Goal: Transaction & Acquisition: Purchase product/service

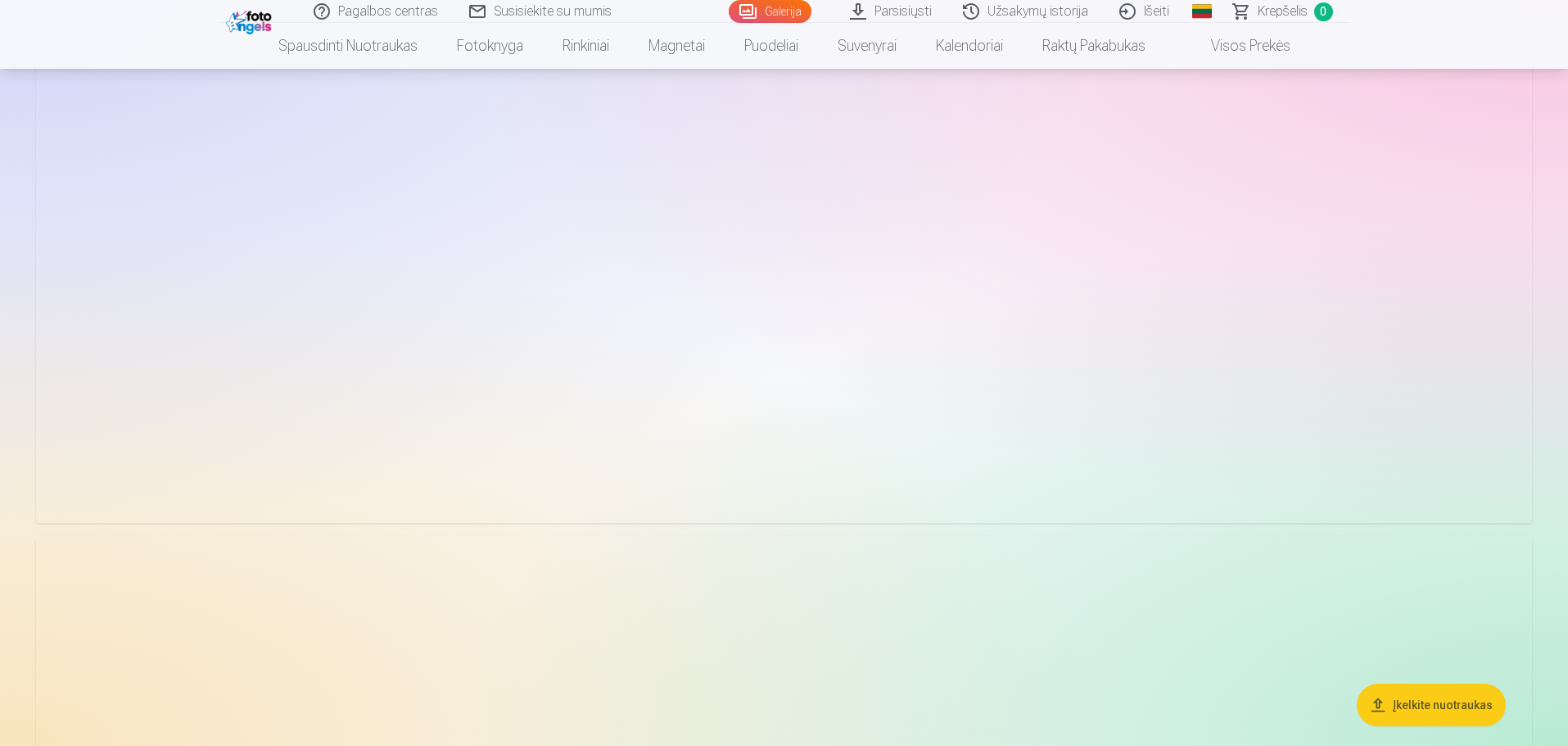
scroll to position [655, 0]
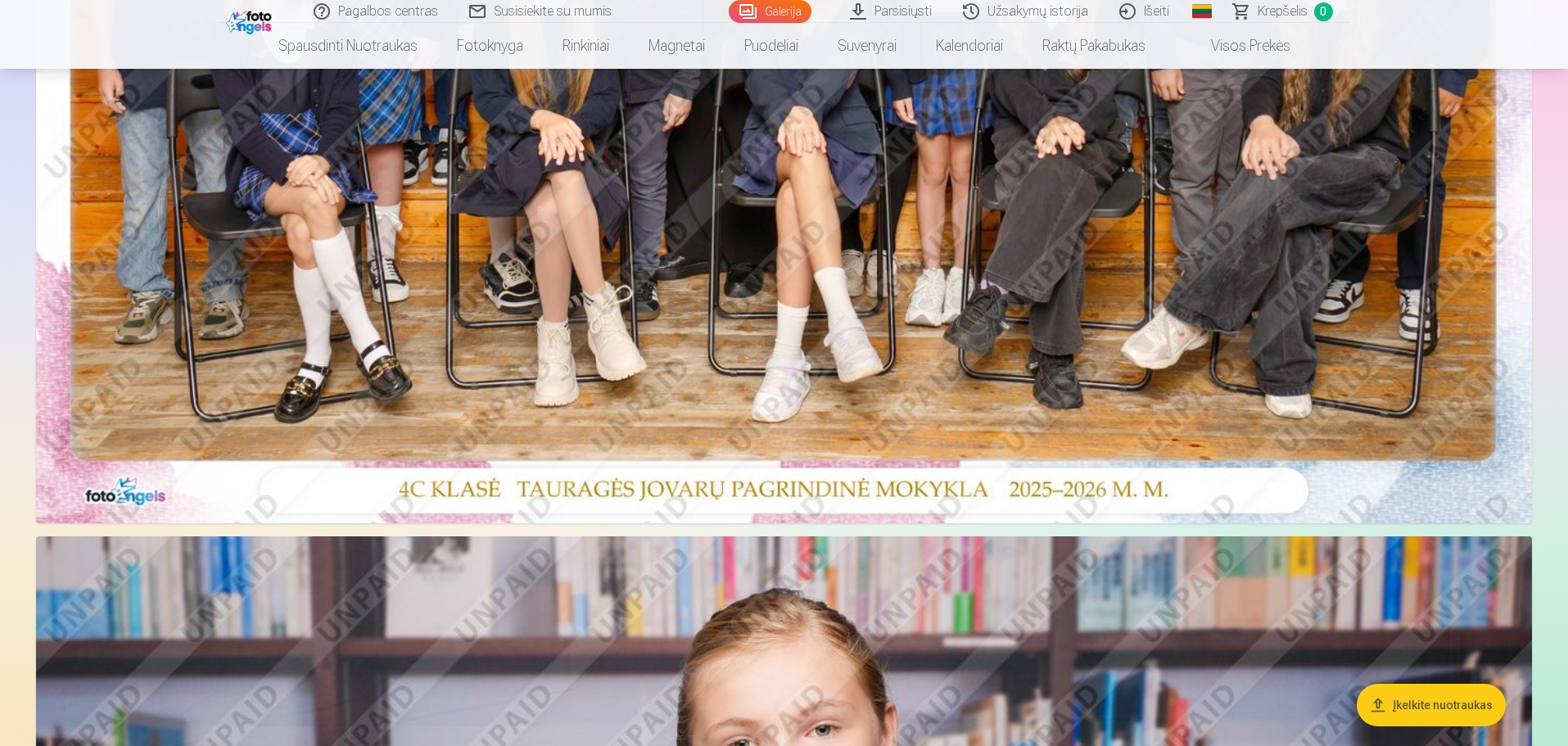
click at [565, 332] on img at bounding box center [784, 24] width 1496 height 998
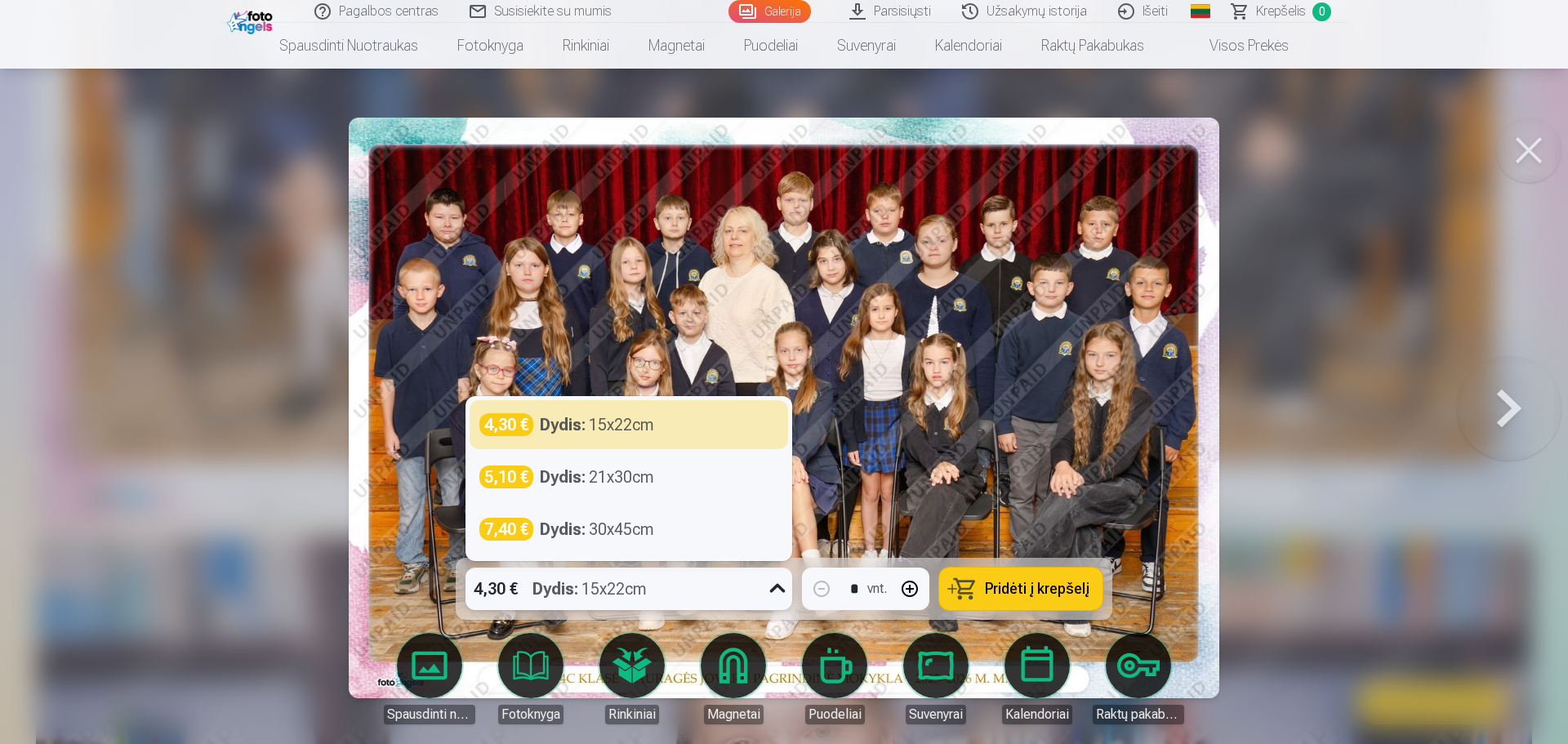
click at [778, 586] on icon at bounding box center [778, 589] width 26 height 26
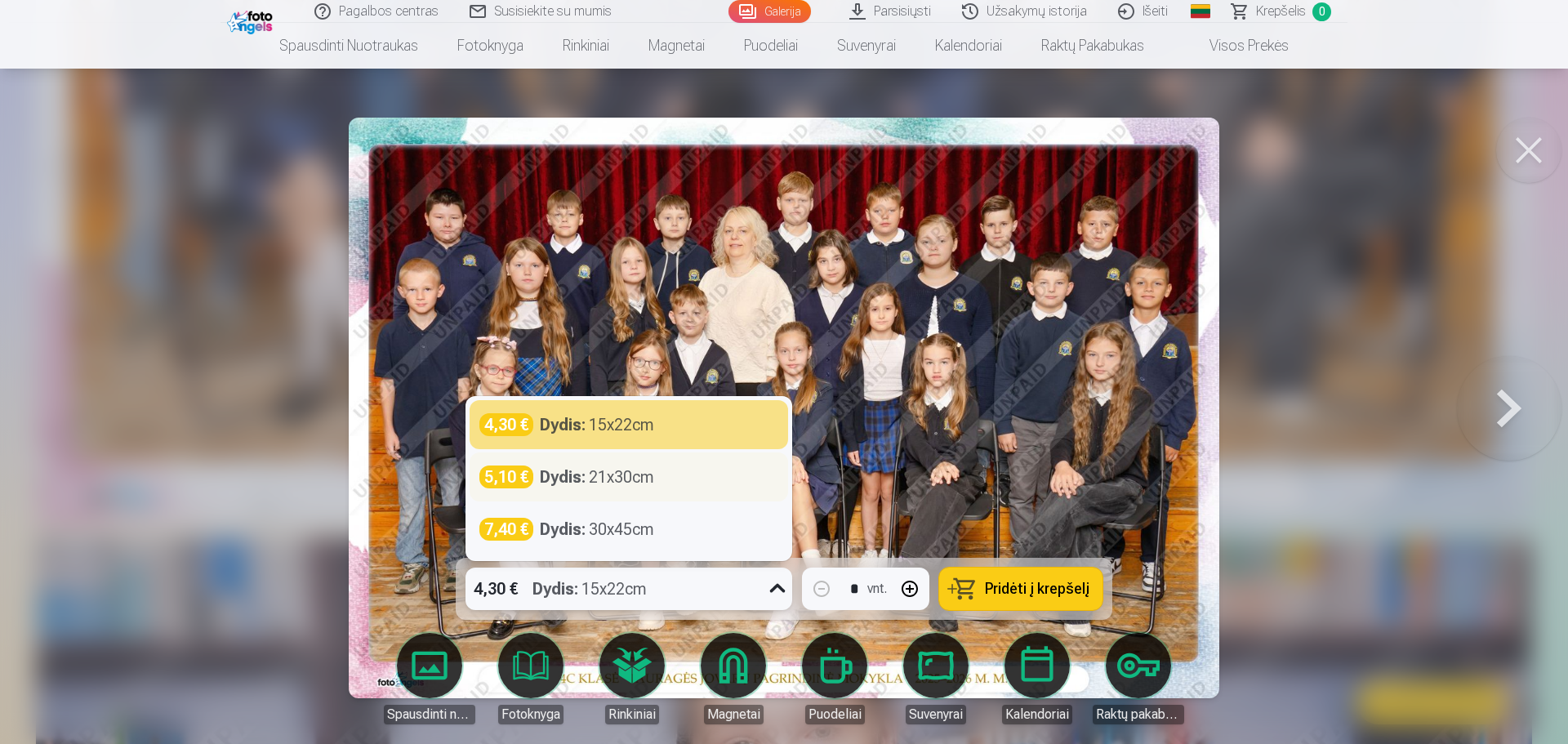
click at [566, 477] on strong "Dydis :" at bounding box center [563, 476] width 46 height 23
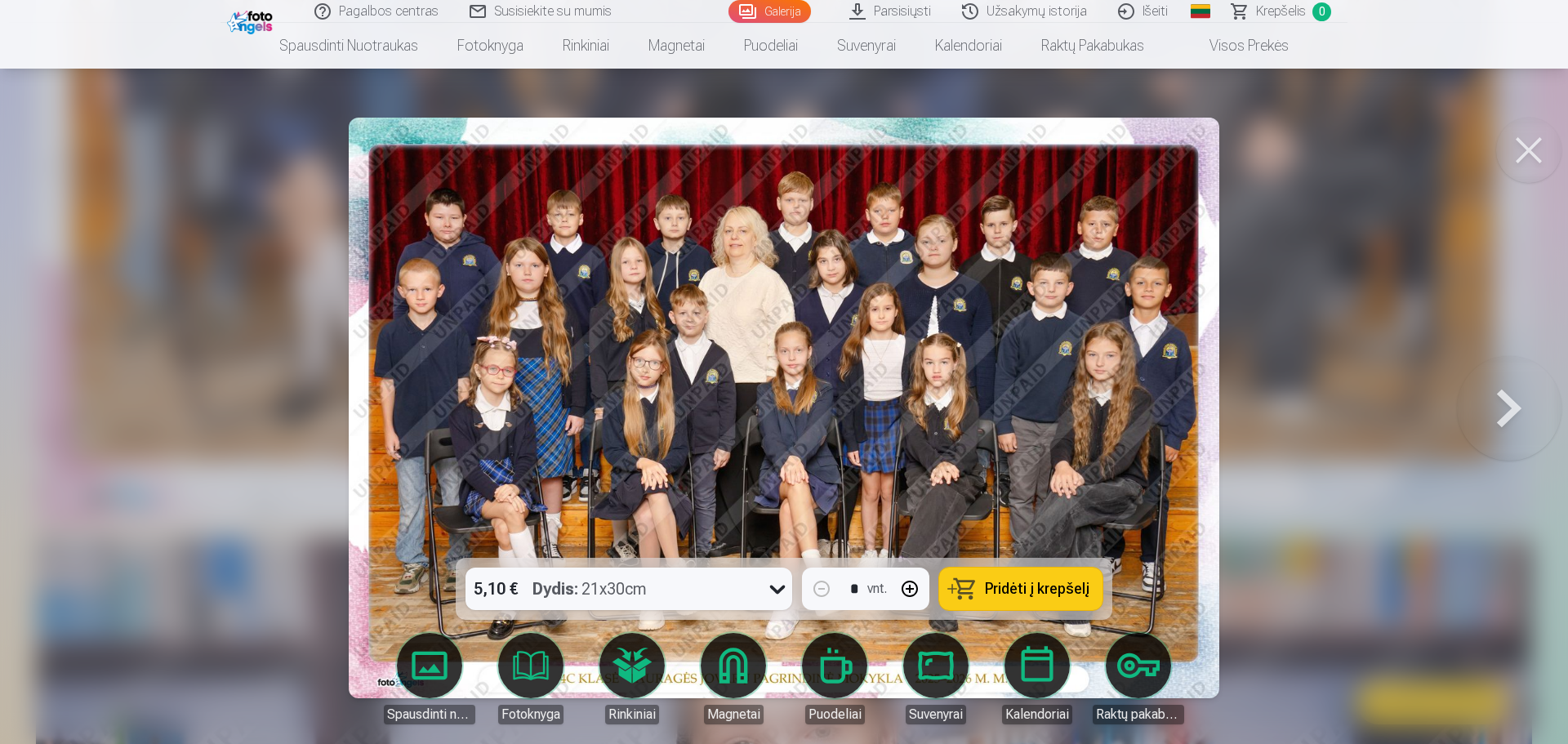
click at [1058, 594] on span "Pridėti į krepšelį" at bounding box center [1037, 589] width 104 height 15
click at [1510, 413] on button at bounding box center [1509, 407] width 104 height 267
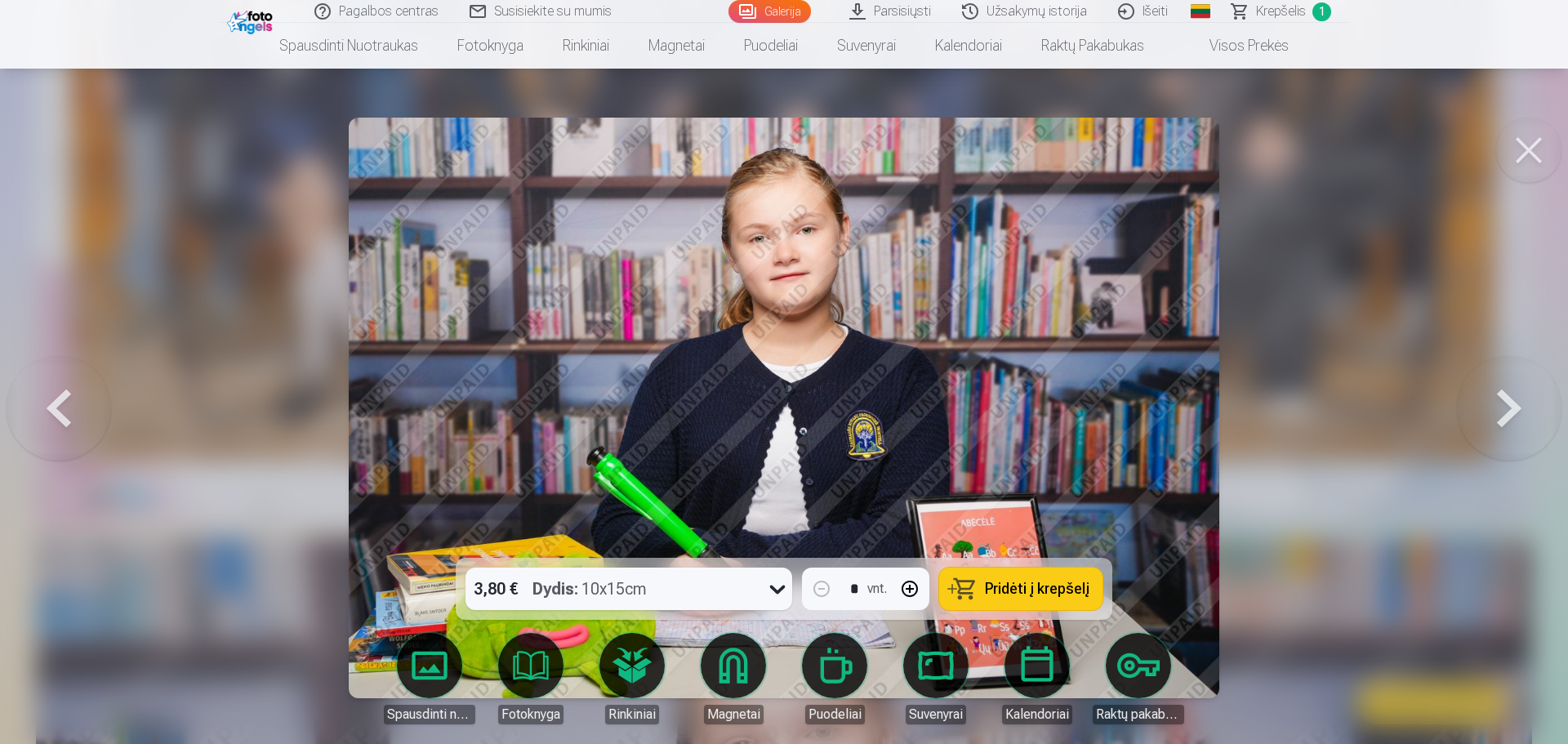
click at [1510, 413] on button at bounding box center [1509, 407] width 104 height 267
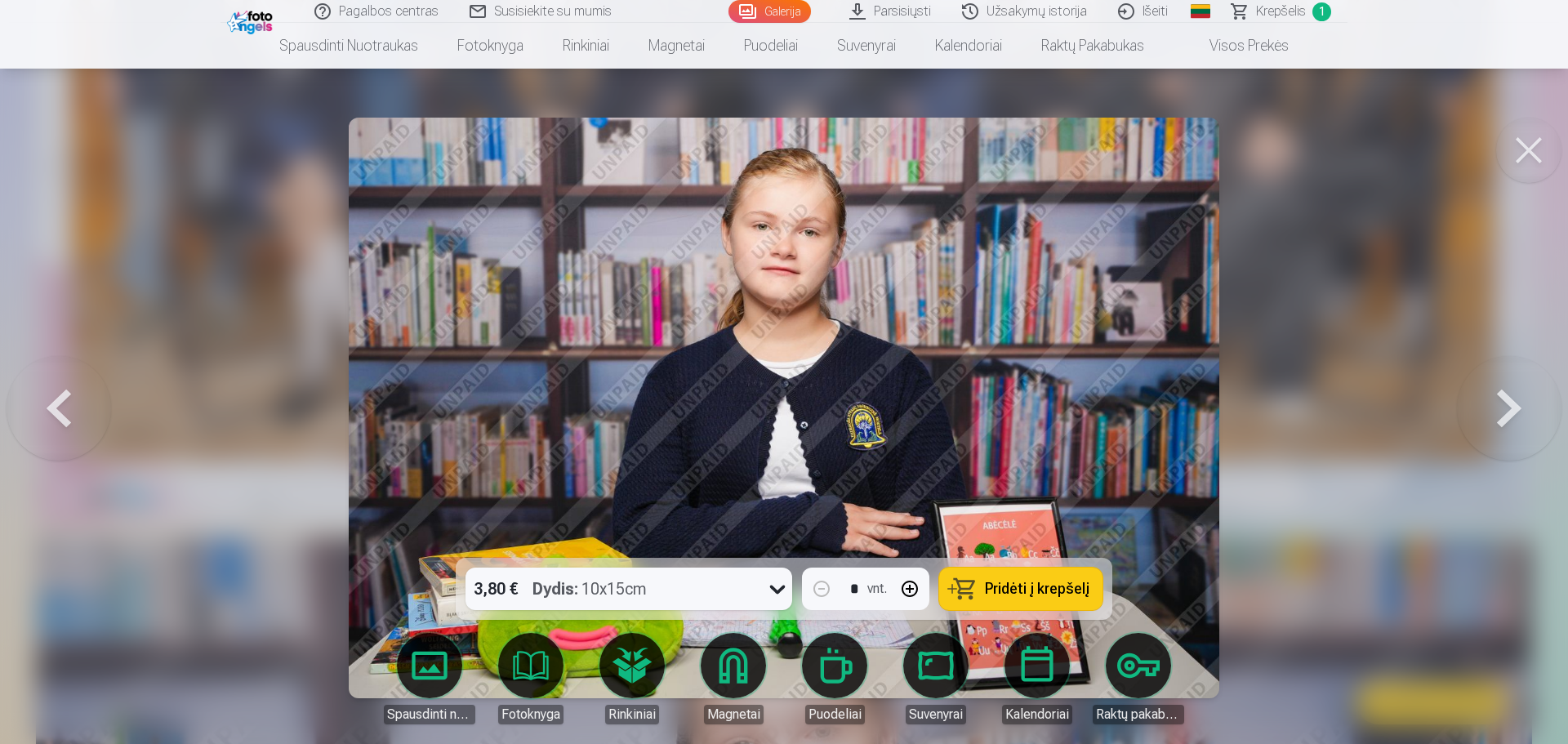
click at [1510, 413] on button at bounding box center [1509, 407] width 104 height 267
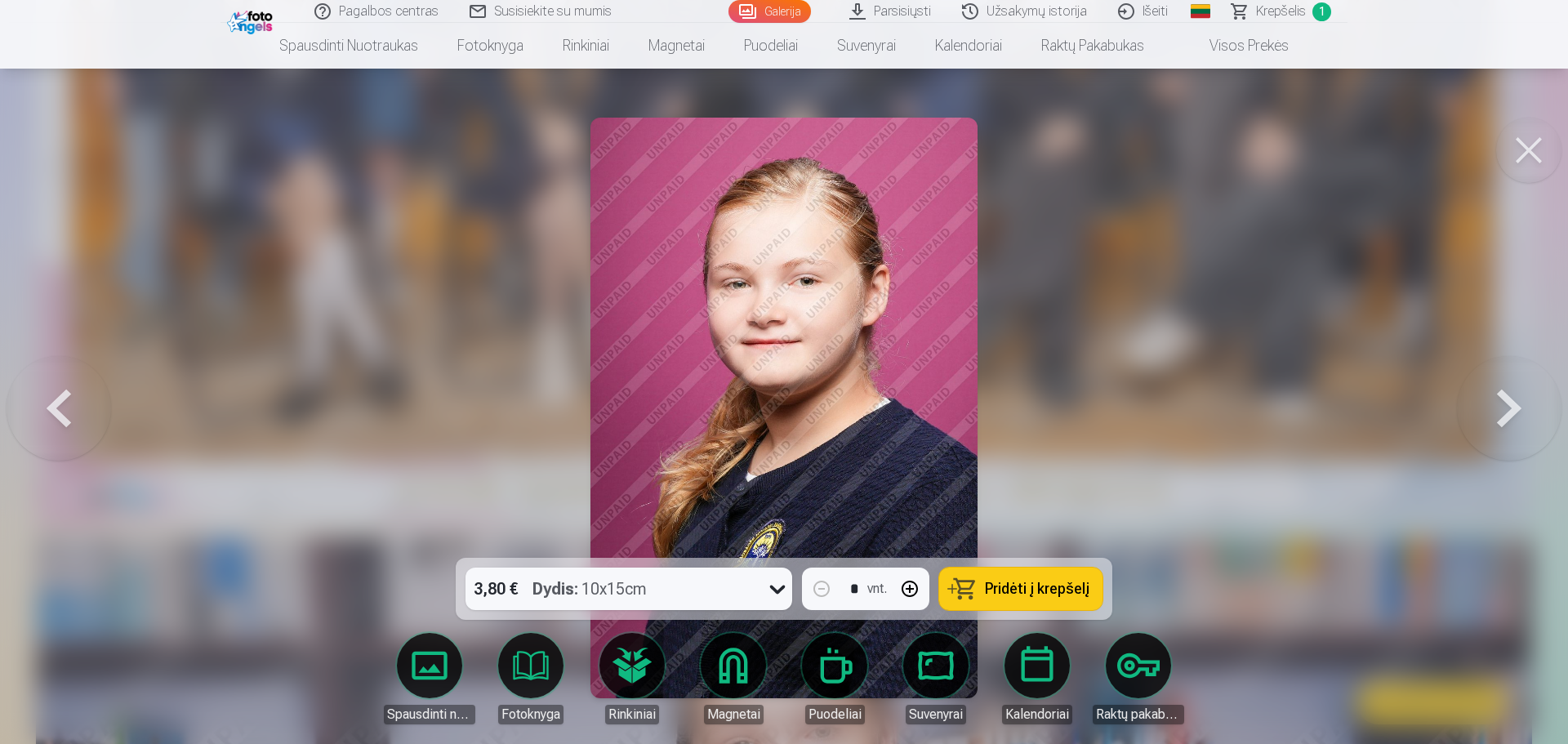
click at [1510, 413] on button at bounding box center [1509, 407] width 104 height 267
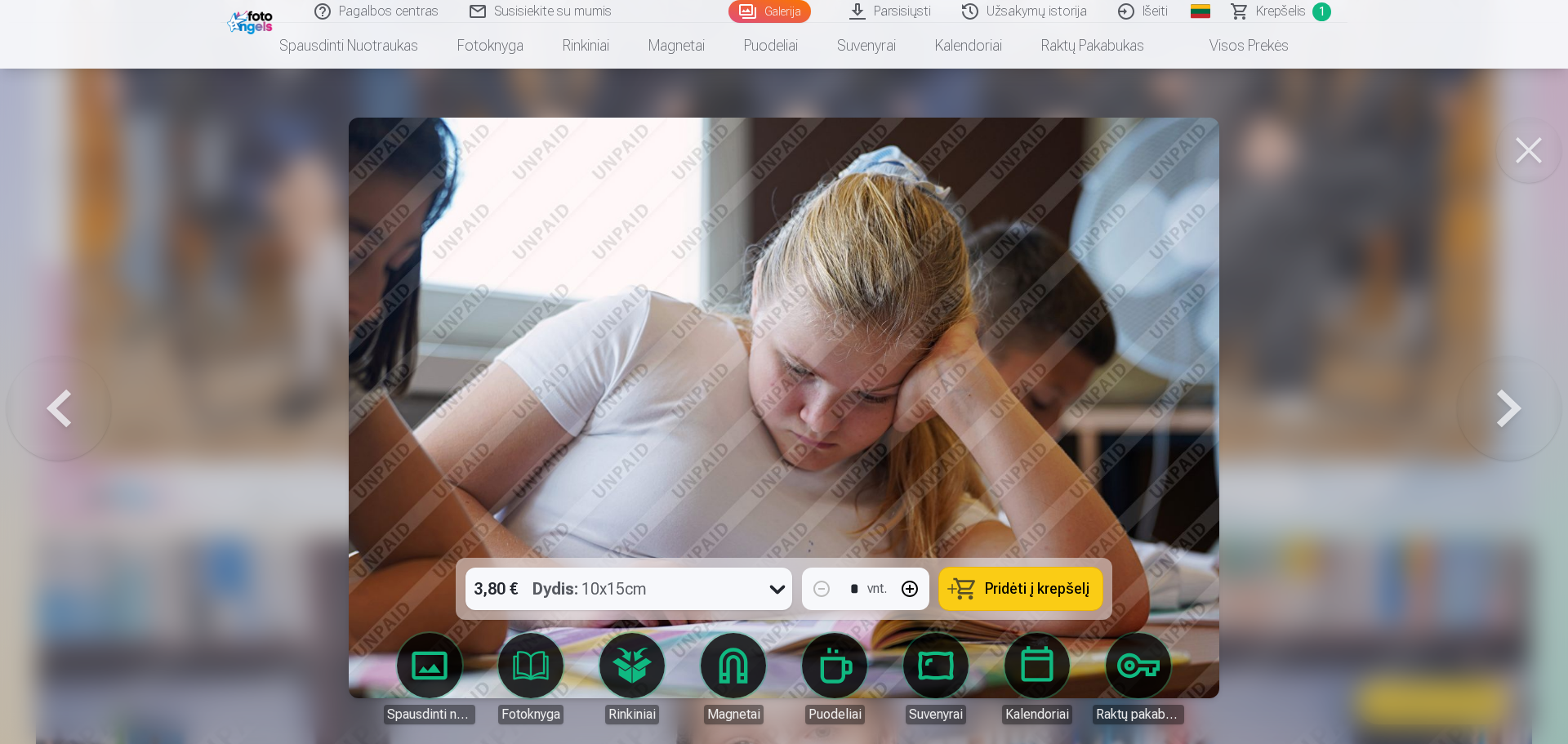
click at [1510, 413] on button at bounding box center [1509, 407] width 104 height 267
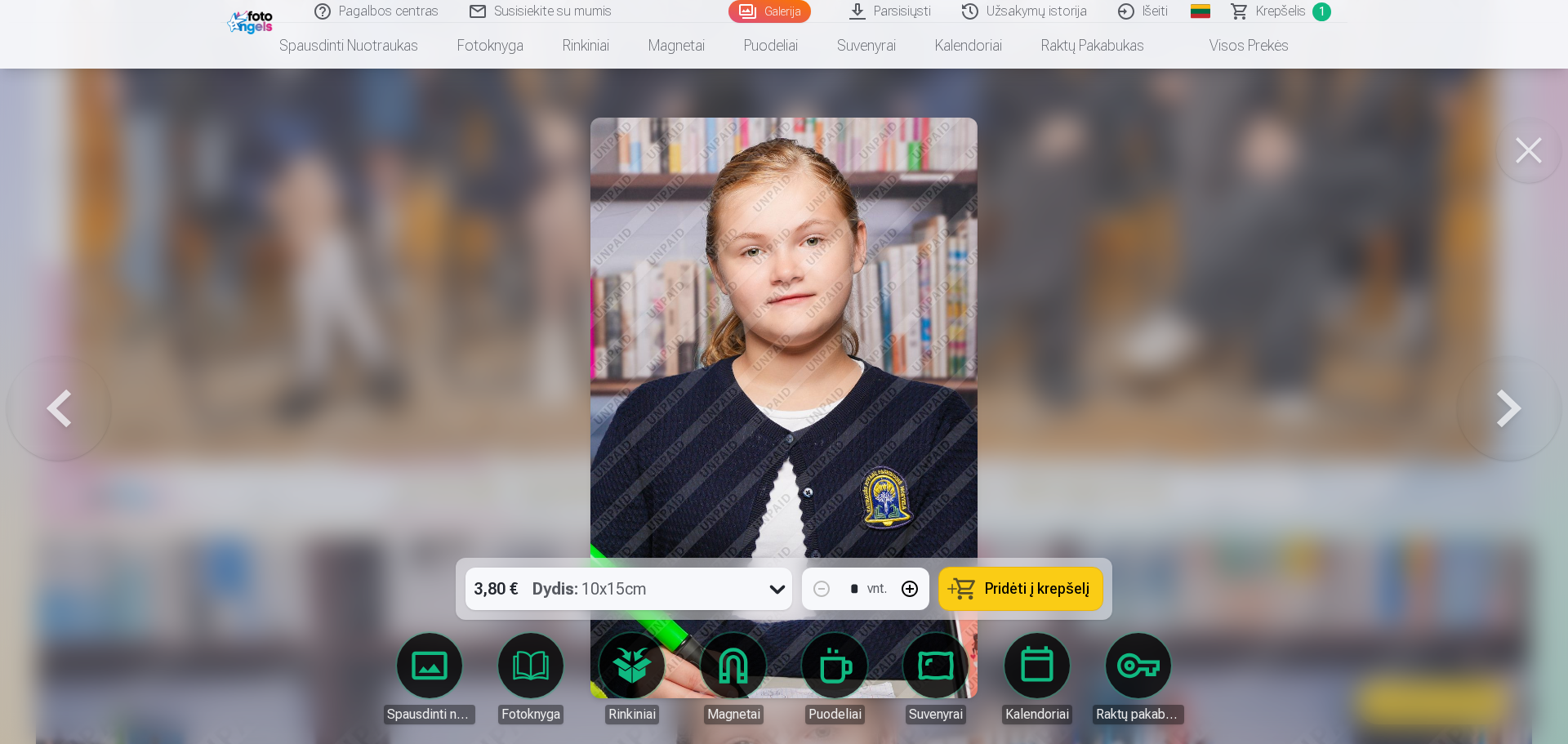
click at [1510, 413] on button at bounding box center [1509, 407] width 104 height 267
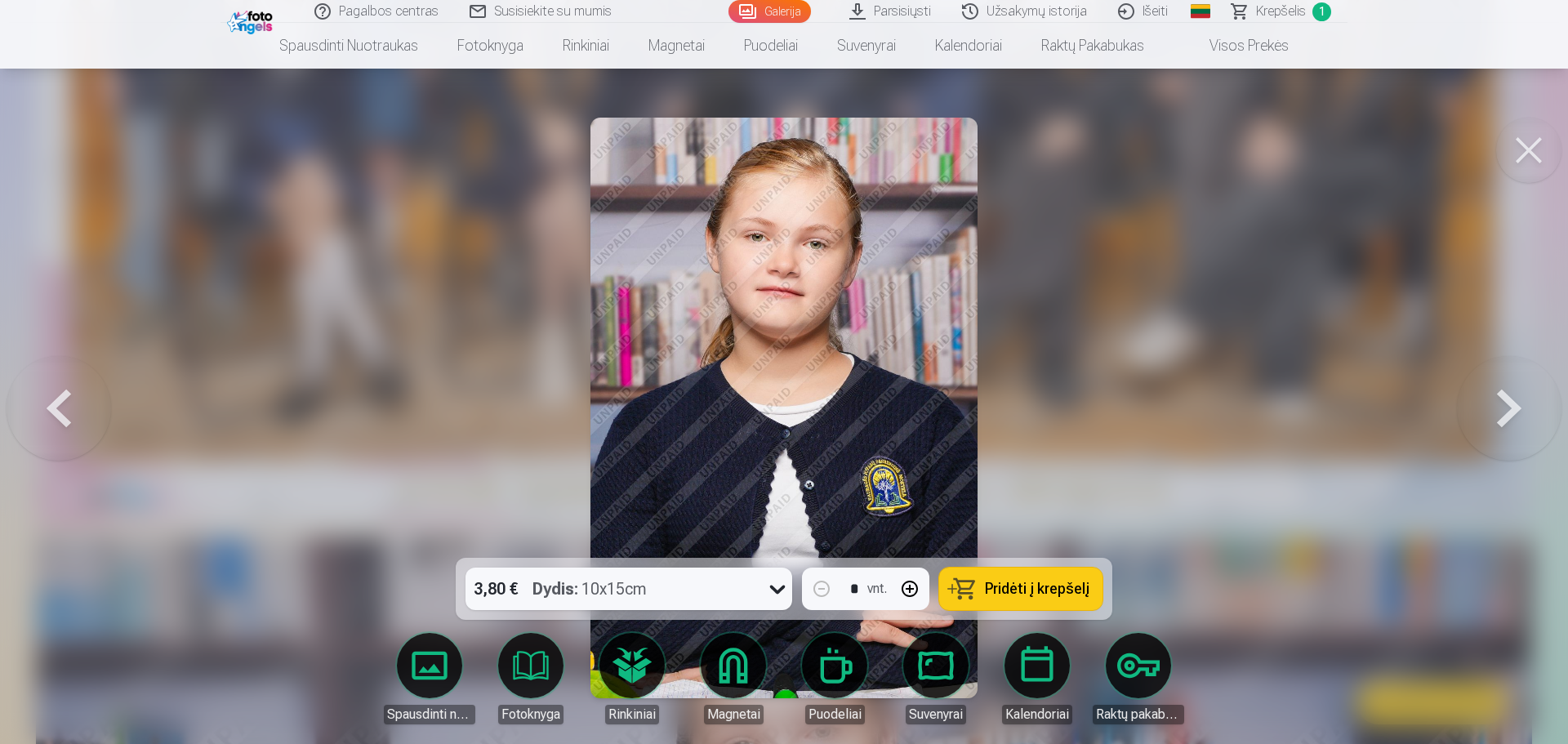
click at [1510, 413] on button at bounding box center [1509, 407] width 104 height 267
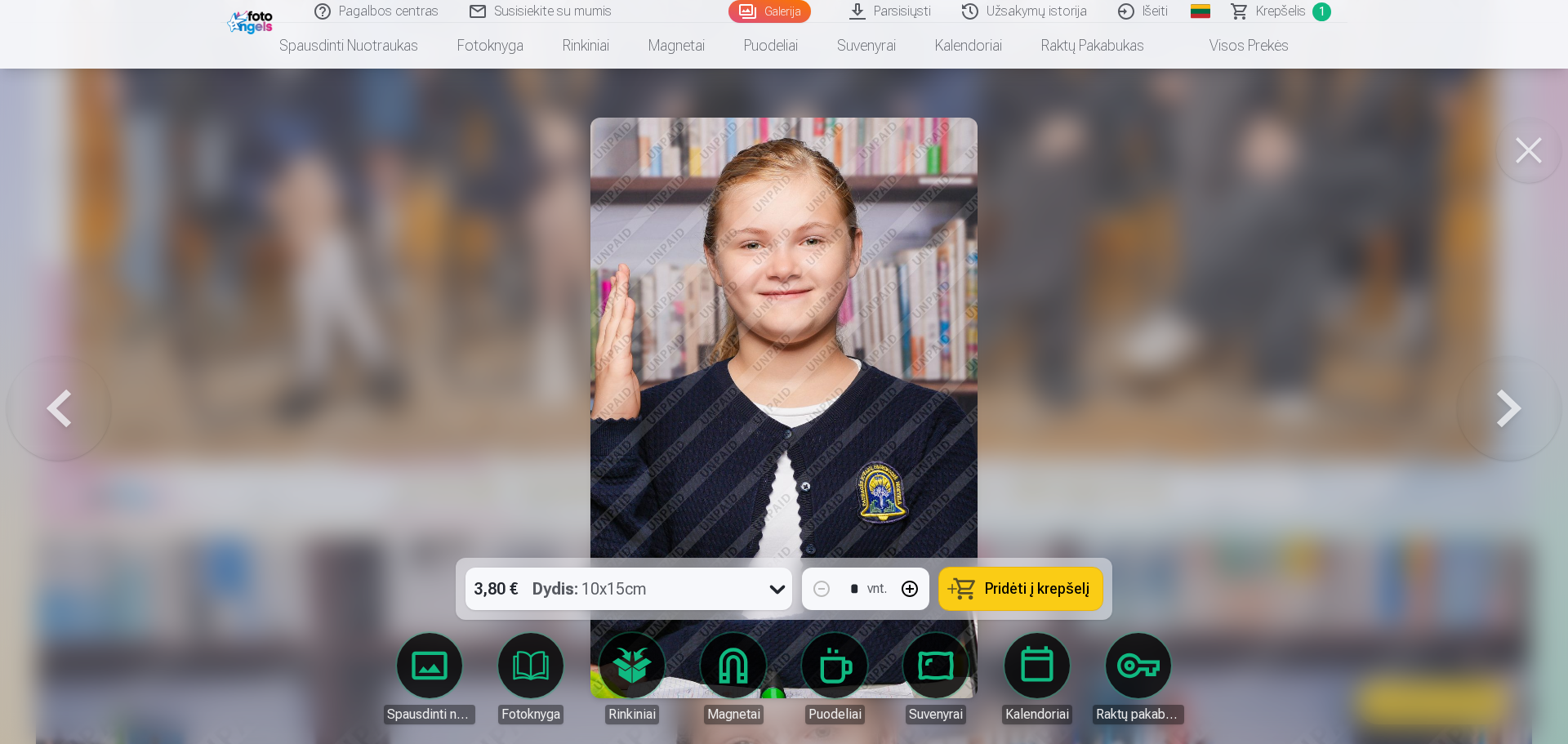
click at [1510, 413] on button at bounding box center [1509, 407] width 104 height 267
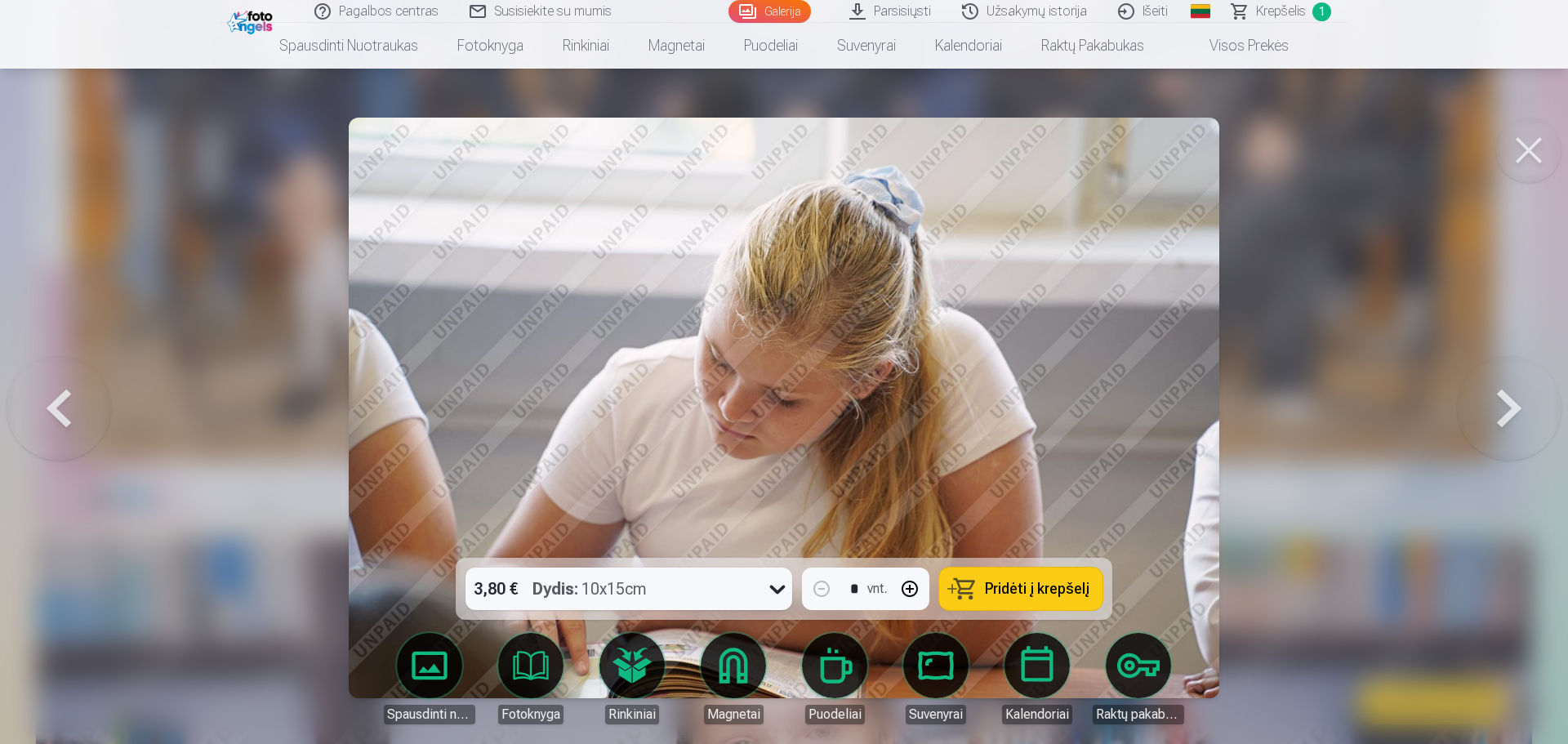
click at [1510, 413] on button at bounding box center [1509, 407] width 104 height 267
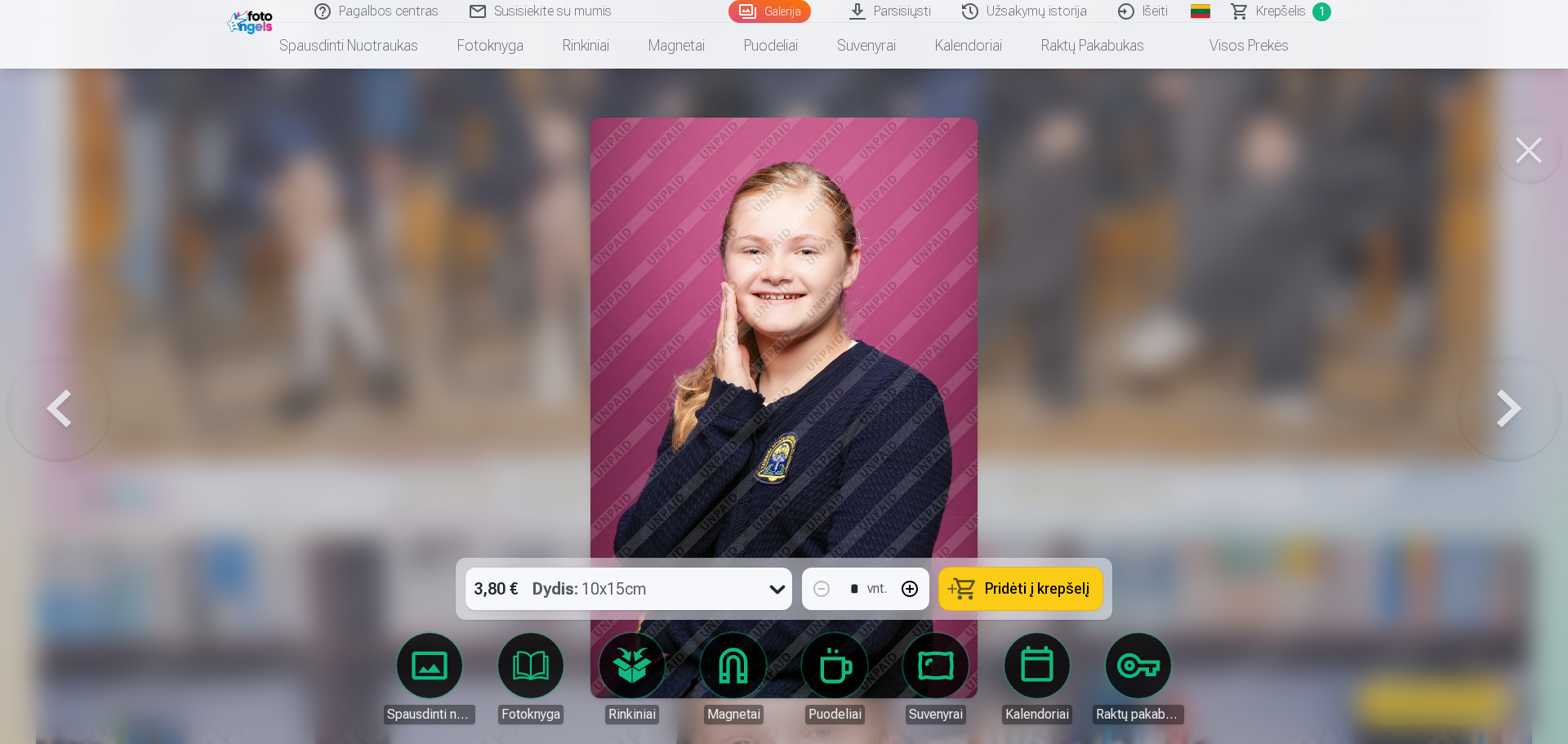
click at [1510, 413] on button at bounding box center [1509, 407] width 104 height 267
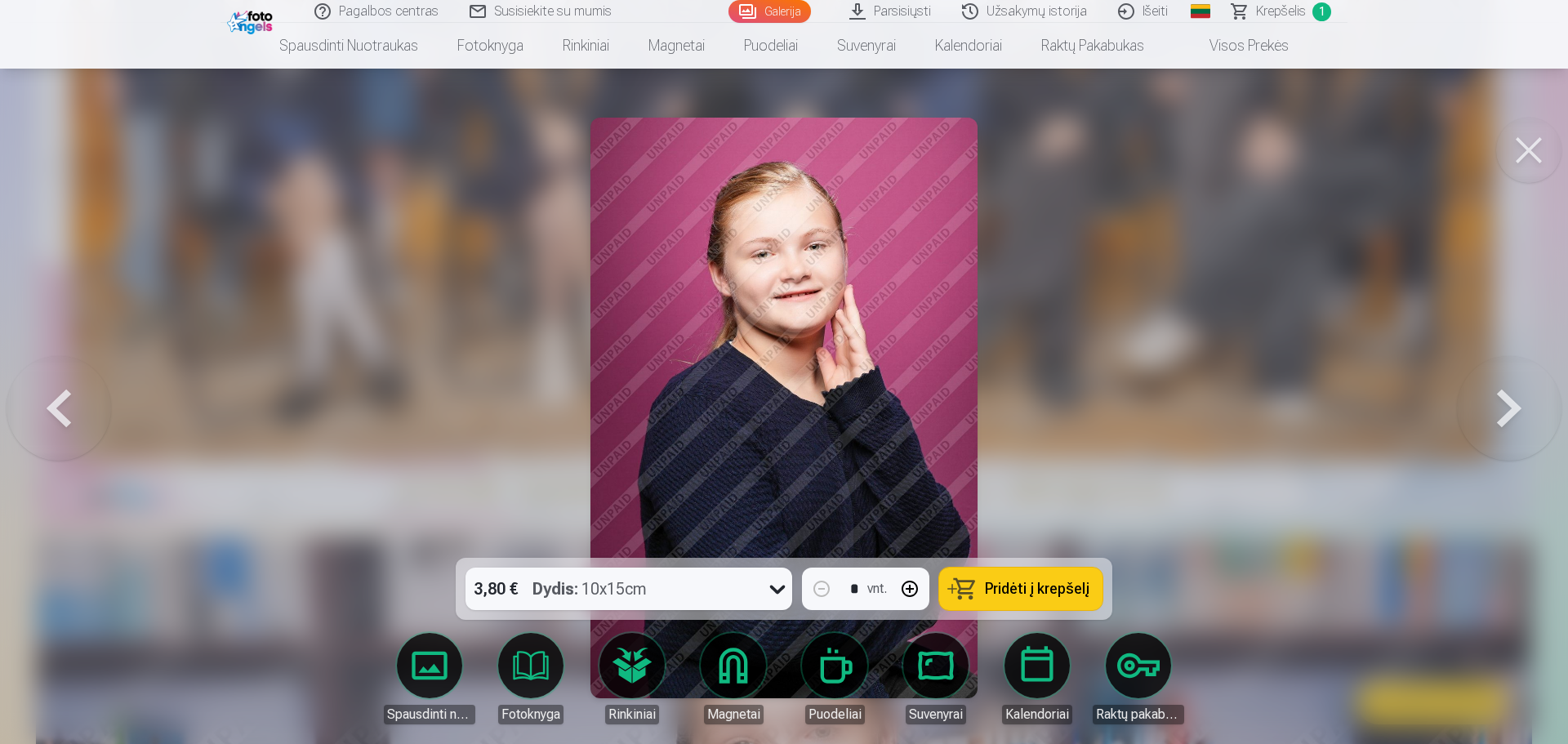
click at [1510, 413] on button at bounding box center [1509, 407] width 104 height 267
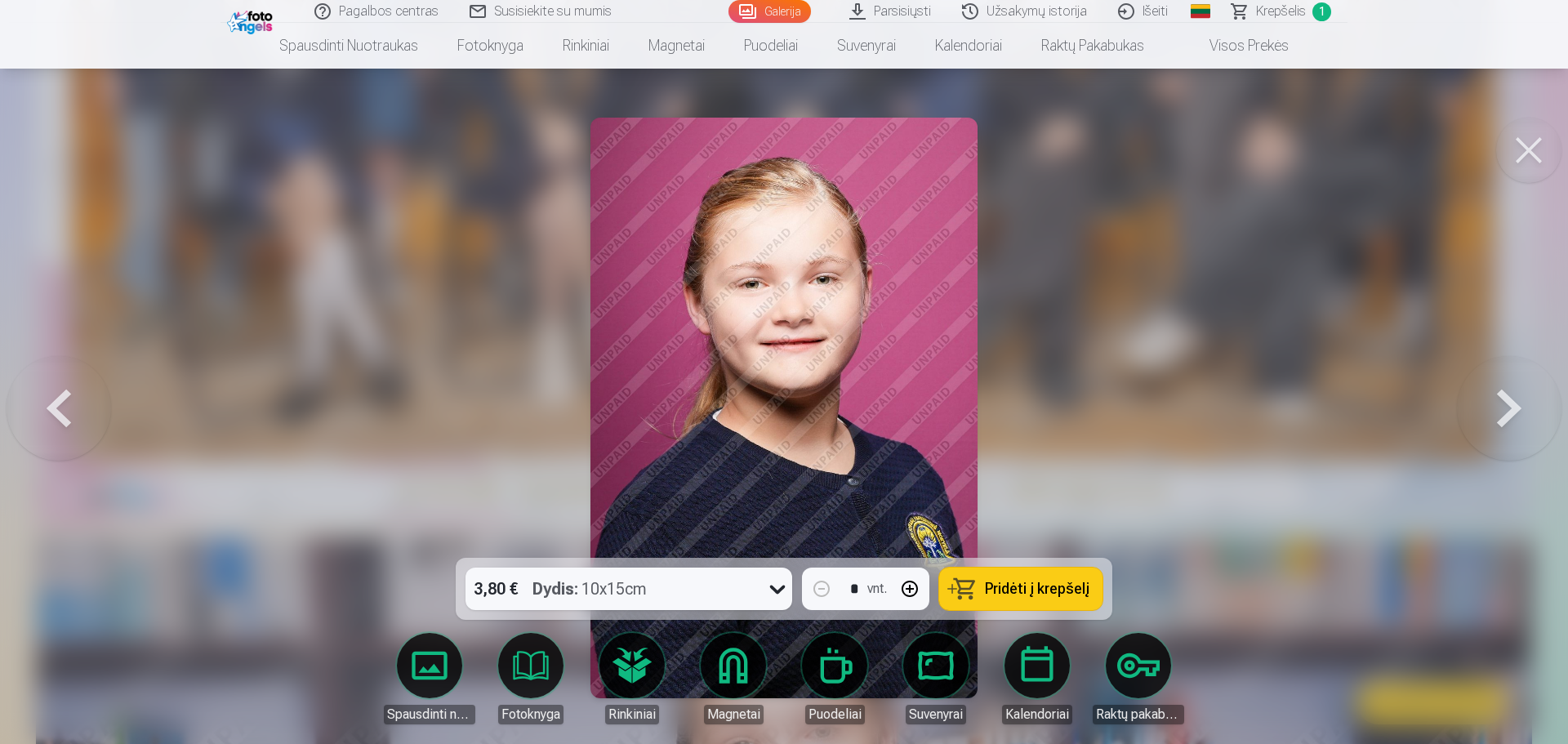
click at [905, 587] on button "button" at bounding box center [910, 589] width 39 height 39
click at [1514, 400] on button at bounding box center [1509, 407] width 104 height 267
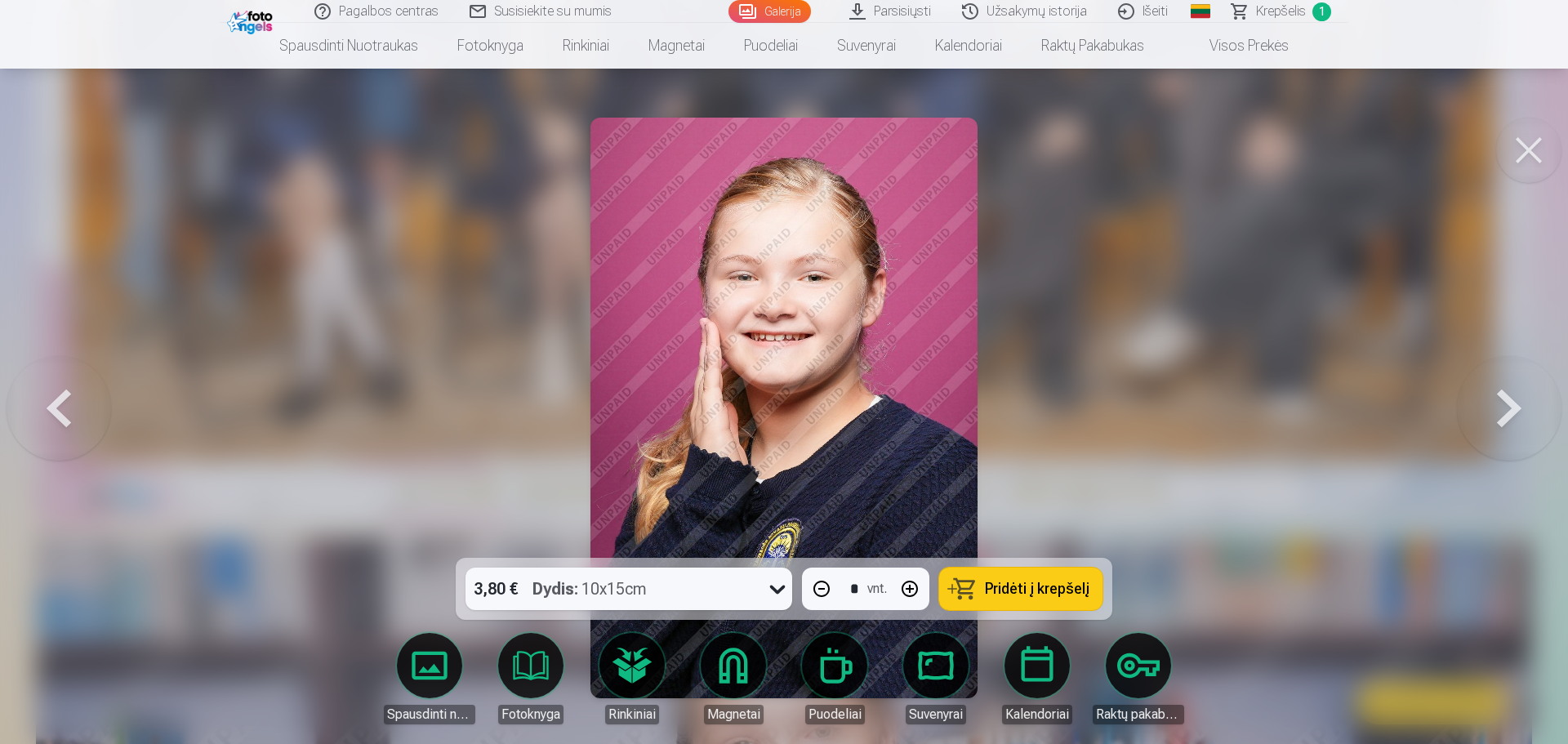
click at [1514, 400] on button at bounding box center [1509, 407] width 104 height 267
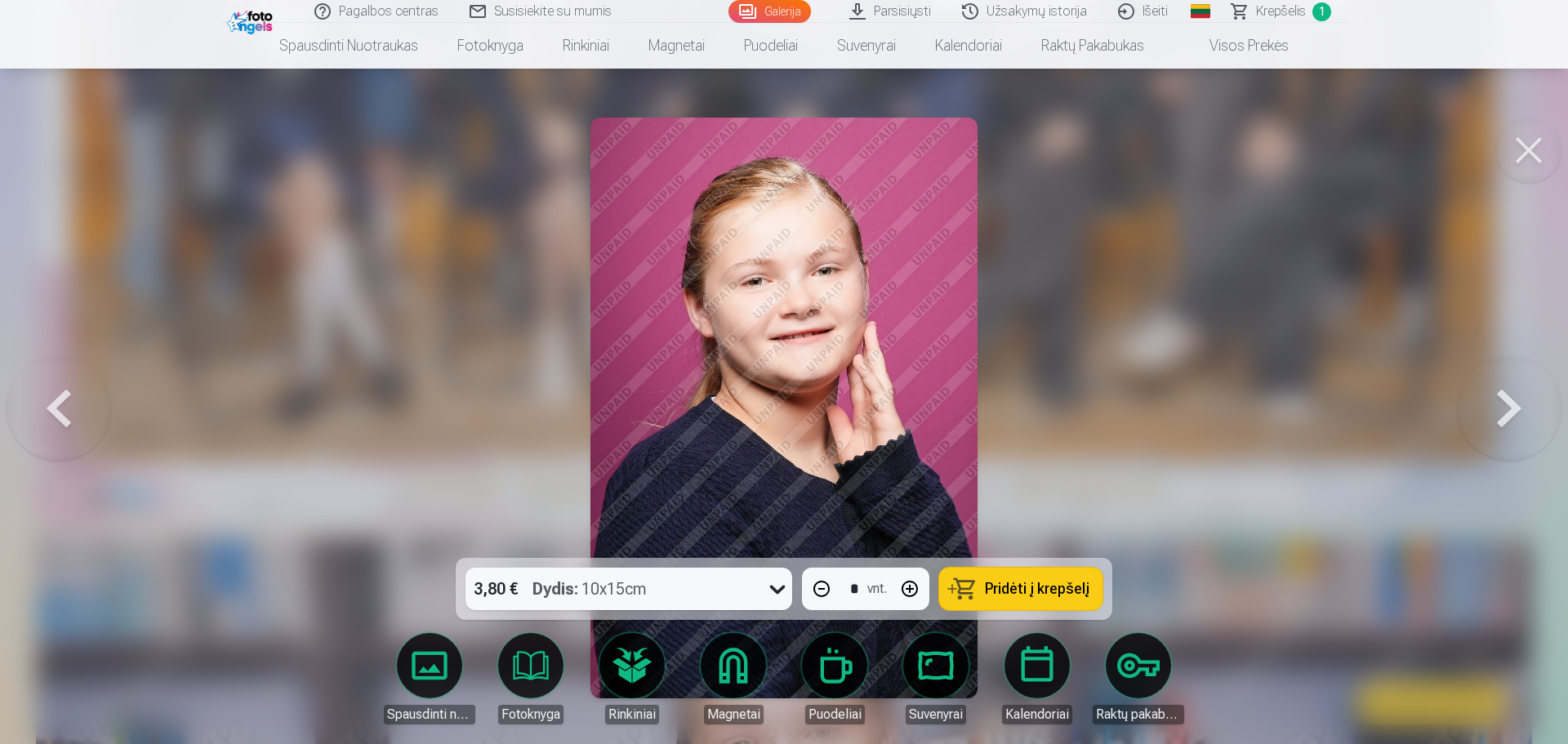
click at [817, 586] on button "button" at bounding box center [822, 589] width 39 height 39
click at [907, 583] on button "button" at bounding box center [910, 589] width 39 height 39
click at [815, 590] on button "button" at bounding box center [822, 589] width 39 height 39
type input "*"
click at [1010, 598] on button "Pridėti į krepšelį" at bounding box center [1020, 589] width 163 height 42
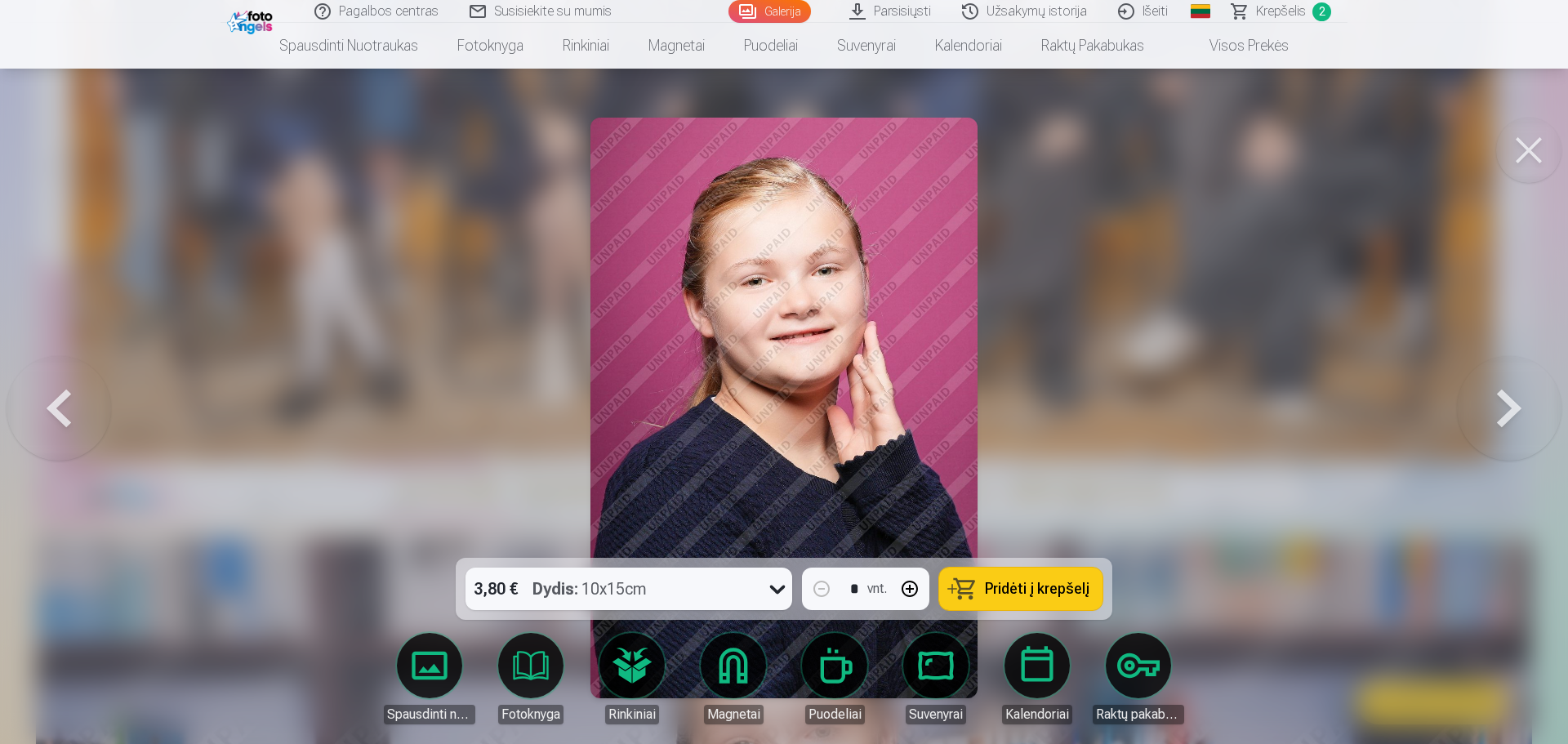
click at [1511, 400] on button at bounding box center [1509, 407] width 104 height 267
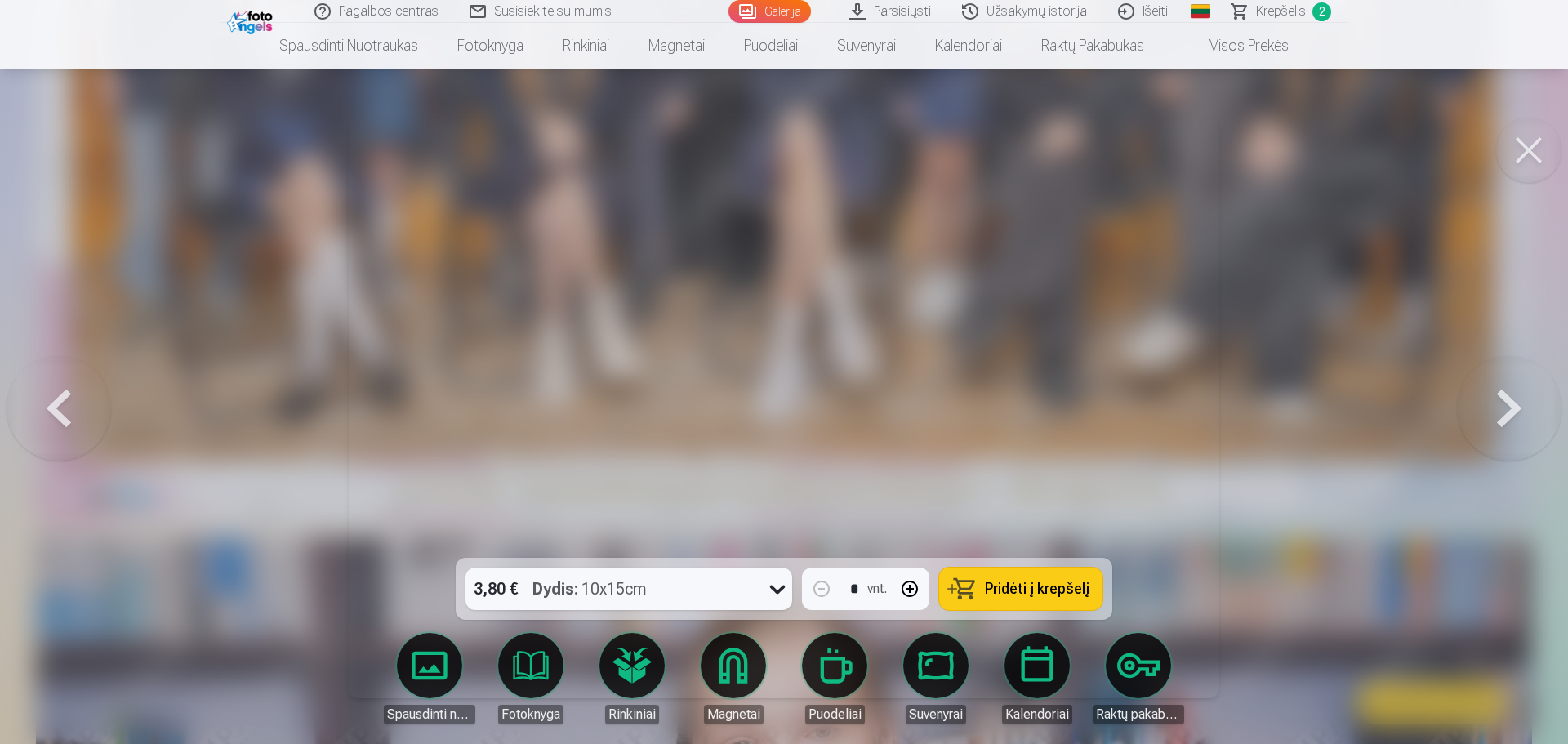
click at [1511, 400] on button at bounding box center [1509, 407] width 104 height 267
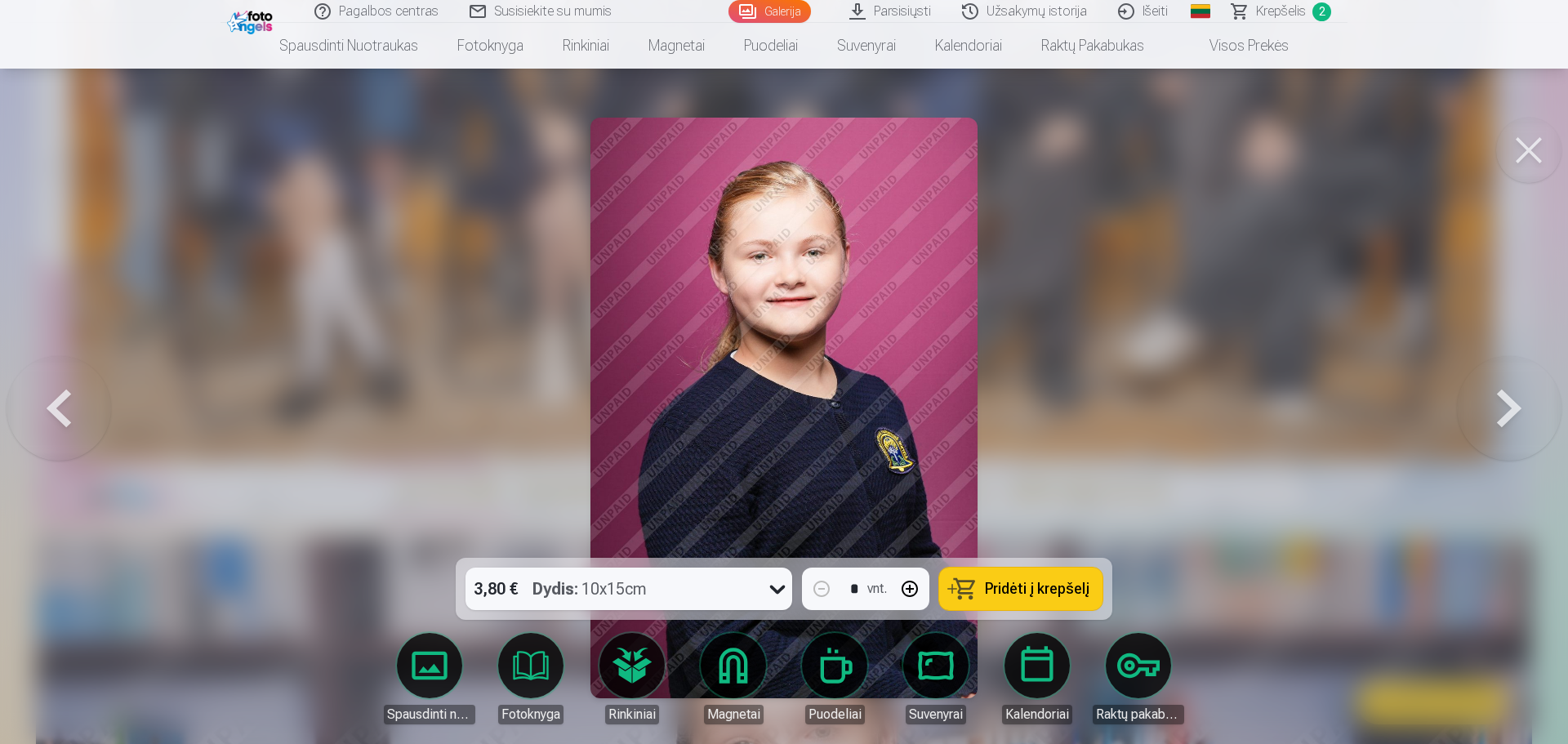
click at [987, 576] on button "Pridėti į krepšelį" at bounding box center [1020, 589] width 163 height 42
click at [1508, 400] on button at bounding box center [1509, 407] width 104 height 267
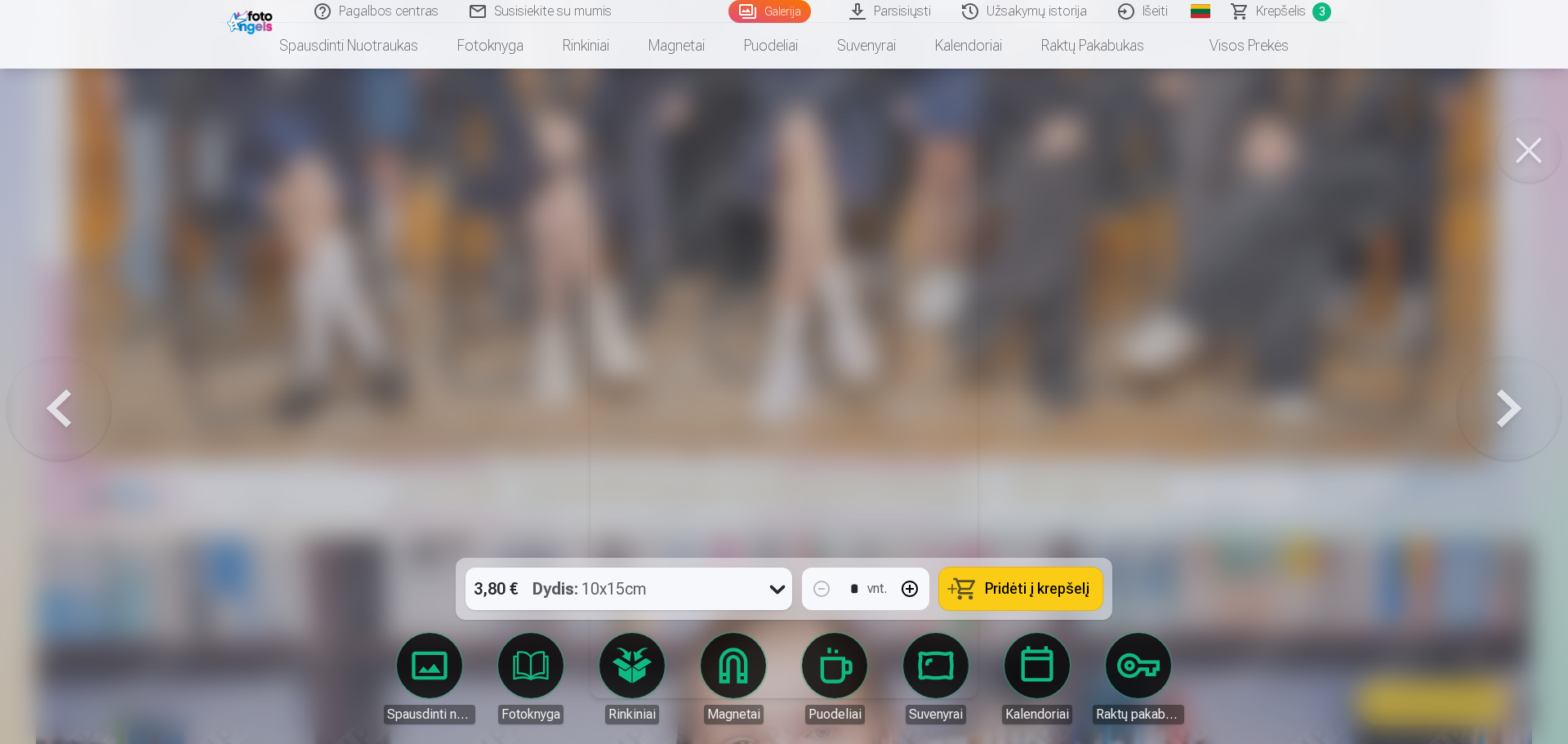
click at [1523, 392] on button at bounding box center [1509, 407] width 104 height 267
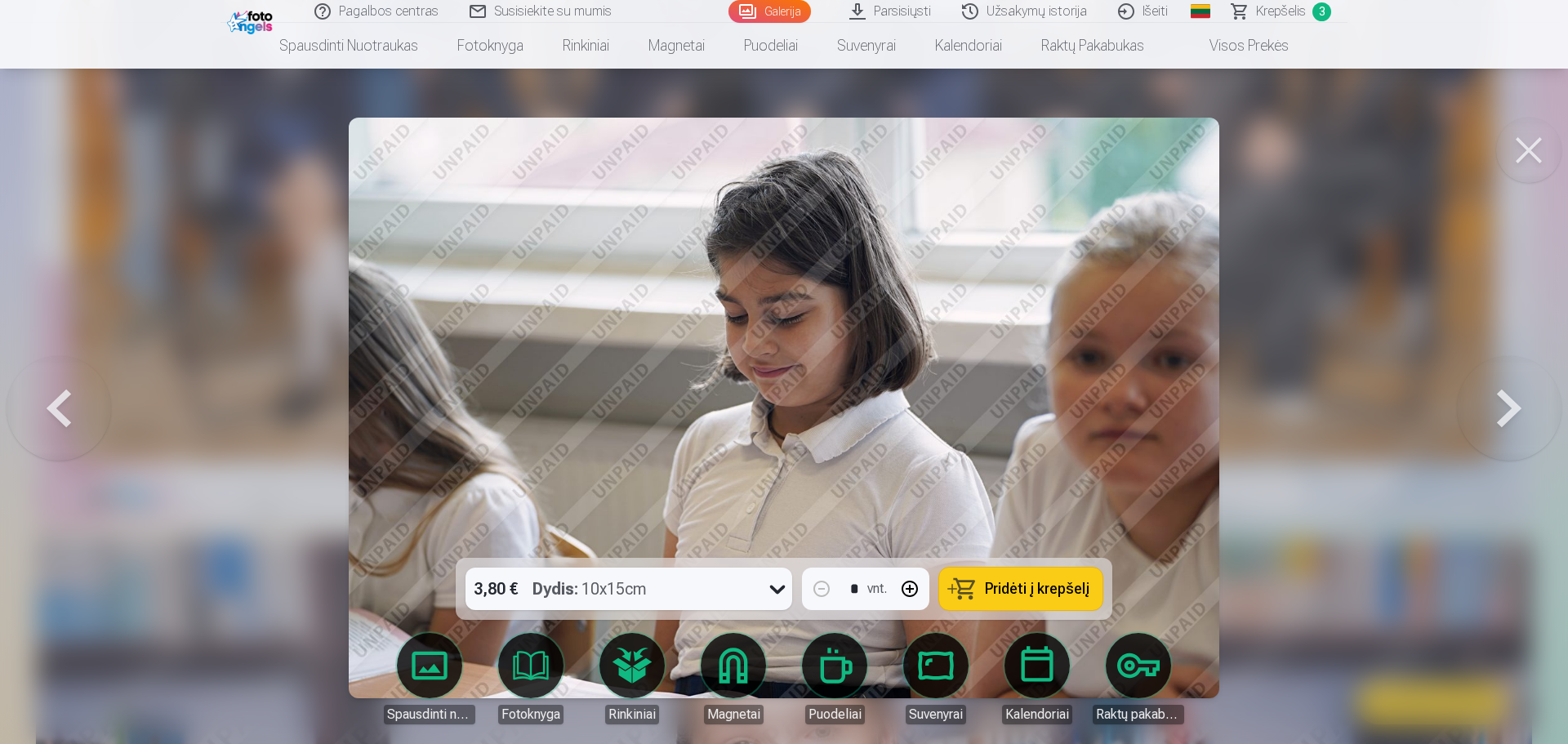
click at [1523, 392] on button at bounding box center [1509, 407] width 104 height 267
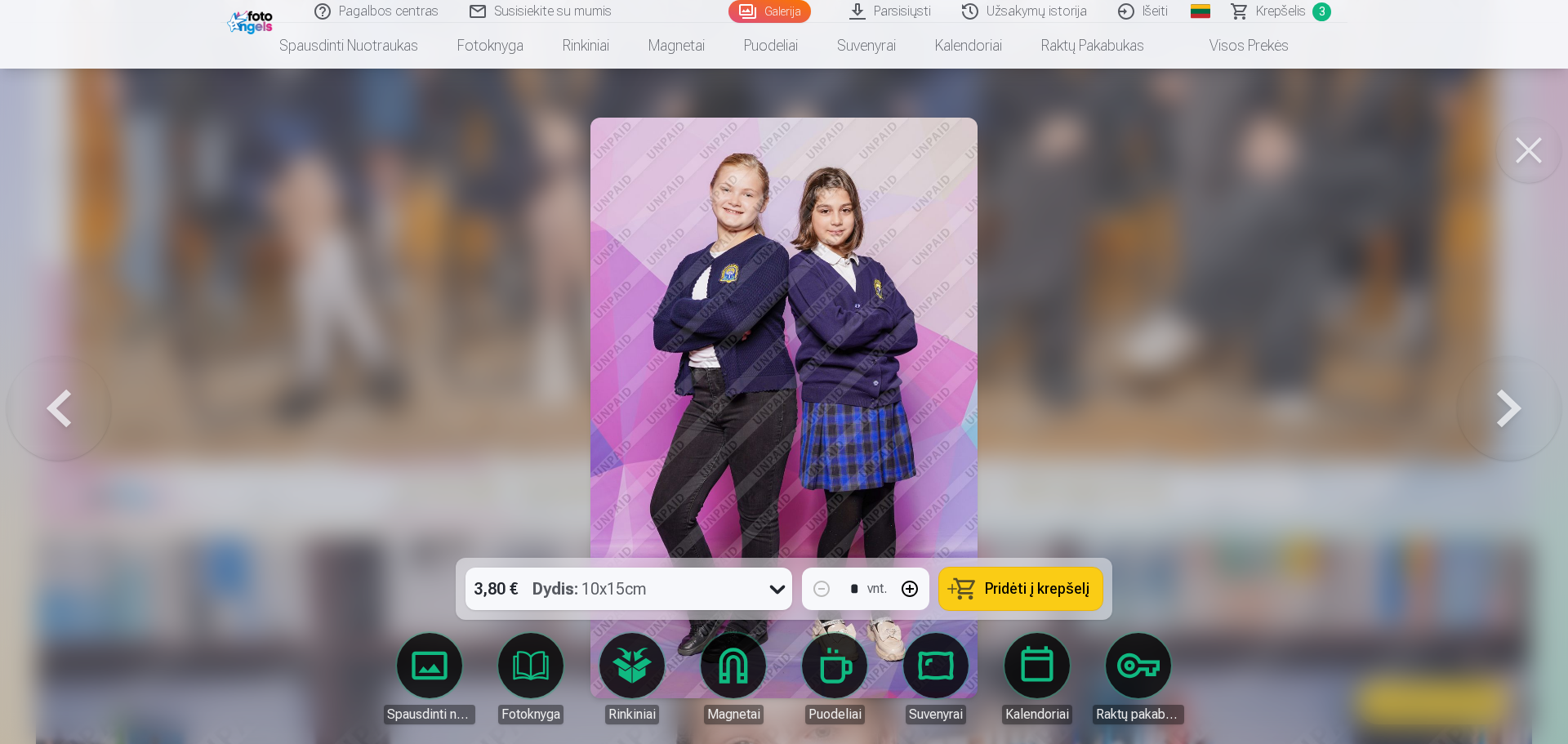
click at [1013, 594] on span "Pridėti į krepšelį" at bounding box center [1037, 589] width 104 height 15
click at [1518, 408] on button at bounding box center [1509, 407] width 104 height 267
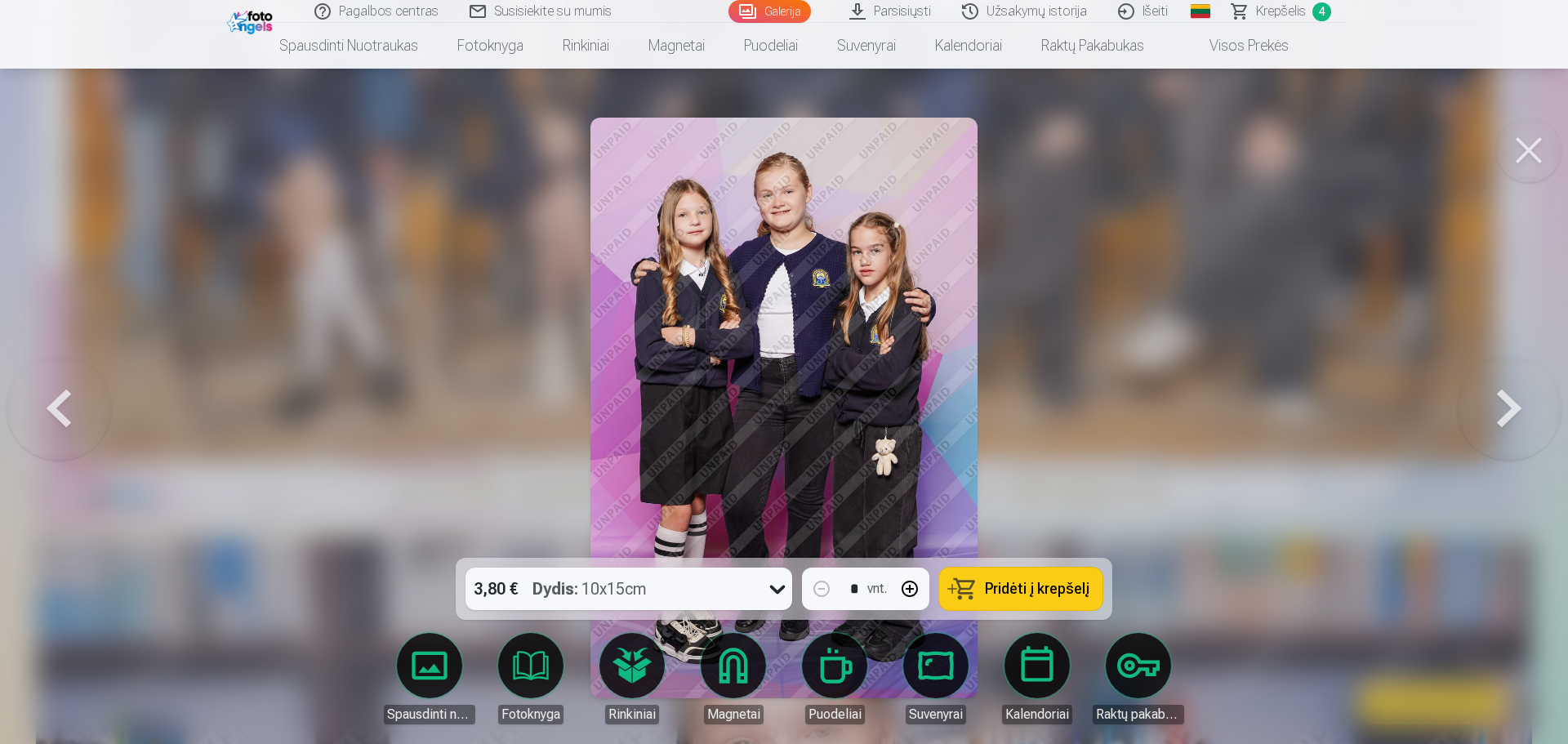
click at [1040, 595] on span "Pridėti į krepšelį" at bounding box center [1037, 589] width 104 height 15
click at [1522, 413] on button at bounding box center [1509, 407] width 104 height 267
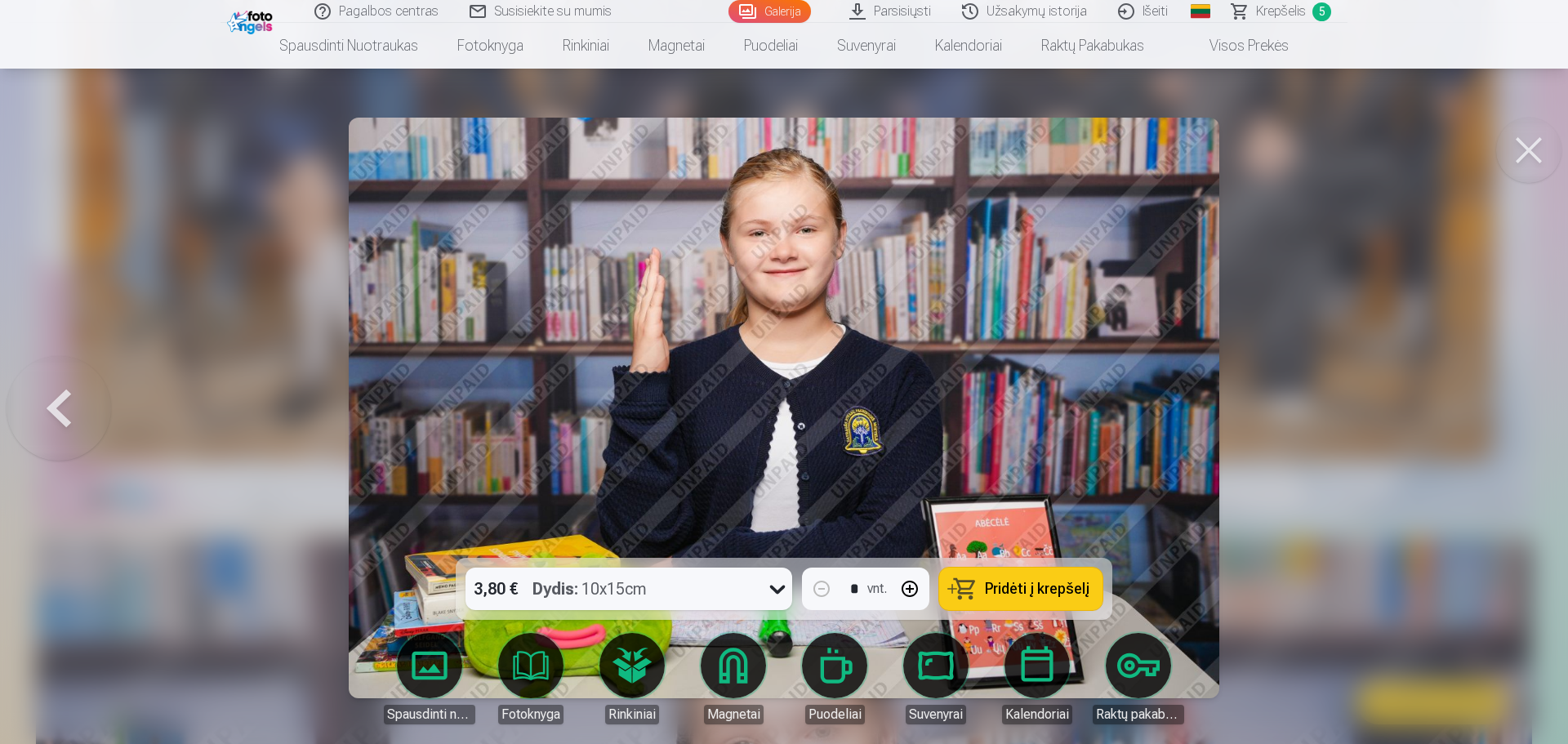
click at [1522, 413] on div at bounding box center [784, 372] width 1568 height 744
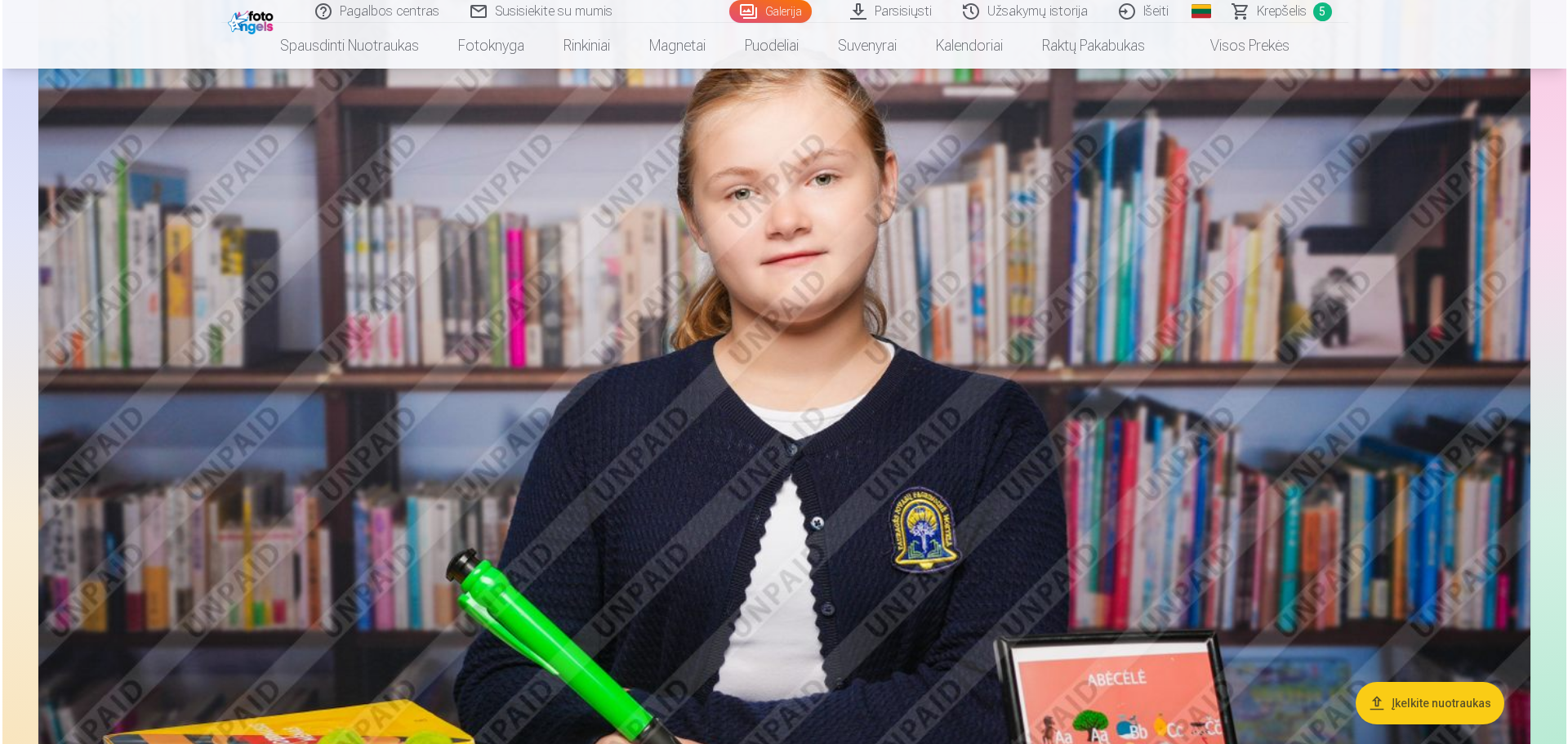
scroll to position [1225, 0]
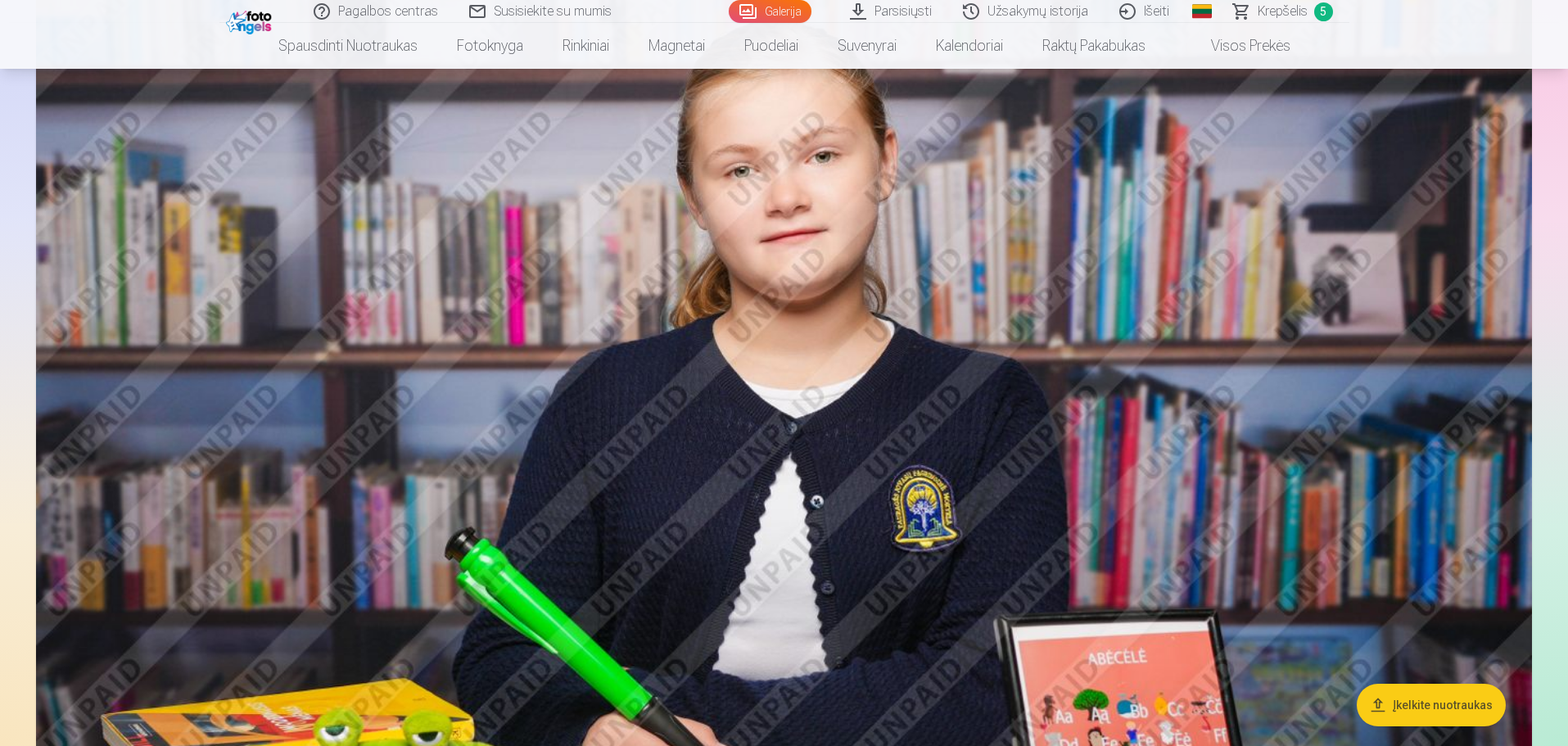
click at [783, 404] on img at bounding box center [784, 461] width 1496 height 997
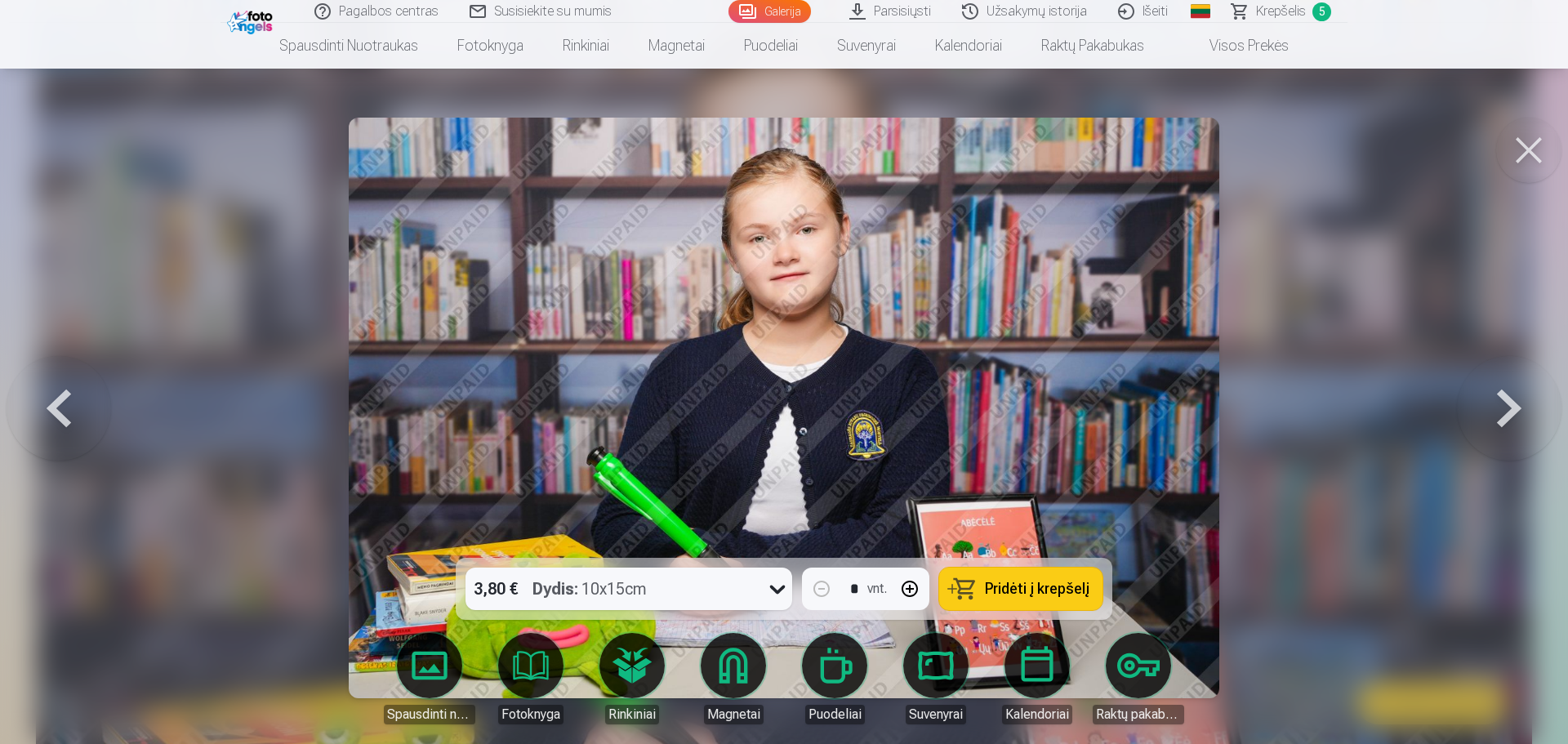
click at [1000, 582] on span "Pridėti į krepšelį" at bounding box center [1037, 589] width 104 height 15
click at [1291, 2] on span "Krepšelis" at bounding box center [1281, 11] width 50 height 19
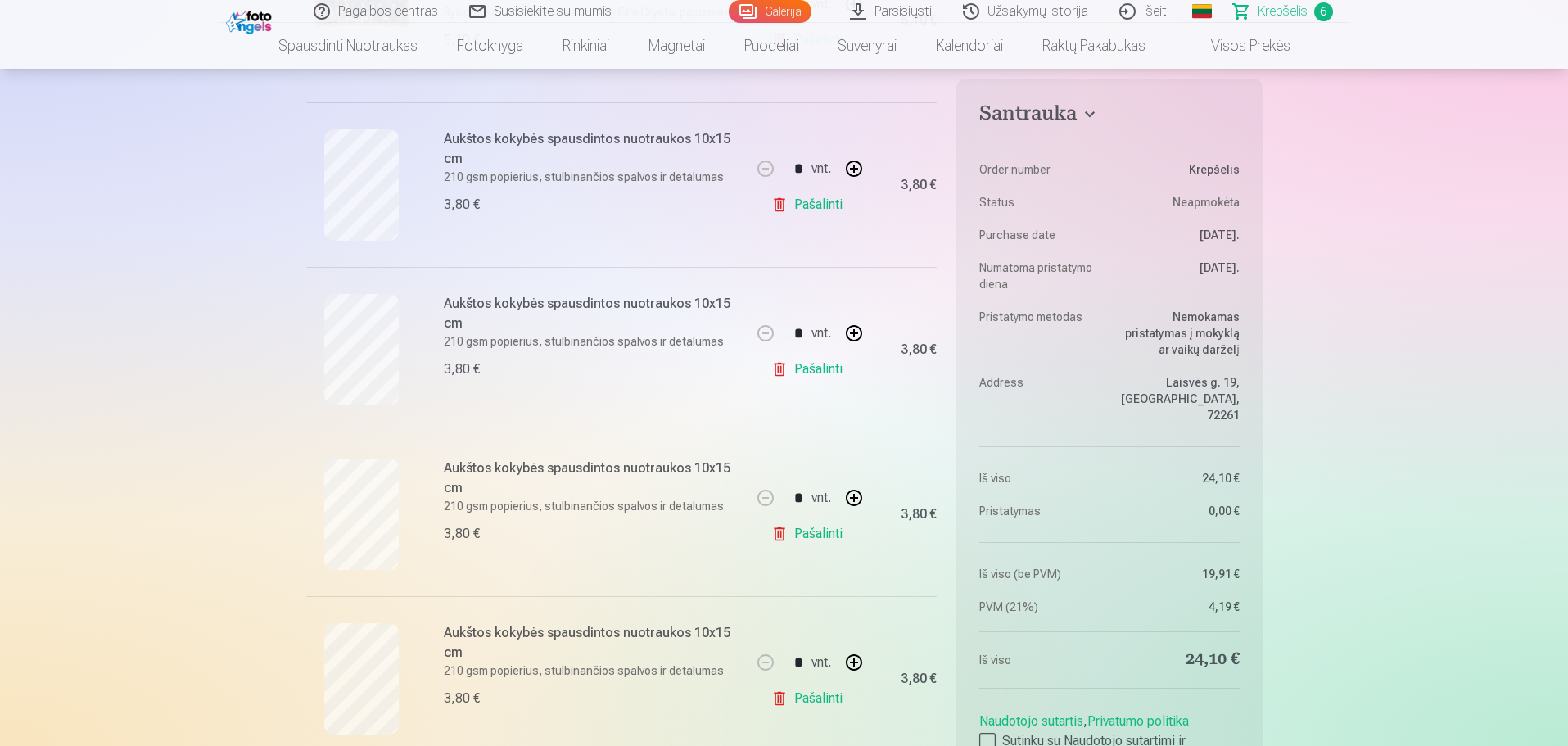
scroll to position [409, 0]
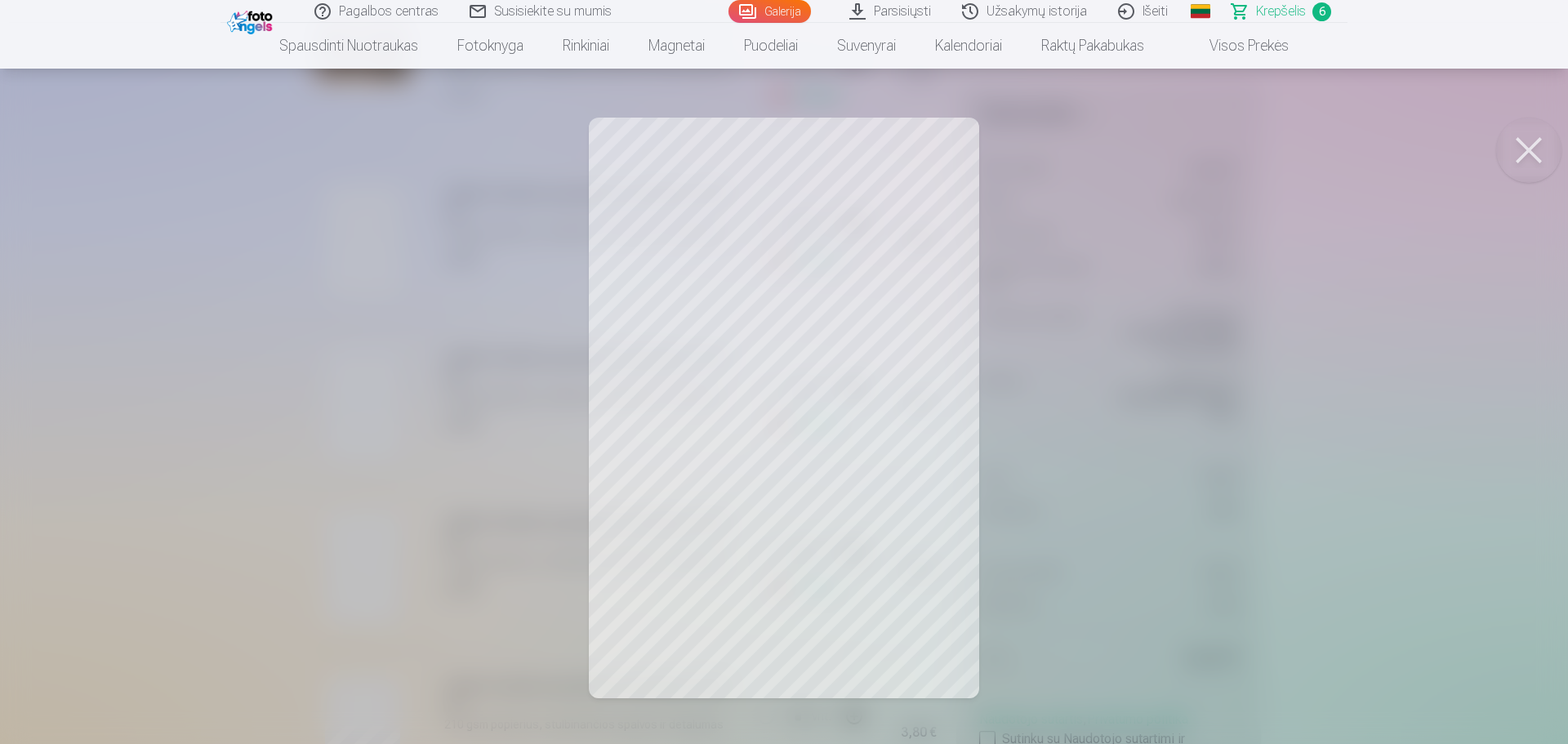
click at [493, 162] on div at bounding box center [784, 372] width 1568 height 744
click at [1308, 361] on div at bounding box center [784, 372] width 1568 height 744
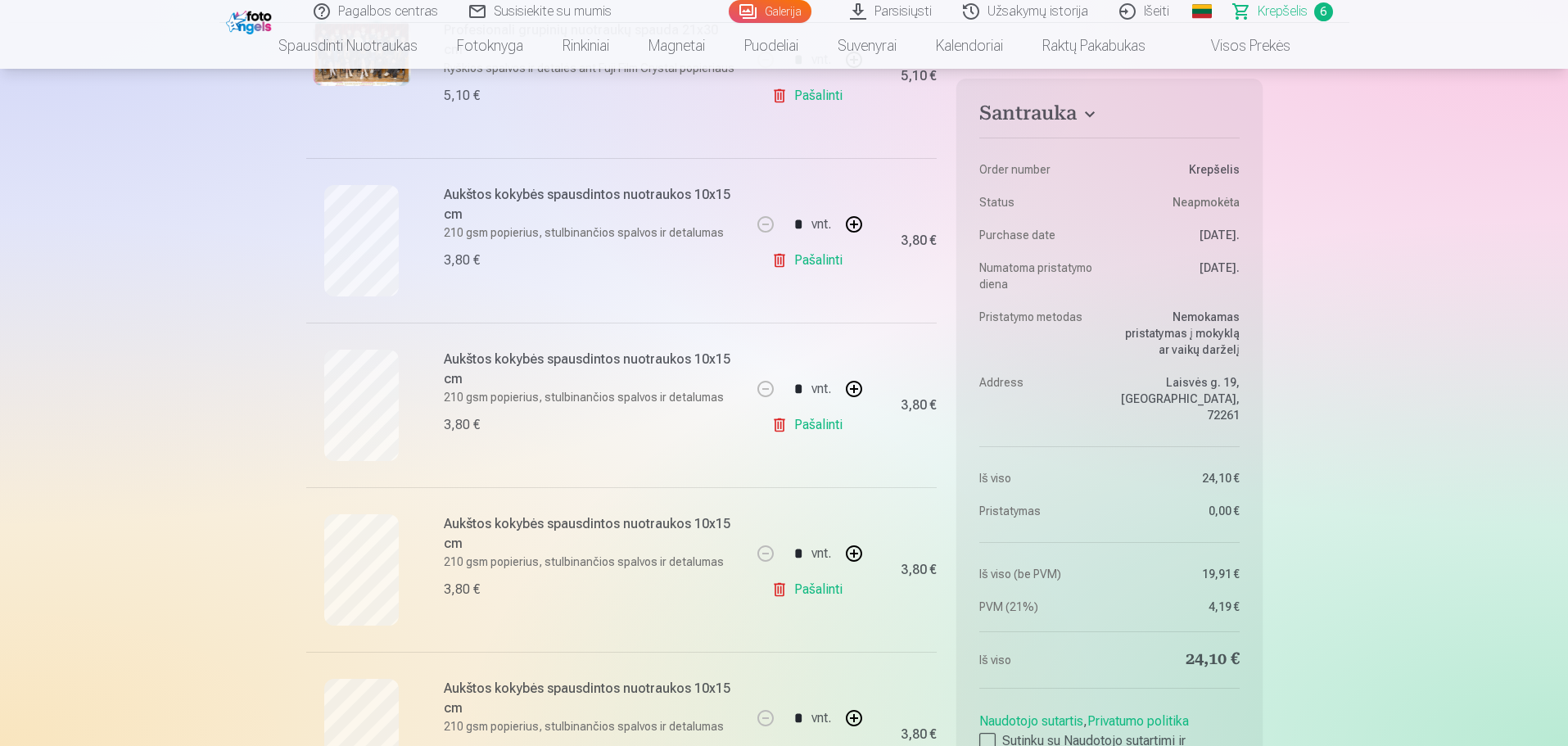
click at [859, 223] on button "button" at bounding box center [853, 224] width 39 height 39
type input "*"
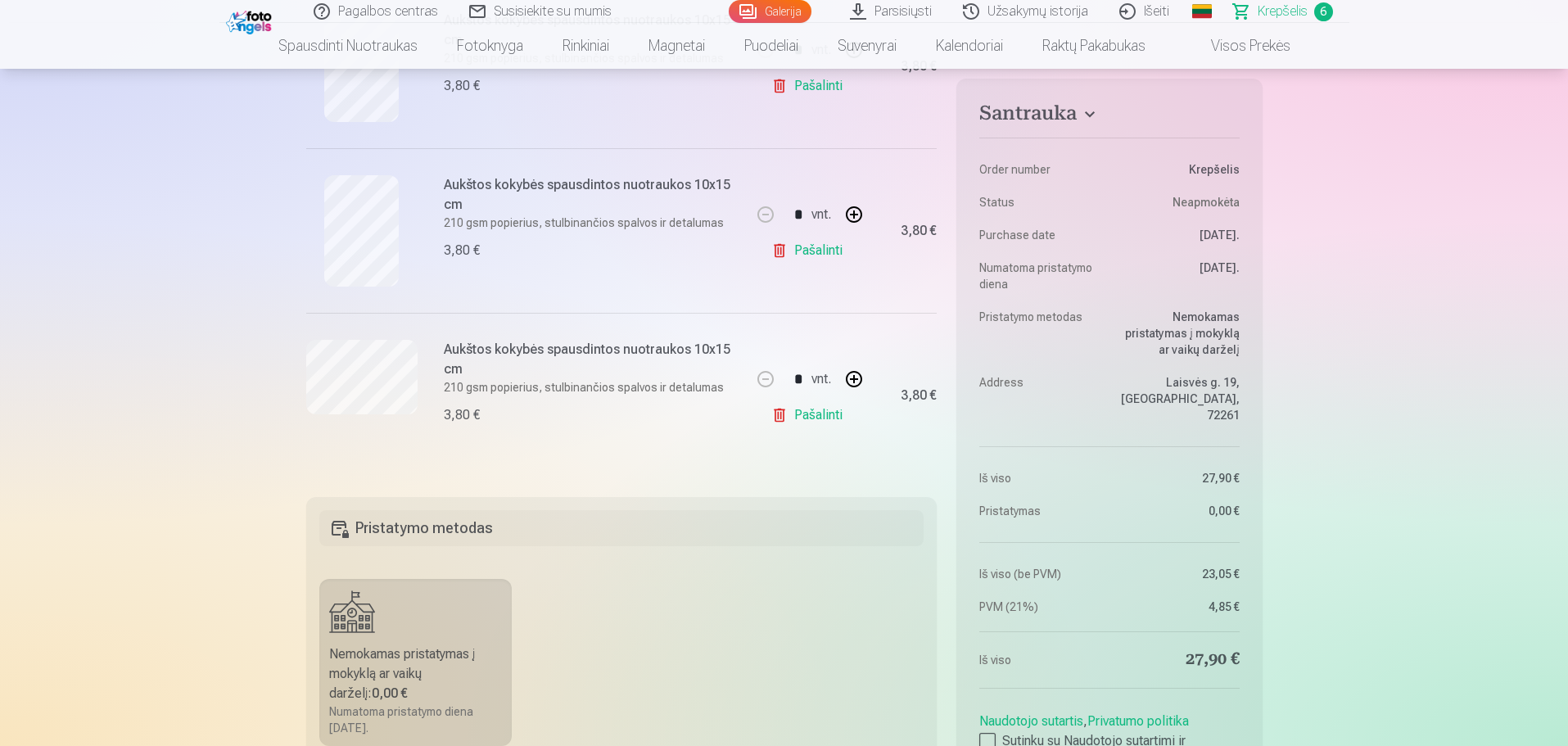
scroll to position [737, 0]
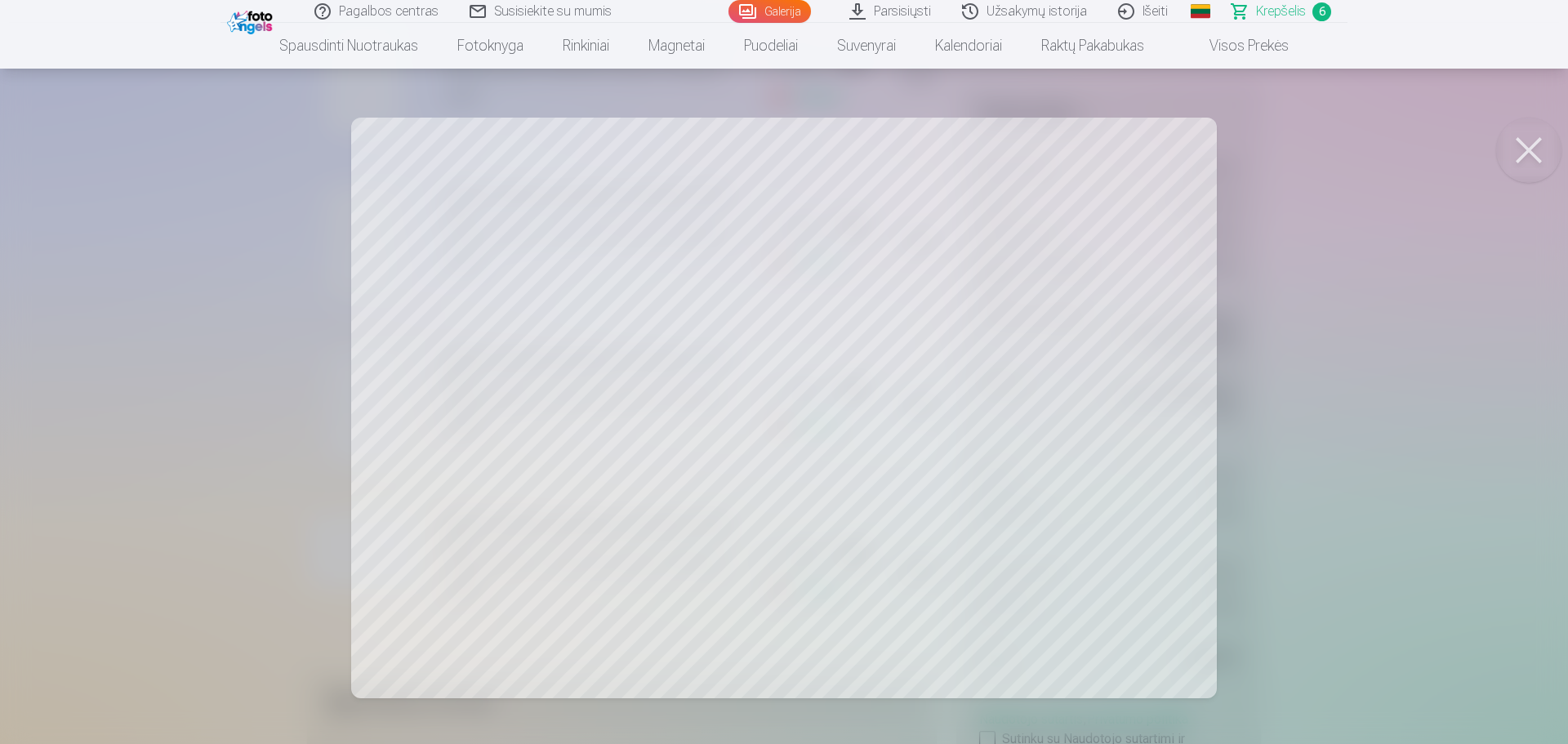
click at [1319, 354] on div at bounding box center [784, 372] width 1568 height 744
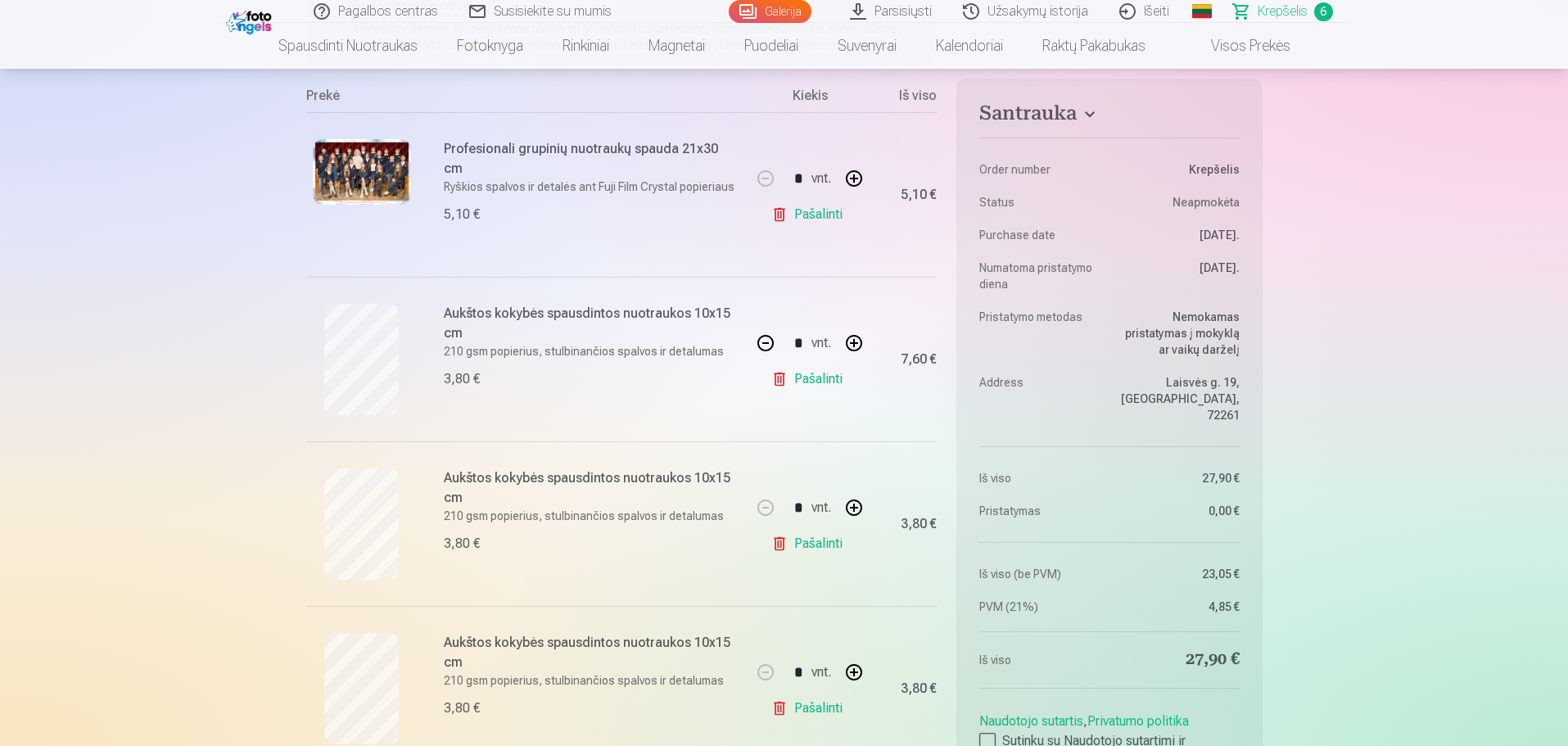
scroll to position [328, 0]
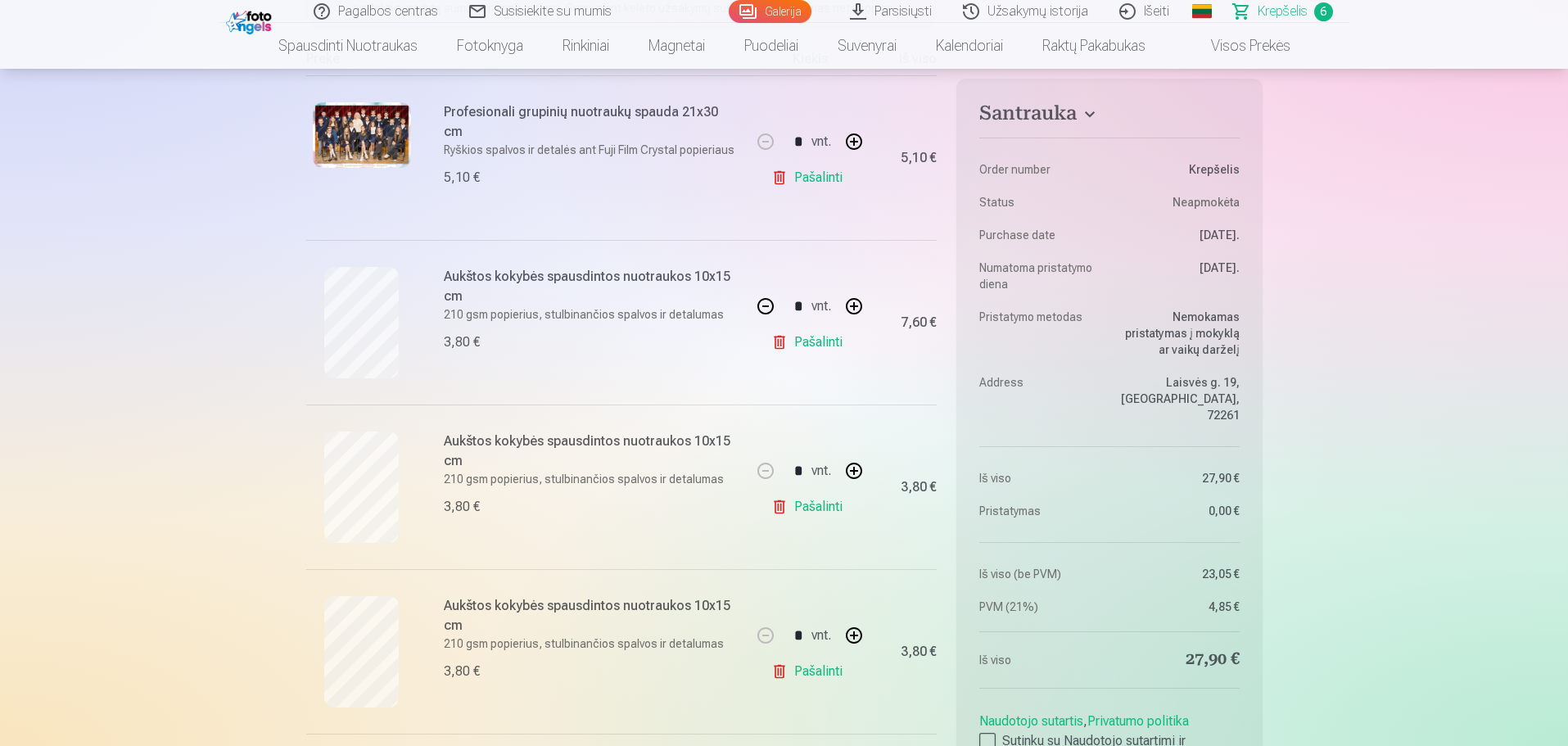
click at [849, 466] on button "button" at bounding box center [853, 470] width 39 height 39
type input "*"
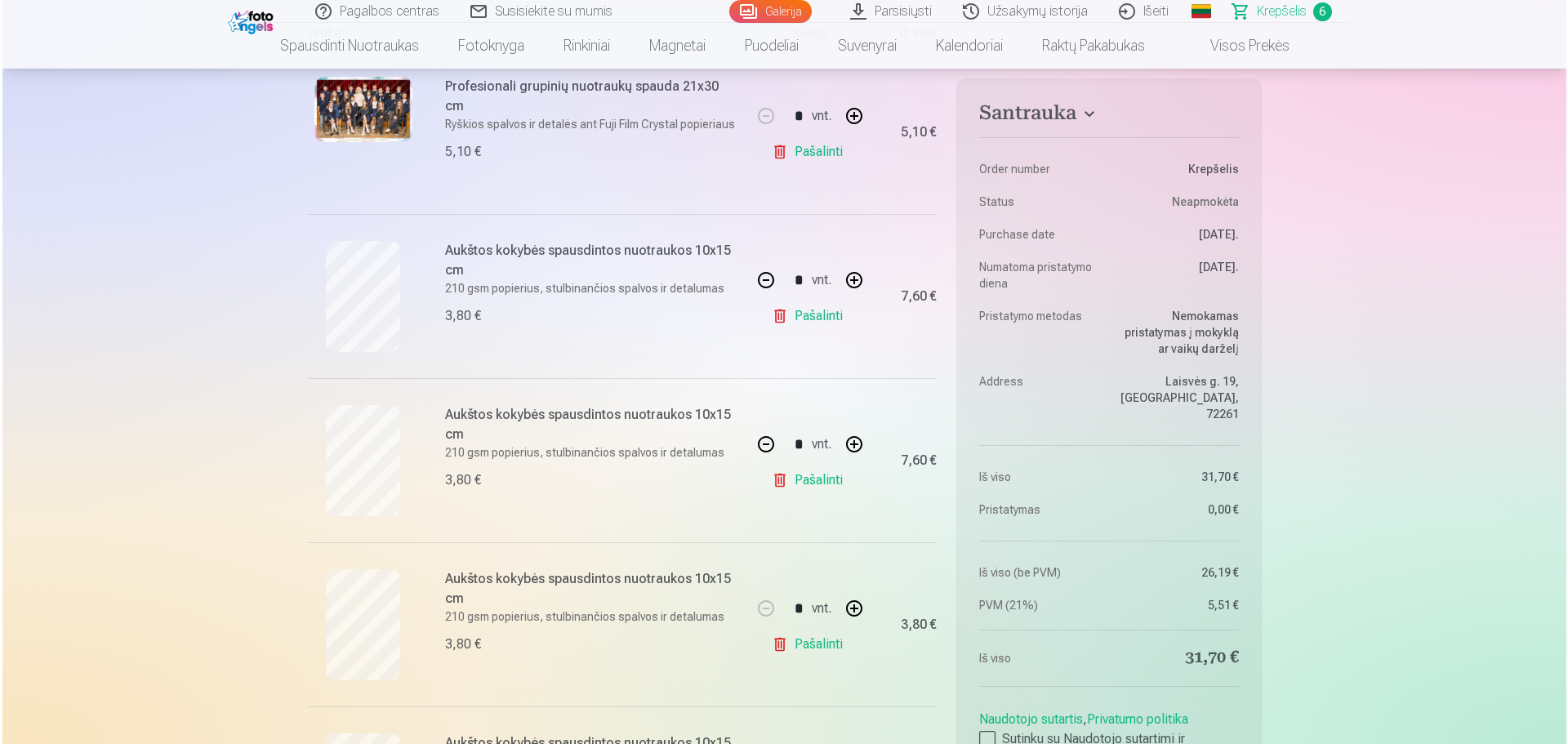
scroll to position [163, 0]
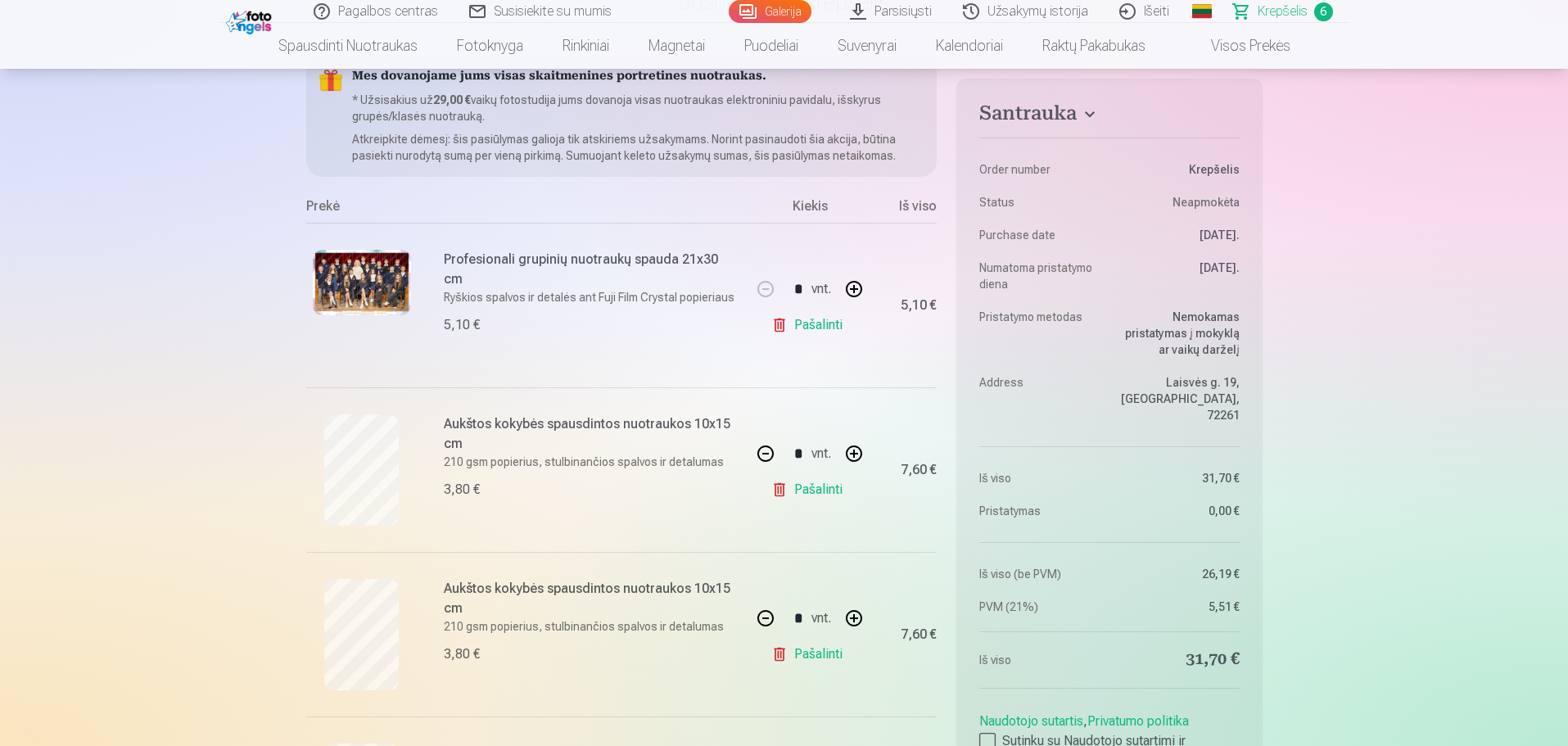
click at [352, 267] on img at bounding box center [362, 282] width 98 height 66
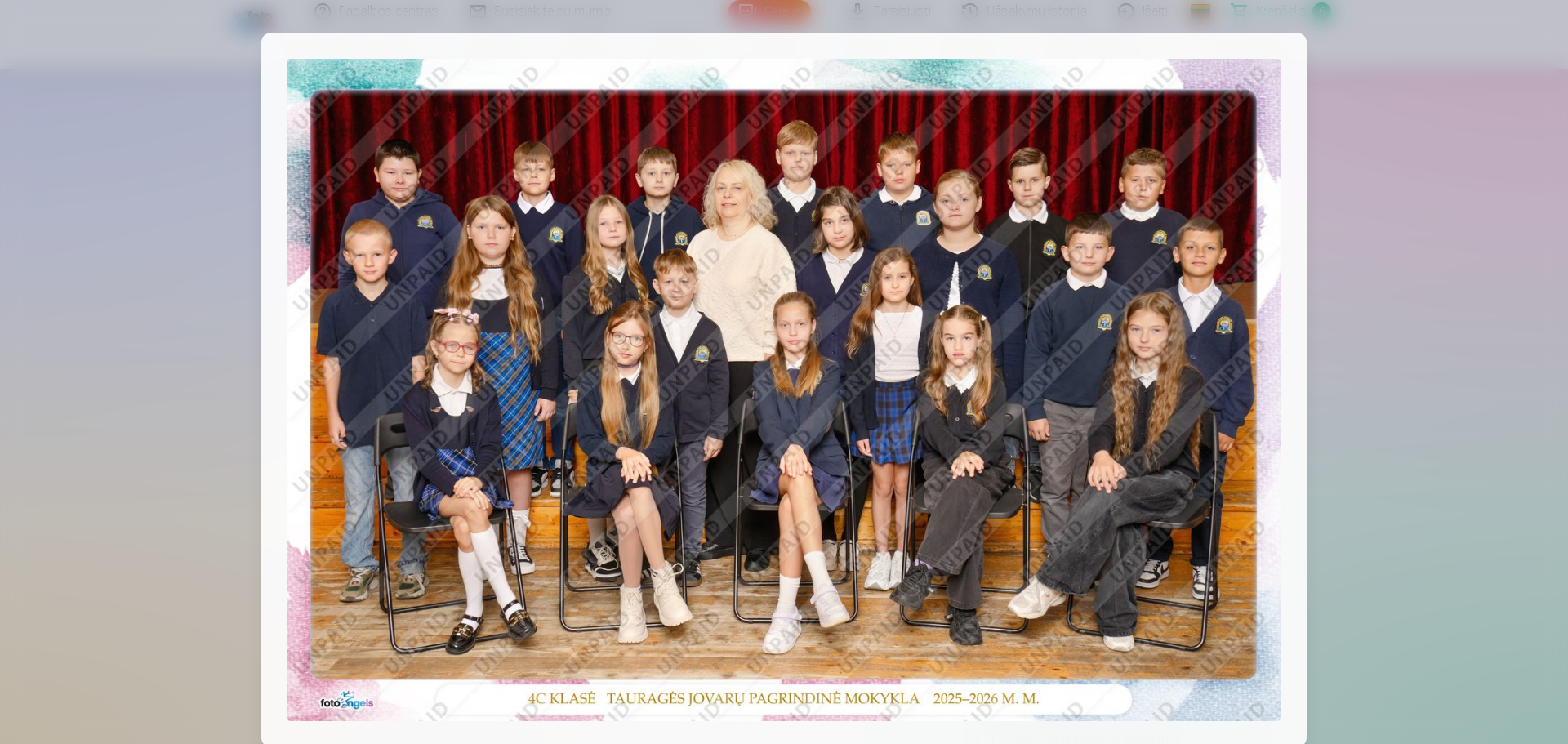
scroll to position [1225, 0]
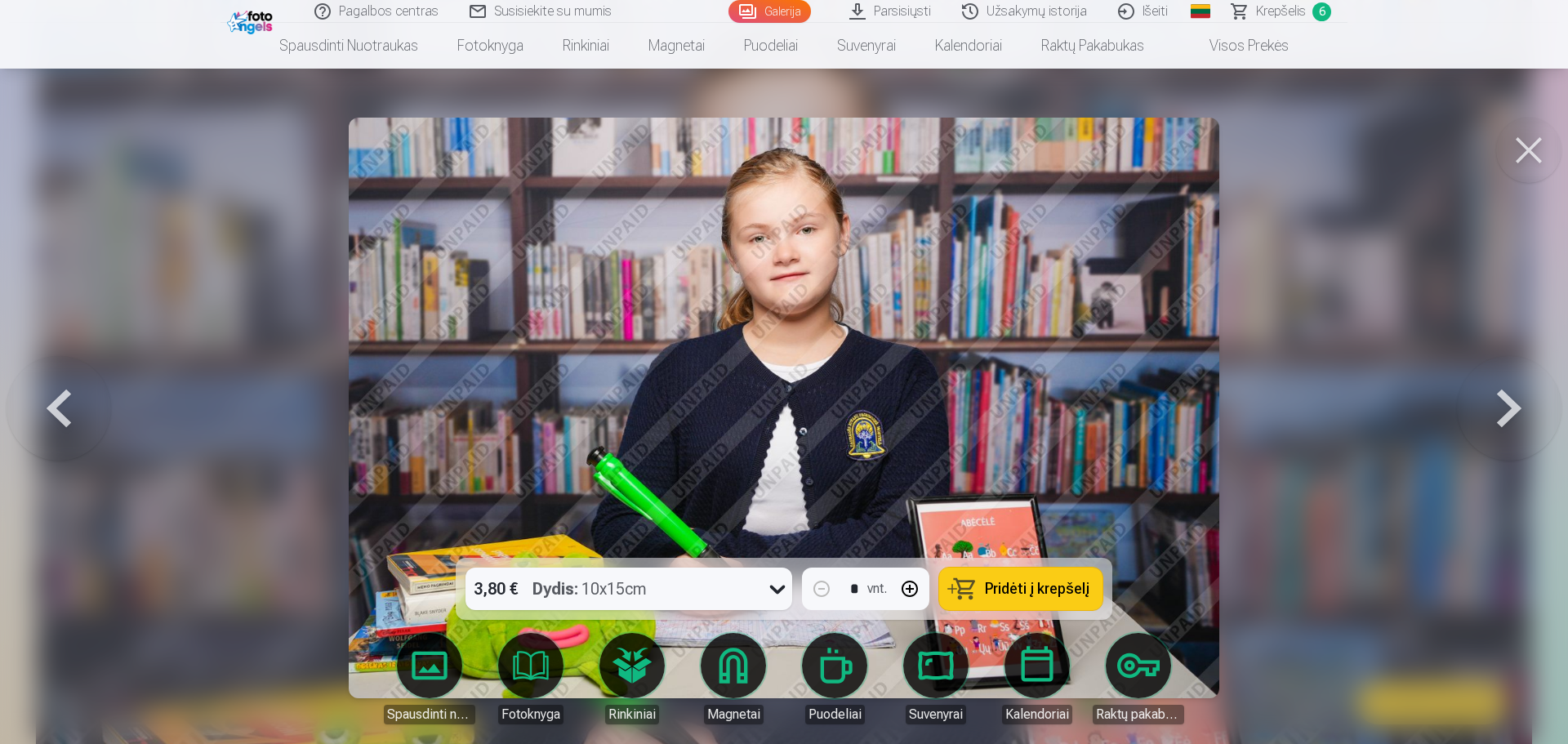
click at [235, 305] on div at bounding box center [784, 372] width 1568 height 744
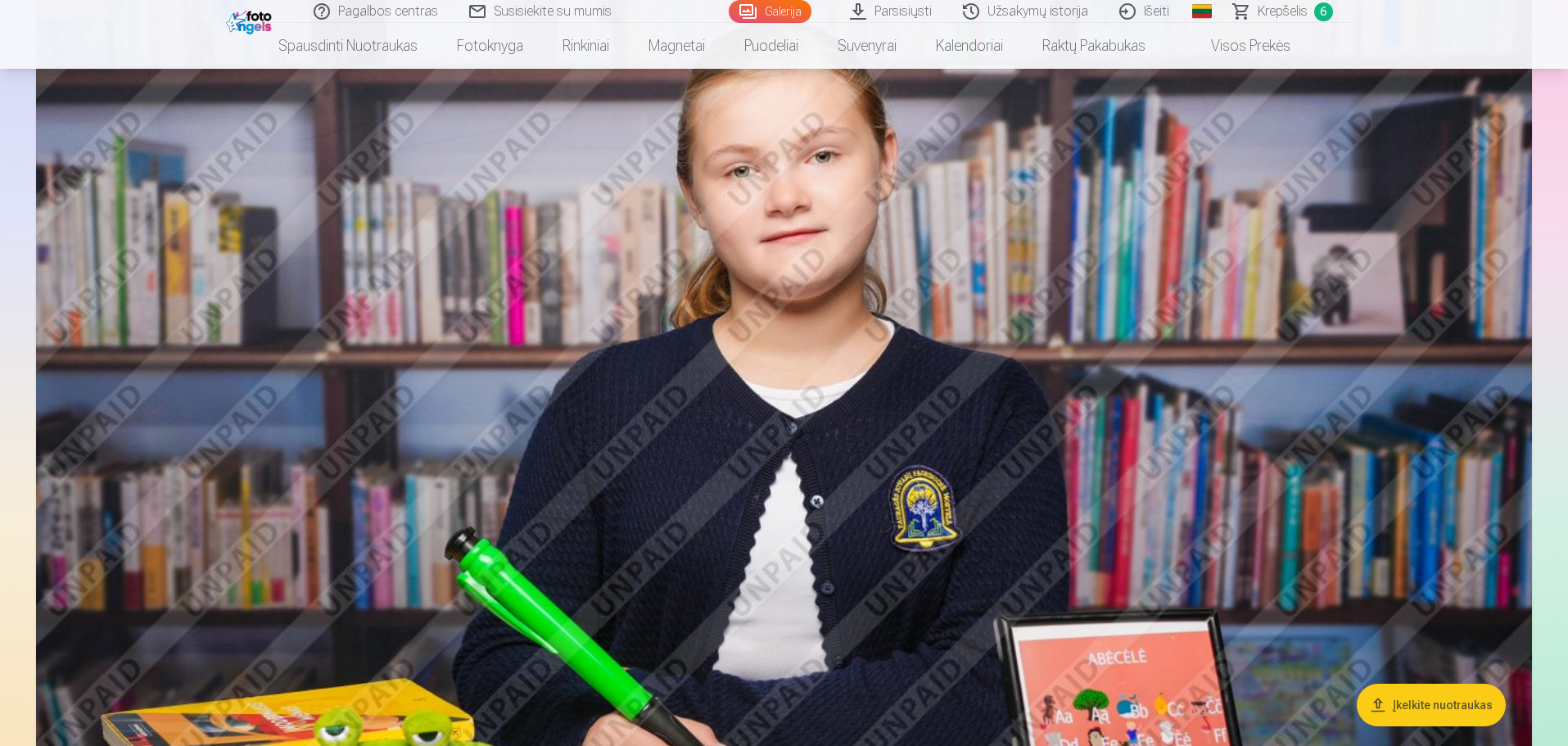
click at [525, 224] on img at bounding box center [784, 461] width 1496 height 997
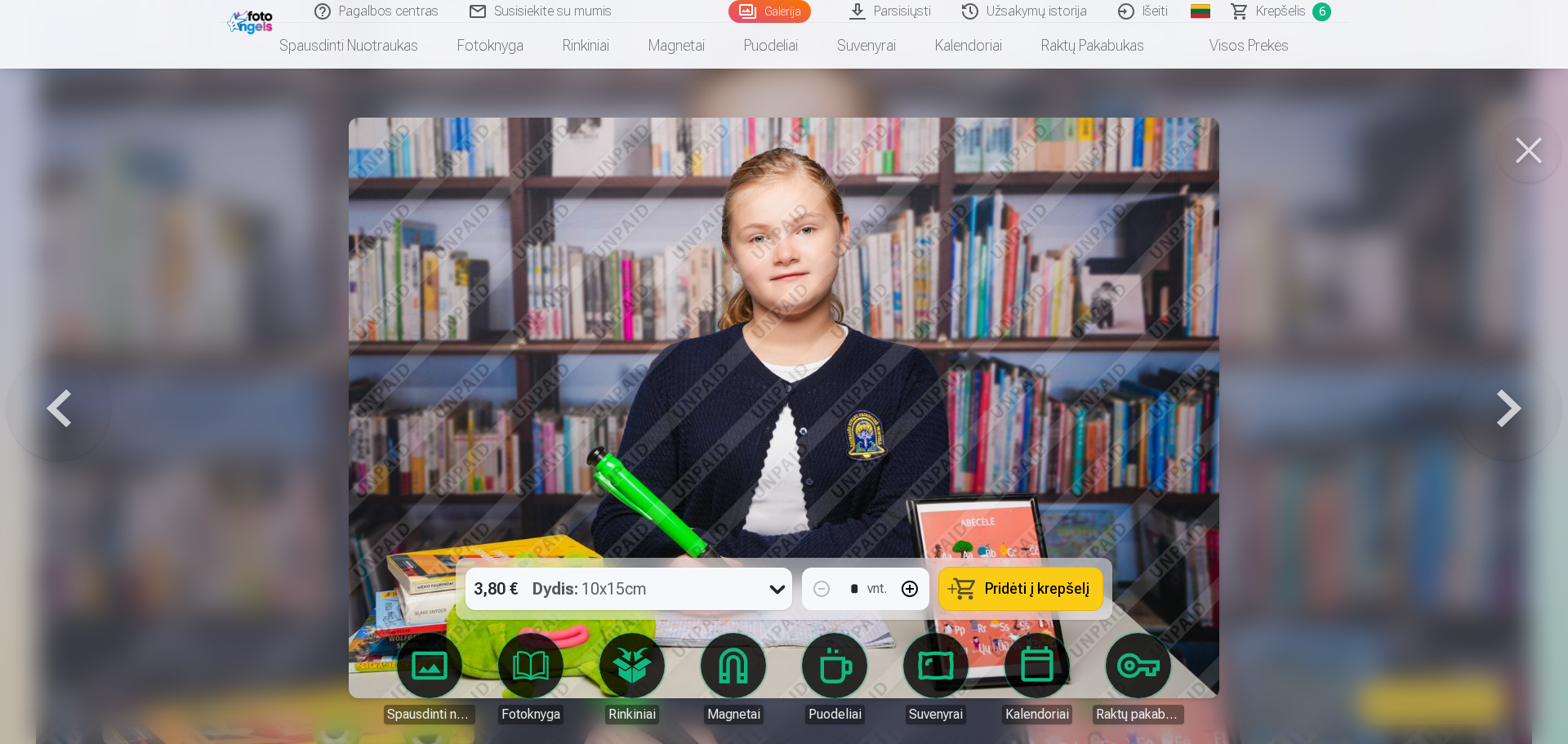
click at [1534, 131] on button at bounding box center [1529, 150] width 66 height 66
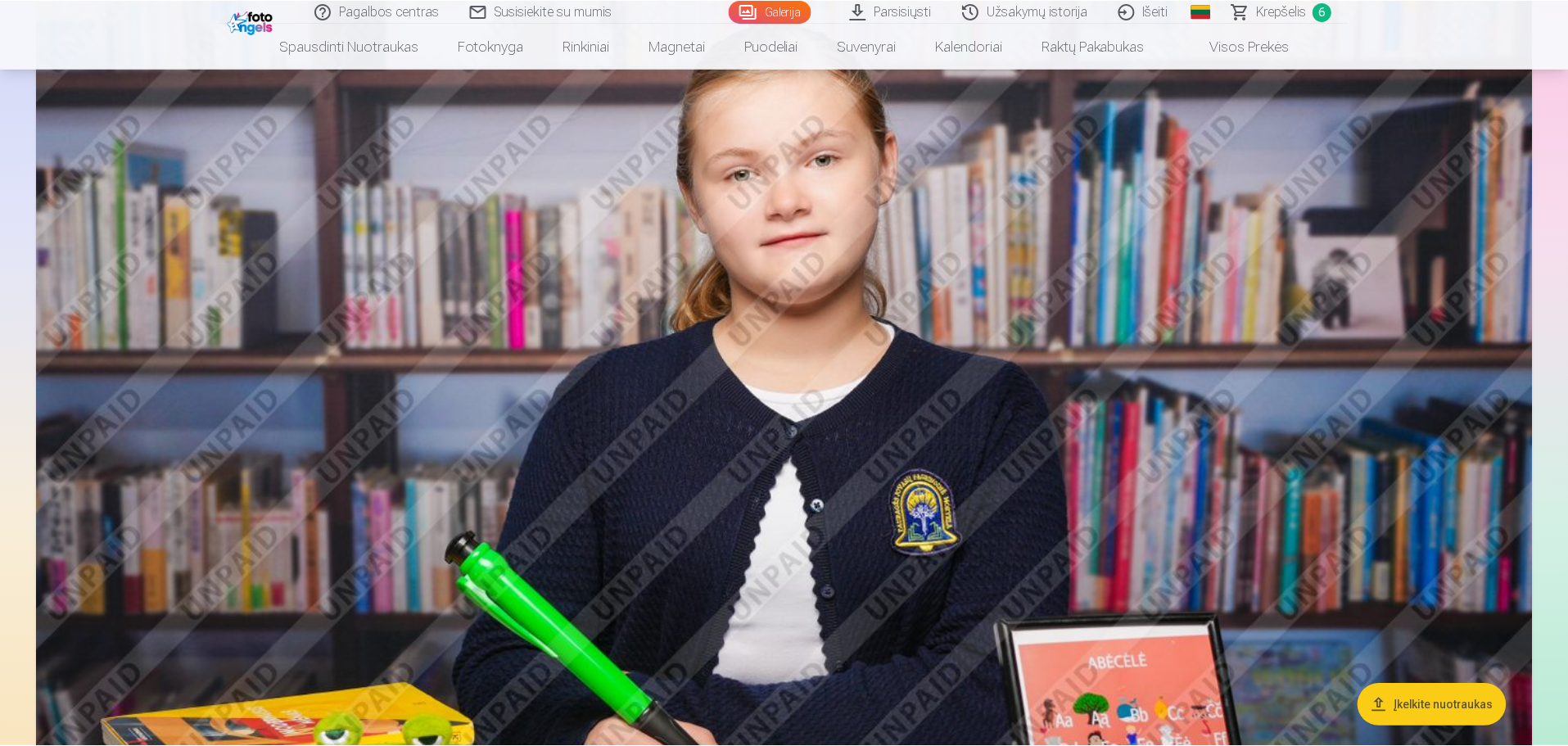
scroll to position [1225, 0]
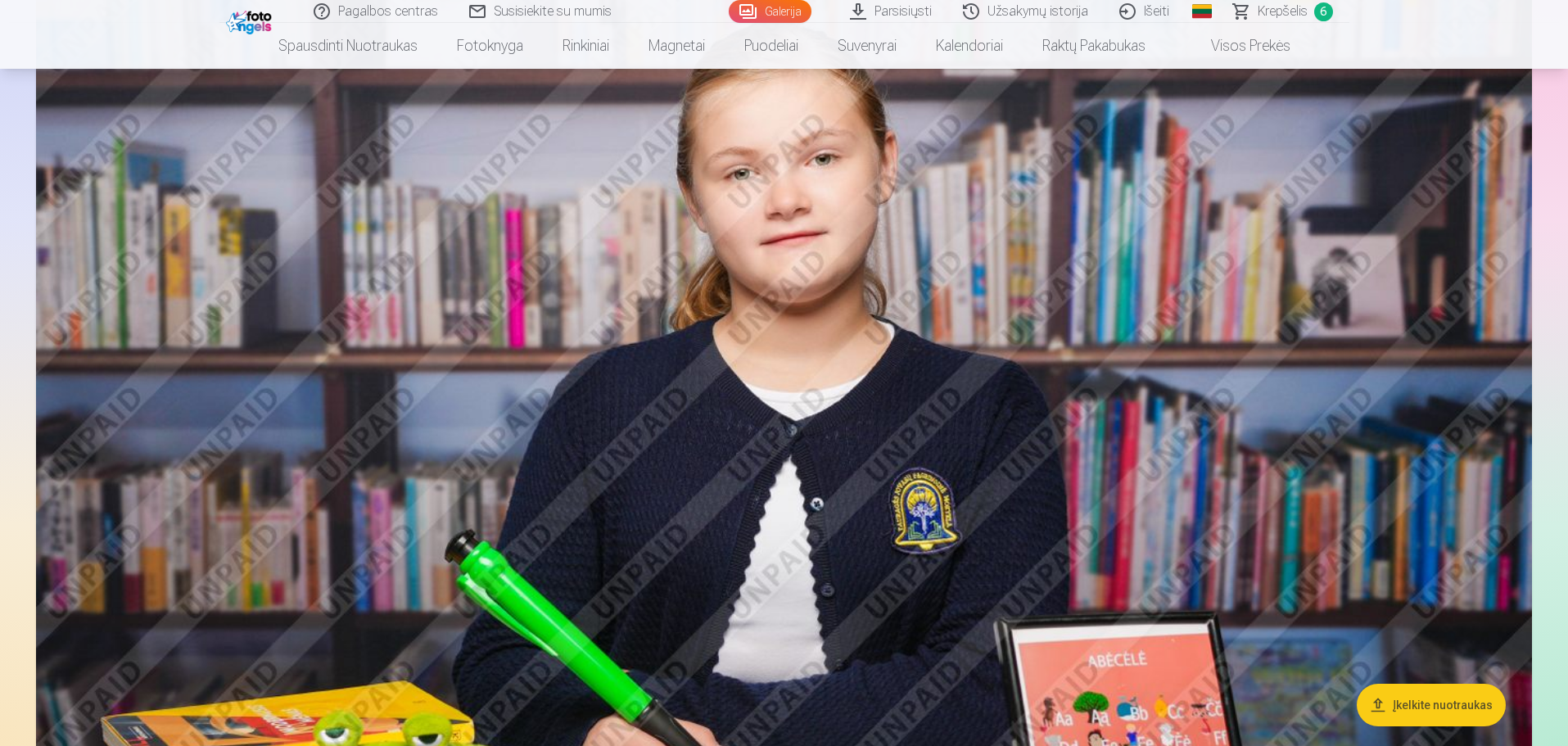
click at [1285, 18] on span "Krepšelis" at bounding box center [1283, 11] width 50 height 19
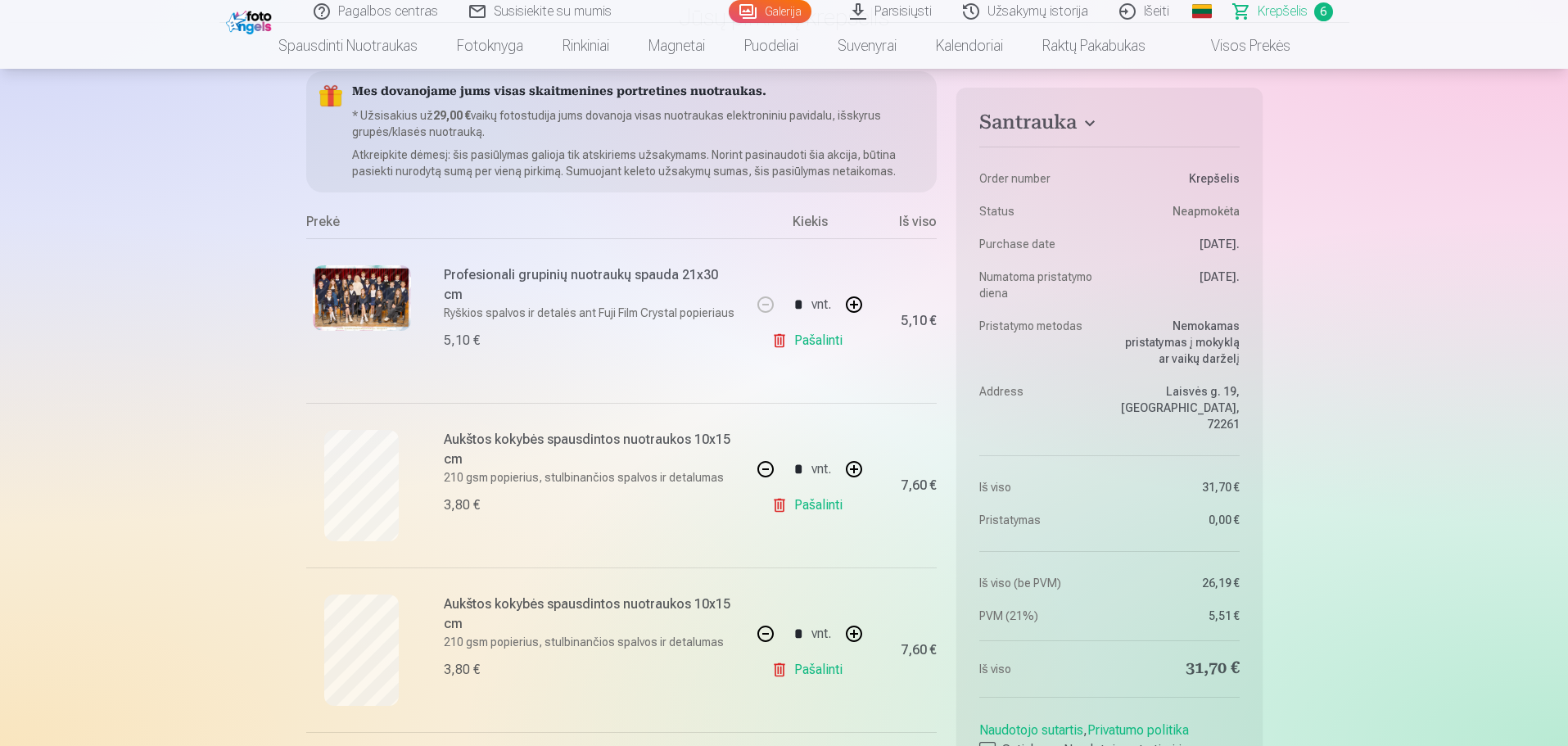
scroll to position [164, 0]
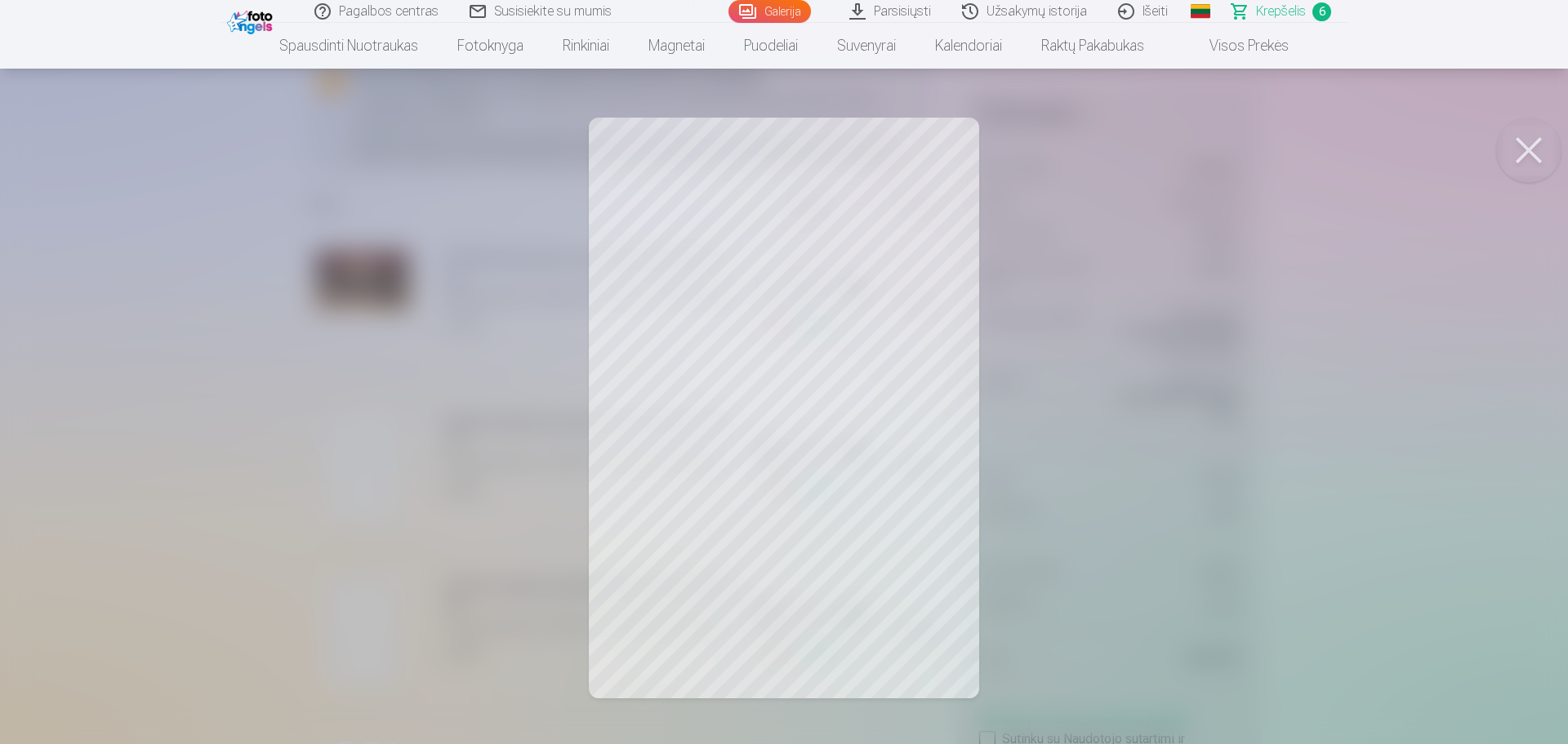
click at [1532, 152] on button at bounding box center [1529, 150] width 66 height 66
click at [1525, 150] on button at bounding box center [1529, 150] width 66 height 66
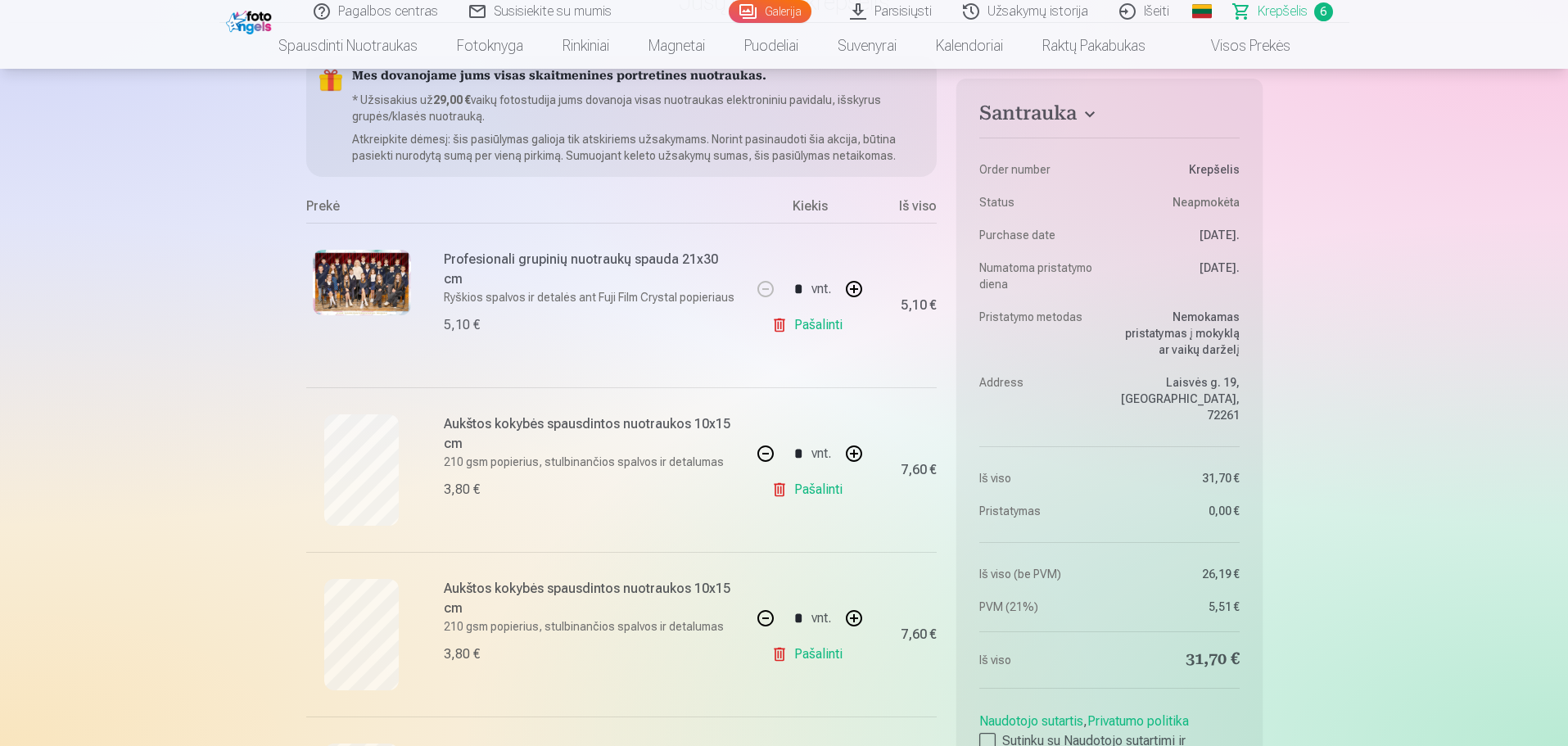
click at [766, 614] on button "button" at bounding box center [765, 618] width 39 height 39
type input "*"
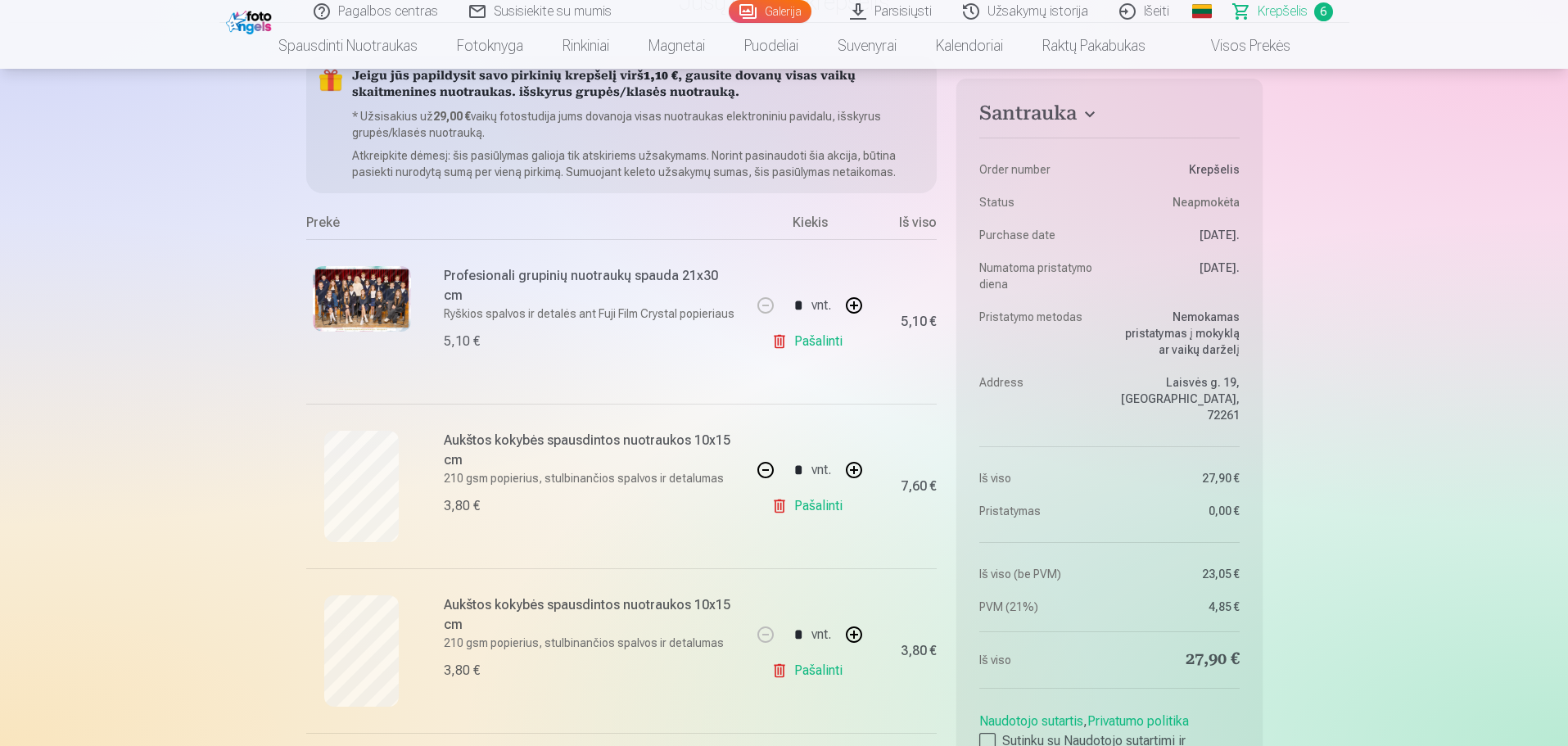
click at [766, 469] on button "button" at bounding box center [765, 470] width 39 height 39
type input "*"
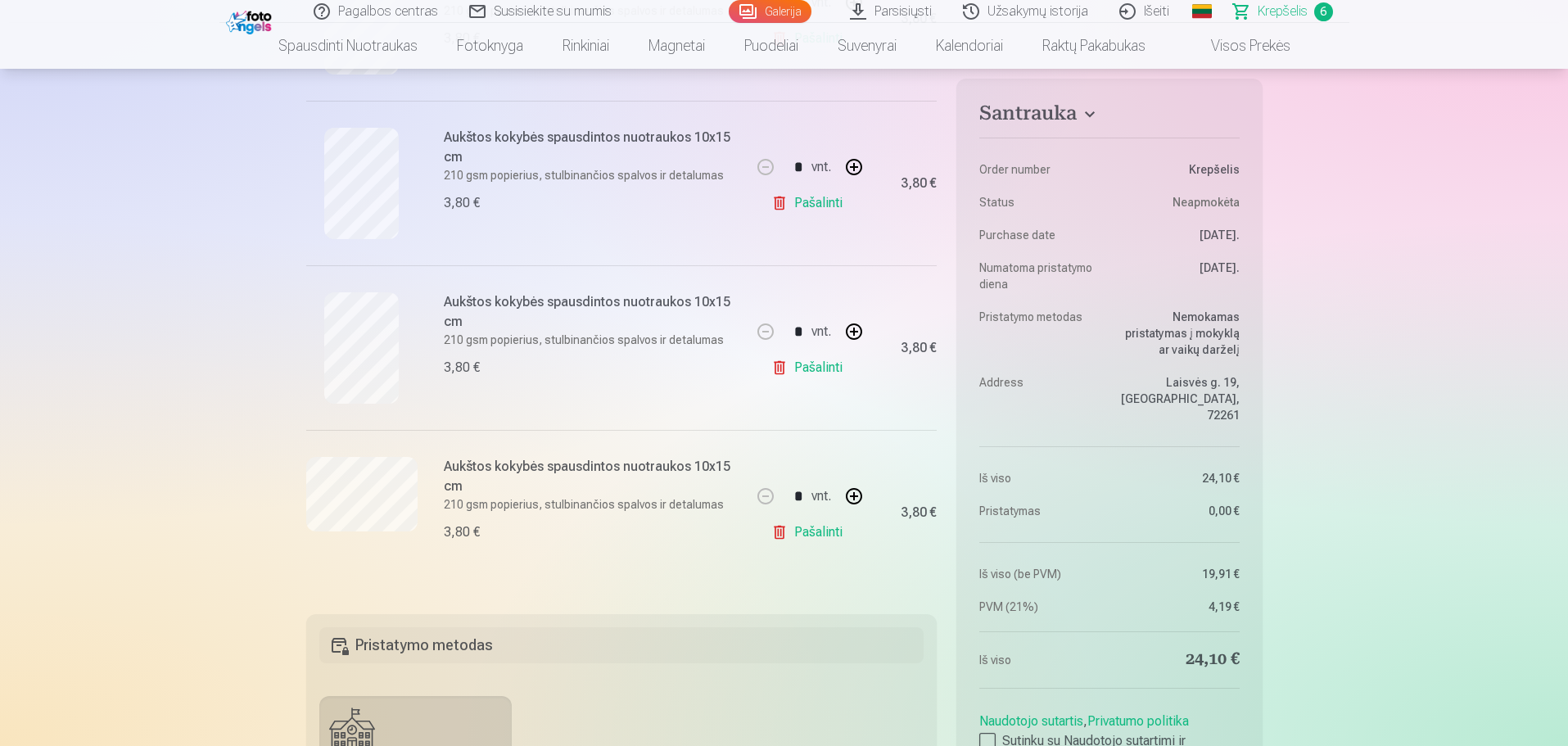
scroll to position [819, 0]
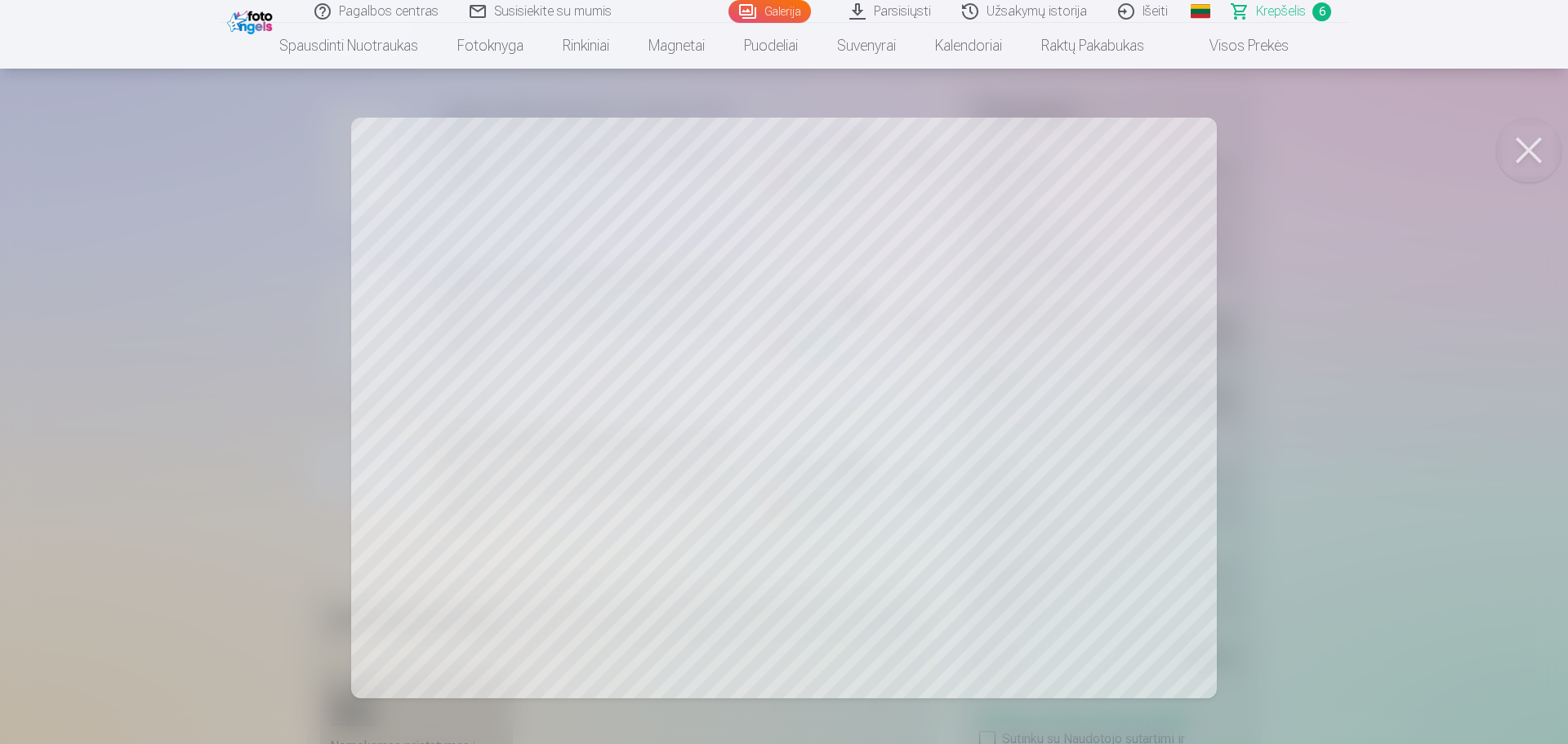
click at [1541, 138] on button at bounding box center [1529, 150] width 66 height 66
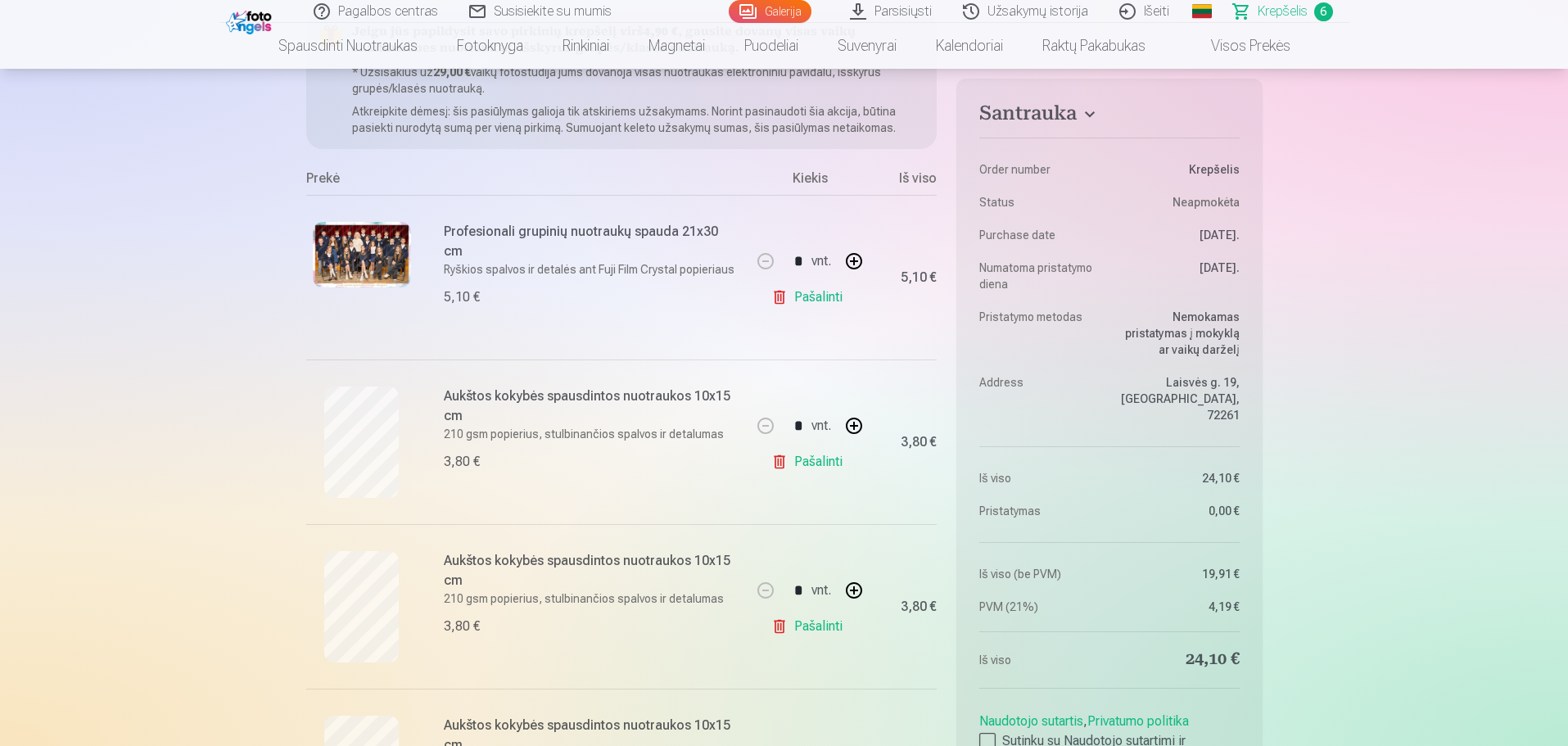
scroll to position [245, 0]
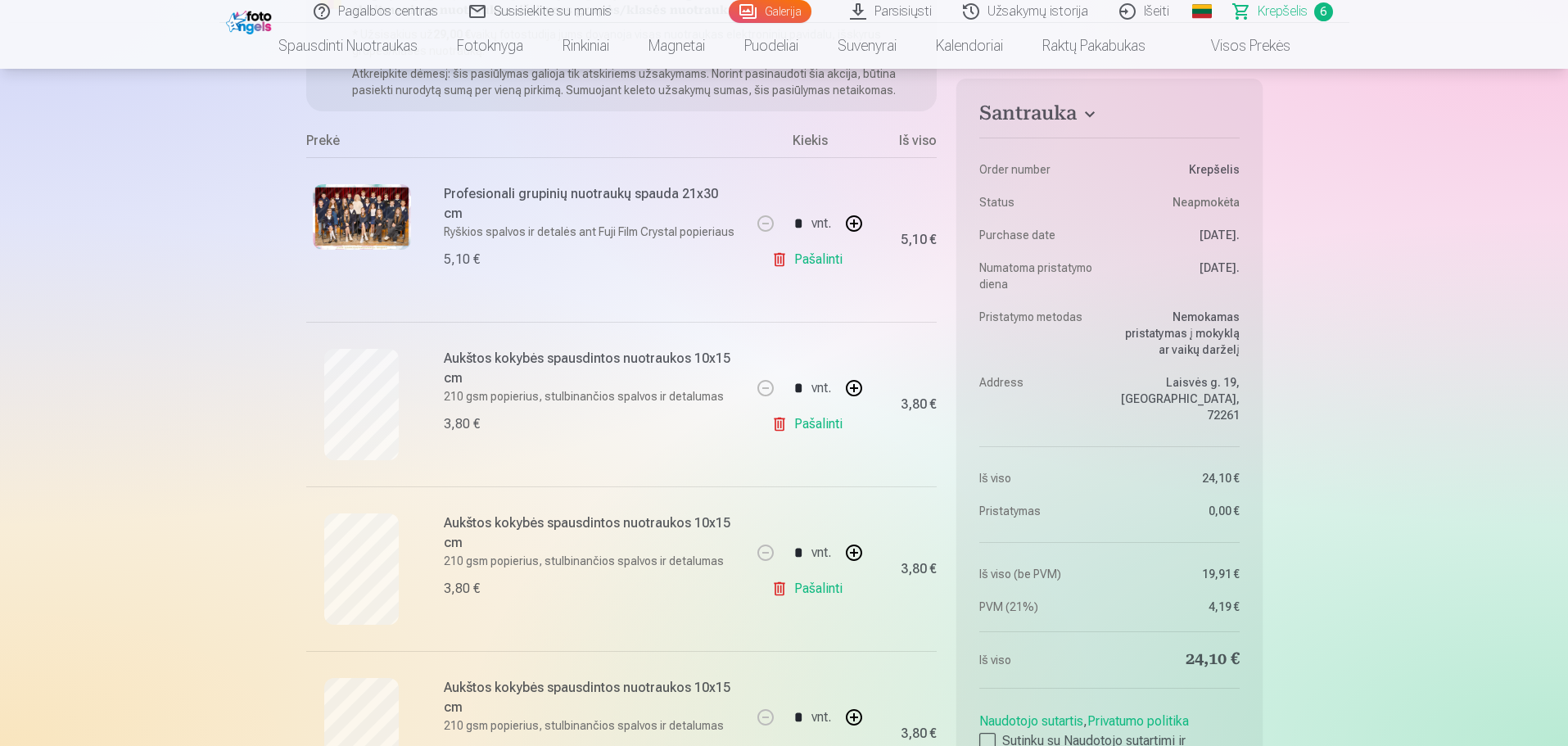
click at [766, 7] on link "Galerija" at bounding box center [769, 11] width 82 height 23
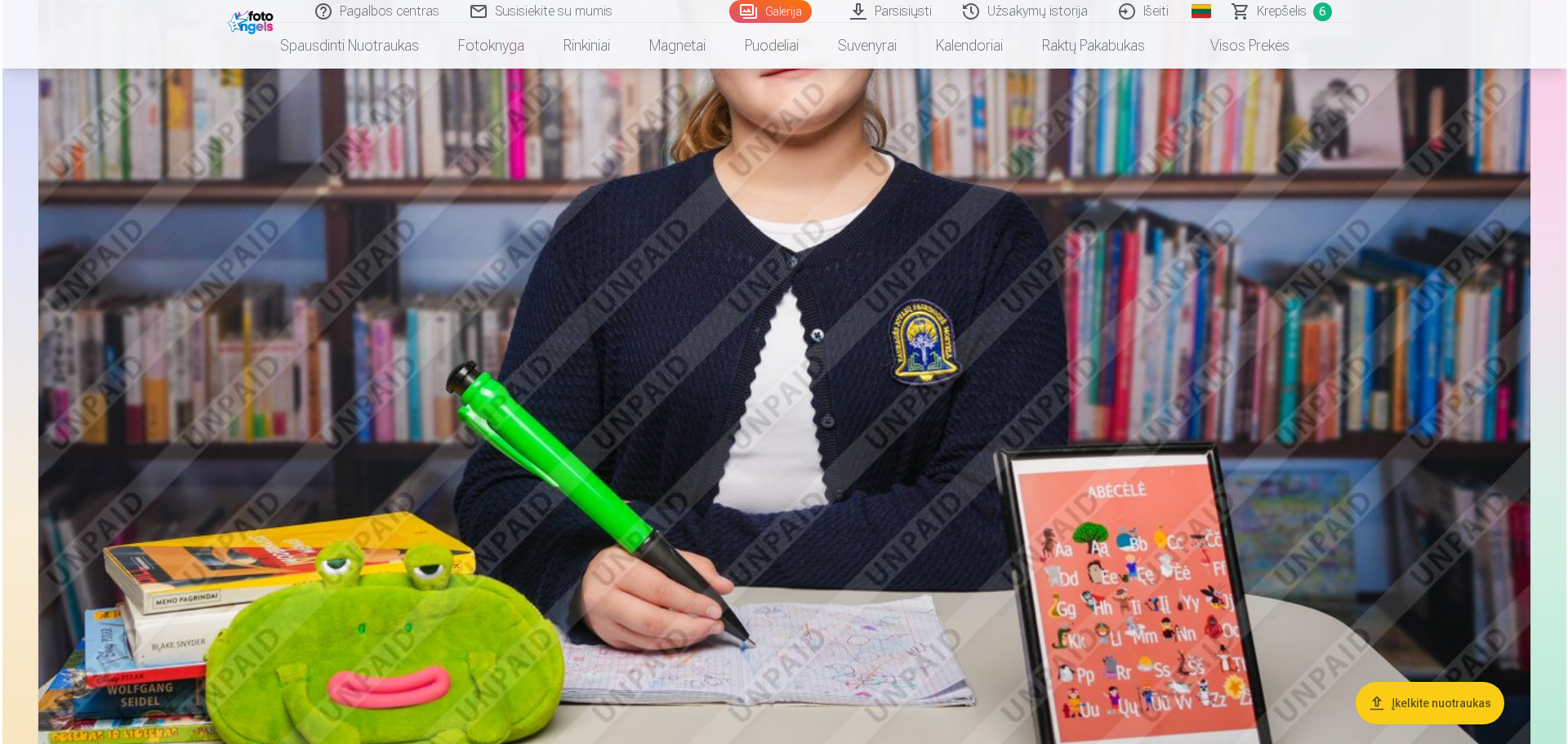
scroll to position [1552, 0]
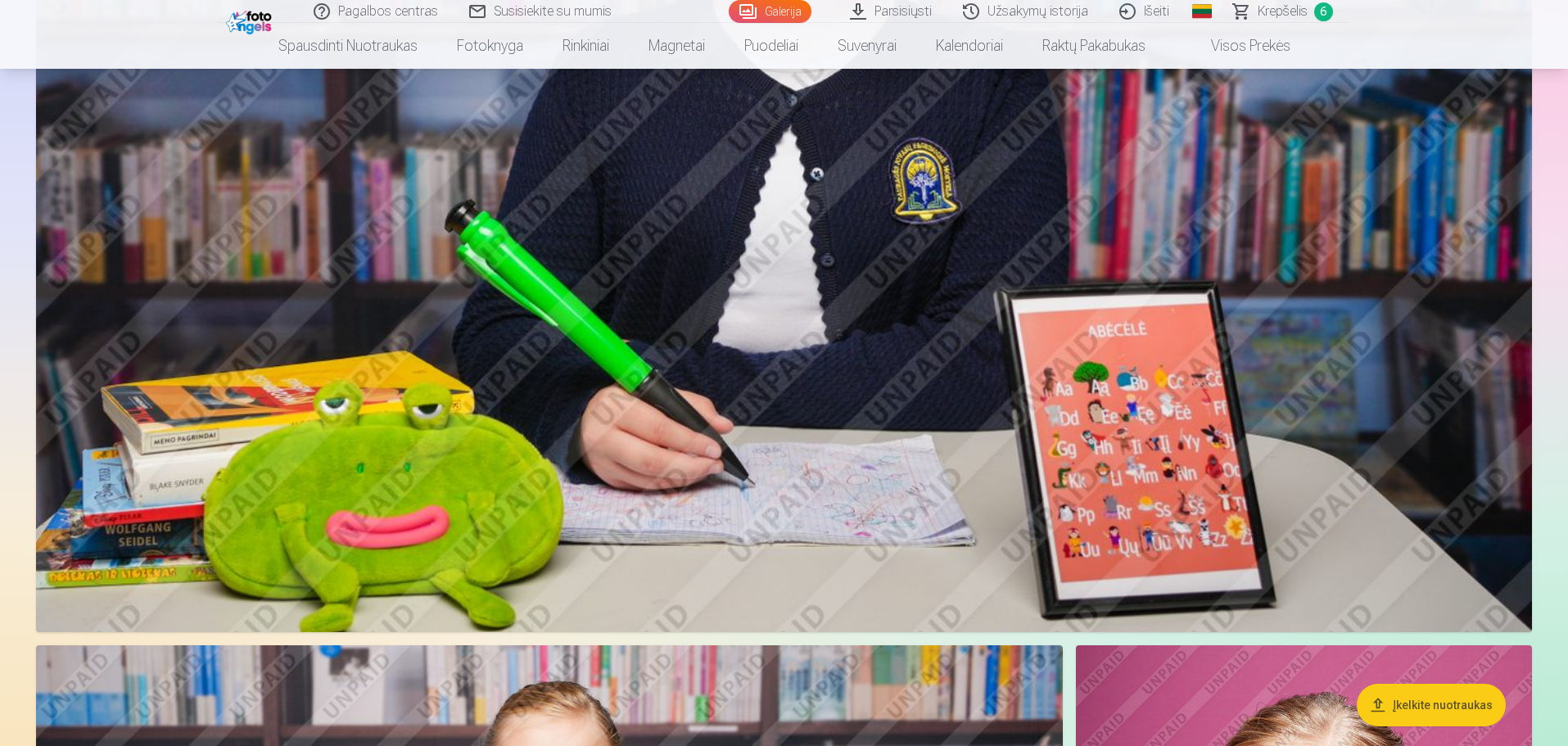
click at [825, 492] on img at bounding box center [784, 133] width 1496 height 997
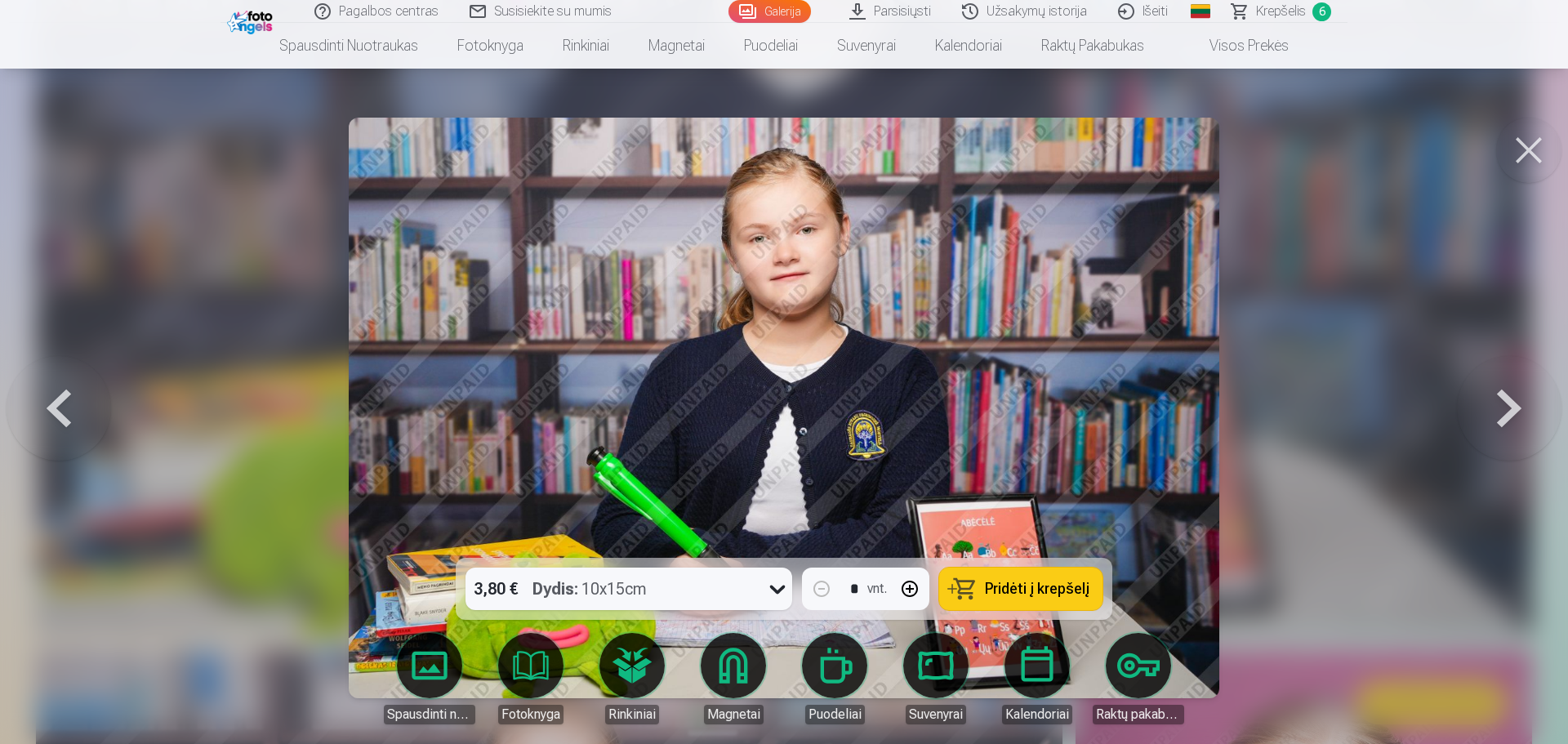
click at [945, 672] on link "Suvenyrai" at bounding box center [935, 678] width 91 height 91
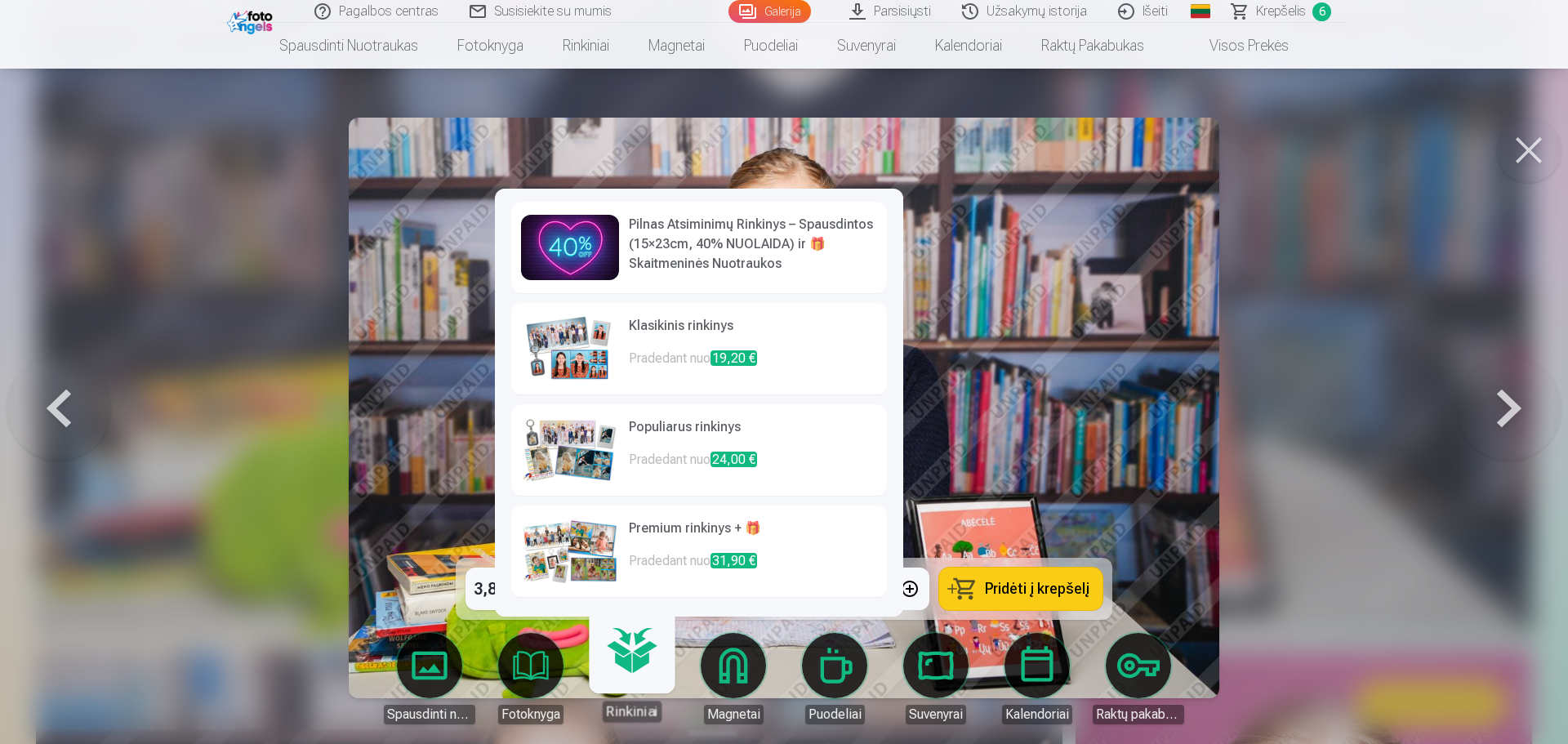
click at [653, 523] on h6 "Premium rinkinys + 🎁" at bounding box center [753, 534] width 248 height 32
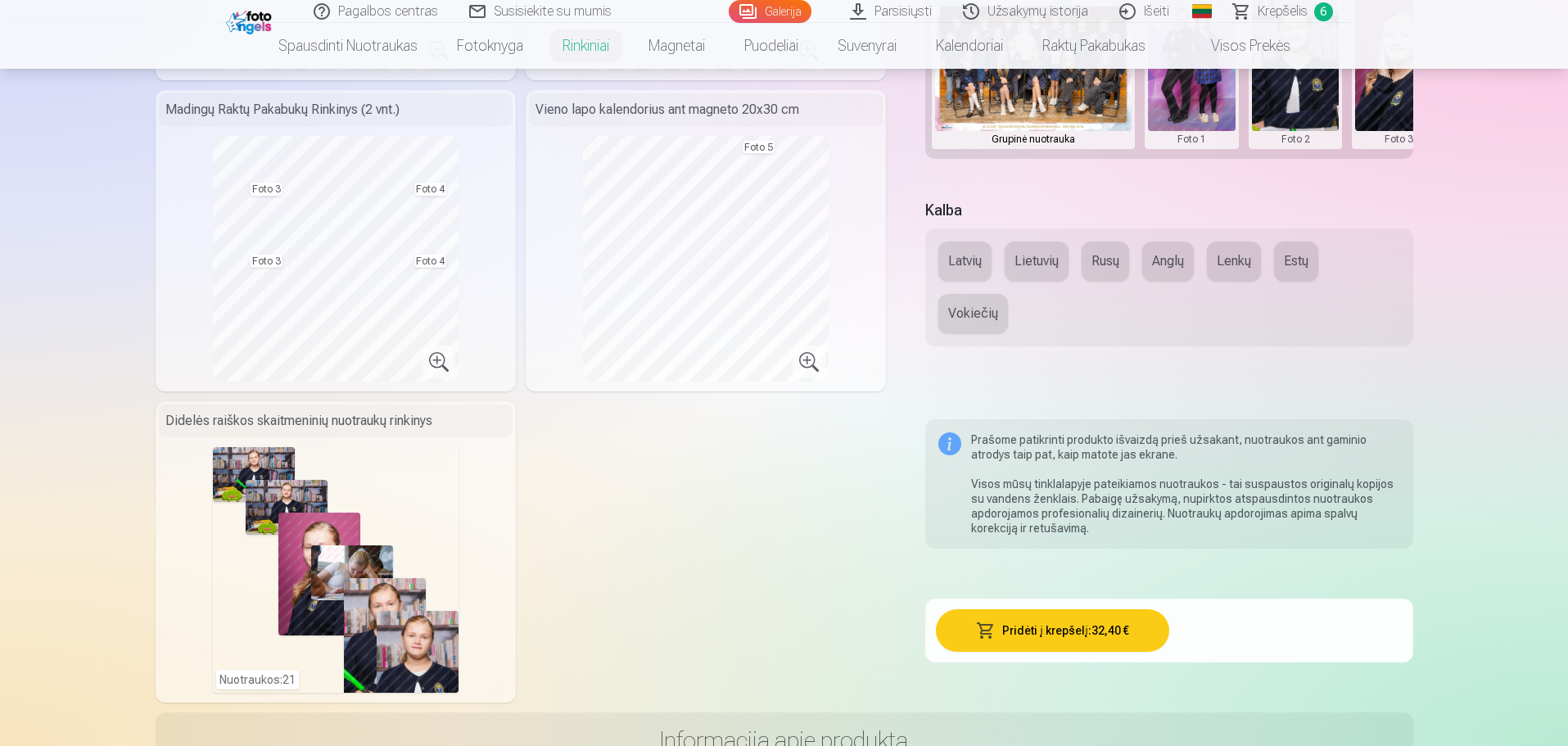
scroll to position [655, 0]
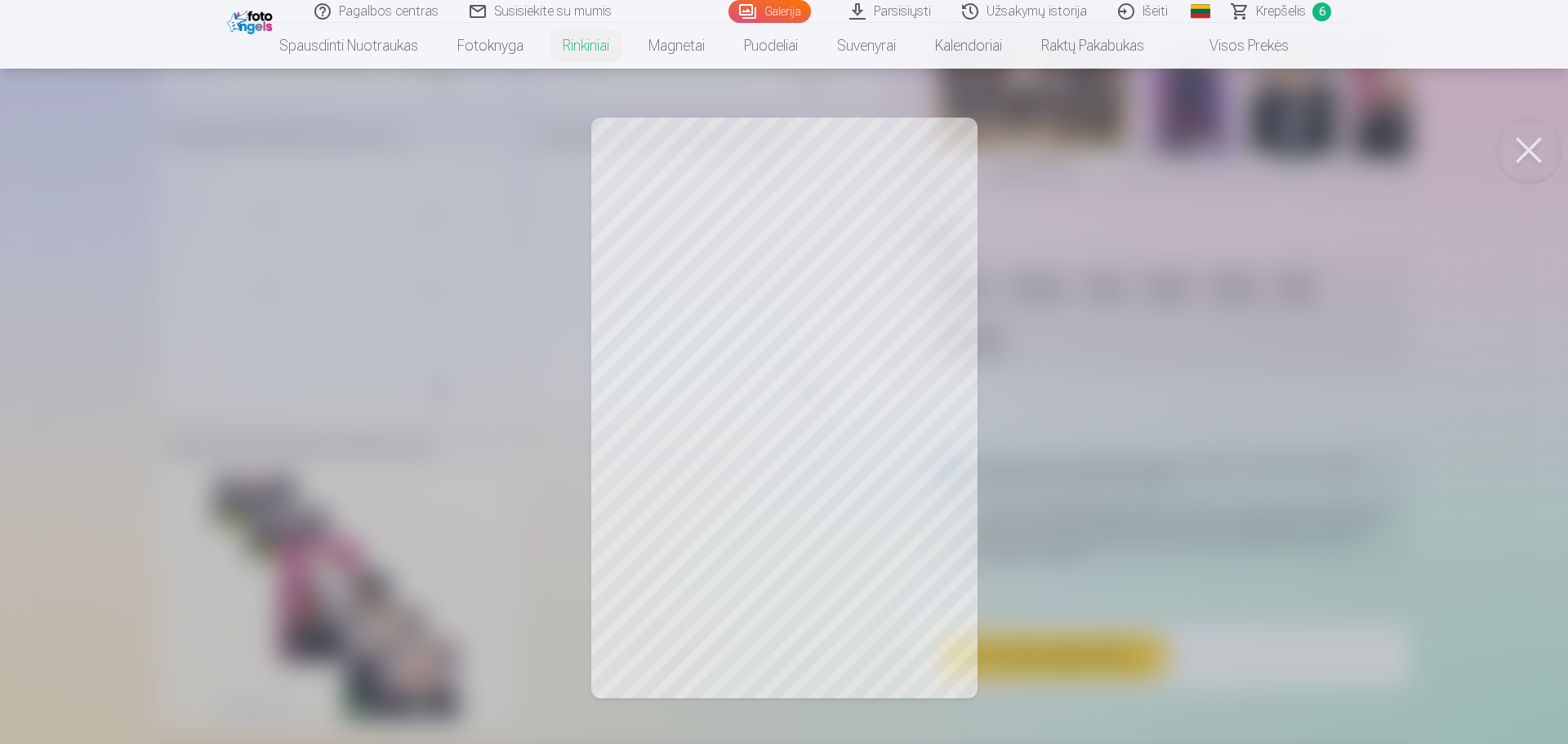
click at [758, 331] on div at bounding box center [784, 372] width 1568 height 744
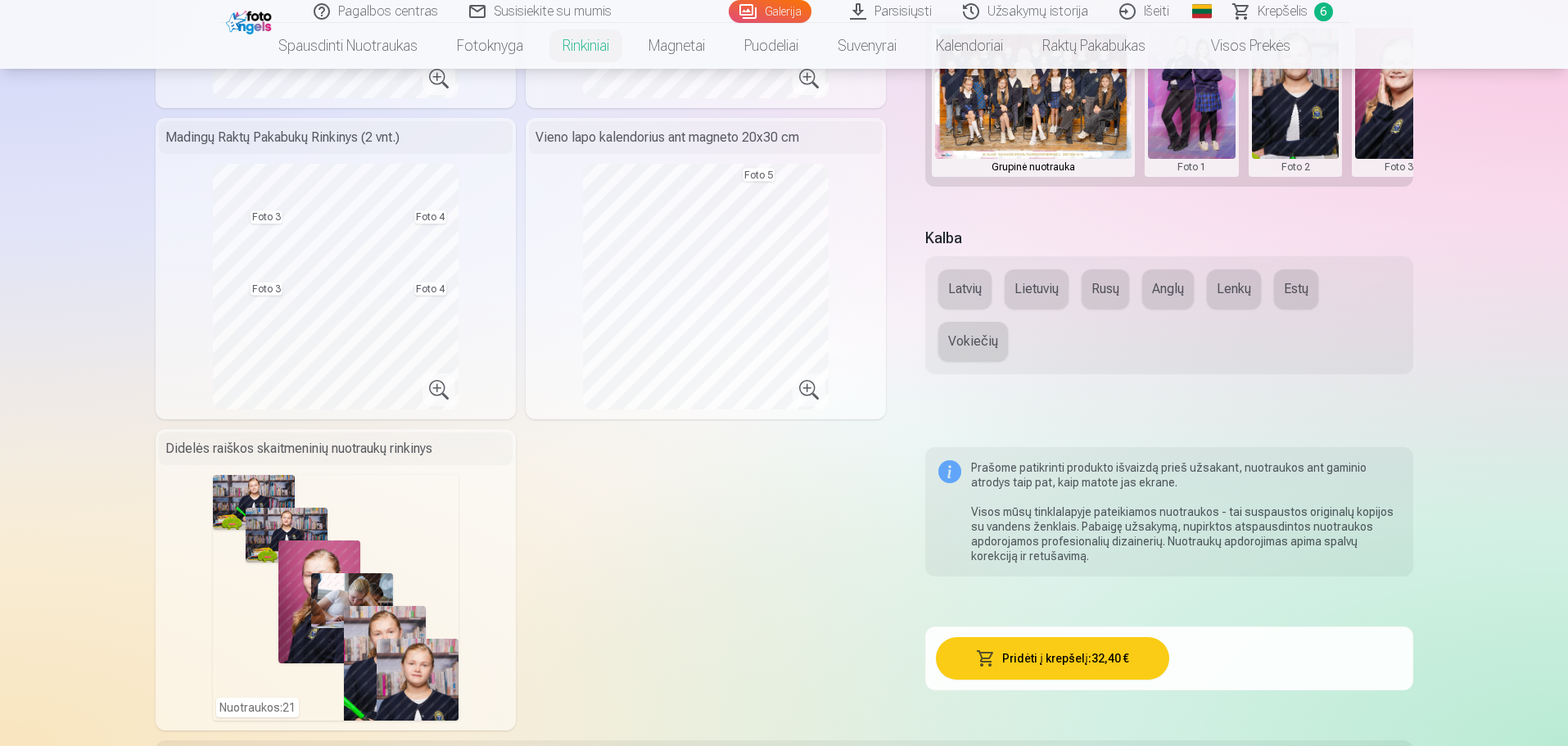
click at [711, 143] on div "Vieno lapo kalendorius ant magneto 20x30 cm" at bounding box center [705, 137] width 354 height 32
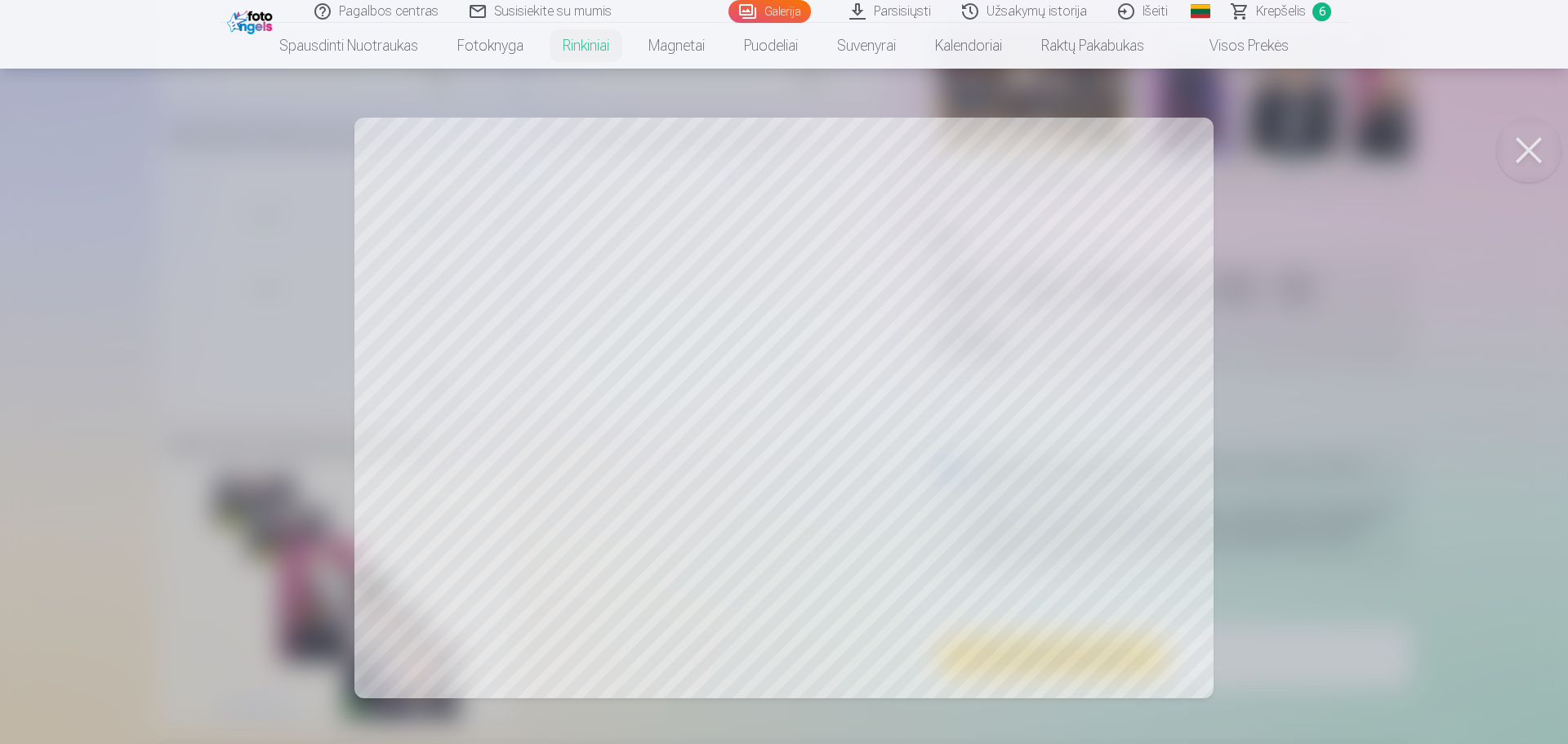
click at [1538, 153] on button at bounding box center [1529, 150] width 66 height 66
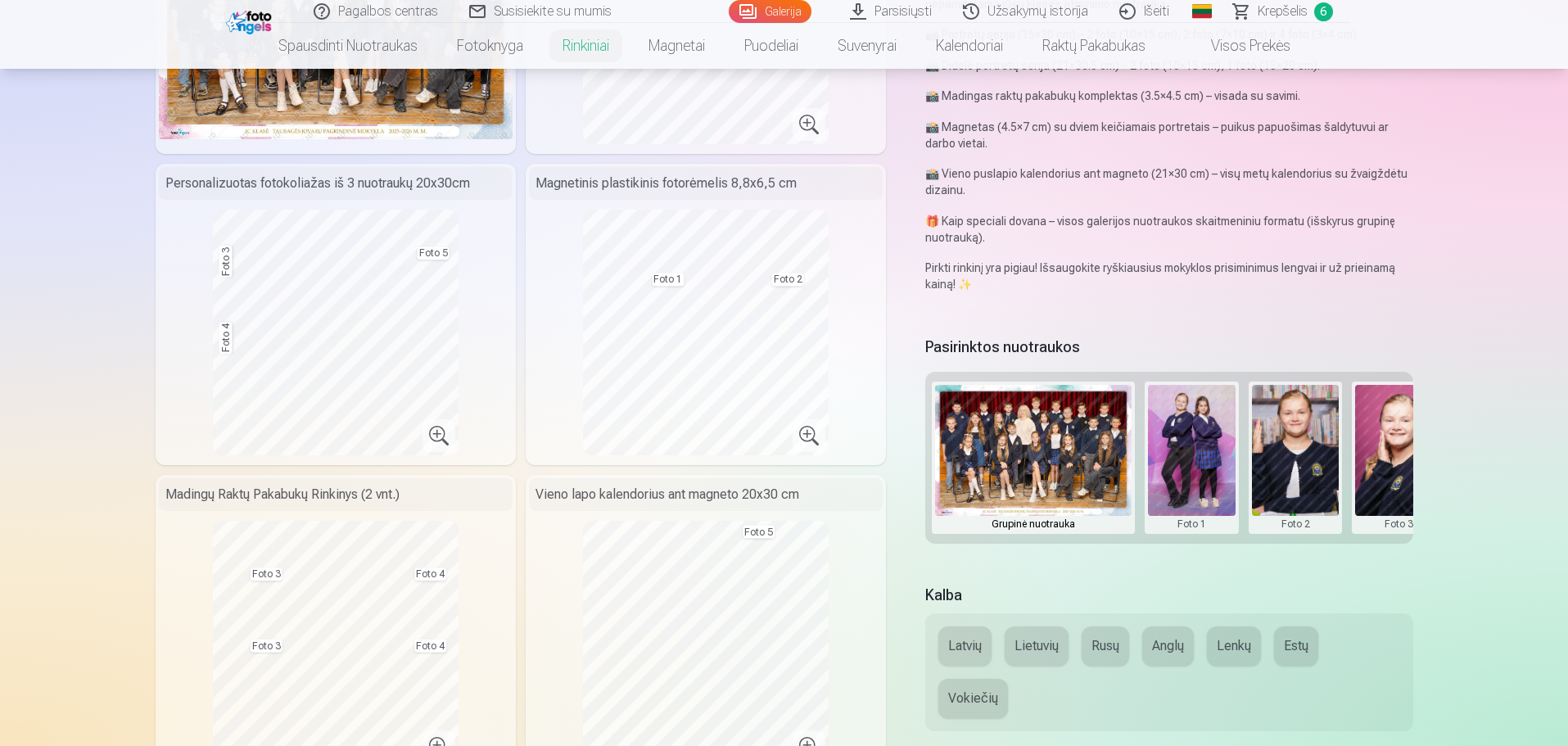
scroll to position [328, 0]
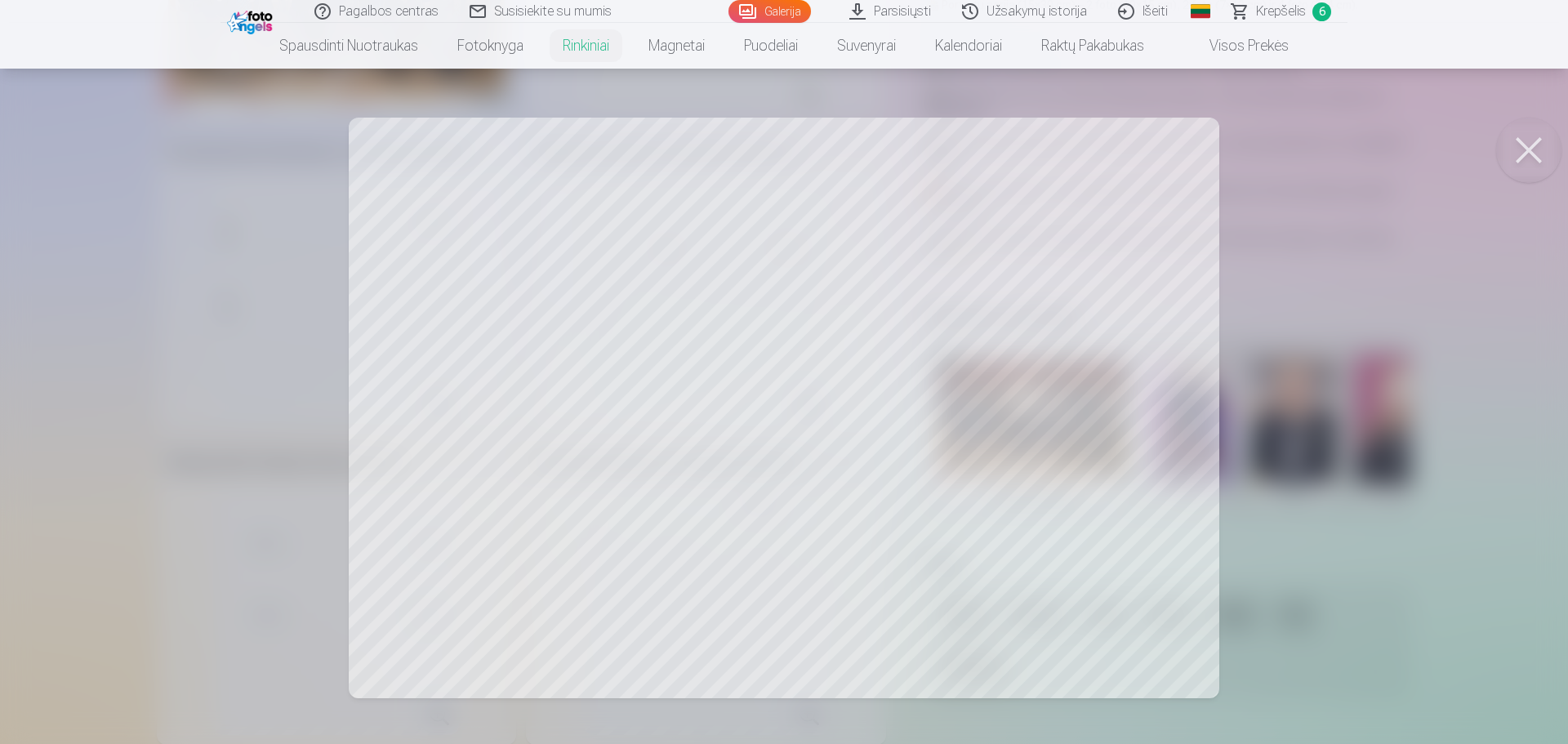
click at [1151, 654] on div at bounding box center [784, 372] width 1568 height 744
click at [789, 386] on div at bounding box center [784, 372] width 1568 height 744
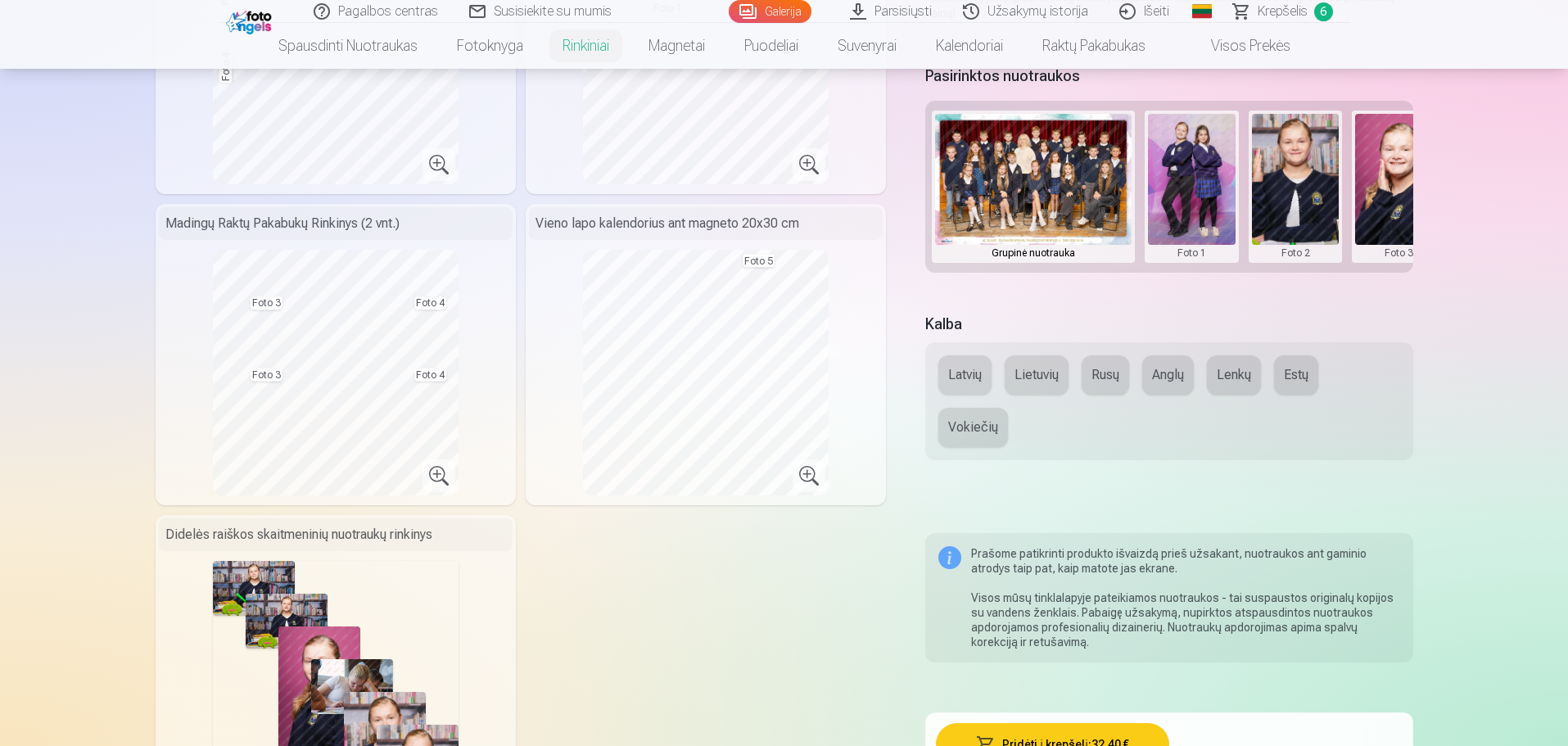
scroll to position [573, 0]
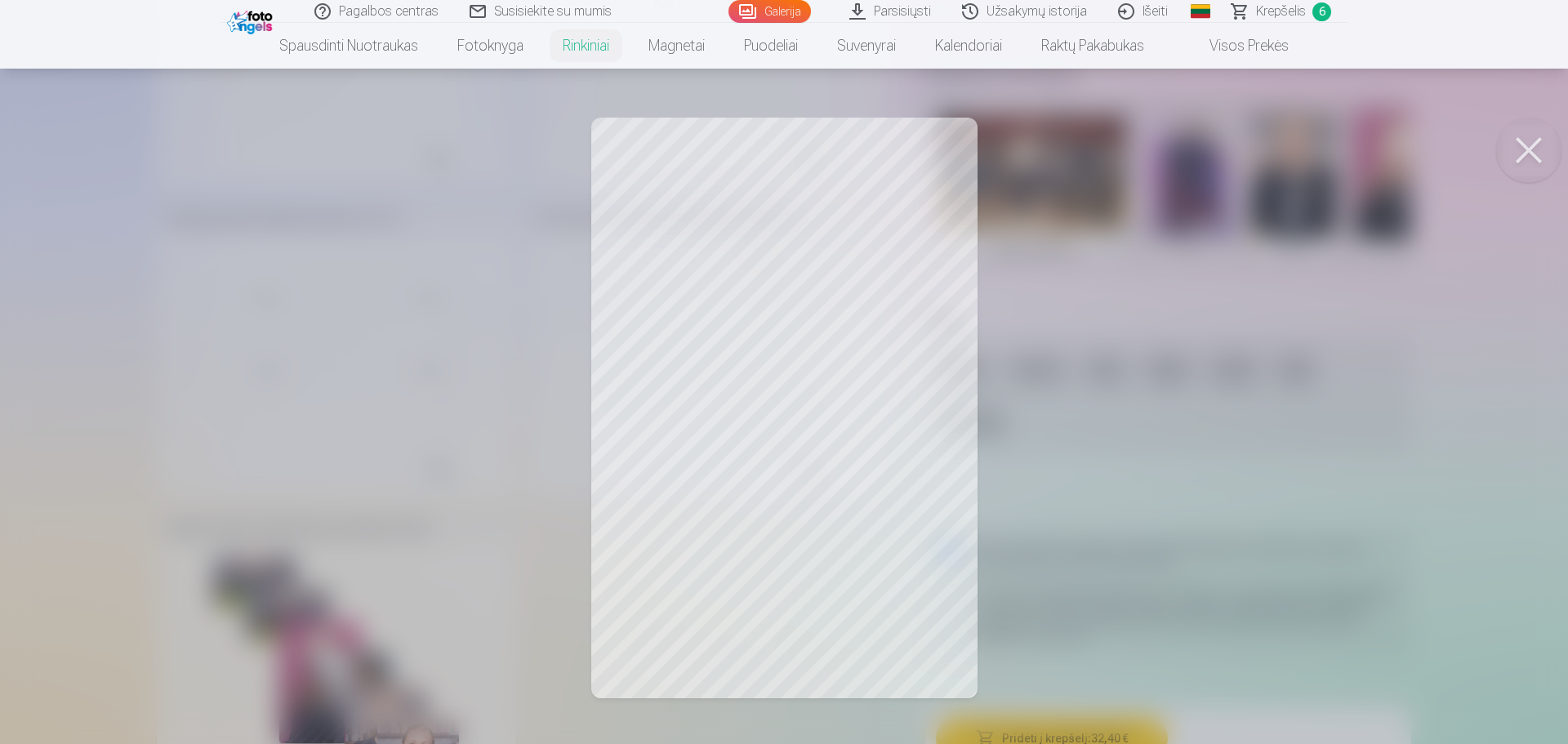
click at [850, 224] on div at bounding box center [784, 372] width 1568 height 744
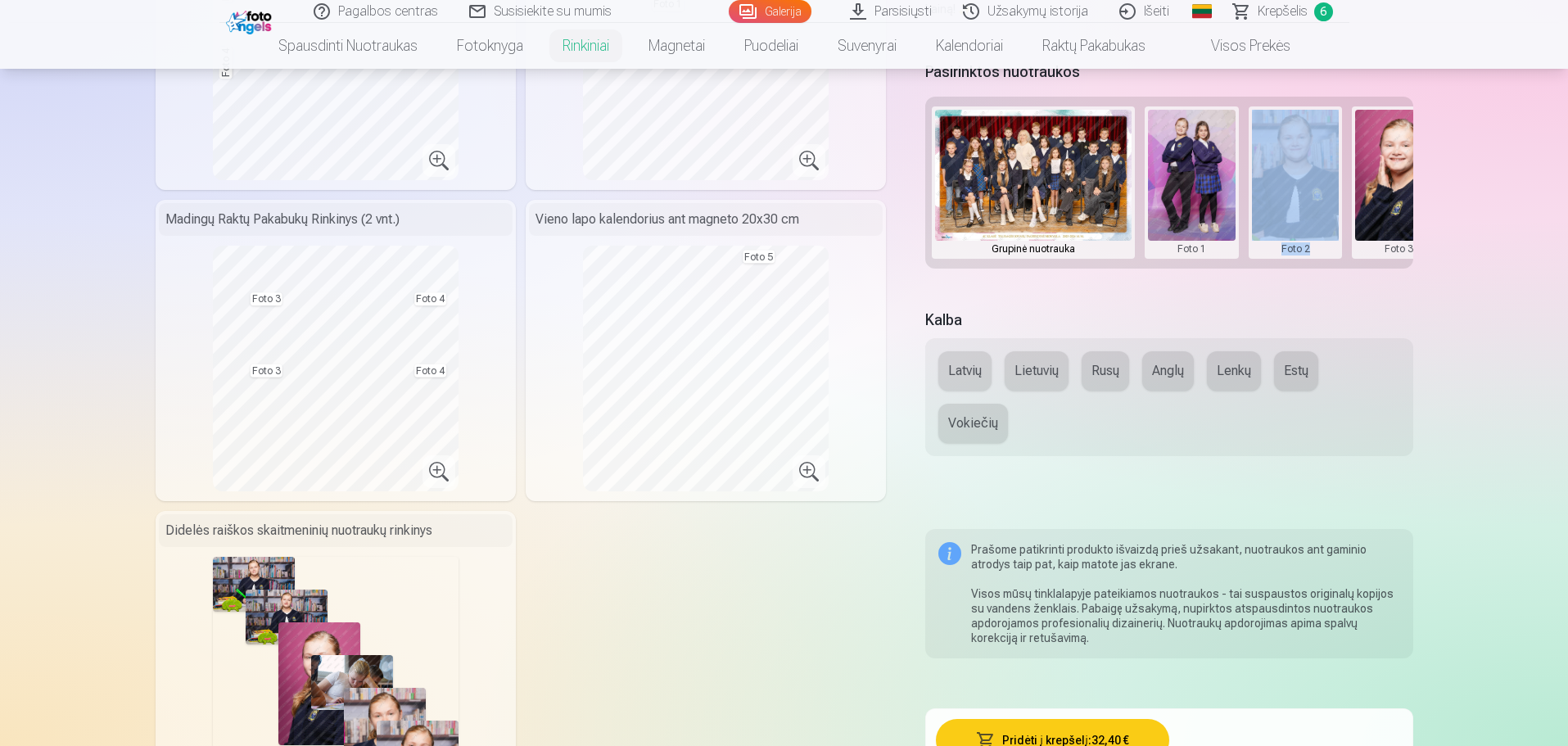
drag, startPoint x: 1233, startPoint y: 266, endPoint x: 1319, endPoint y: 263, distance: 86.1
click at [1319, 263] on div "Grupinė nuotrauka Foto 1 Foto 2 Foto 3 Foto 4 Foto 5" at bounding box center [1169, 182] width 487 height 172
click at [1319, 266] on div "Grupinė nuotrauka Foto 1 Foto 2 Foto 3 Foto 4 Foto 5" at bounding box center [1169, 182] width 487 height 172
click at [1330, 268] on div "Grupinė nuotrauka Foto 1 Foto 2 Foto 3 Foto 4 Foto 5" at bounding box center [1169, 182] width 487 height 172
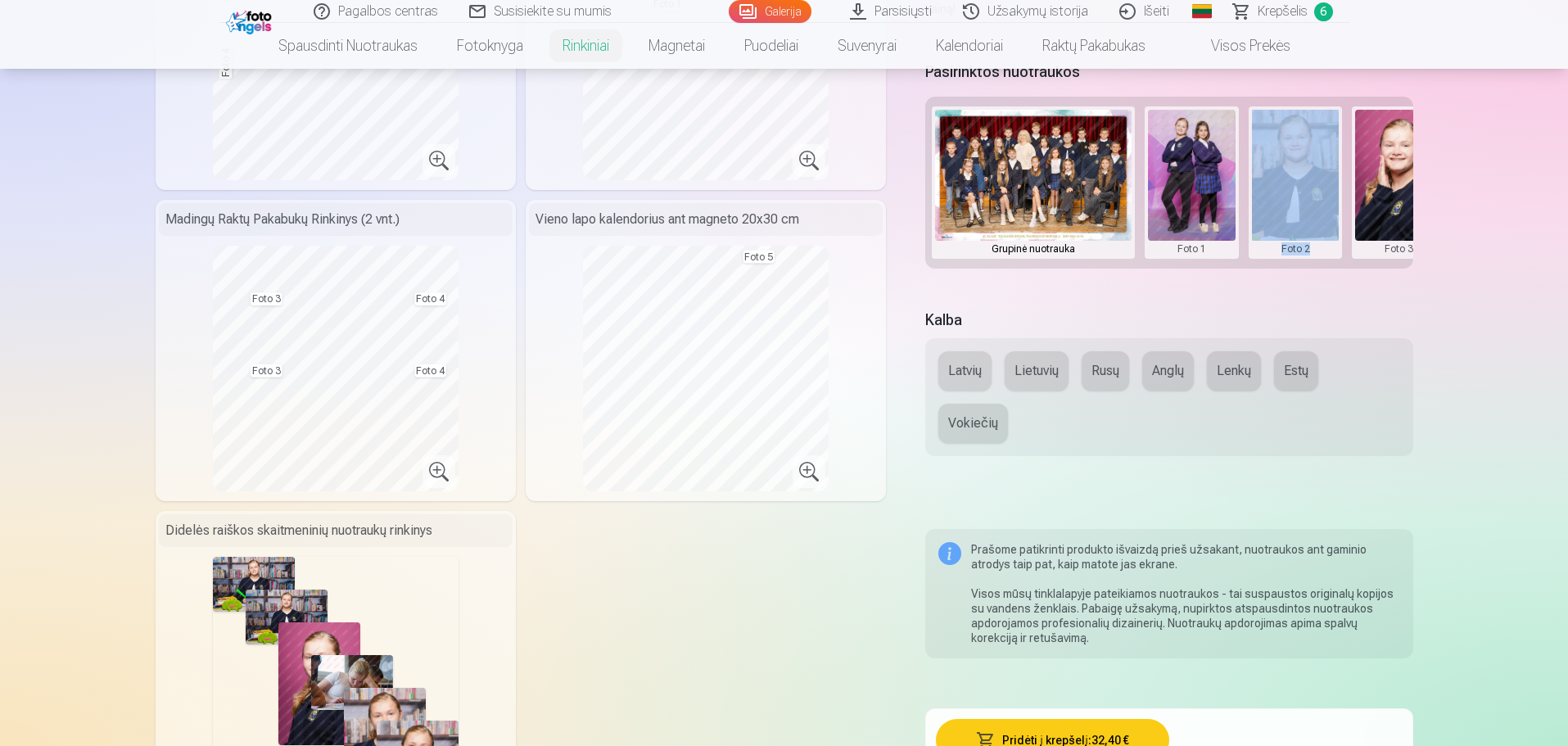
drag, startPoint x: 1239, startPoint y: 273, endPoint x: 1330, endPoint y: 265, distance: 91.4
click at [1326, 266] on div "Pasirinktos nuotraukos Grupinė nuotrauka Foto 1 Foto 2 Foto 3 Foto 4 Foto 5" at bounding box center [1169, 173] width 487 height 231
click at [1397, 263] on div "Grupinė nuotrauka Foto 1 Foto 2 Foto 3 Foto 4 Foto 5" at bounding box center [1169, 182] width 487 height 172
click at [1275, 215] on button at bounding box center [1296, 182] width 88 height 145
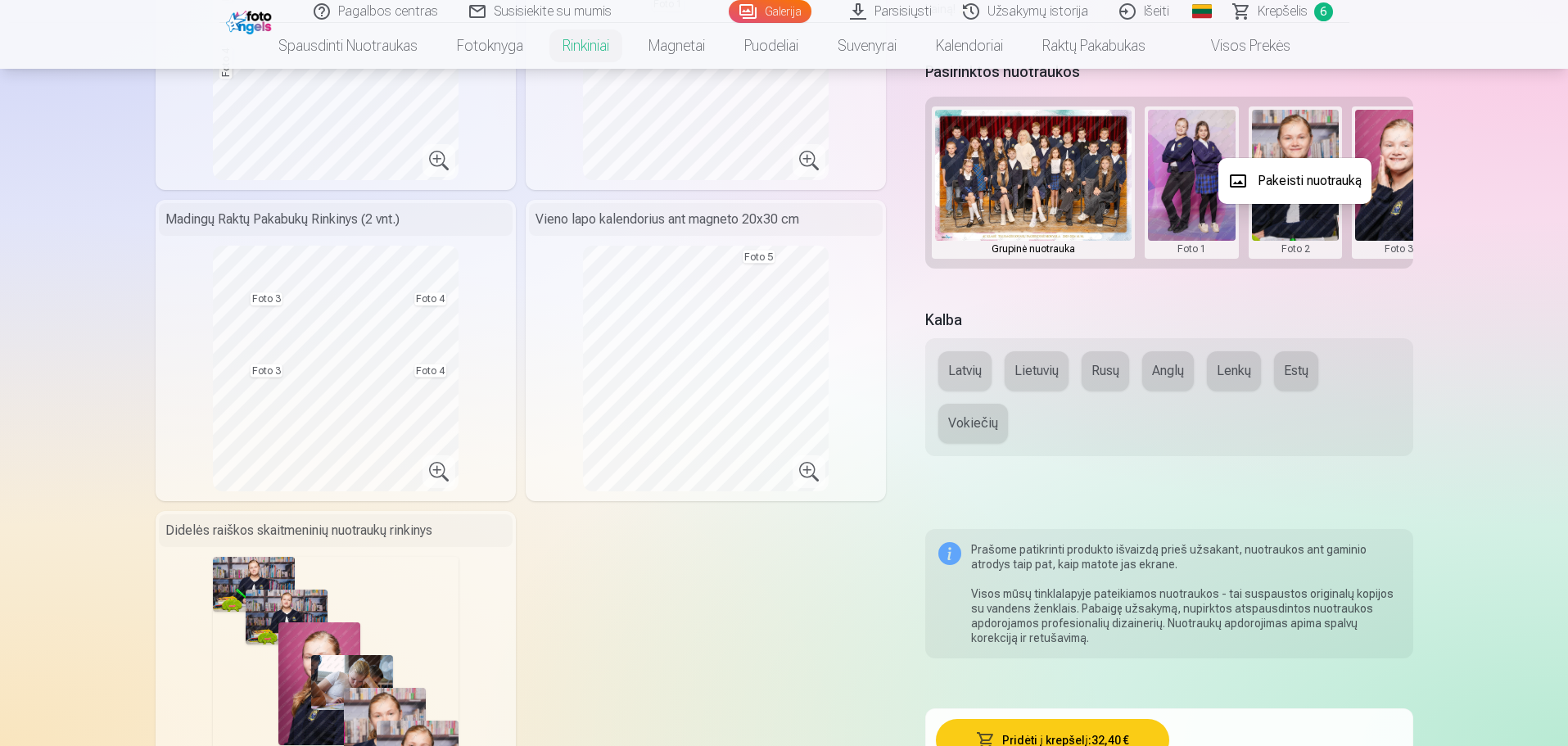
click at [1420, 459] on div at bounding box center [784, 373] width 1568 height 746
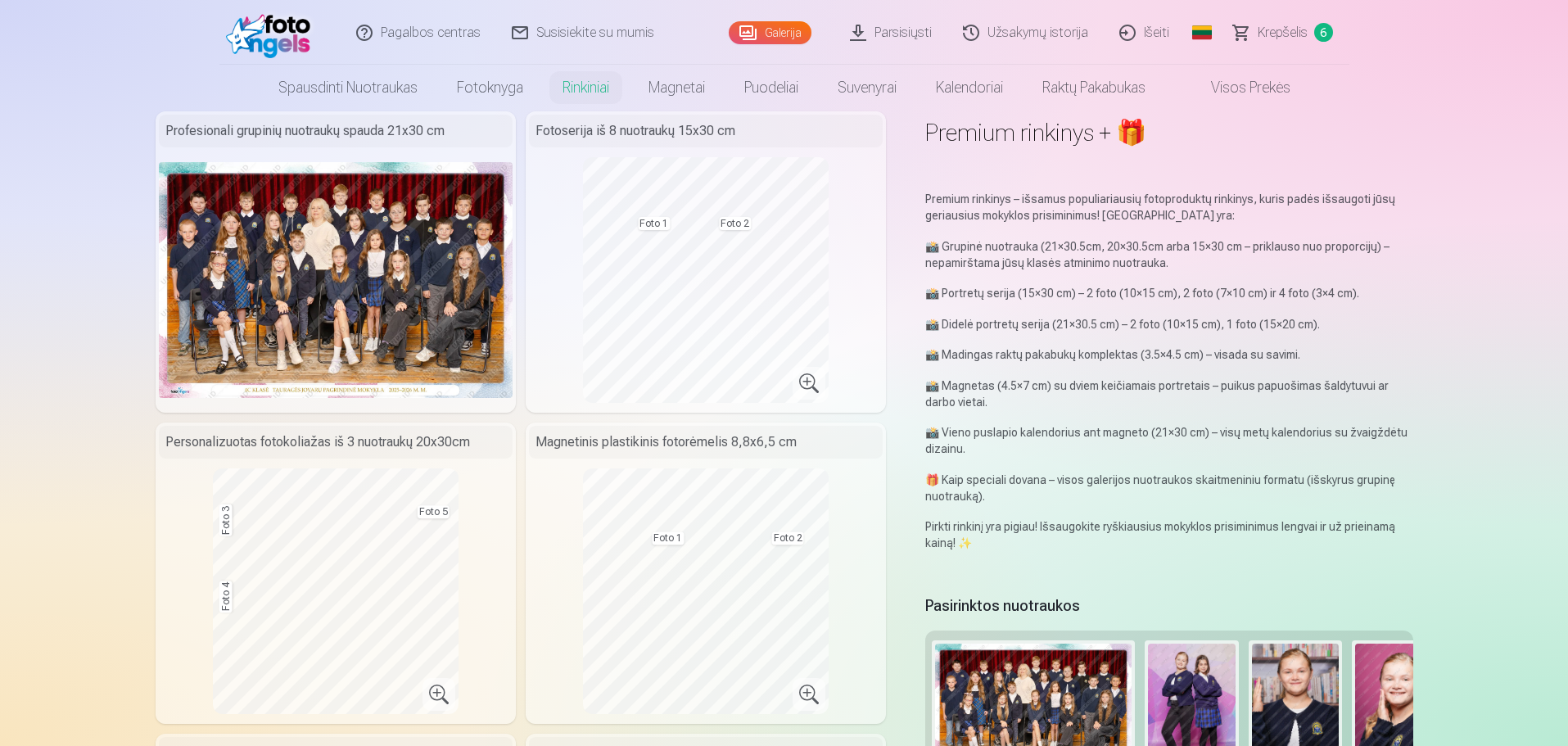
scroll to position [0, 0]
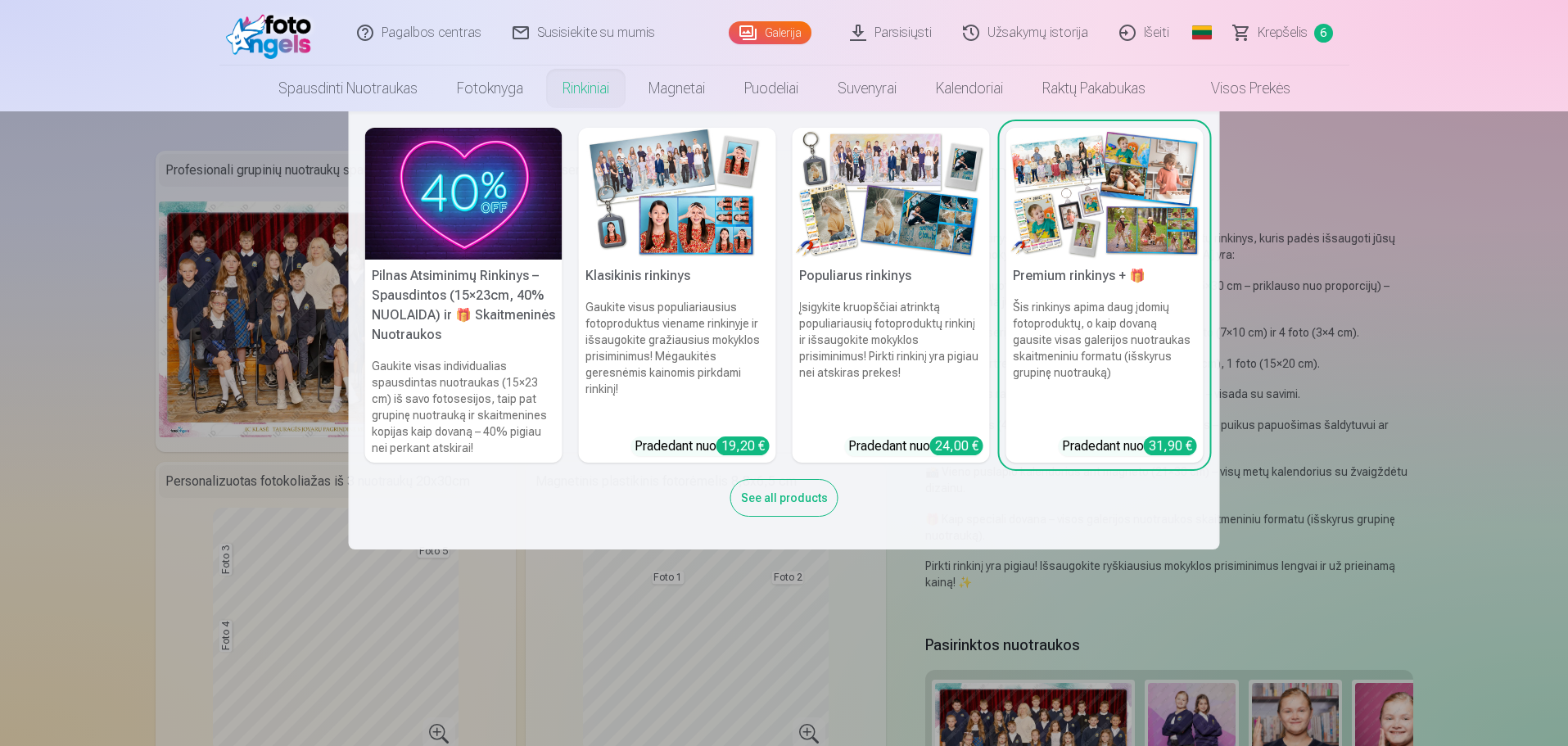
click at [577, 98] on link "Rinkiniai" at bounding box center [585, 89] width 86 height 46
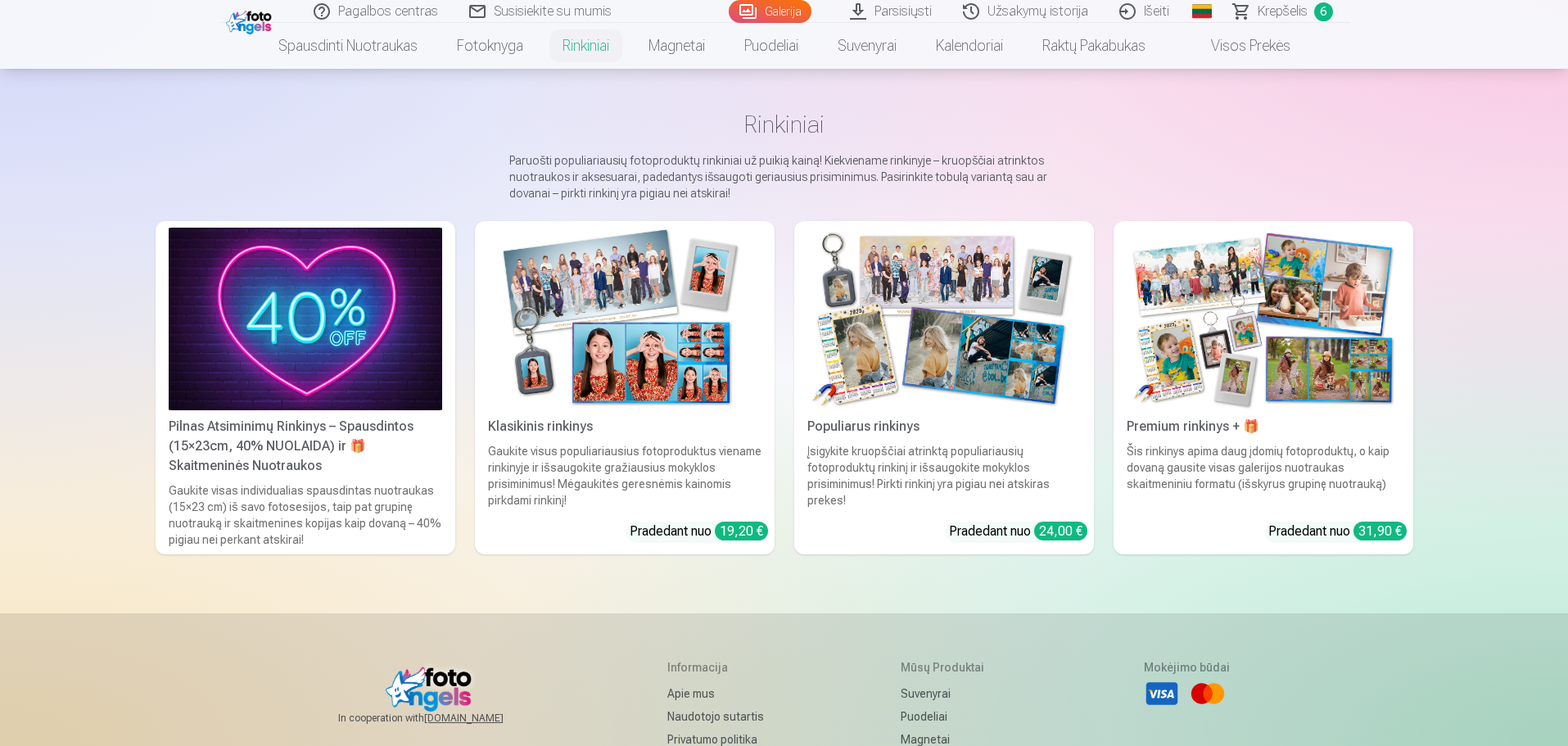
scroll to position [81, 0]
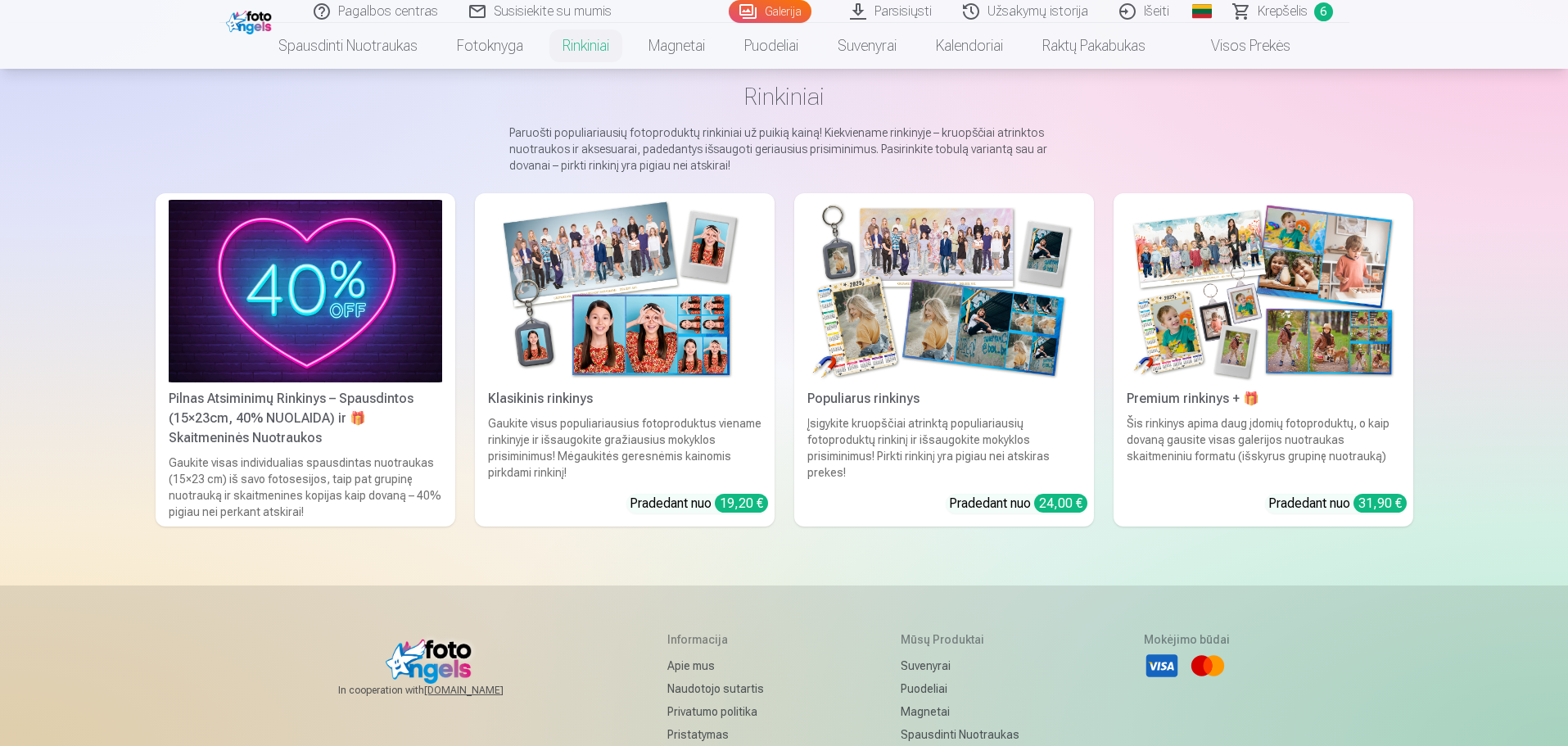
click at [291, 401] on div "Pilnas Atsiminimų Rinkinys – Spausdintos (15×23cm, 40% NUOLAIDA) ir 🎁 Skaitmeni…" at bounding box center [305, 418] width 287 height 59
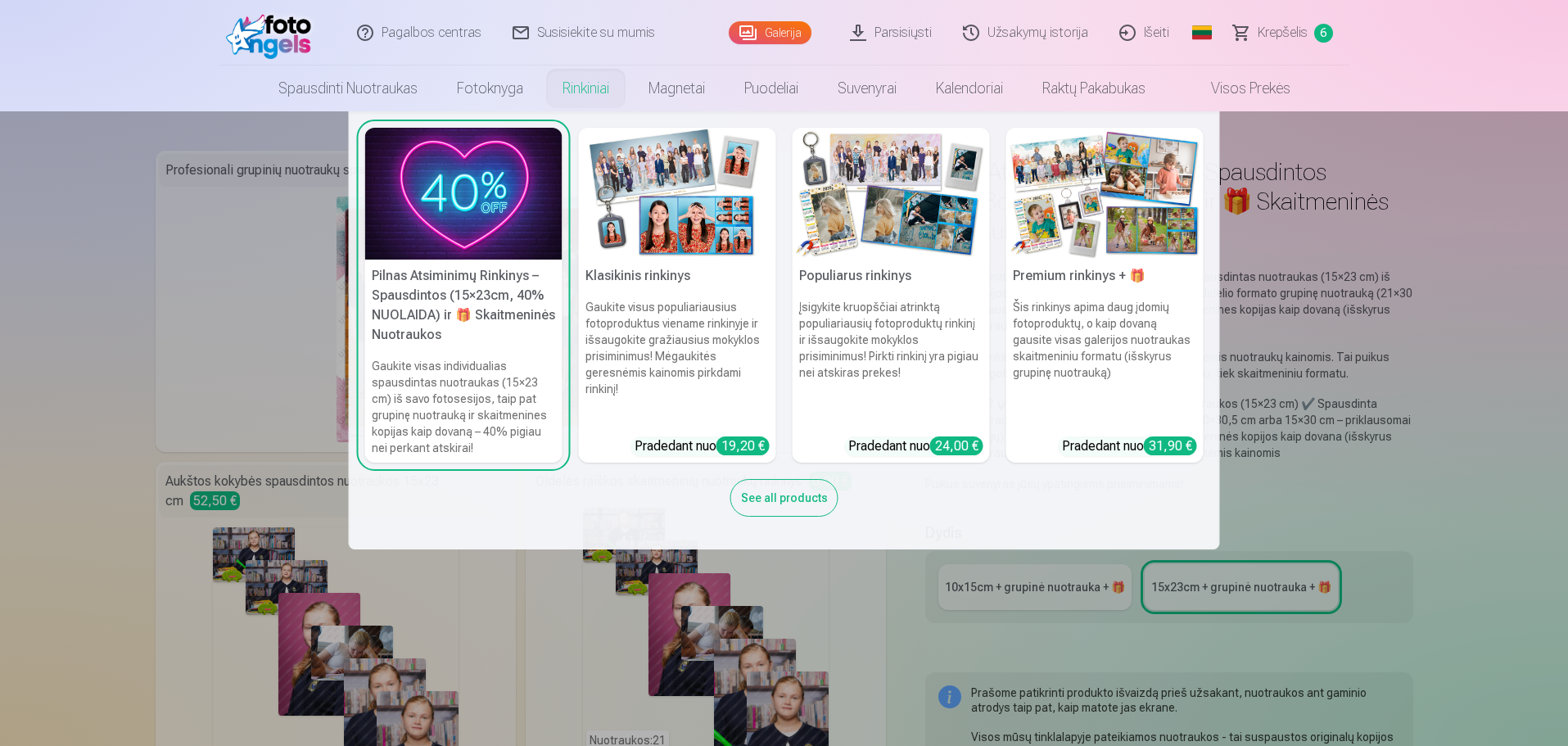
click at [889, 283] on h5 "Populiarus rinkinys" at bounding box center [890, 275] width 197 height 32
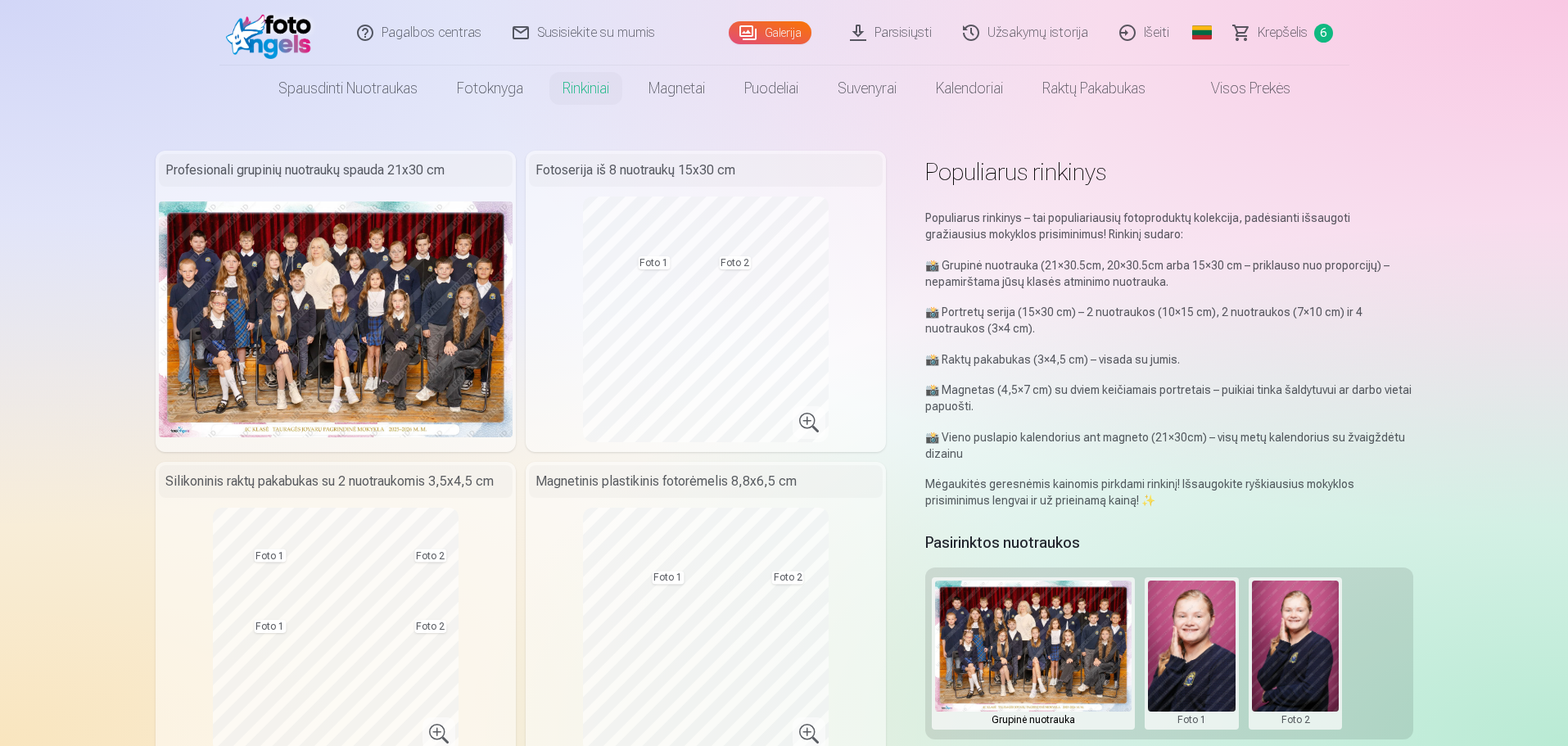
click at [1315, 669] on button at bounding box center [1296, 653] width 88 height 145
click at [761, 627] on div at bounding box center [784, 373] width 1568 height 746
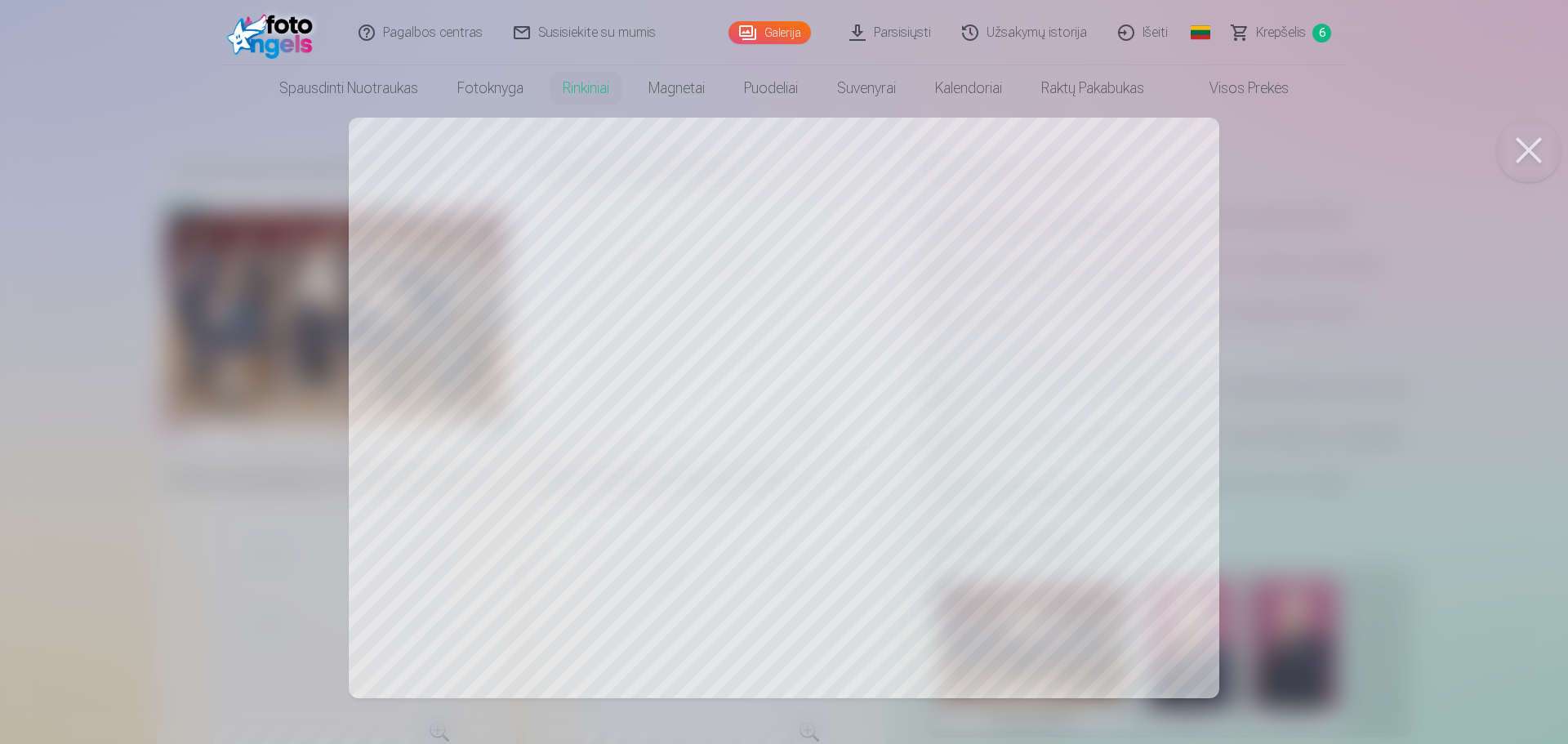
click at [1467, 467] on div at bounding box center [784, 372] width 1568 height 744
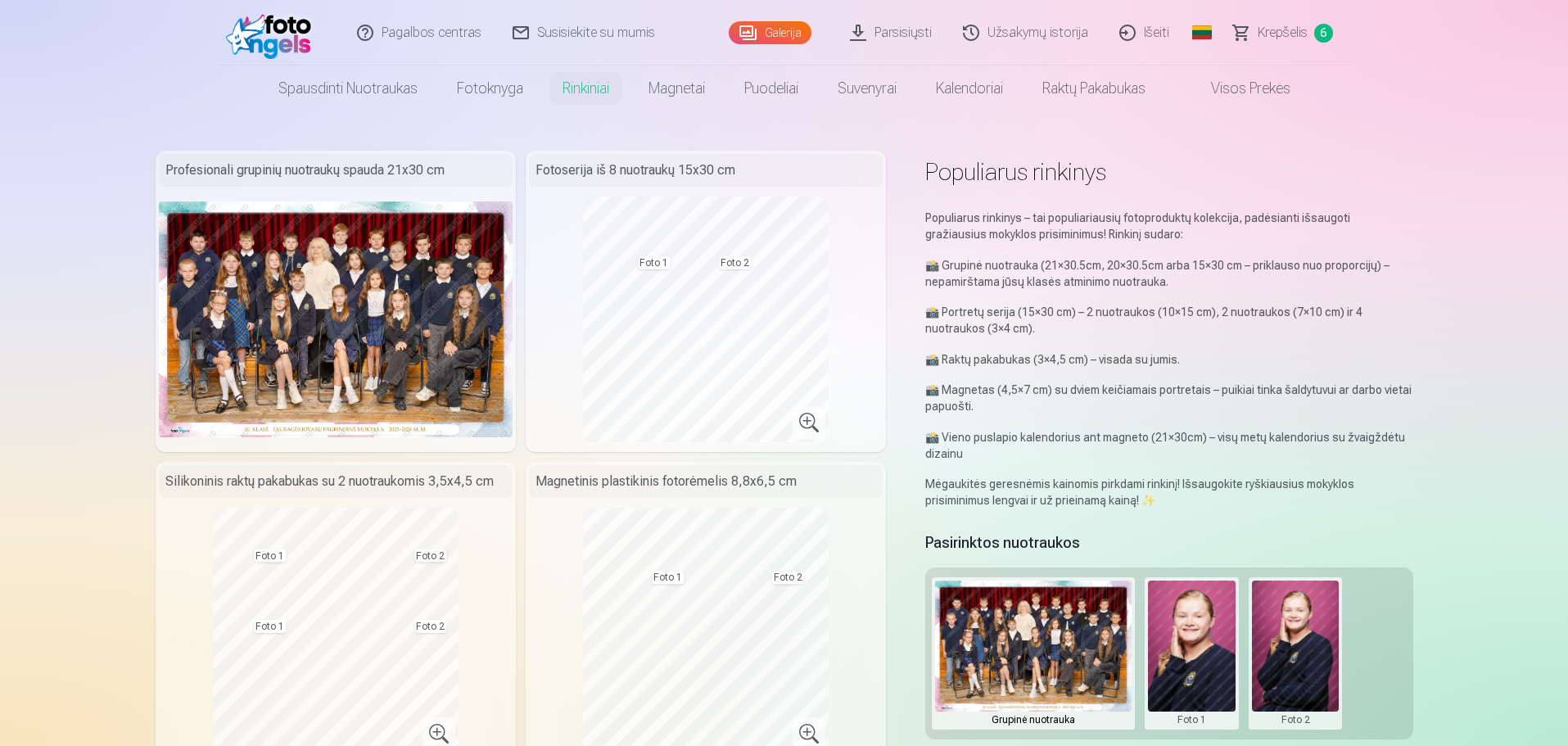
click at [1213, 624] on button at bounding box center [1191, 653] width 88 height 145
click at [1203, 649] on button "Pakeisti nuotrauką" at bounding box center [1190, 653] width 153 height 46
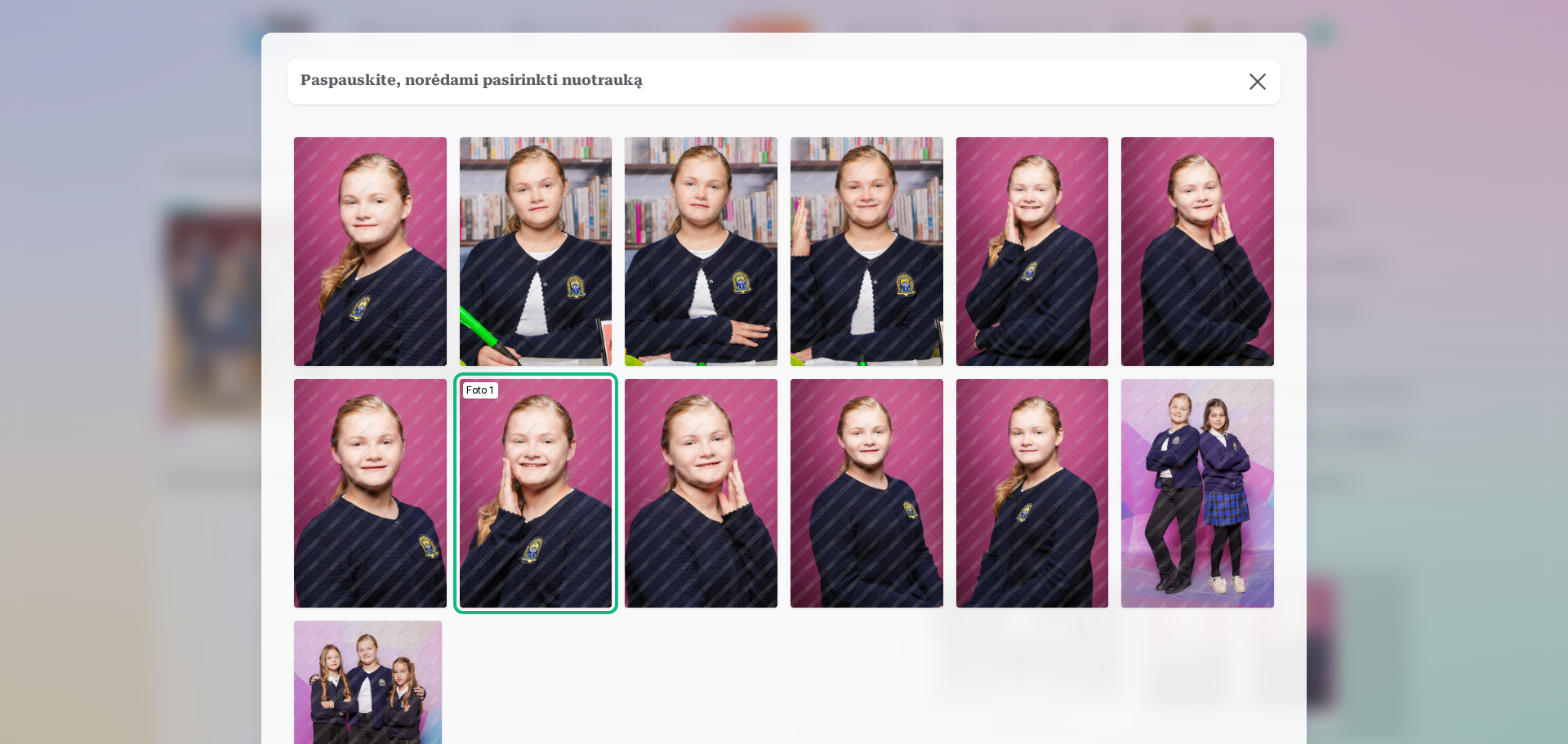
click at [350, 468] on img at bounding box center [369, 493] width 152 height 229
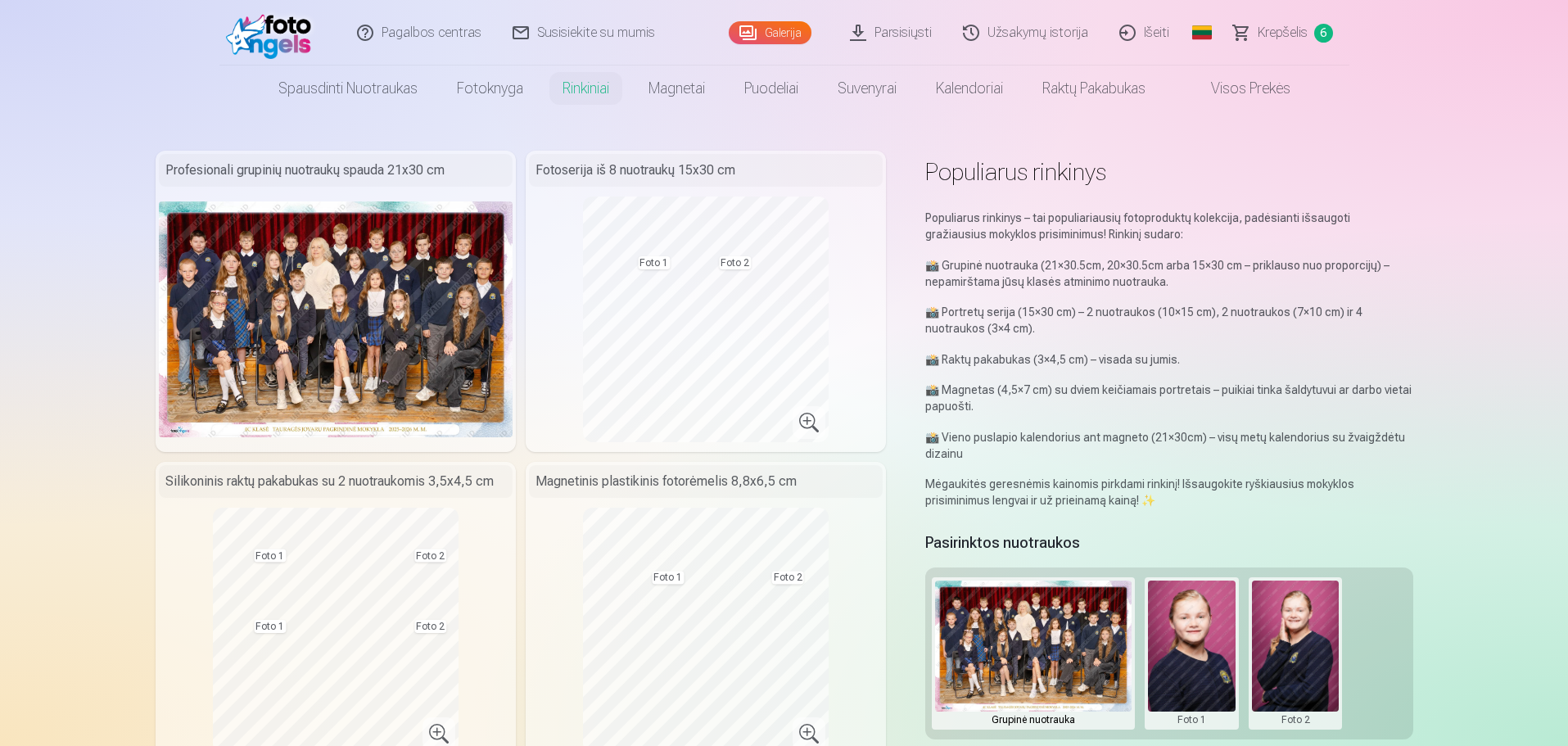
click at [1295, 637] on button at bounding box center [1296, 653] width 88 height 145
click at [1315, 652] on button "Pakeisti nuotrauką" at bounding box center [1294, 653] width 153 height 46
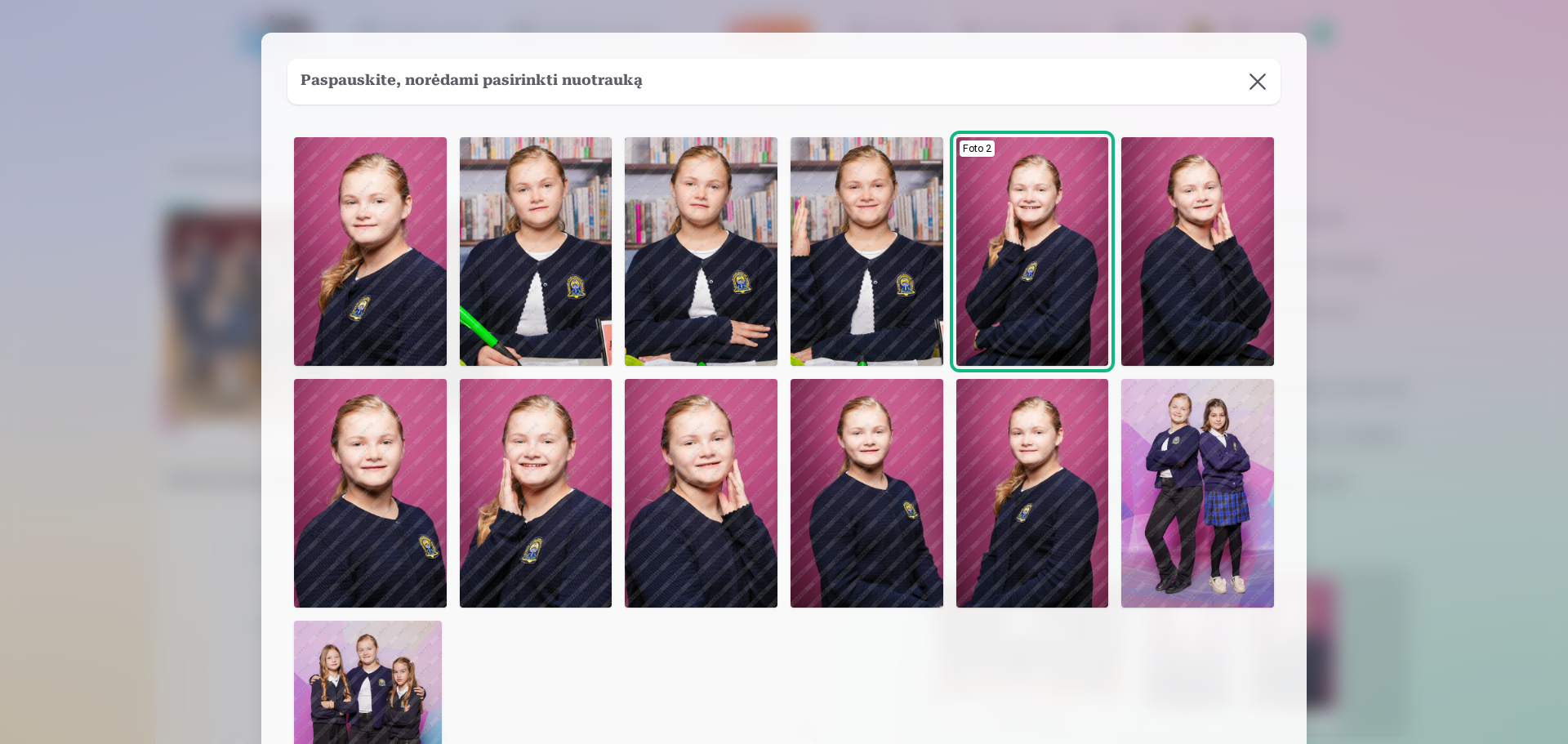
click at [1220, 458] on img at bounding box center [1198, 493] width 152 height 229
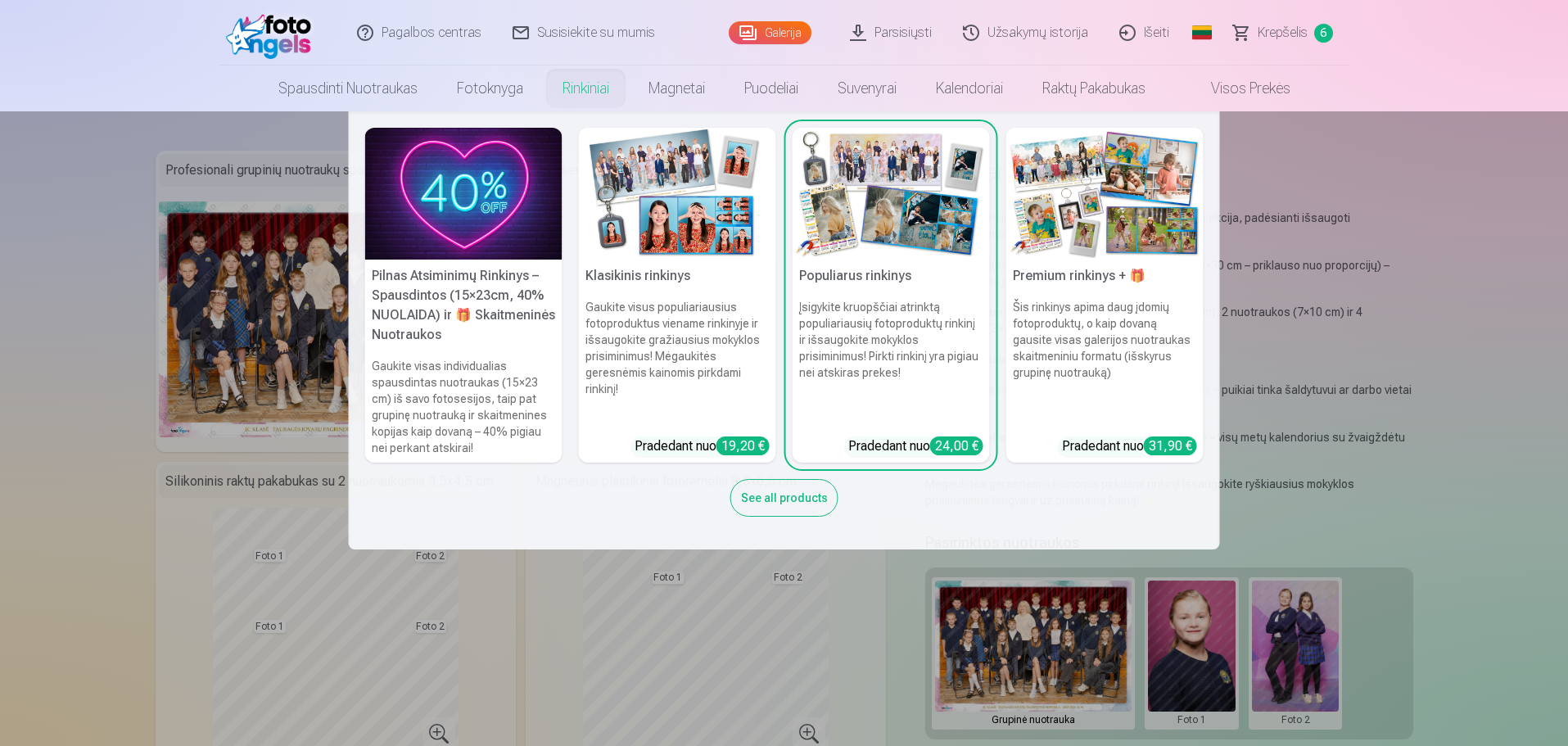
click at [1075, 347] on h6 "Šis rinkinys apima daug įdomių fotoproduktų, o kaip dovaną gausite visas galeri…" at bounding box center [1104, 361] width 197 height 138
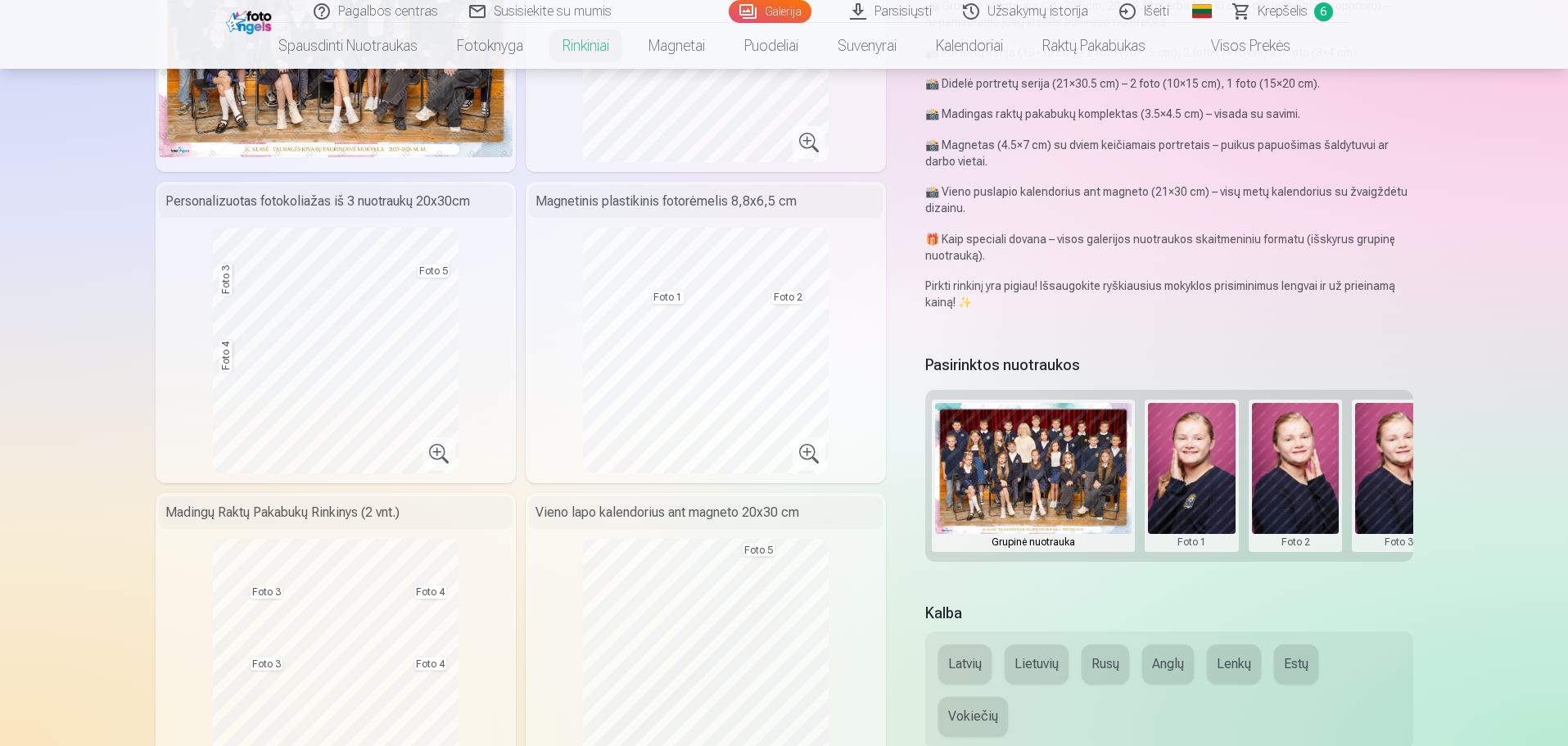
scroll to position [409, 0]
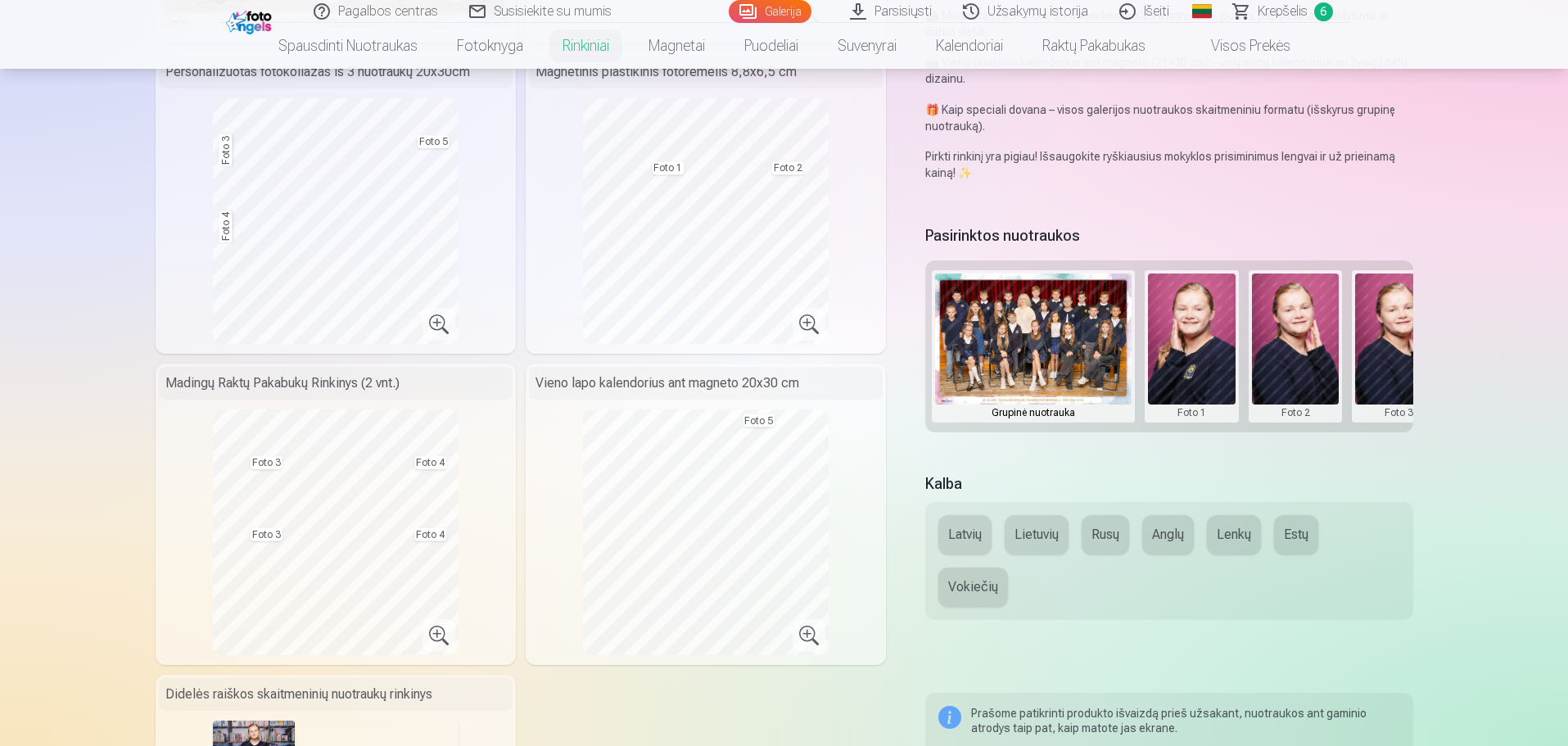
click at [1039, 535] on button "Lietuvių" at bounding box center [1036, 534] width 64 height 39
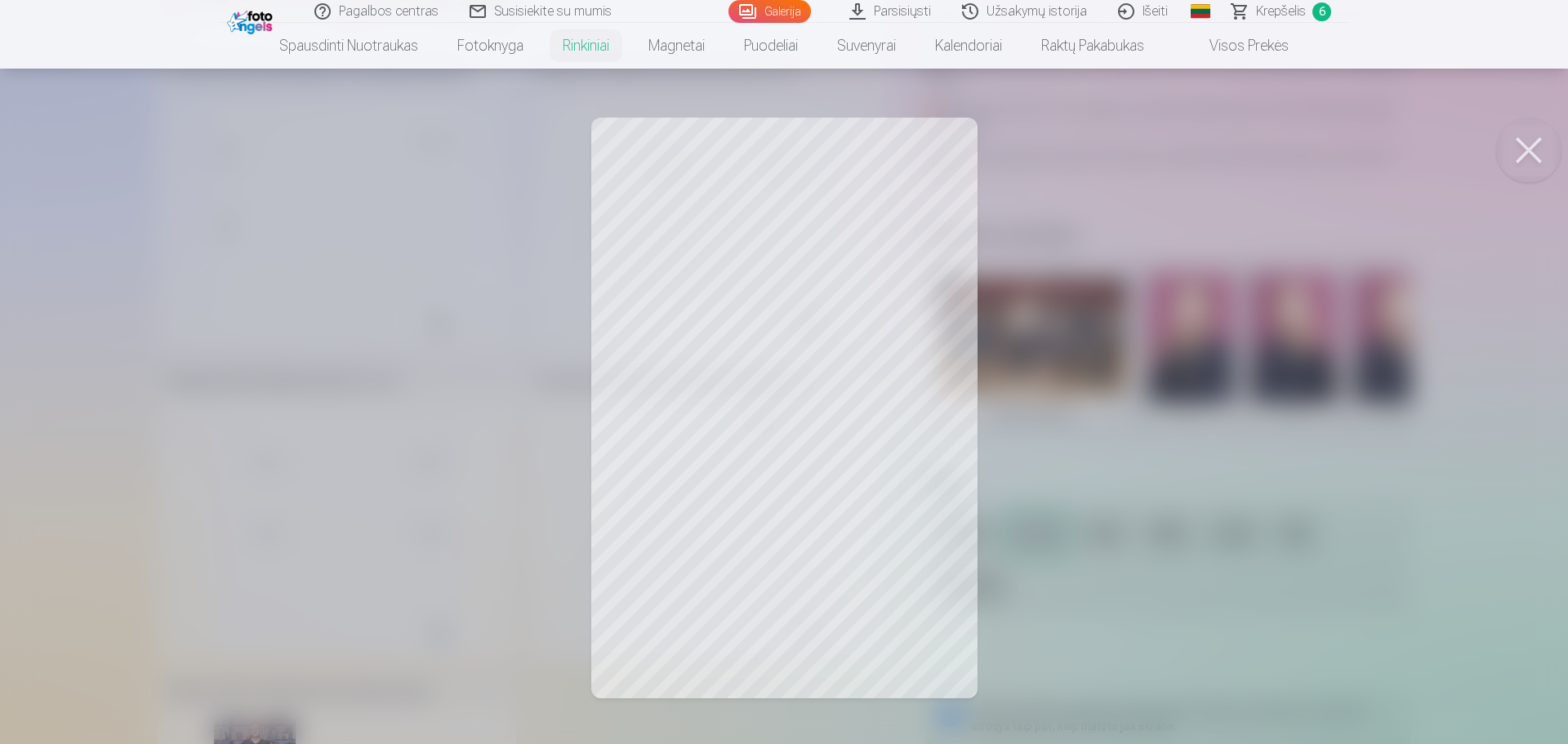
click at [1063, 399] on div at bounding box center [784, 372] width 1568 height 744
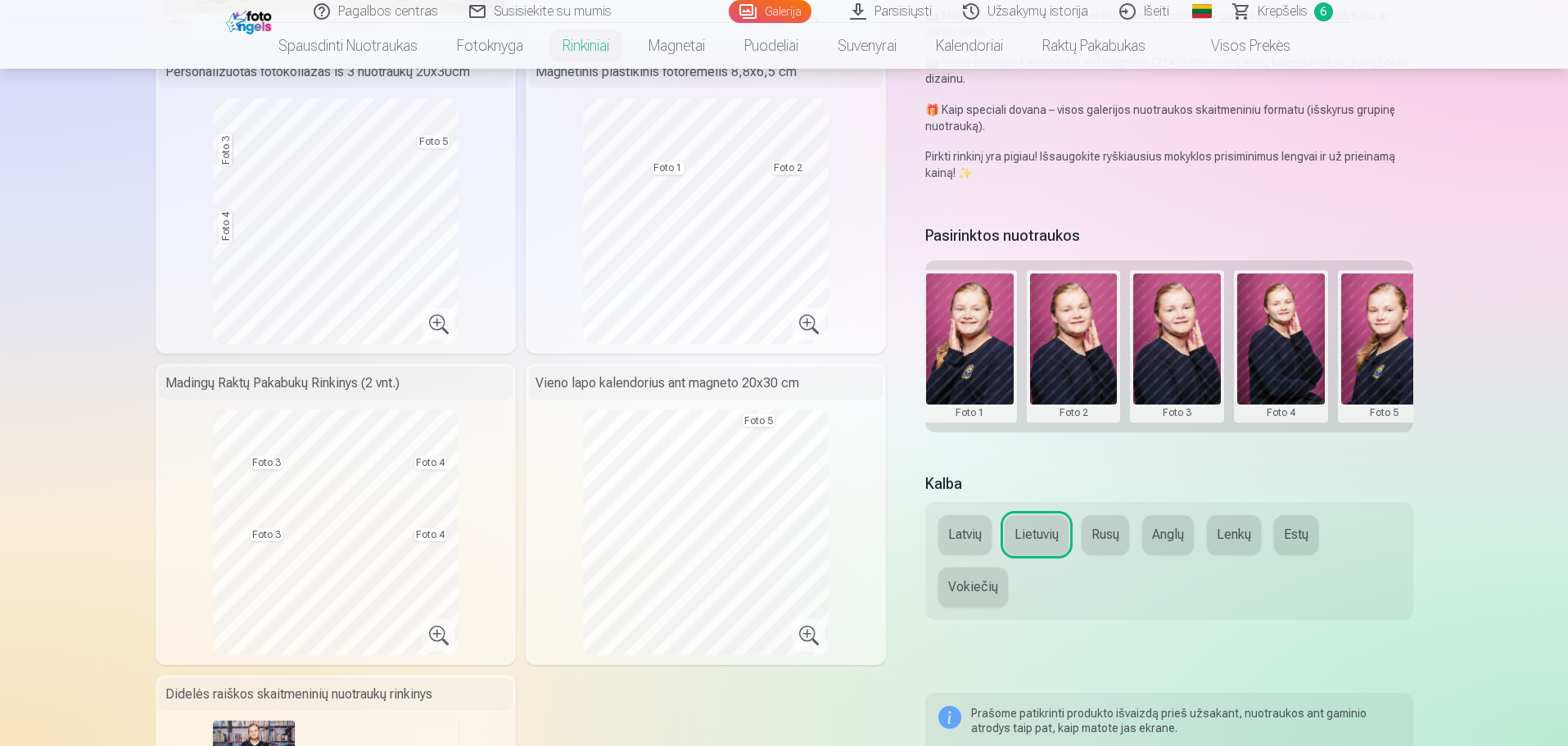
scroll to position [0, 246]
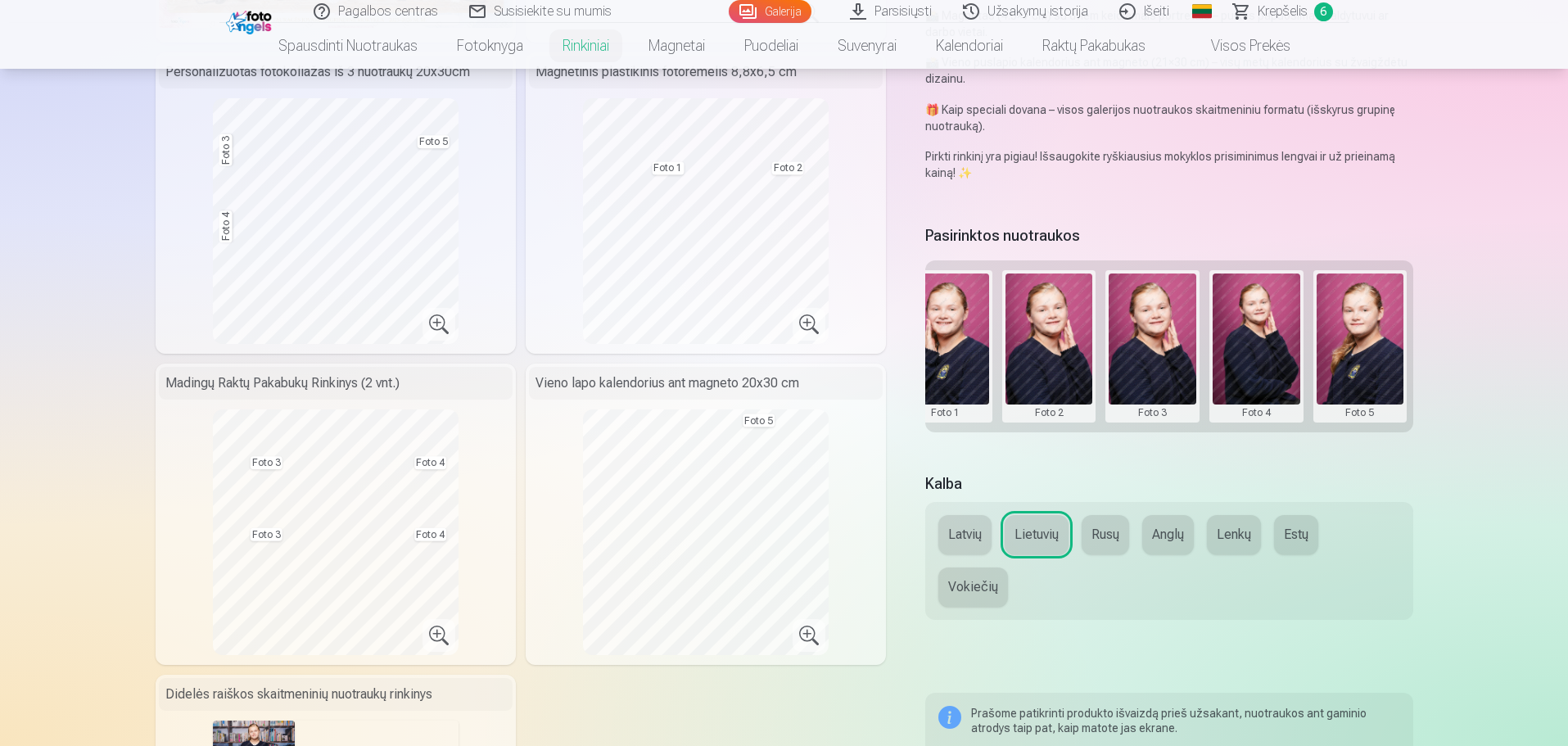
click at [953, 347] on button at bounding box center [945, 345] width 88 height 145
click at [964, 337] on button "Pakeisti nuotrauką" at bounding box center [944, 345] width 153 height 46
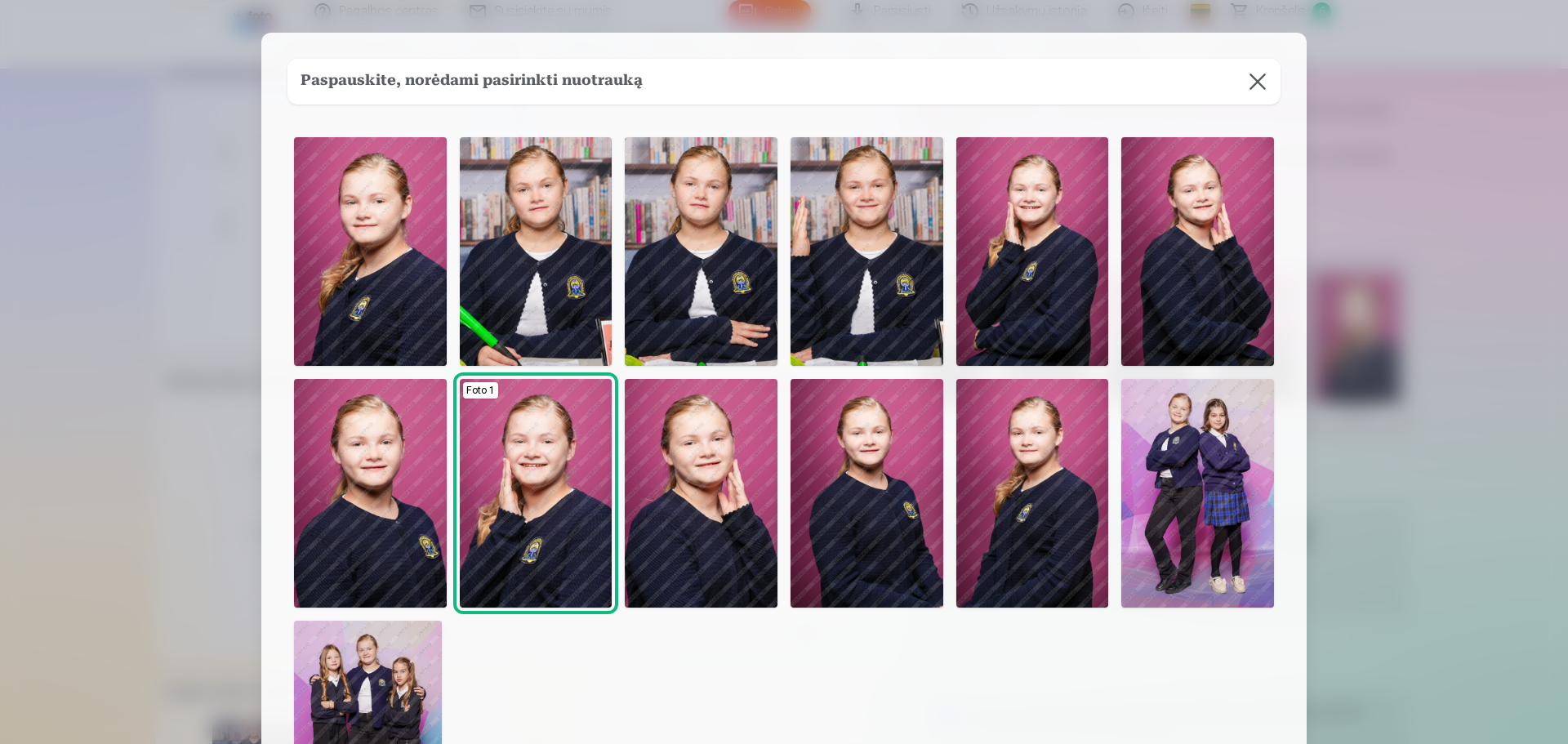
click at [1233, 472] on img at bounding box center [1198, 493] width 152 height 229
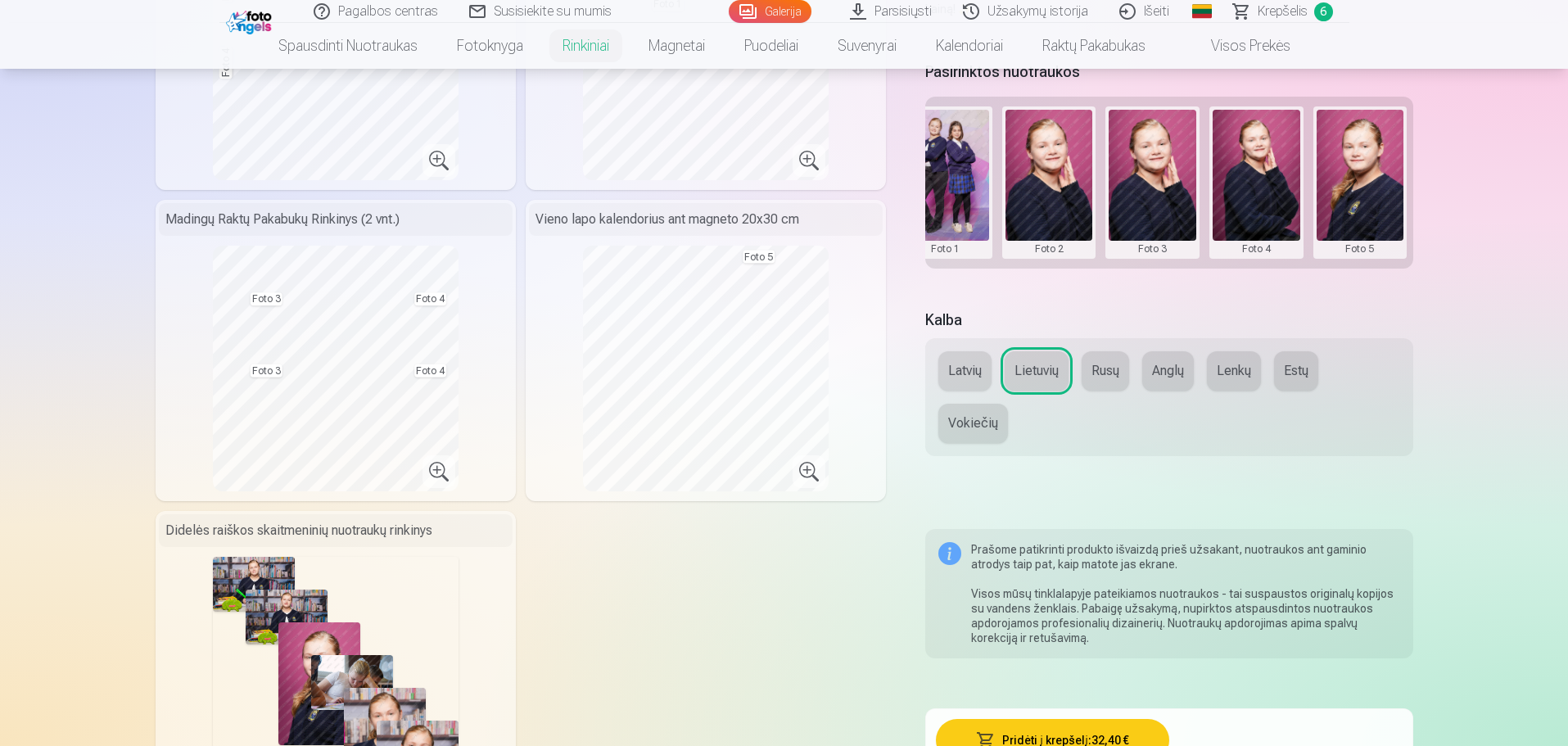
scroll to position [491, 0]
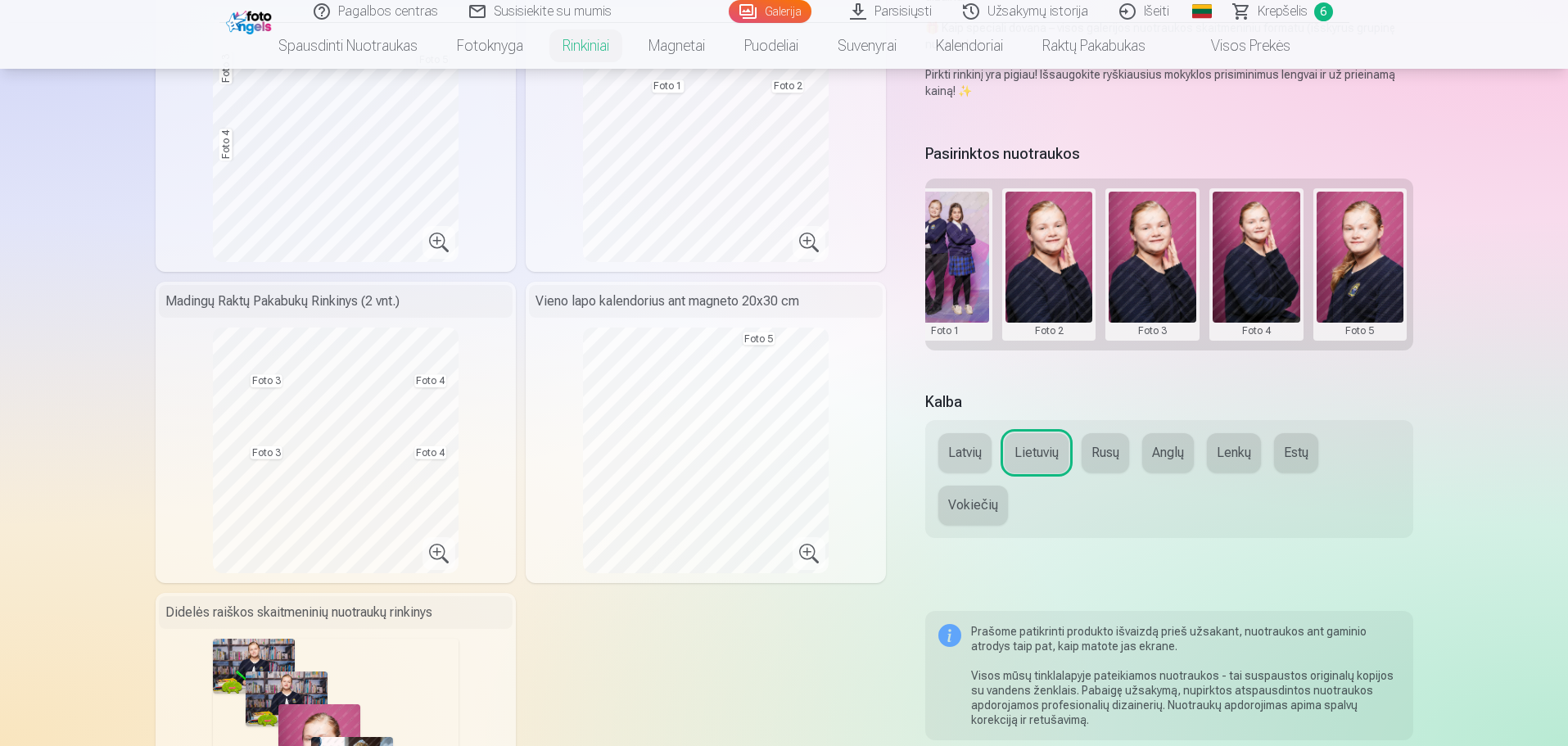
click at [1149, 305] on button at bounding box center [1152, 264] width 88 height 145
click at [1174, 259] on button "Pakeisti nuotrauką" at bounding box center [1151, 263] width 153 height 46
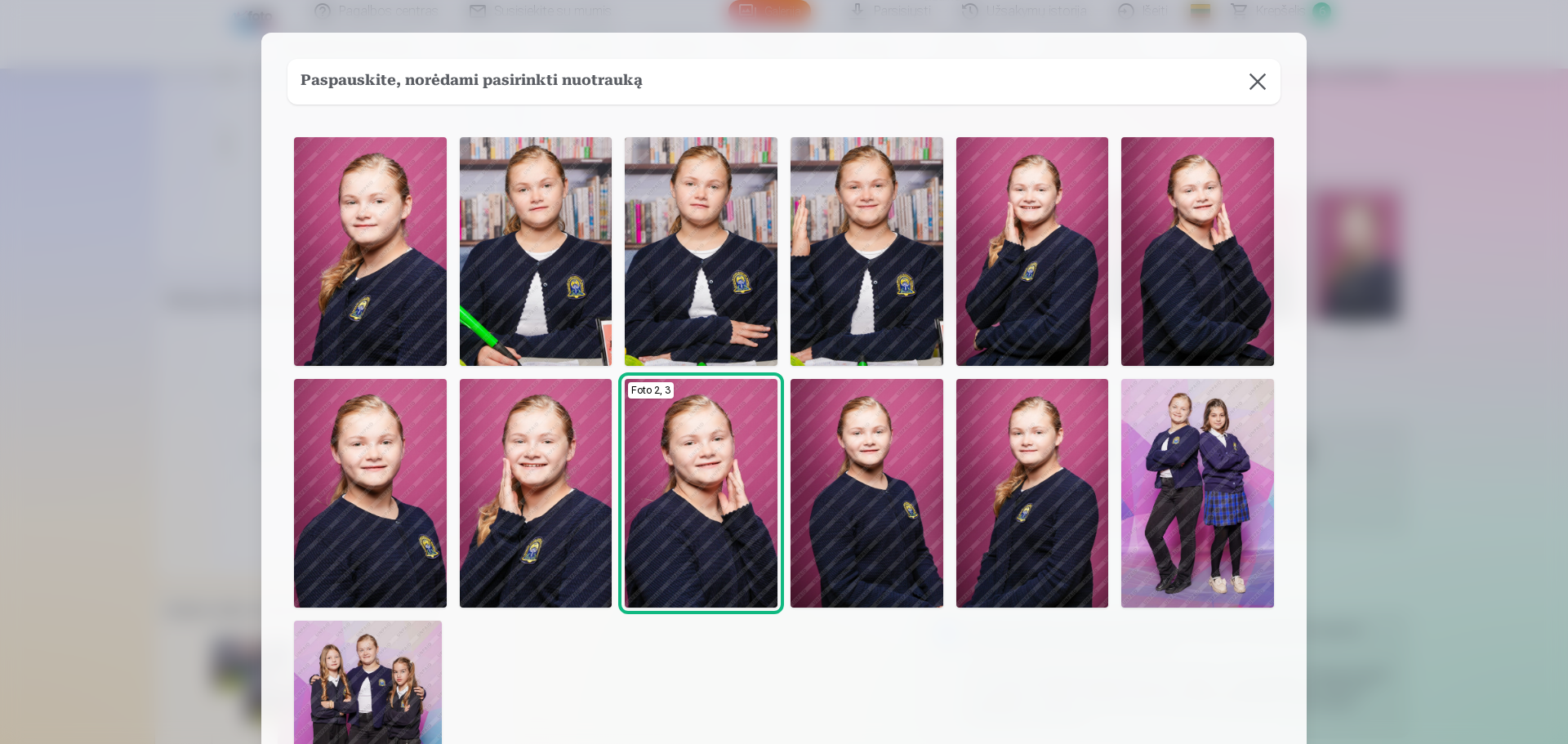
click at [352, 237] on img at bounding box center [369, 252] width 152 height 229
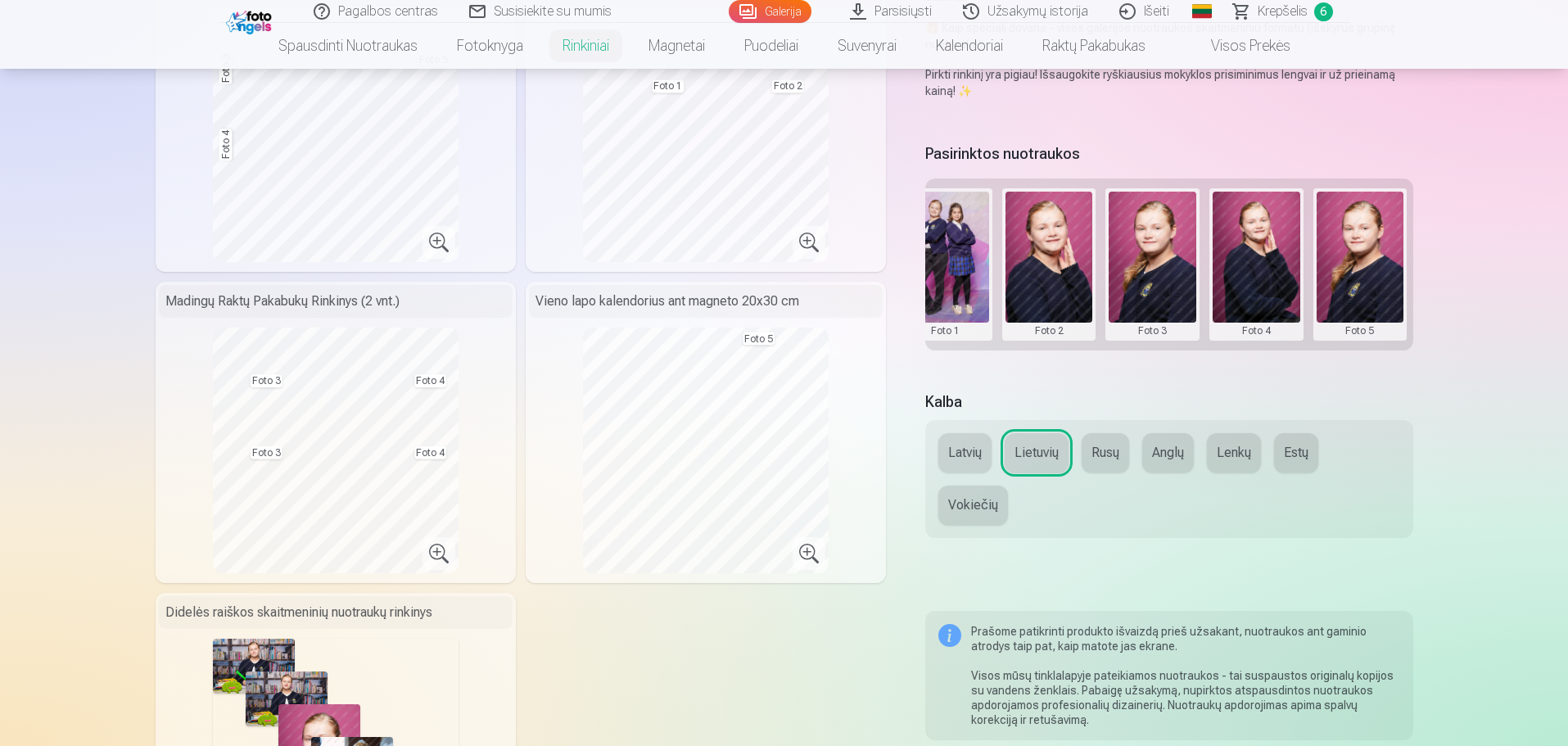
click at [1240, 273] on button at bounding box center [1256, 264] width 88 height 145
click at [1247, 260] on button "Pakeisti nuotrauką" at bounding box center [1255, 263] width 153 height 46
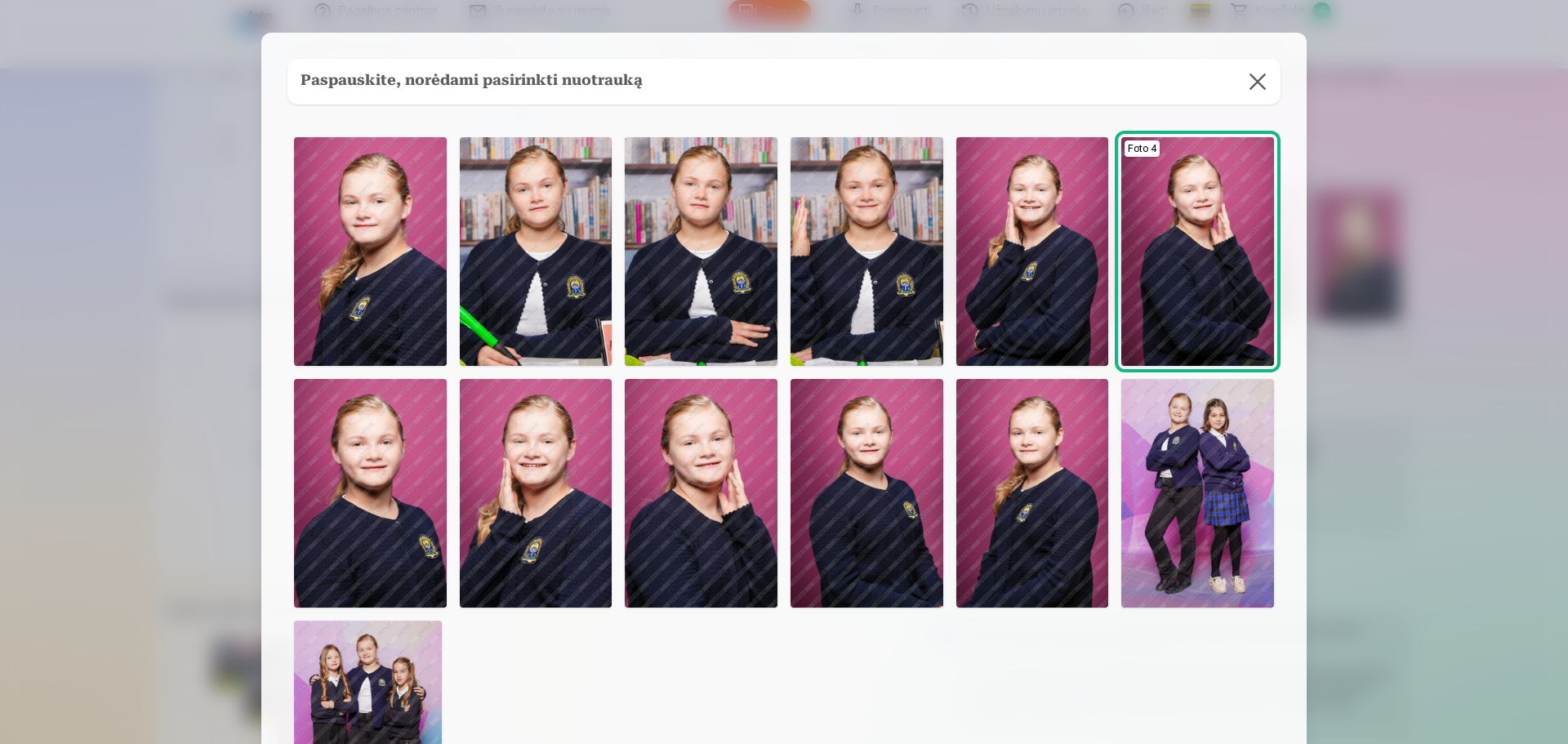
click at [1209, 467] on img at bounding box center [1198, 493] width 152 height 229
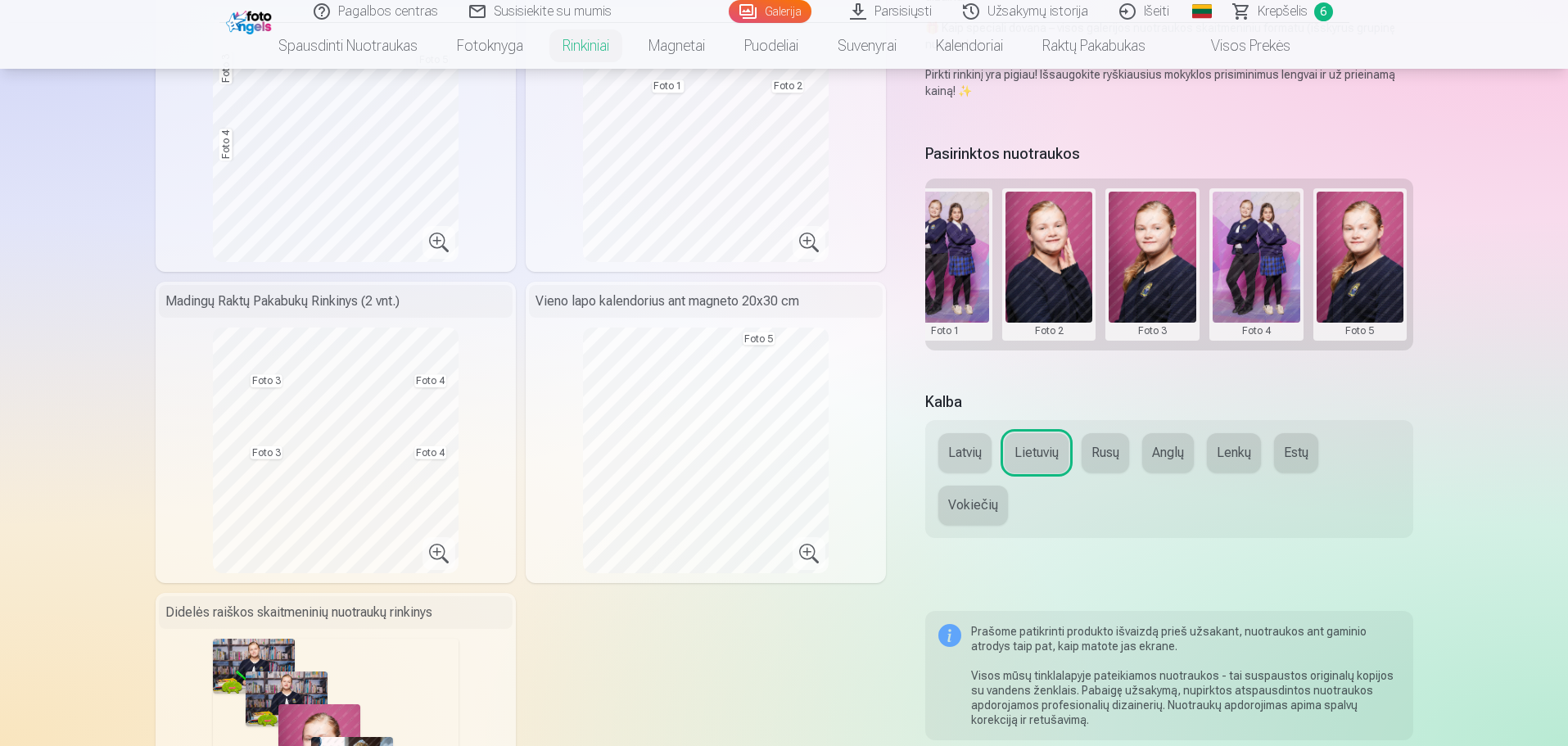
click at [1361, 289] on button at bounding box center [1360, 264] width 88 height 145
click at [1367, 267] on button "Pakeisti nuotrauką" at bounding box center [1358, 263] width 153 height 46
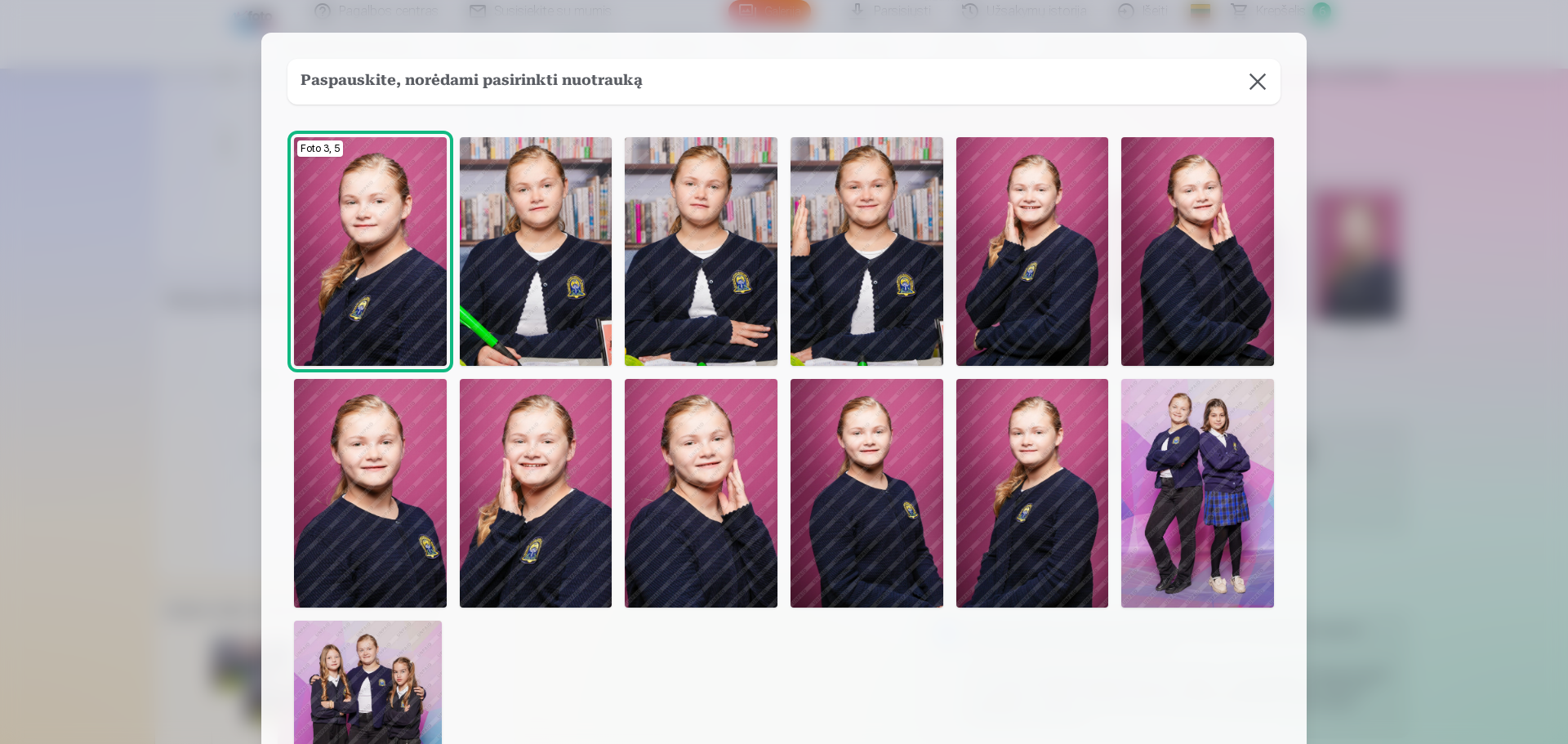
click at [361, 504] on img at bounding box center [369, 493] width 152 height 229
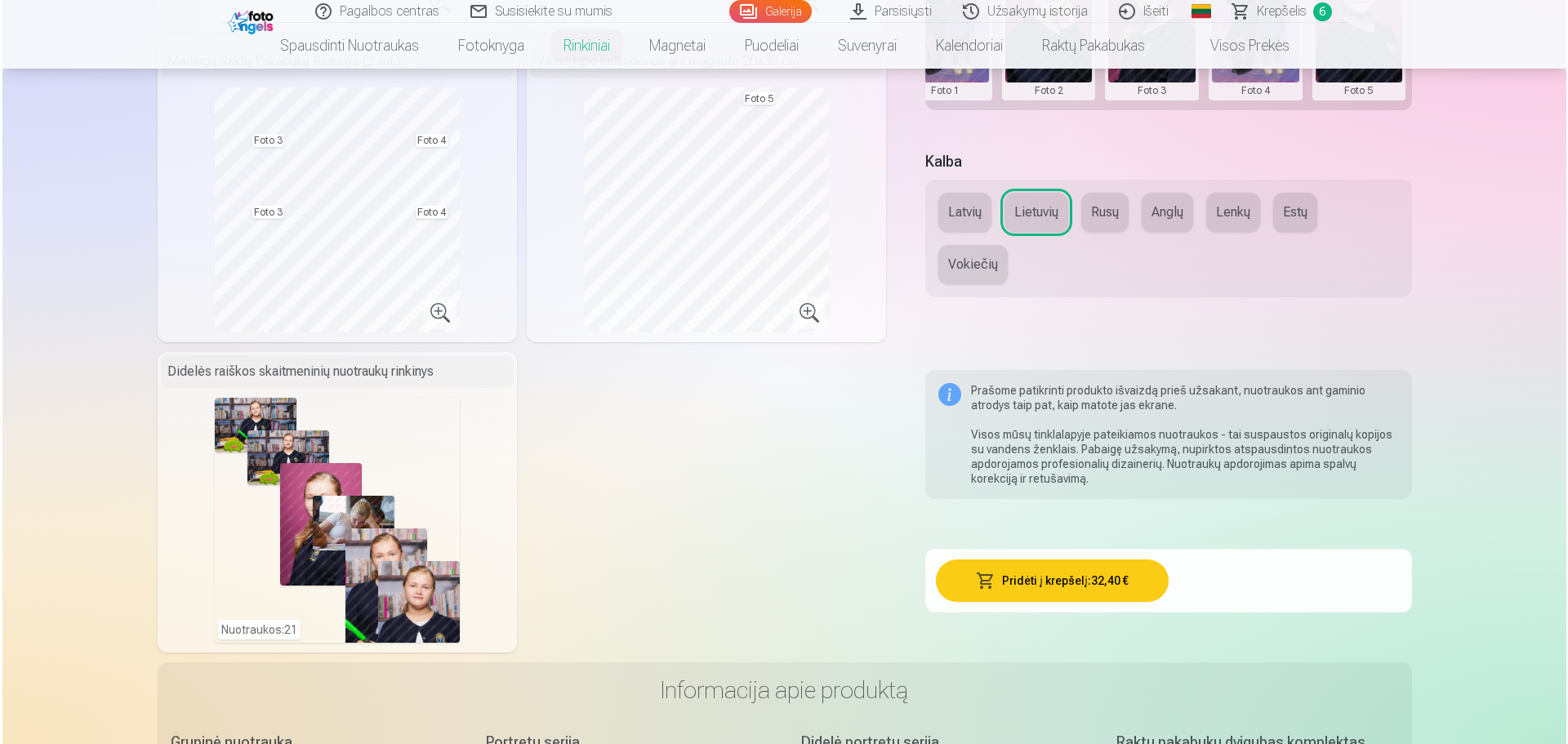
scroll to position [735, 0]
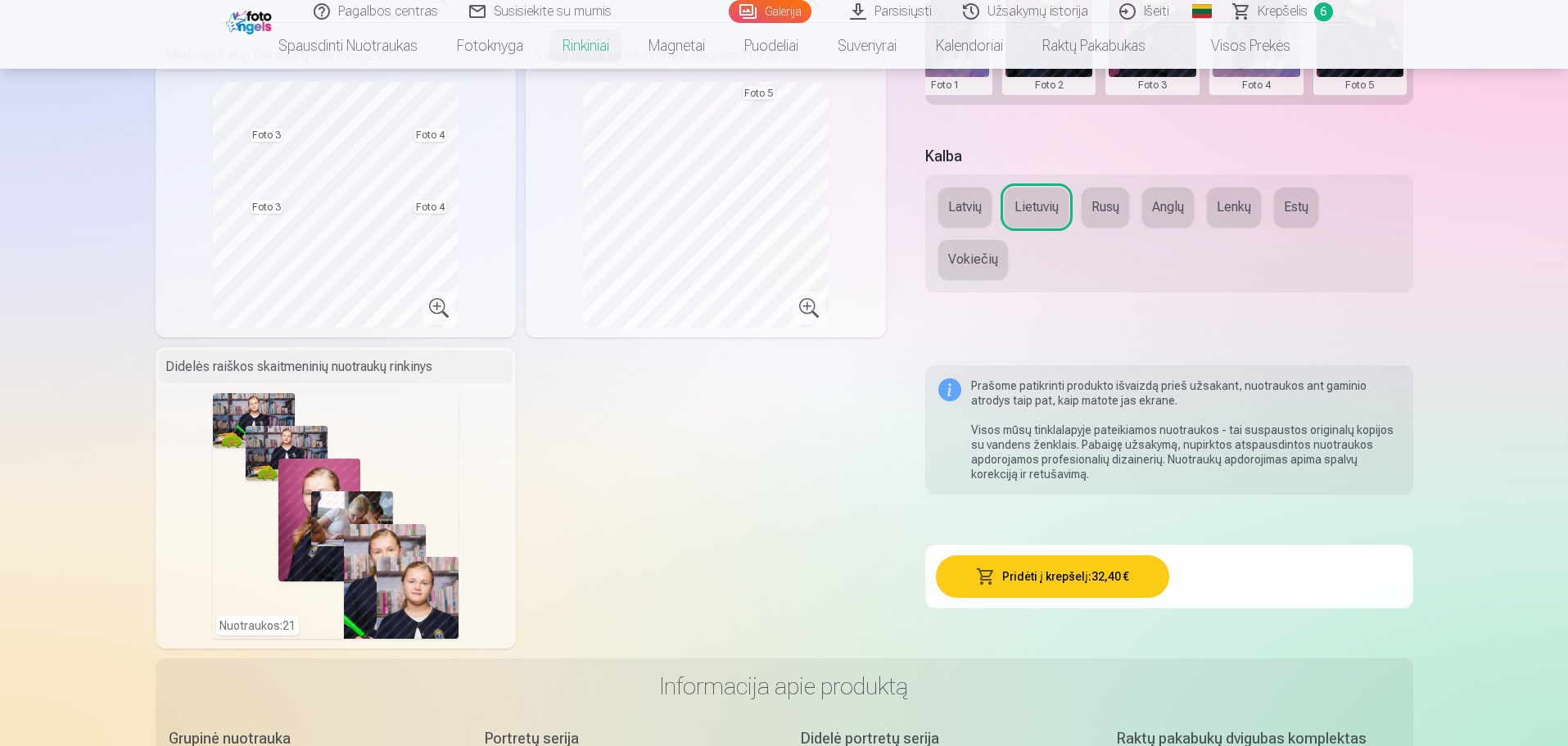
click at [1067, 578] on button "Pridėti į krepšelį : 32,40 €" at bounding box center [1052, 577] width 233 height 43
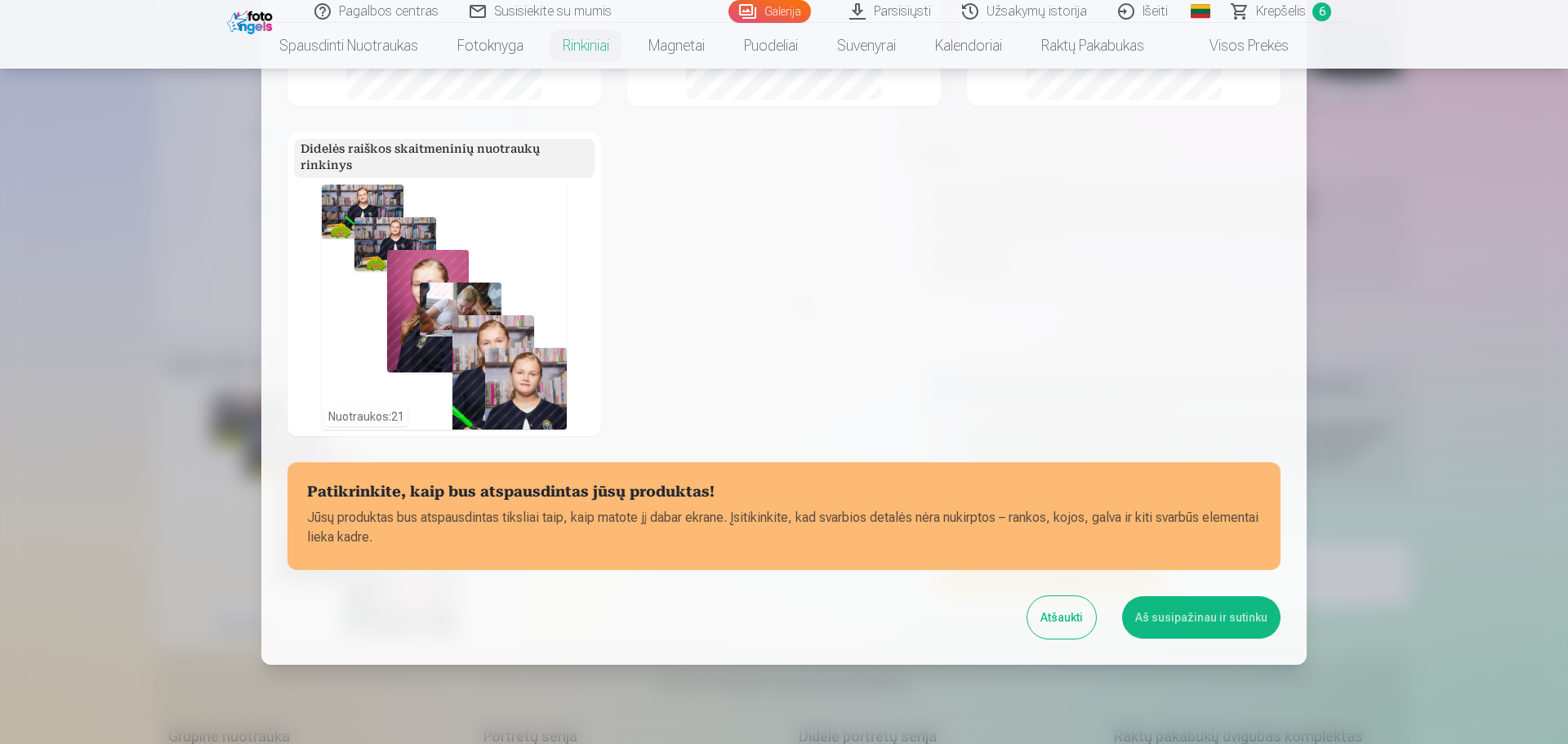
scroll to position [528, 0]
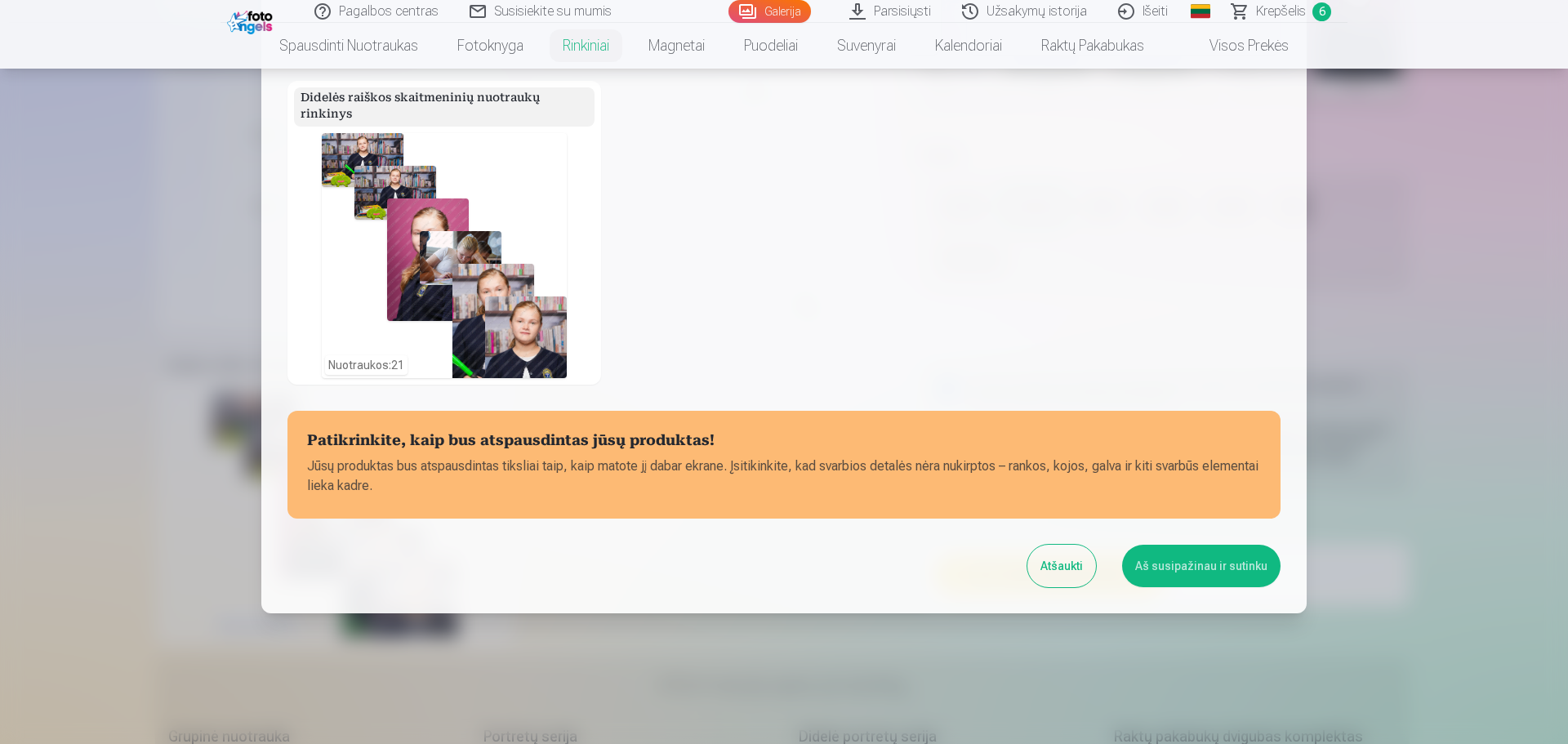
click at [1198, 574] on button "Aš susipažinau ir sutinku" at bounding box center [1201, 566] width 159 height 42
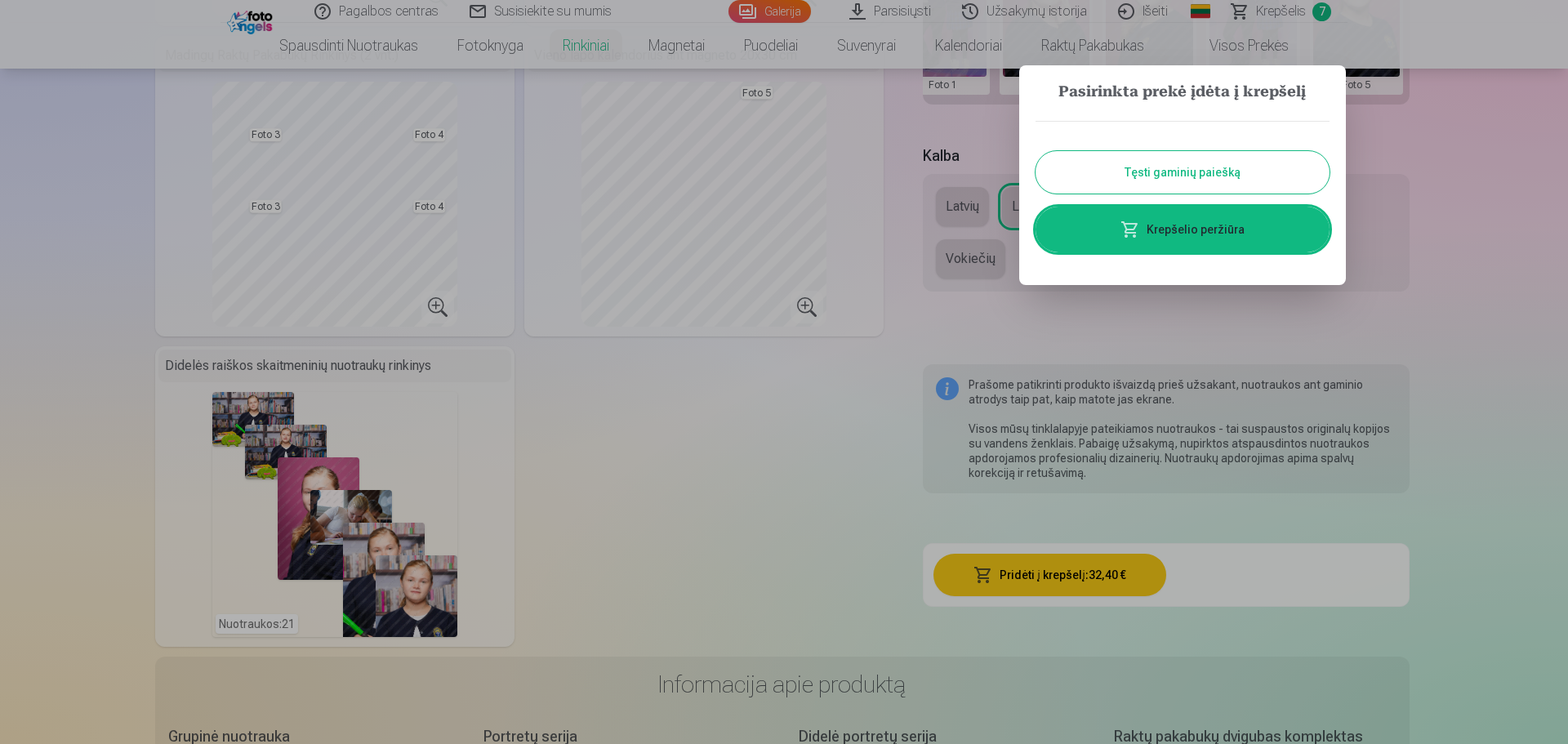
click at [1152, 222] on link "Krepšelio peržiūra" at bounding box center [1183, 230] width 294 height 46
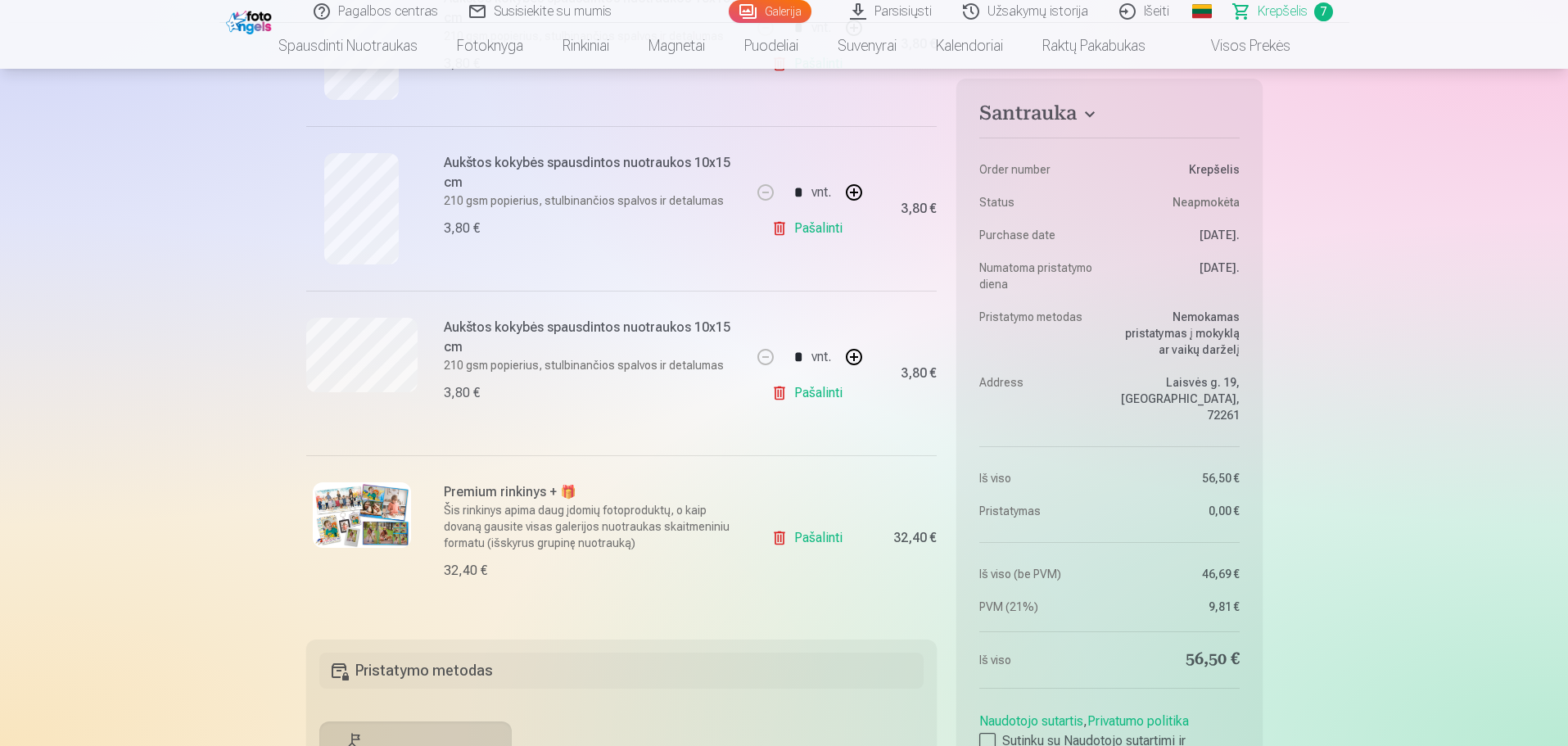
scroll to position [901, 0]
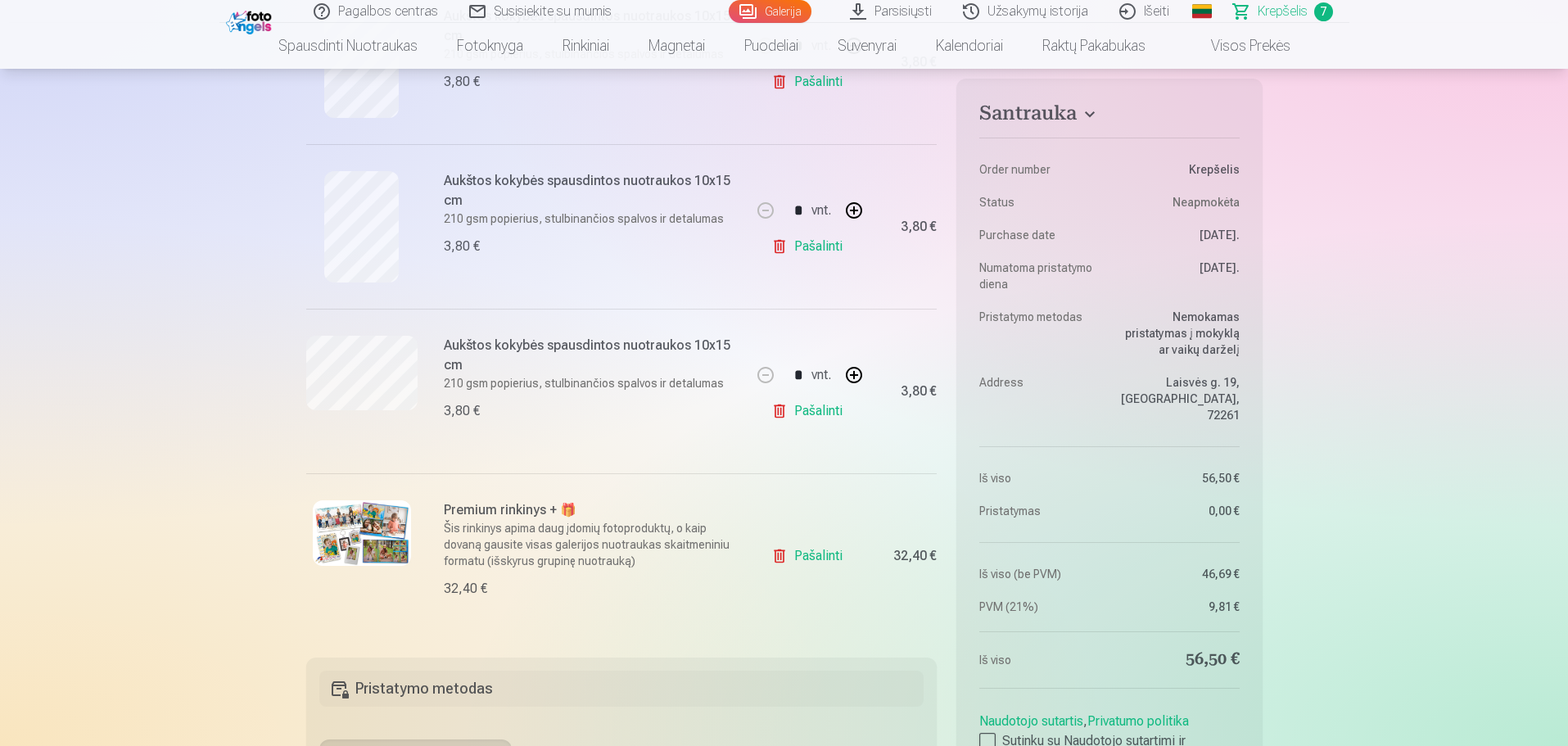
click at [778, 411] on link "Pašalinti" at bounding box center [810, 410] width 78 height 32
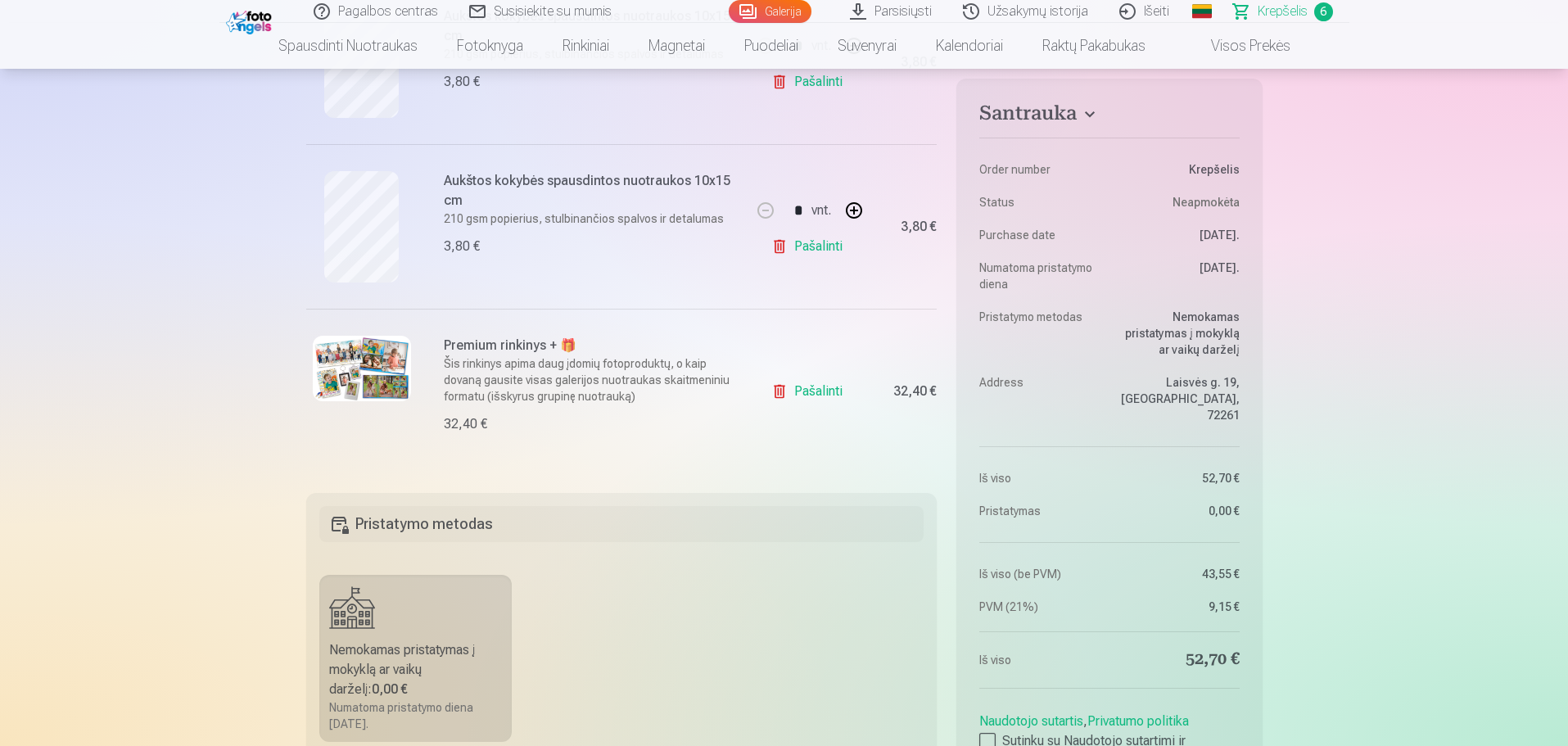
click at [777, 245] on link "Pašalinti" at bounding box center [810, 246] width 78 height 32
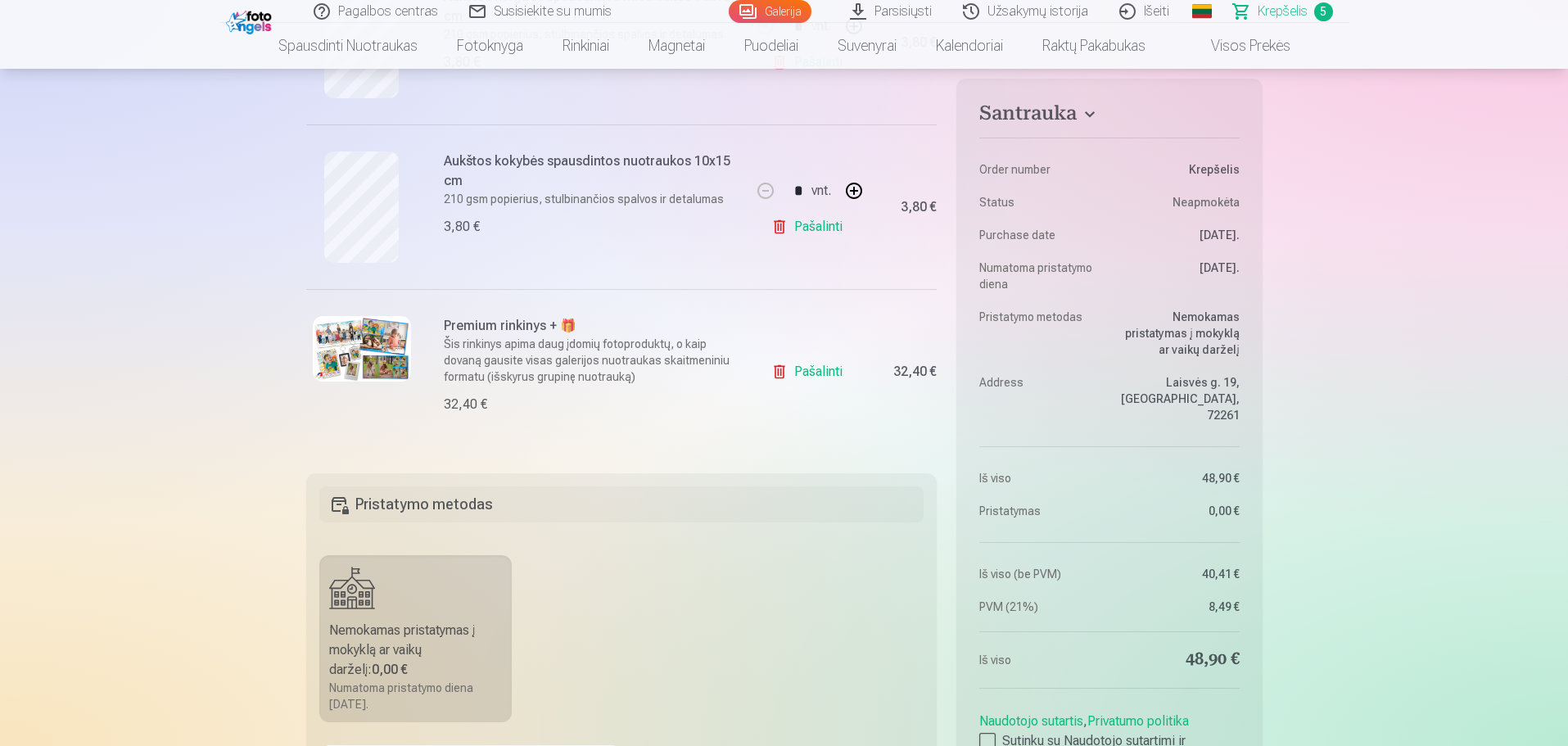
scroll to position [655, 0]
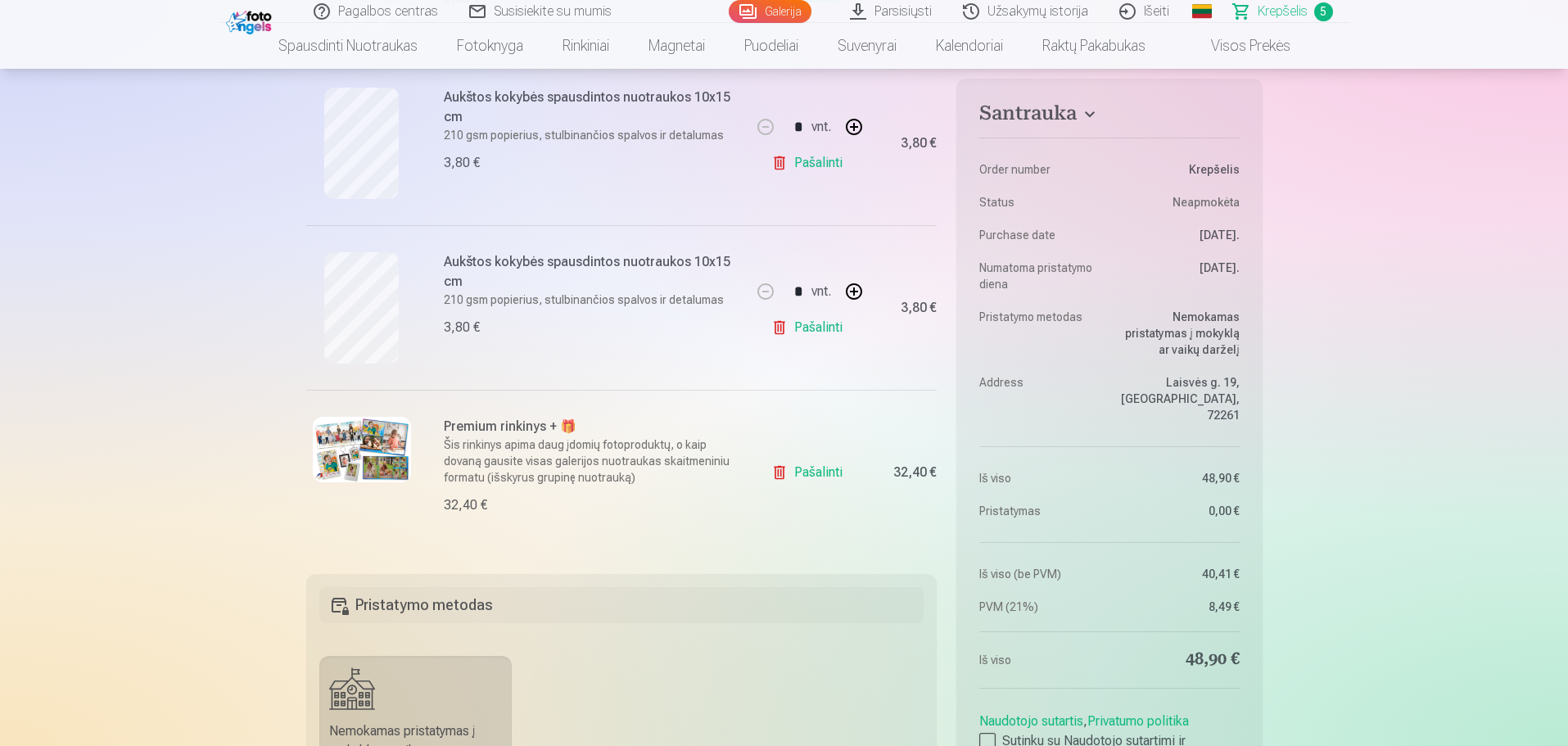
click at [776, 332] on link "Pašalinti" at bounding box center [810, 327] width 78 height 32
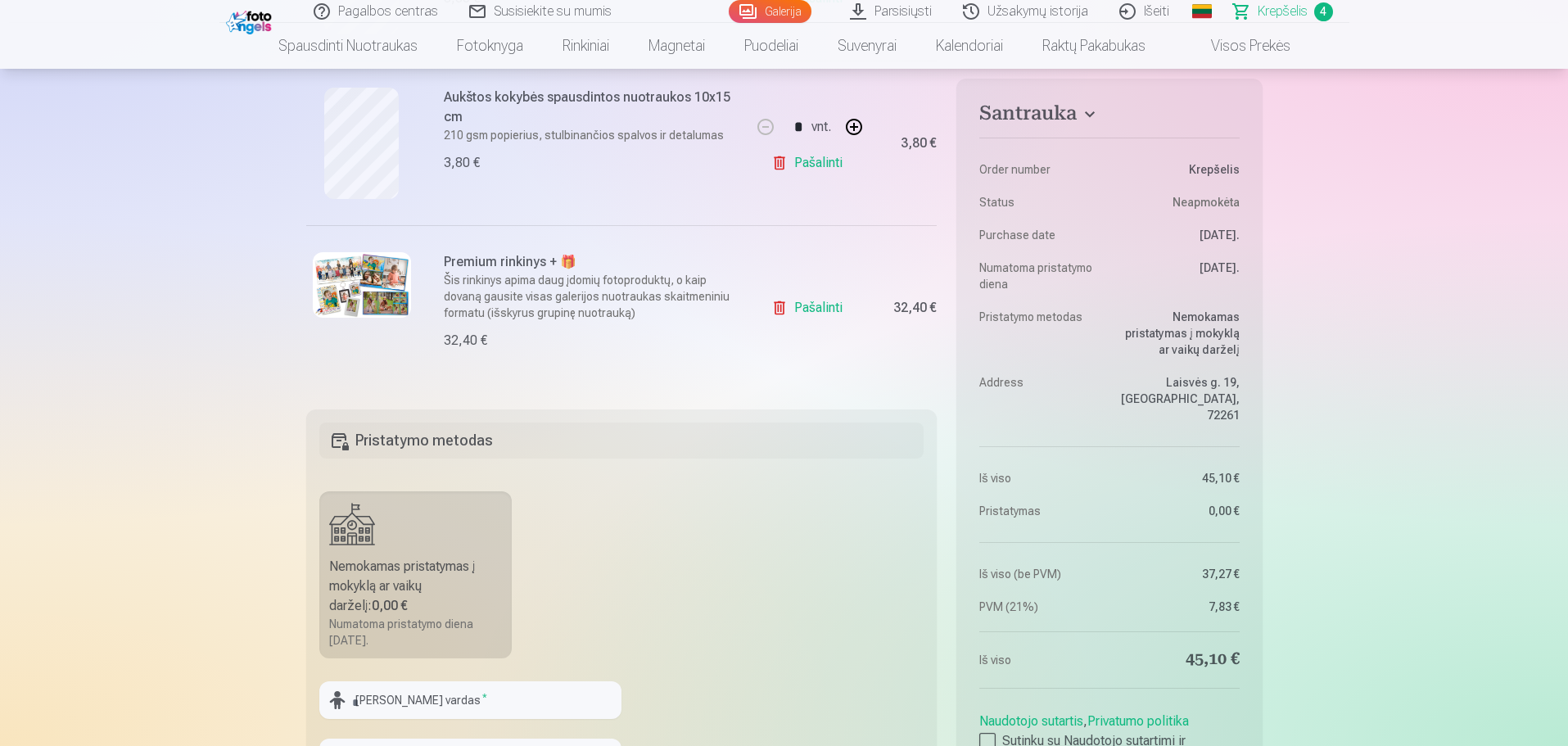
click at [781, 162] on link "Pašalinti" at bounding box center [810, 162] width 78 height 32
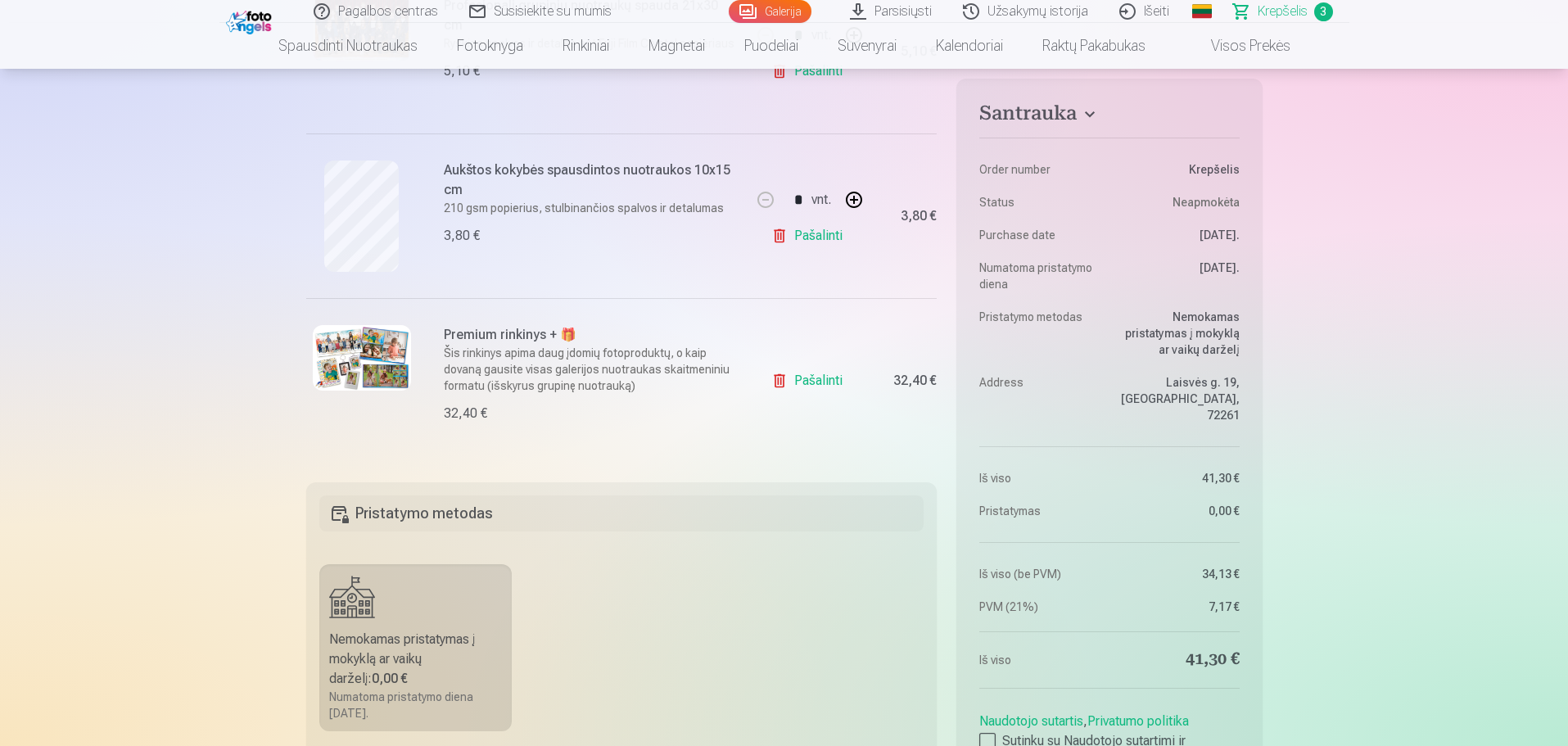
scroll to position [328, 0]
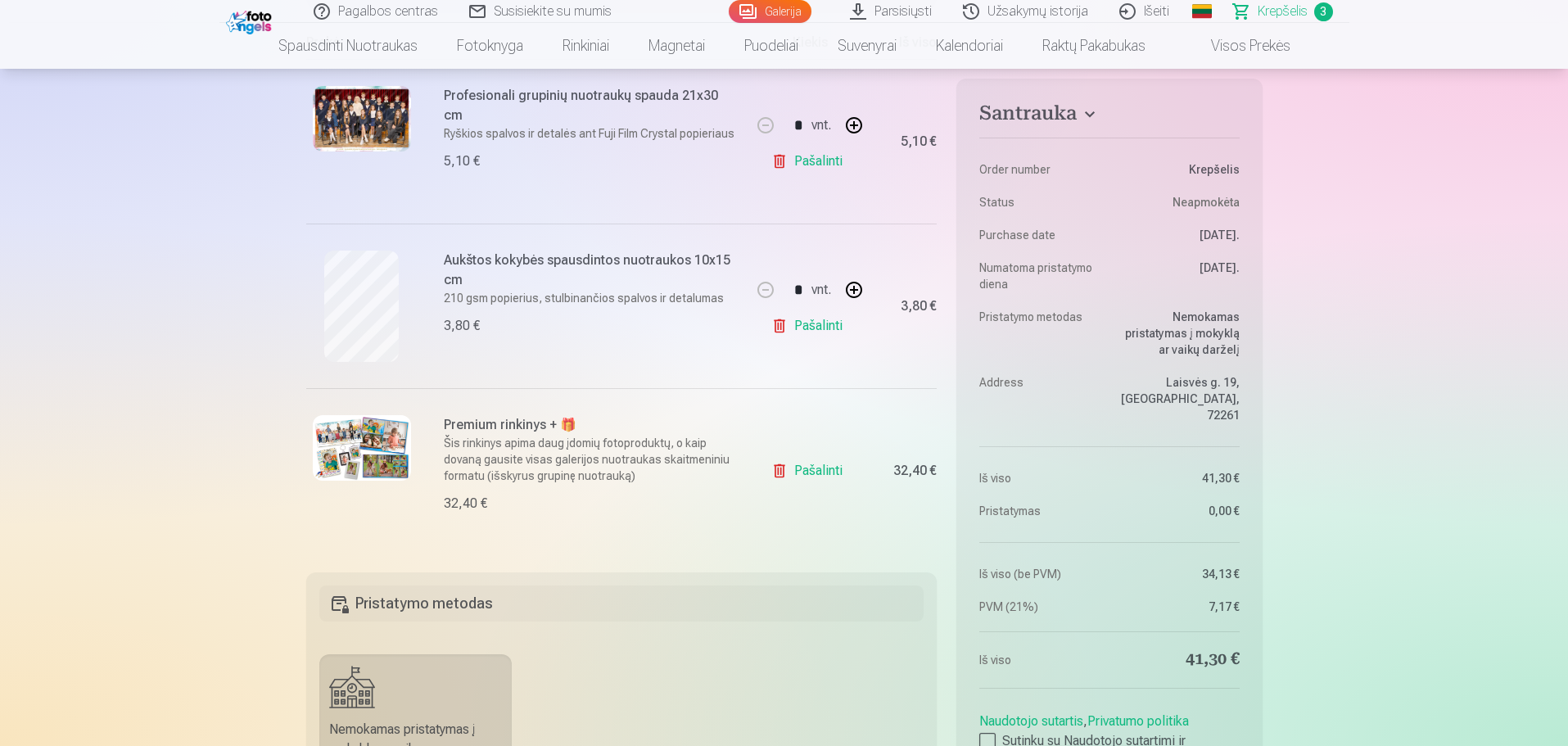
click at [775, 320] on link "Pašalinti" at bounding box center [810, 325] width 78 height 32
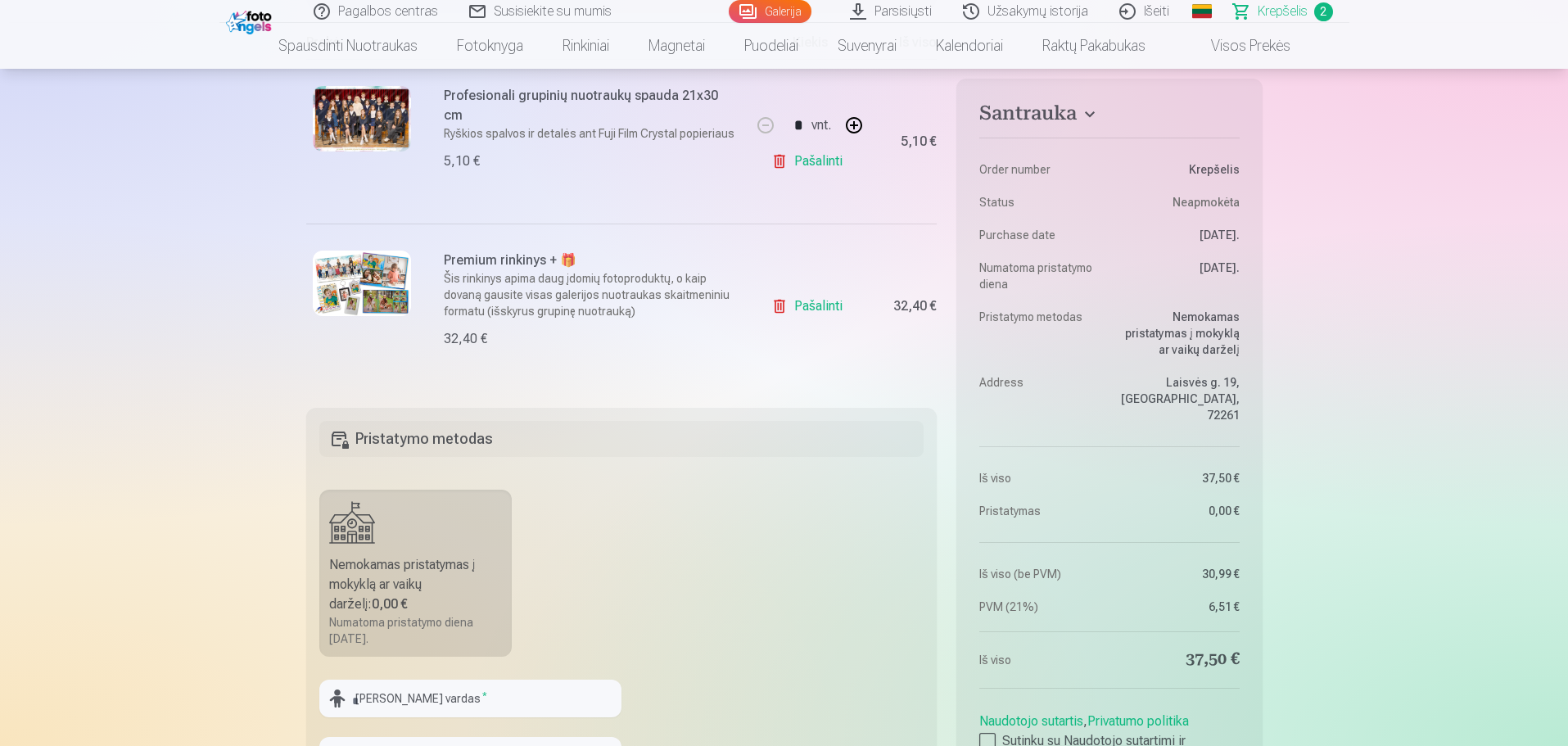
click at [779, 159] on link "Pašalinti" at bounding box center [810, 161] width 78 height 32
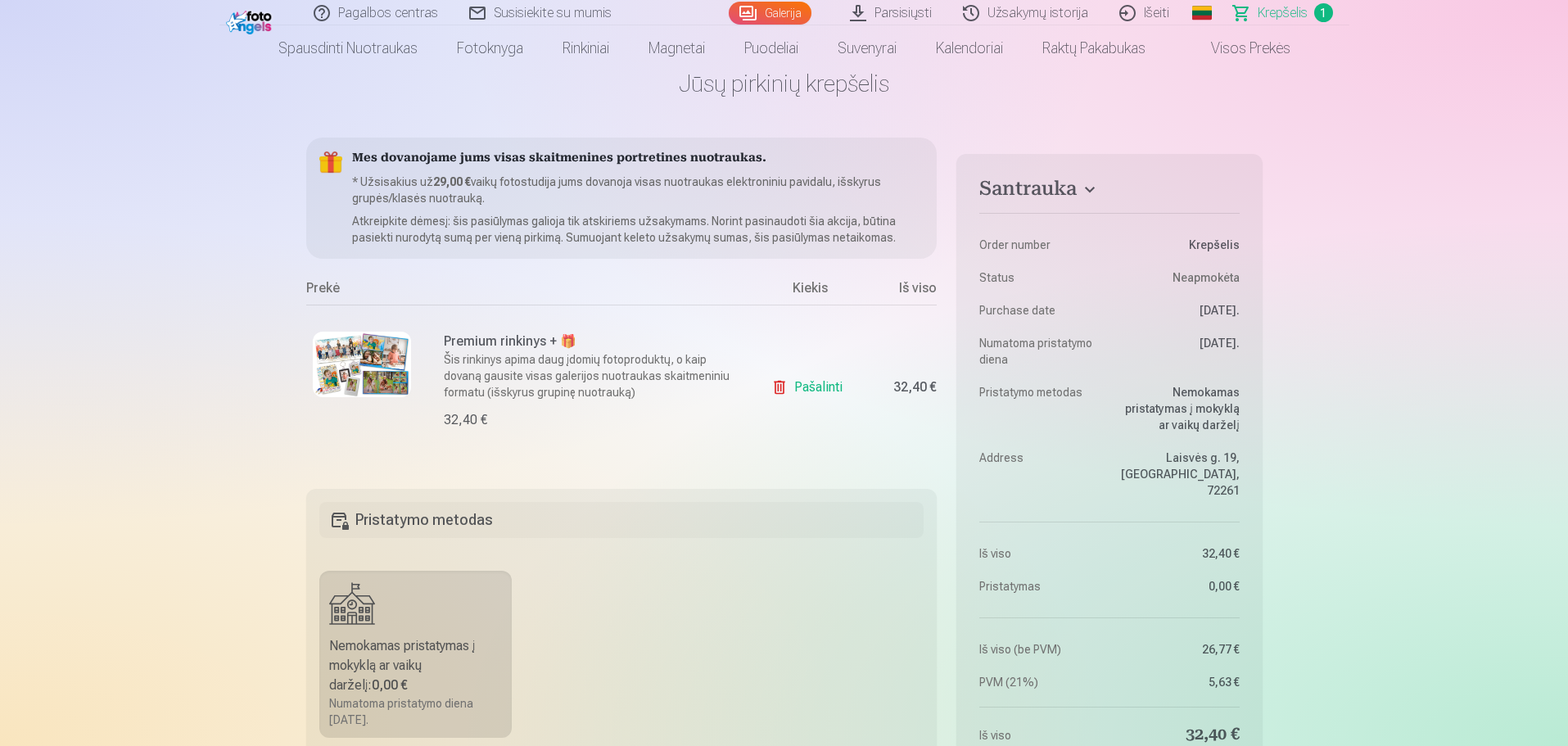
scroll to position [0, 0]
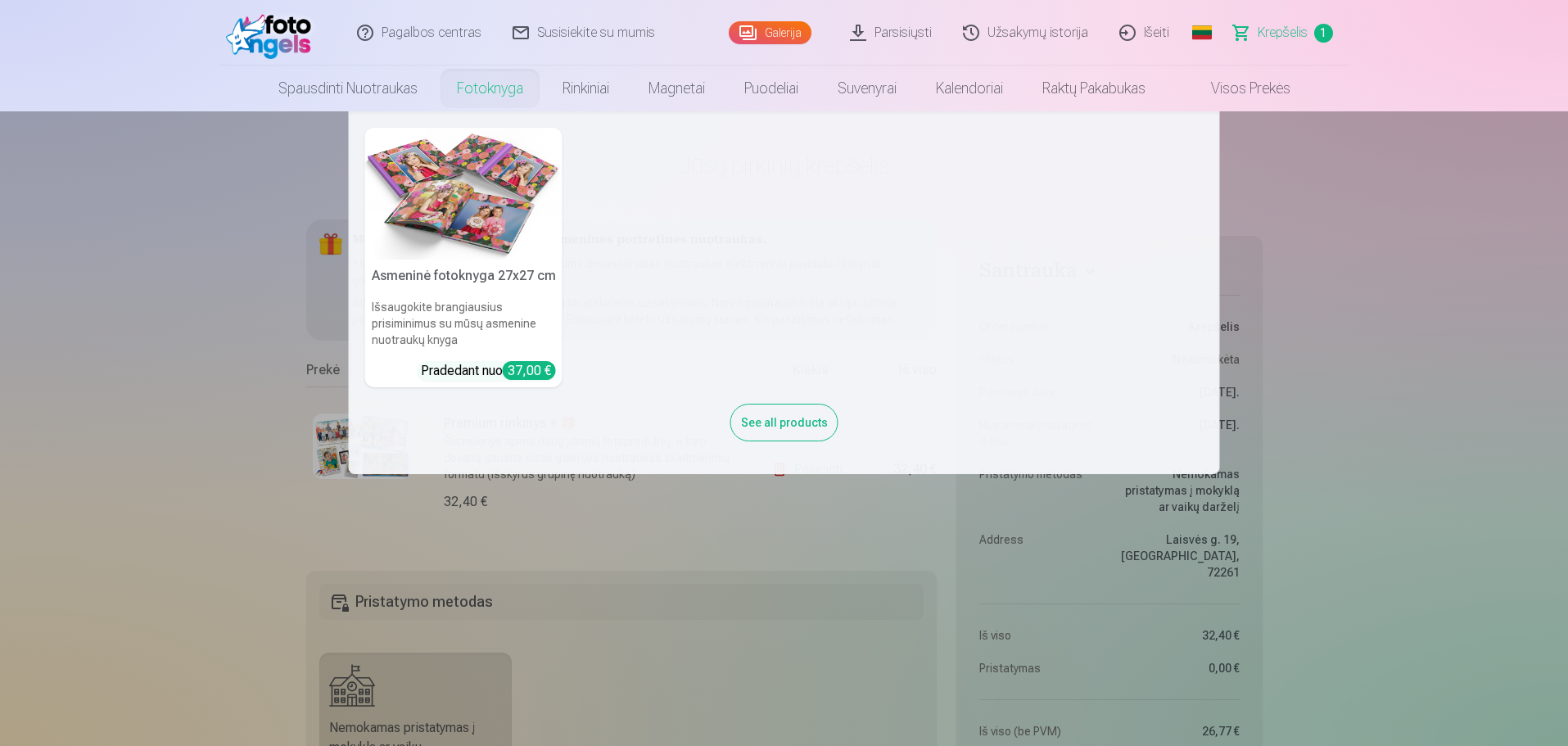
click at [486, 83] on link "Fotoknyga" at bounding box center [490, 89] width 106 height 46
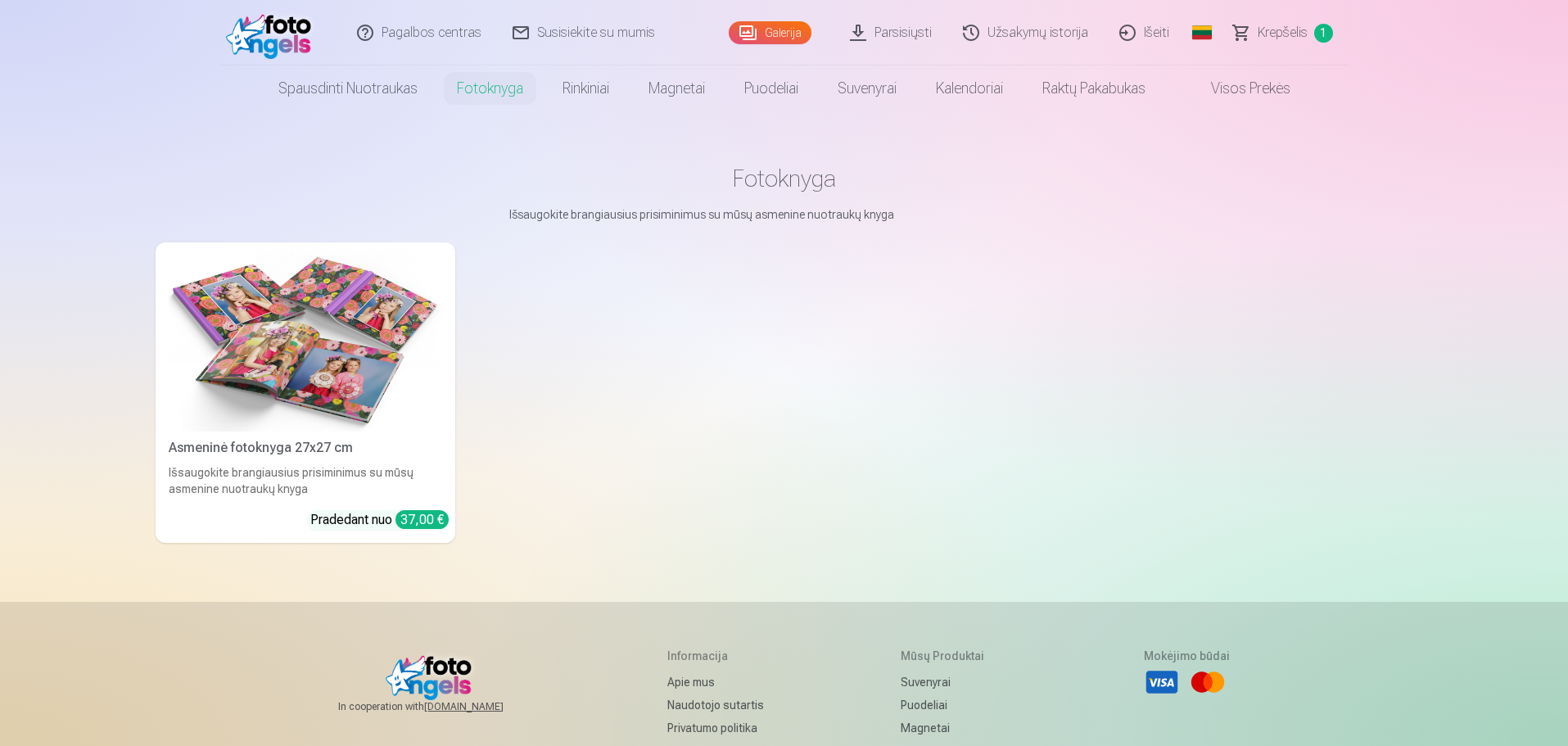
click at [779, 24] on link "Galerija" at bounding box center [769, 32] width 82 height 23
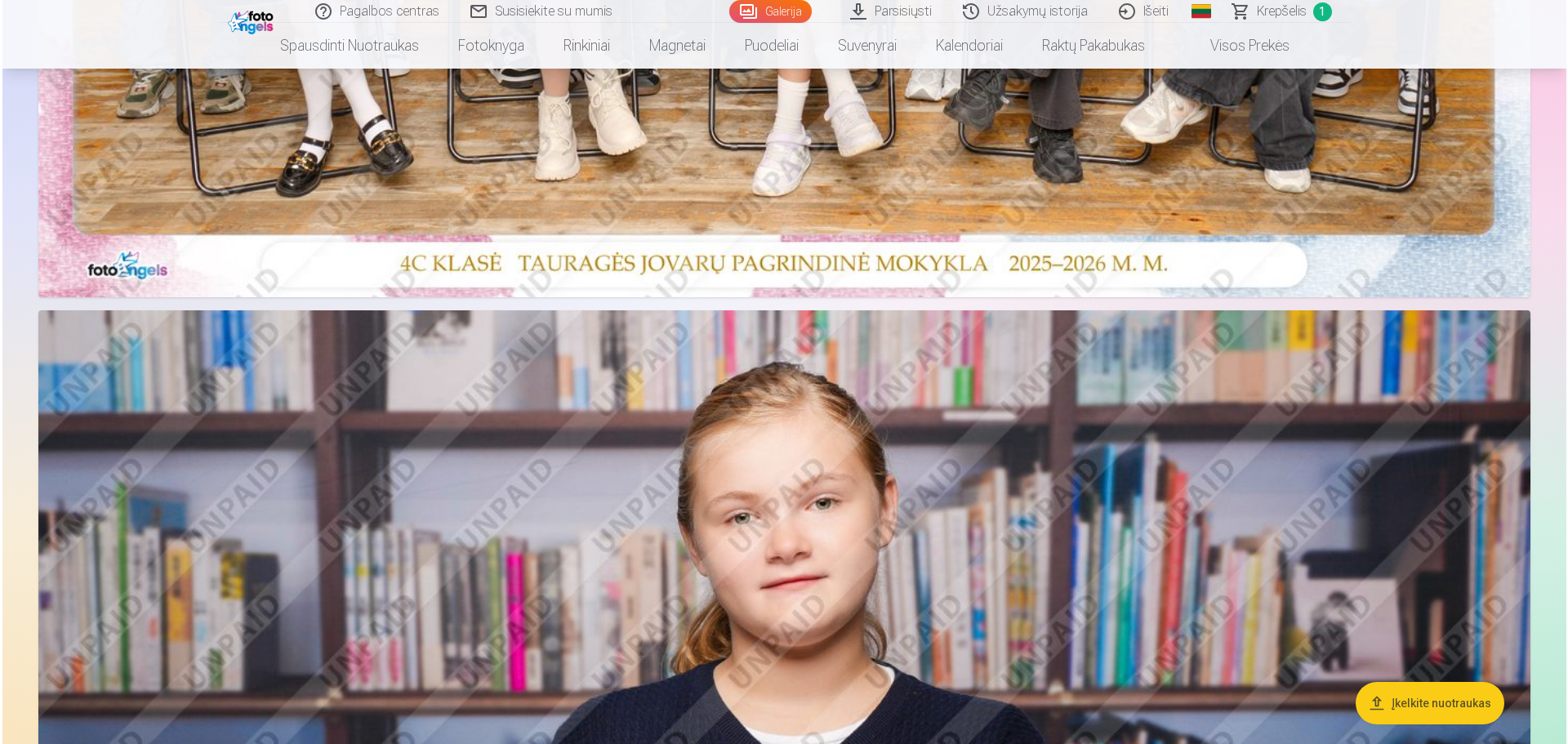
scroll to position [898, 0]
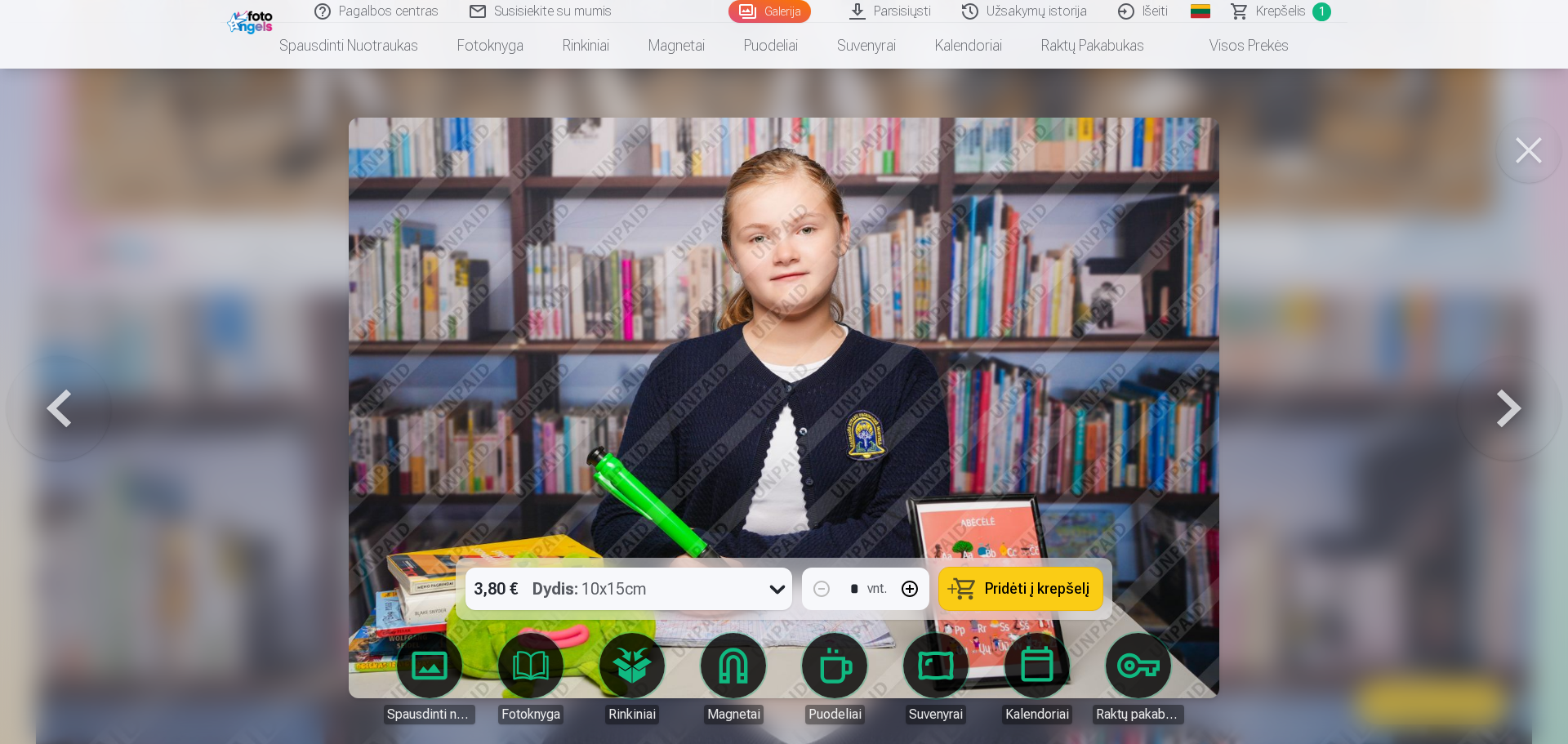
click at [1515, 393] on button at bounding box center [1509, 407] width 104 height 267
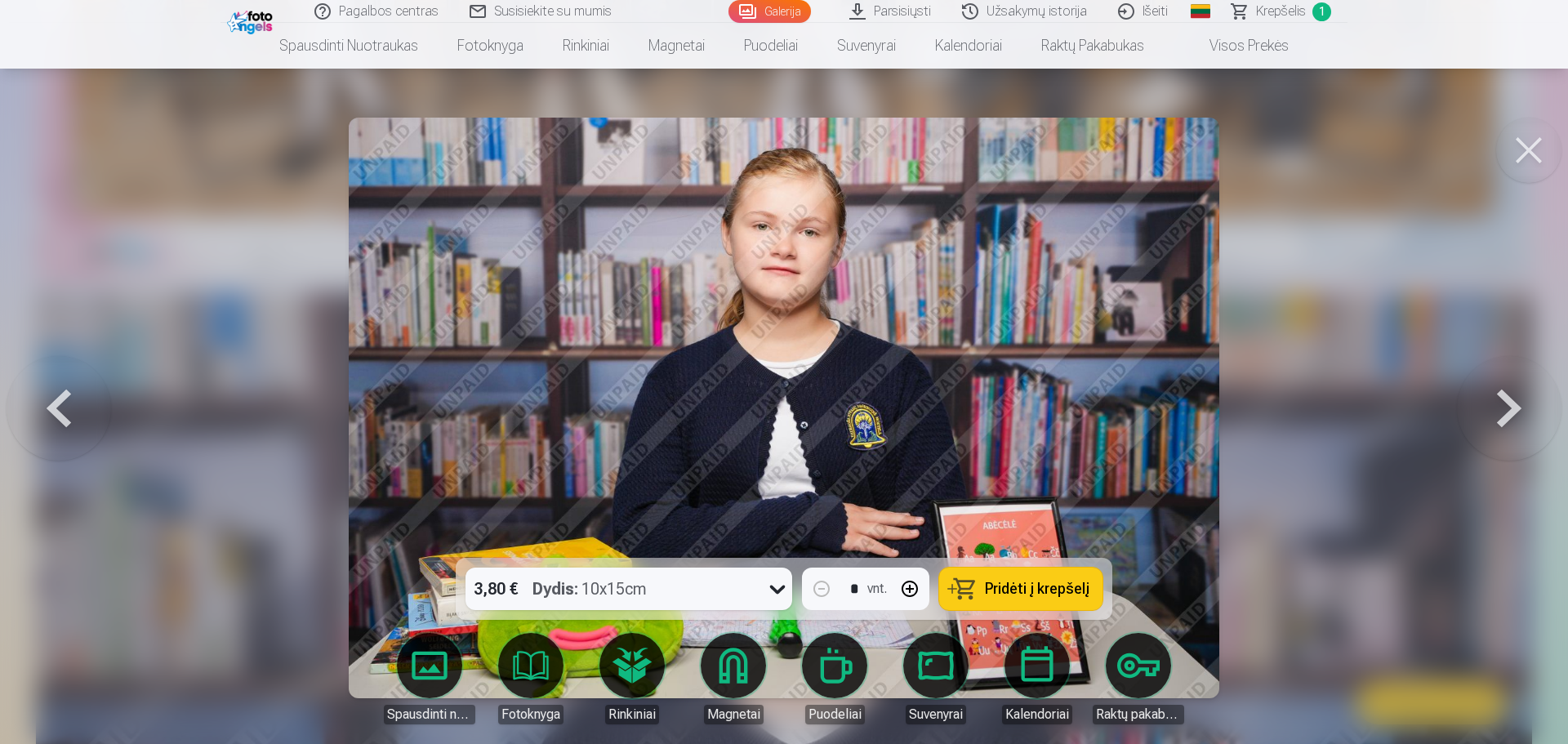
click at [1515, 393] on button at bounding box center [1509, 407] width 104 height 267
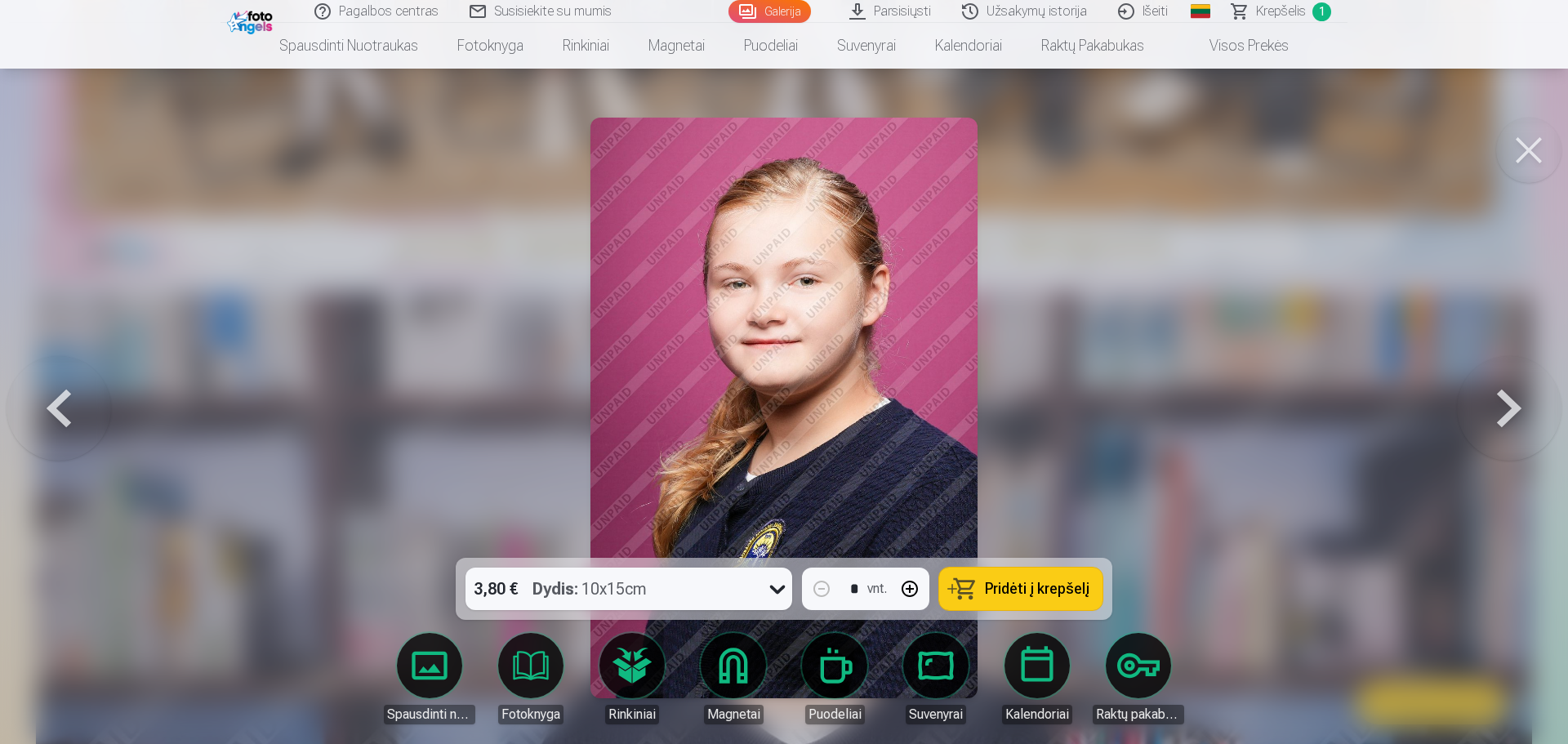
click at [1515, 393] on button at bounding box center [1509, 407] width 104 height 267
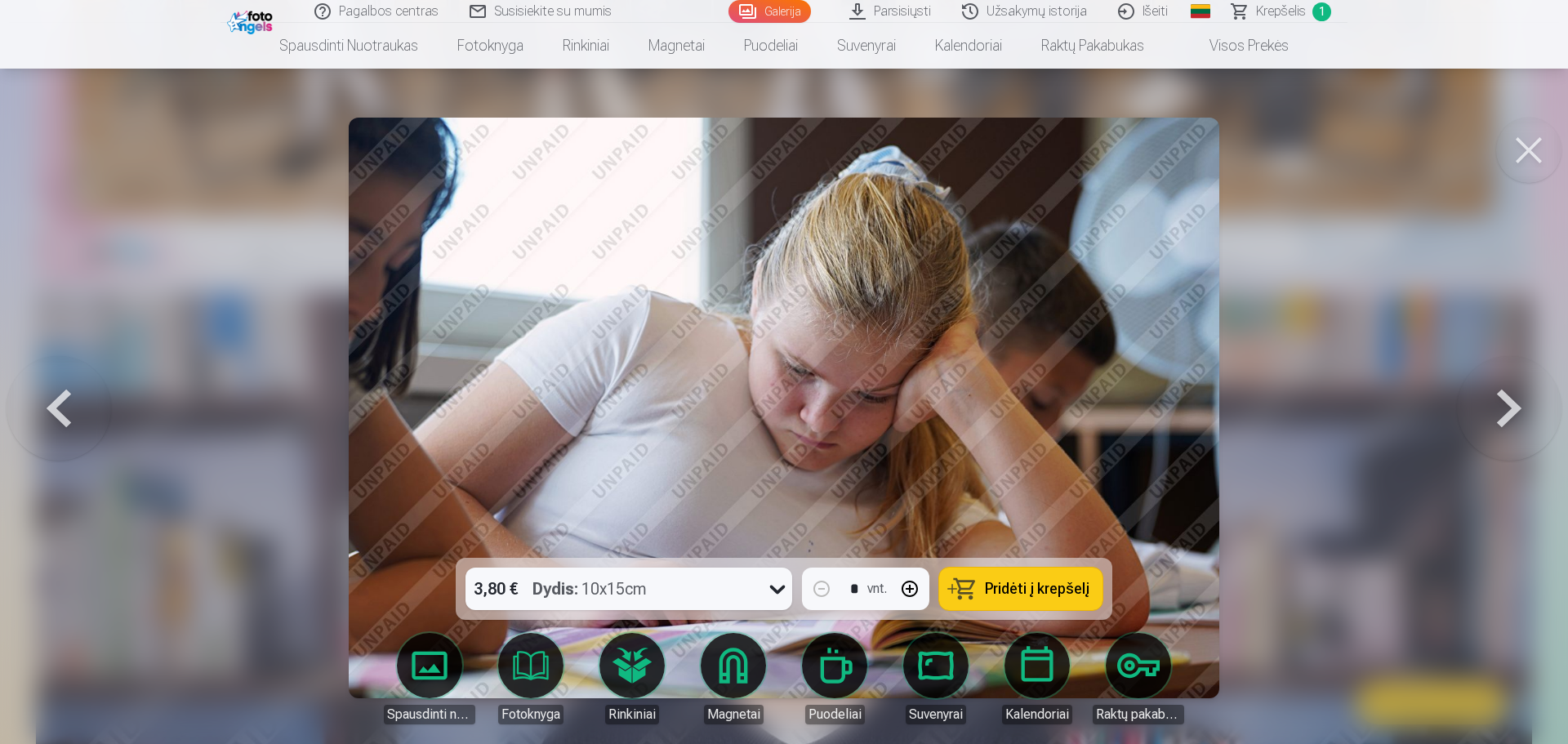
click at [1515, 393] on button at bounding box center [1509, 407] width 104 height 267
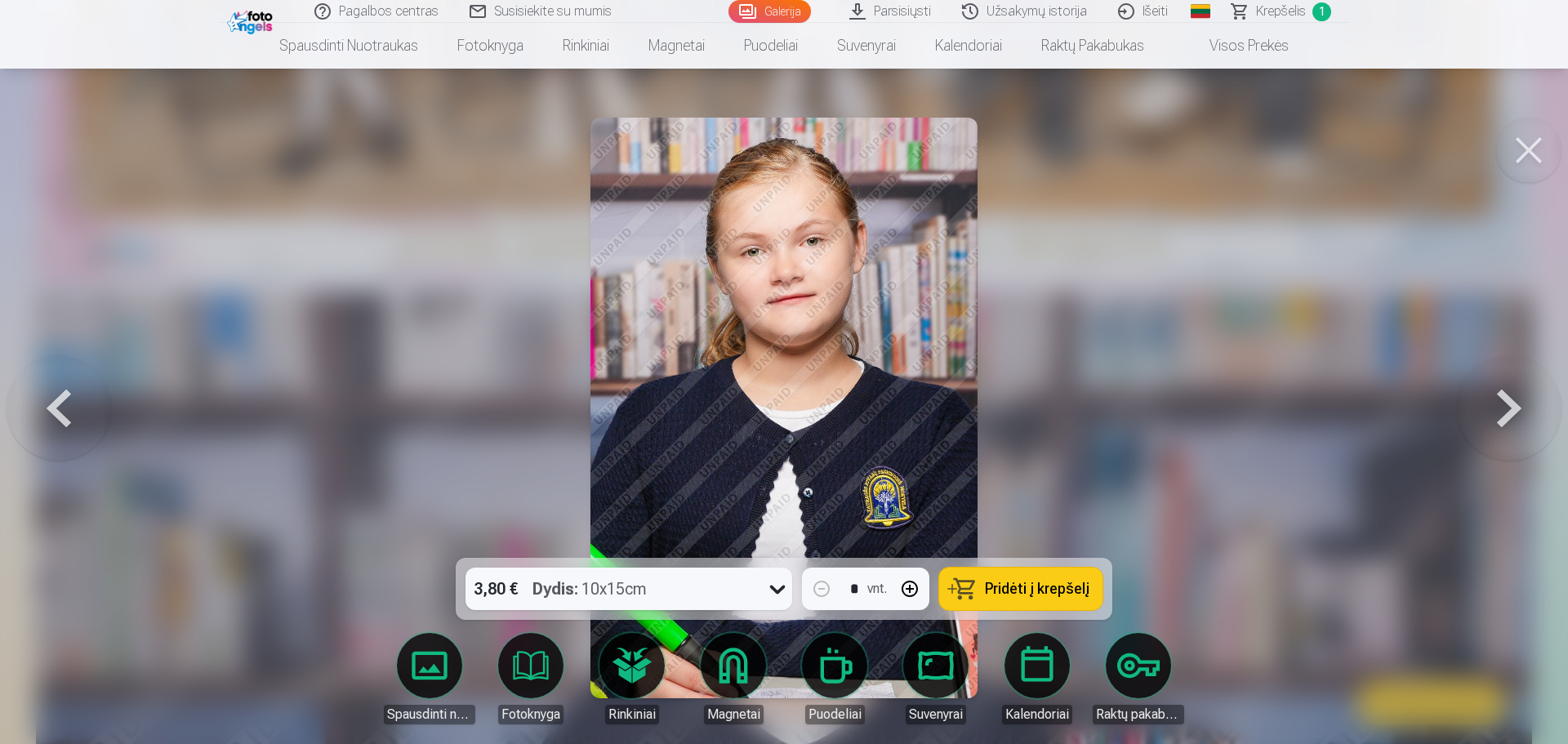
click at [1515, 393] on button at bounding box center [1509, 407] width 104 height 267
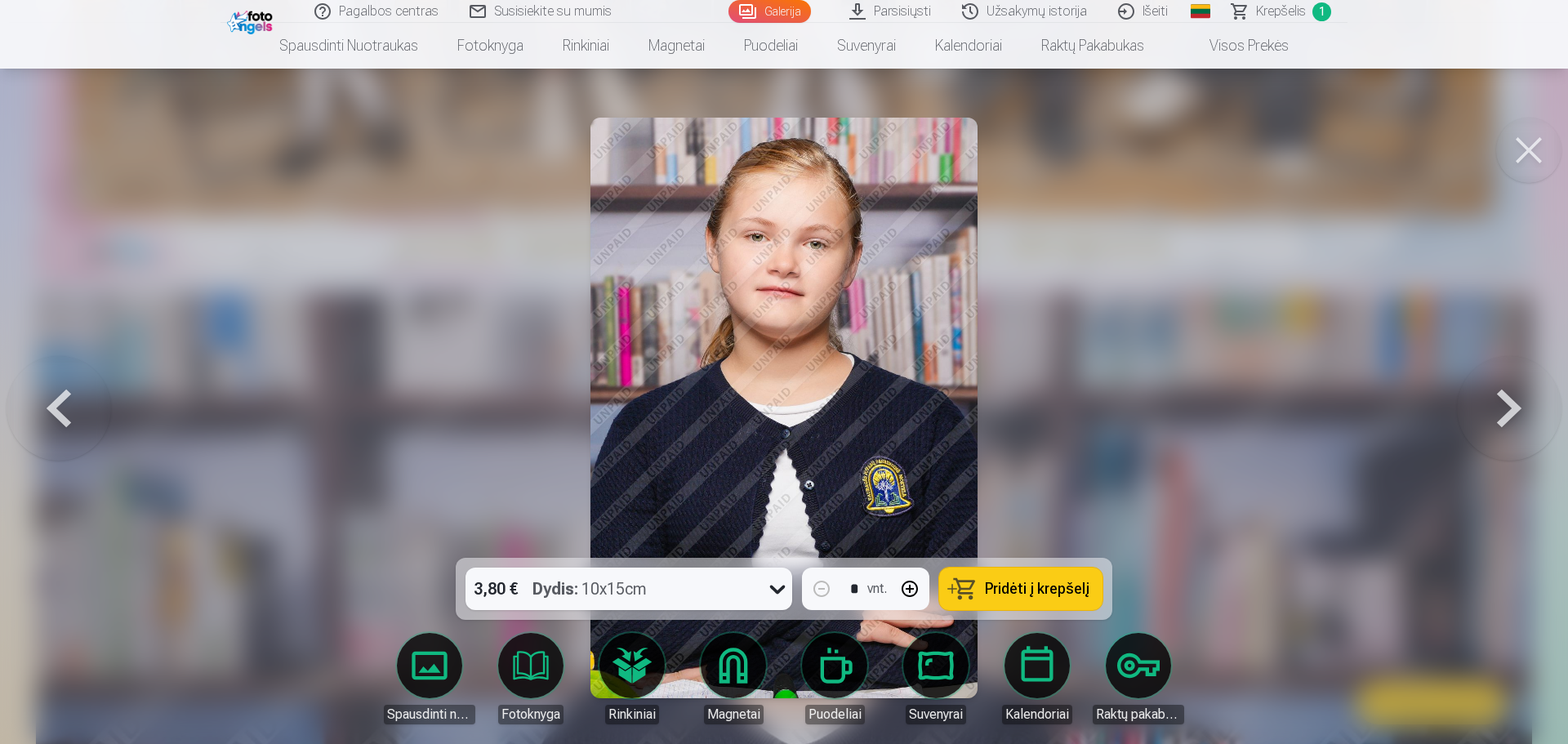
click at [1515, 393] on button at bounding box center [1509, 407] width 104 height 267
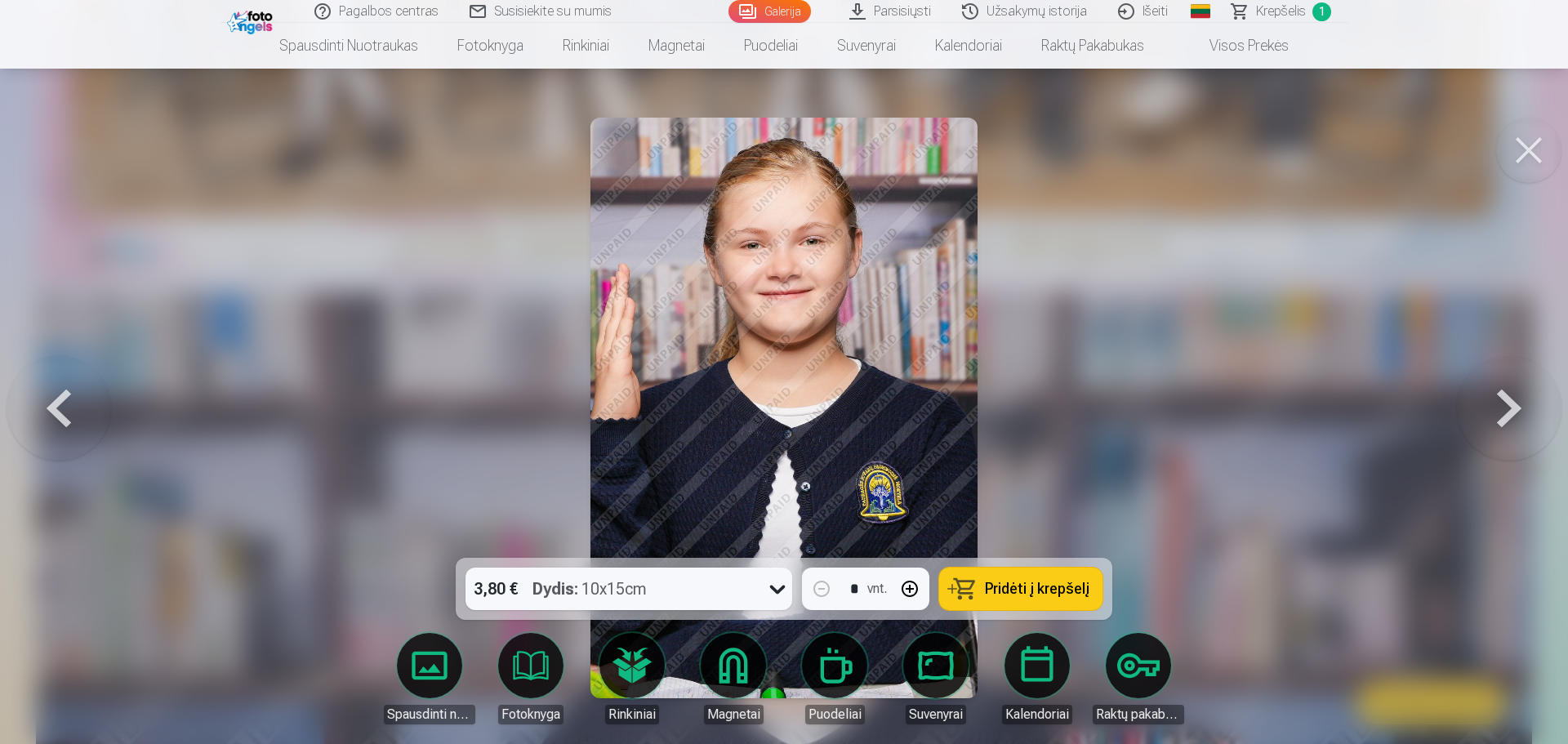
click at [1515, 393] on button at bounding box center [1509, 407] width 104 height 267
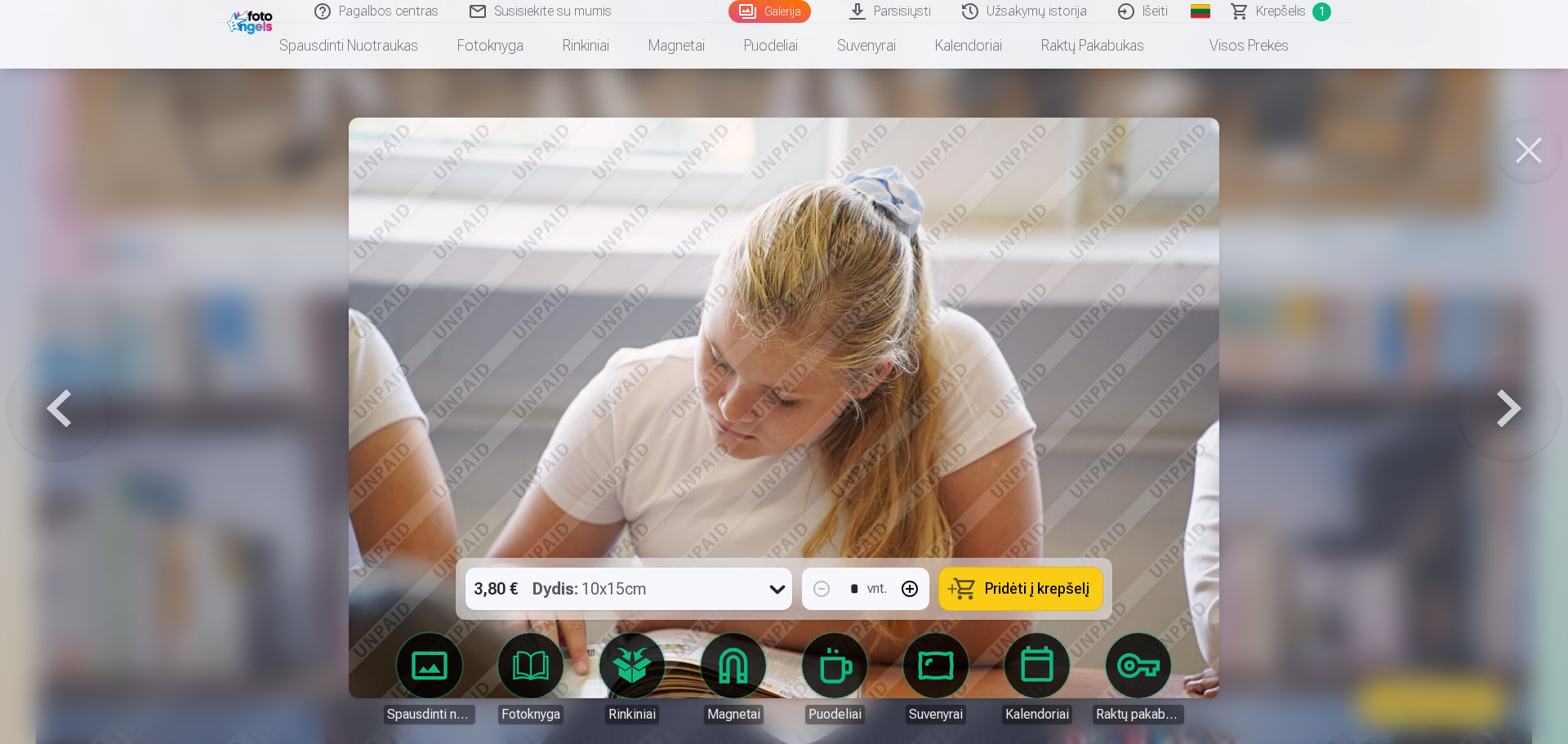
click at [1515, 393] on button at bounding box center [1509, 407] width 104 height 267
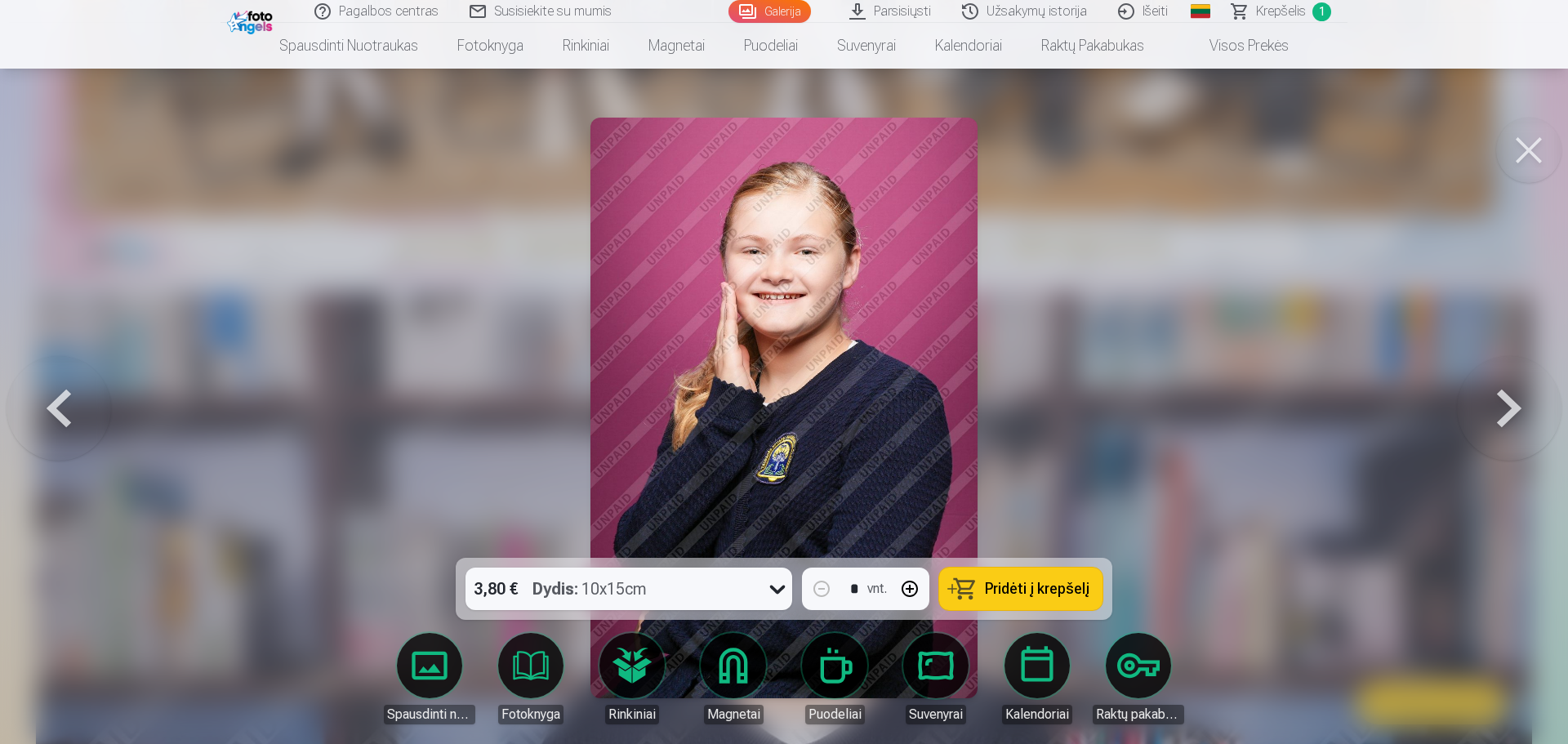
click at [1515, 393] on button at bounding box center [1509, 407] width 104 height 267
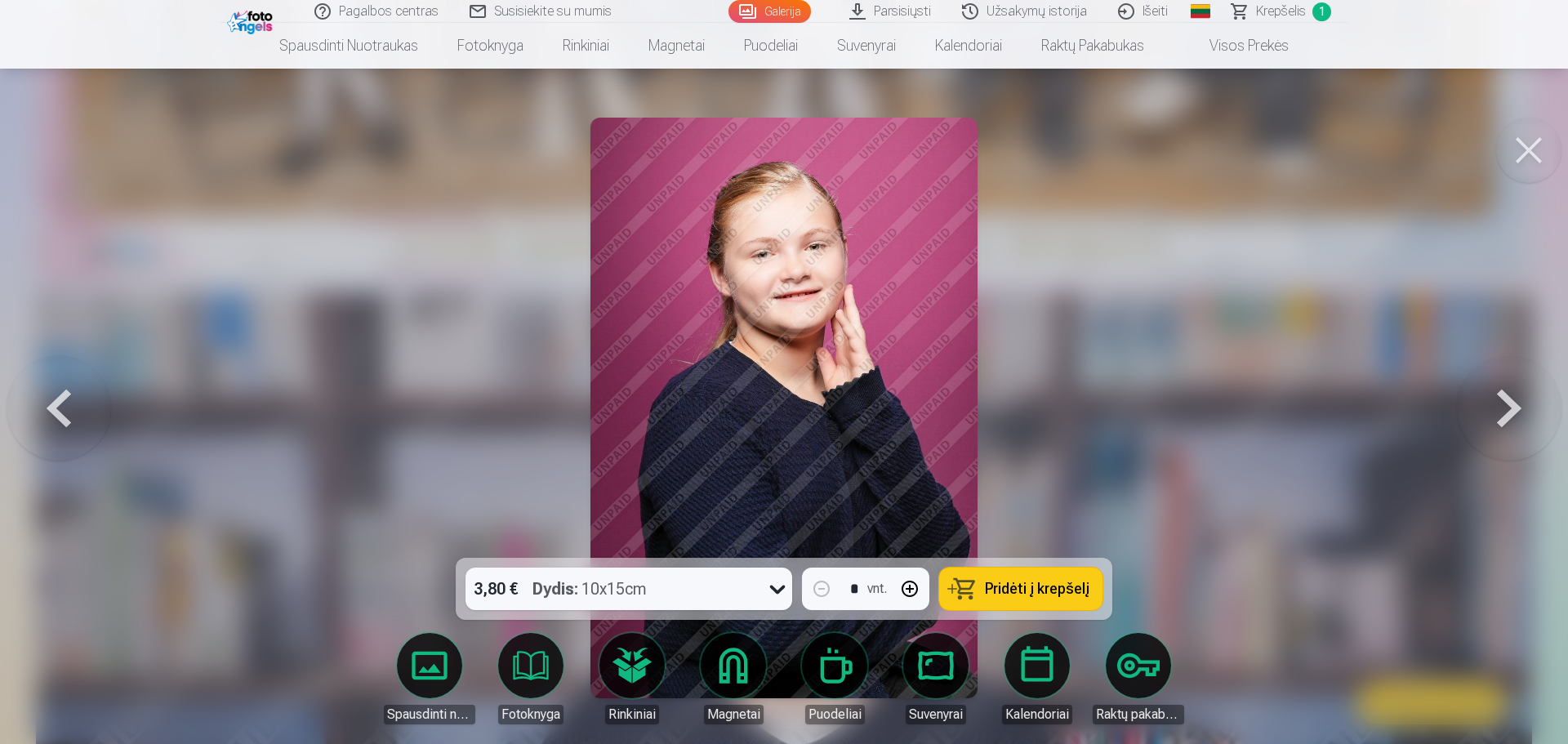
click at [1515, 393] on button at bounding box center [1509, 407] width 104 height 267
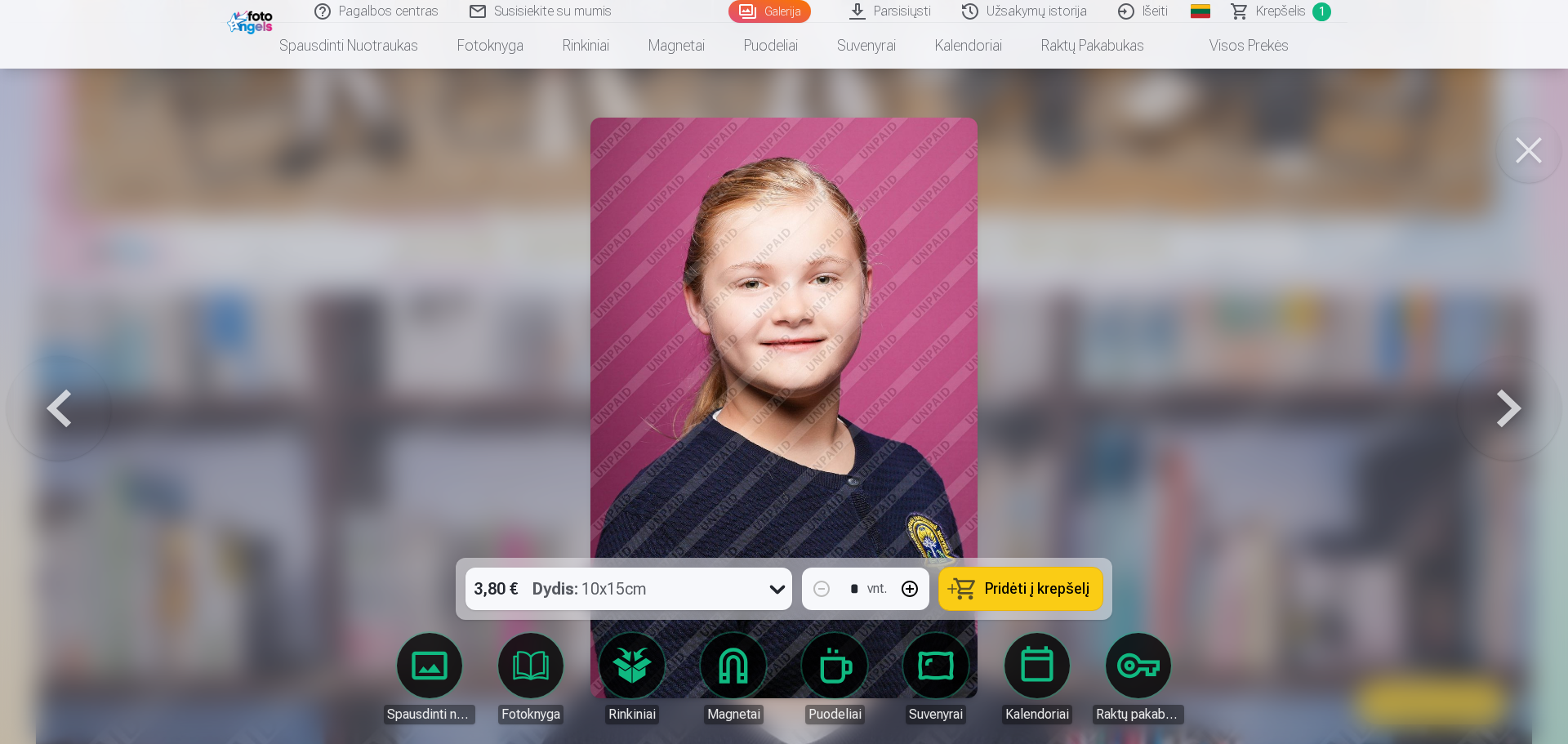
click at [1515, 393] on button at bounding box center [1509, 407] width 104 height 267
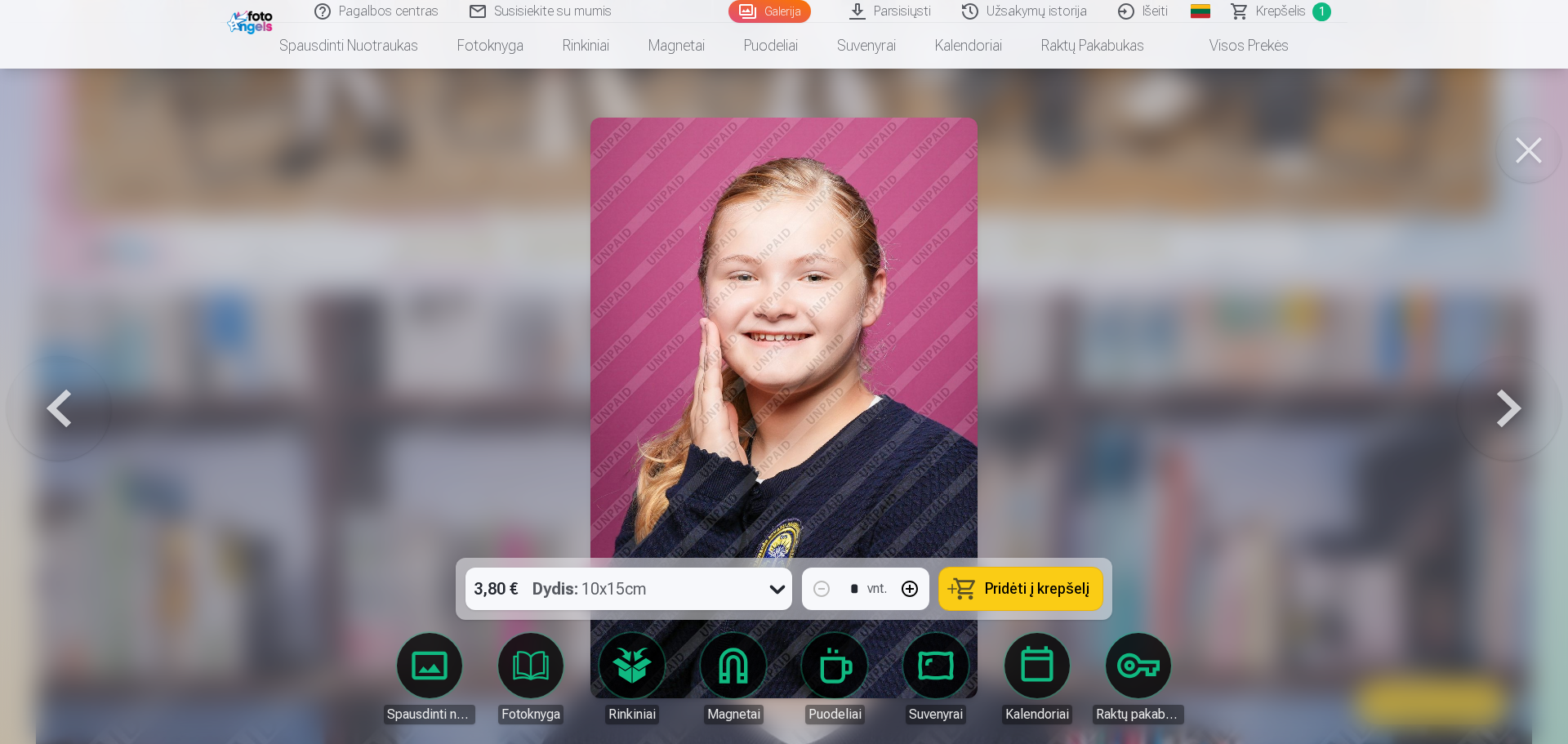
click at [1515, 393] on button at bounding box center [1509, 407] width 104 height 267
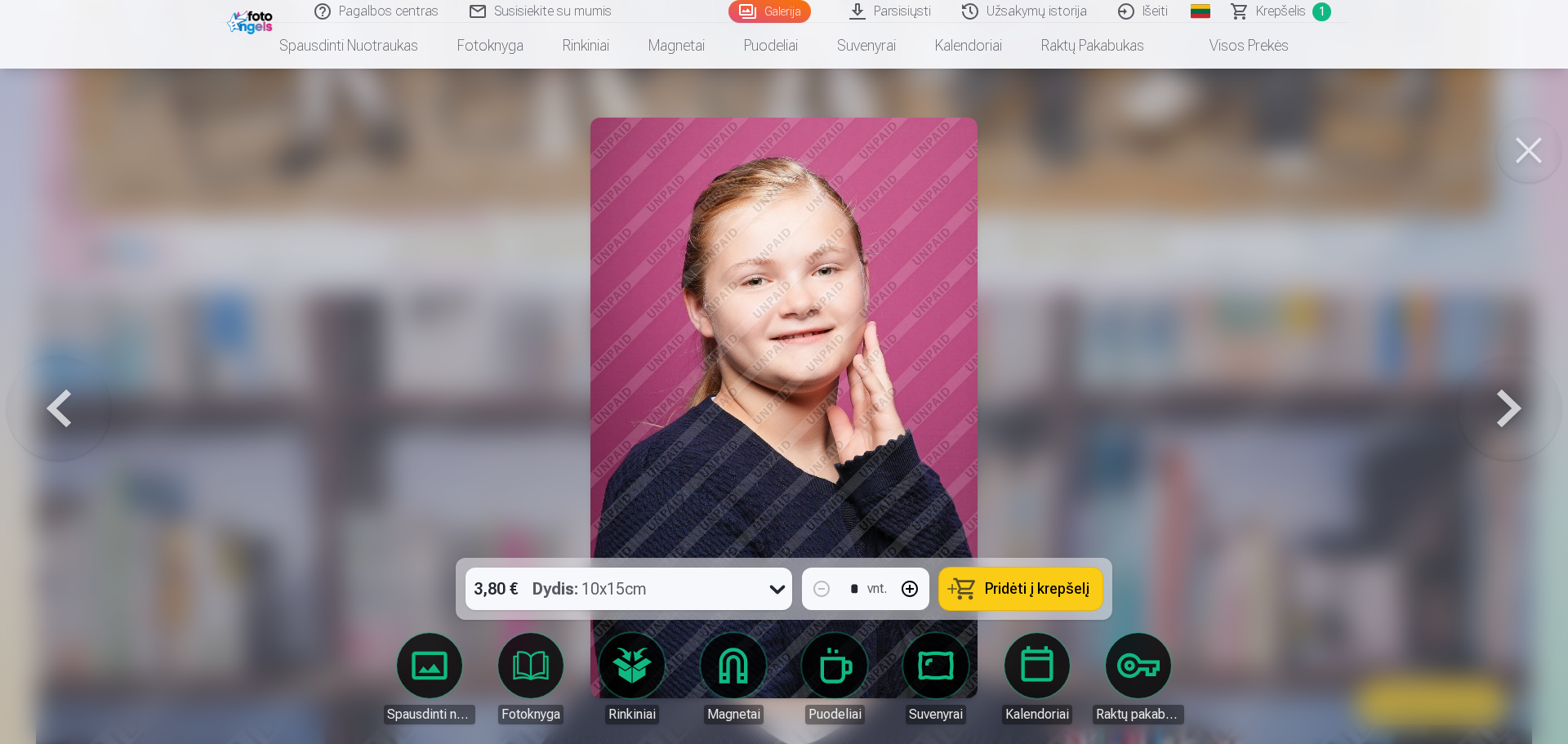
click at [1515, 393] on button at bounding box center [1509, 407] width 104 height 267
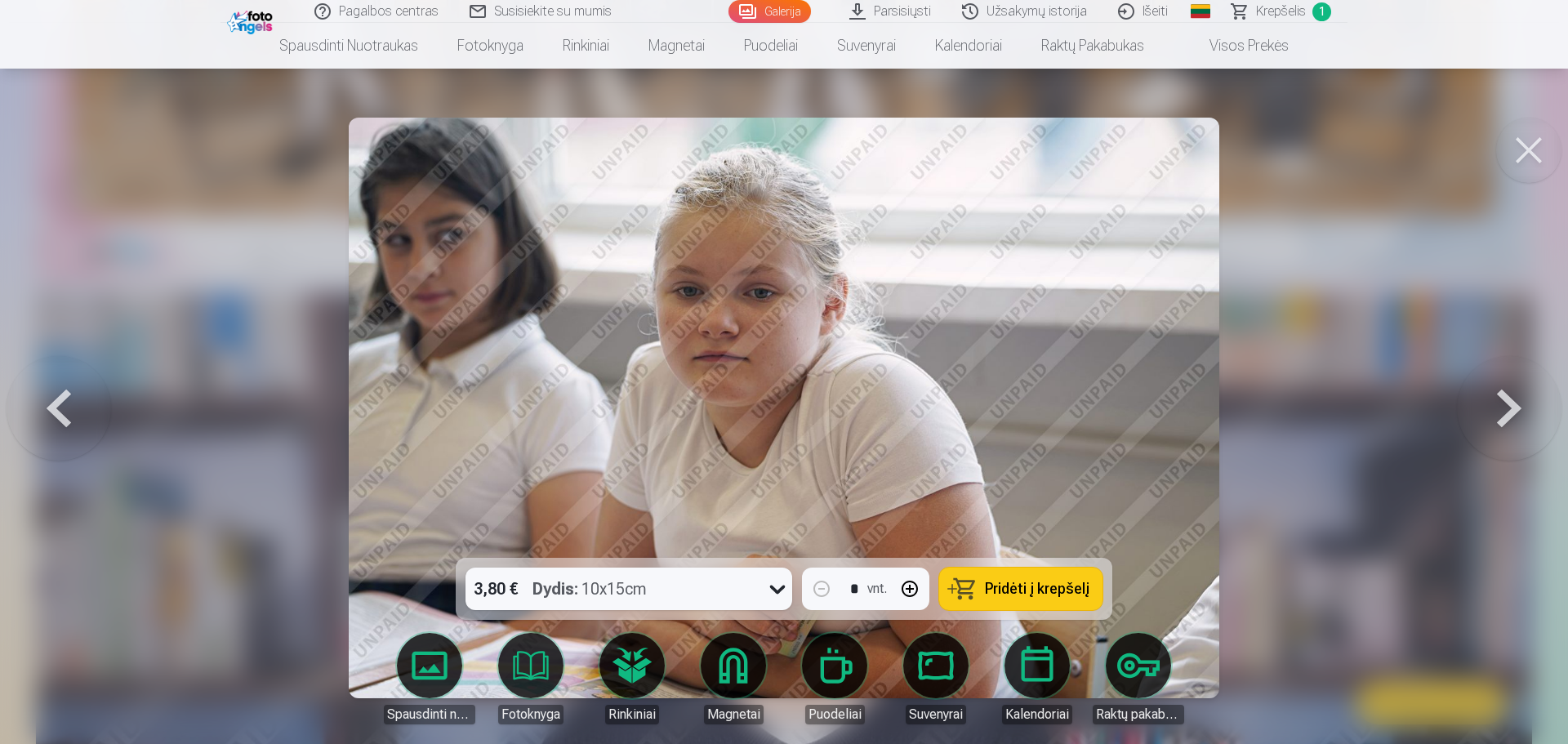
click at [1515, 393] on button at bounding box center [1509, 407] width 104 height 267
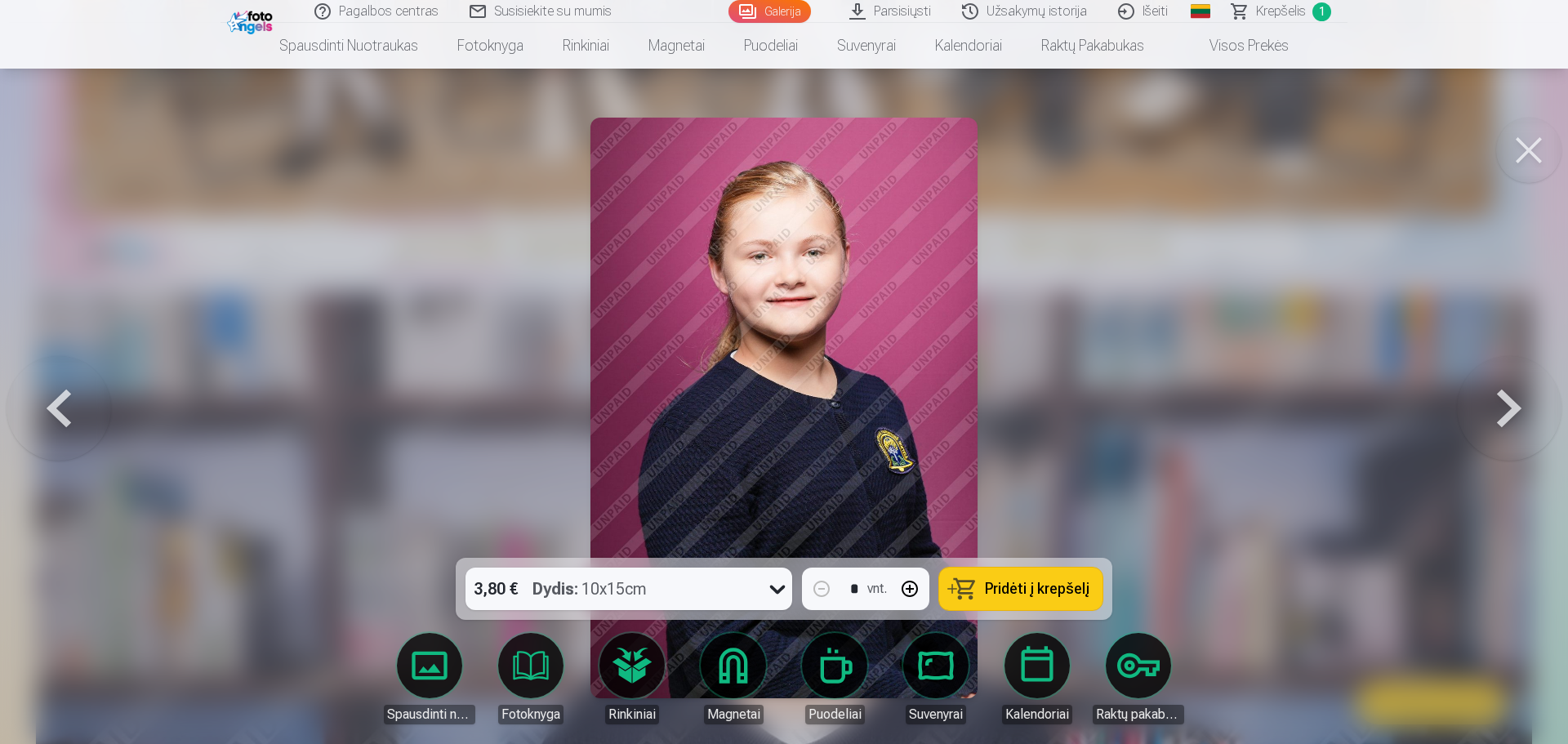
click at [1515, 393] on button at bounding box center [1509, 407] width 104 height 267
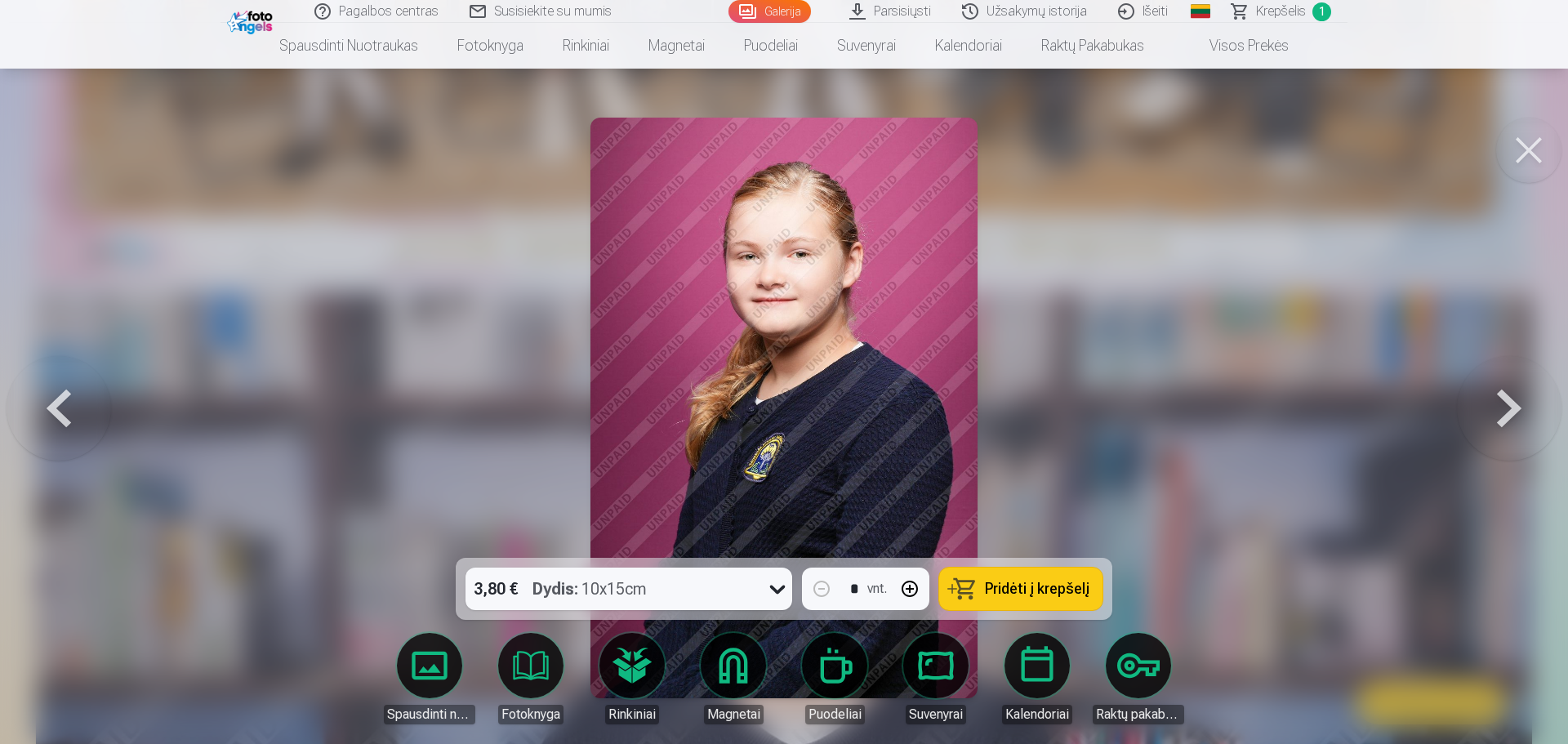
click at [1515, 393] on button at bounding box center [1509, 407] width 104 height 267
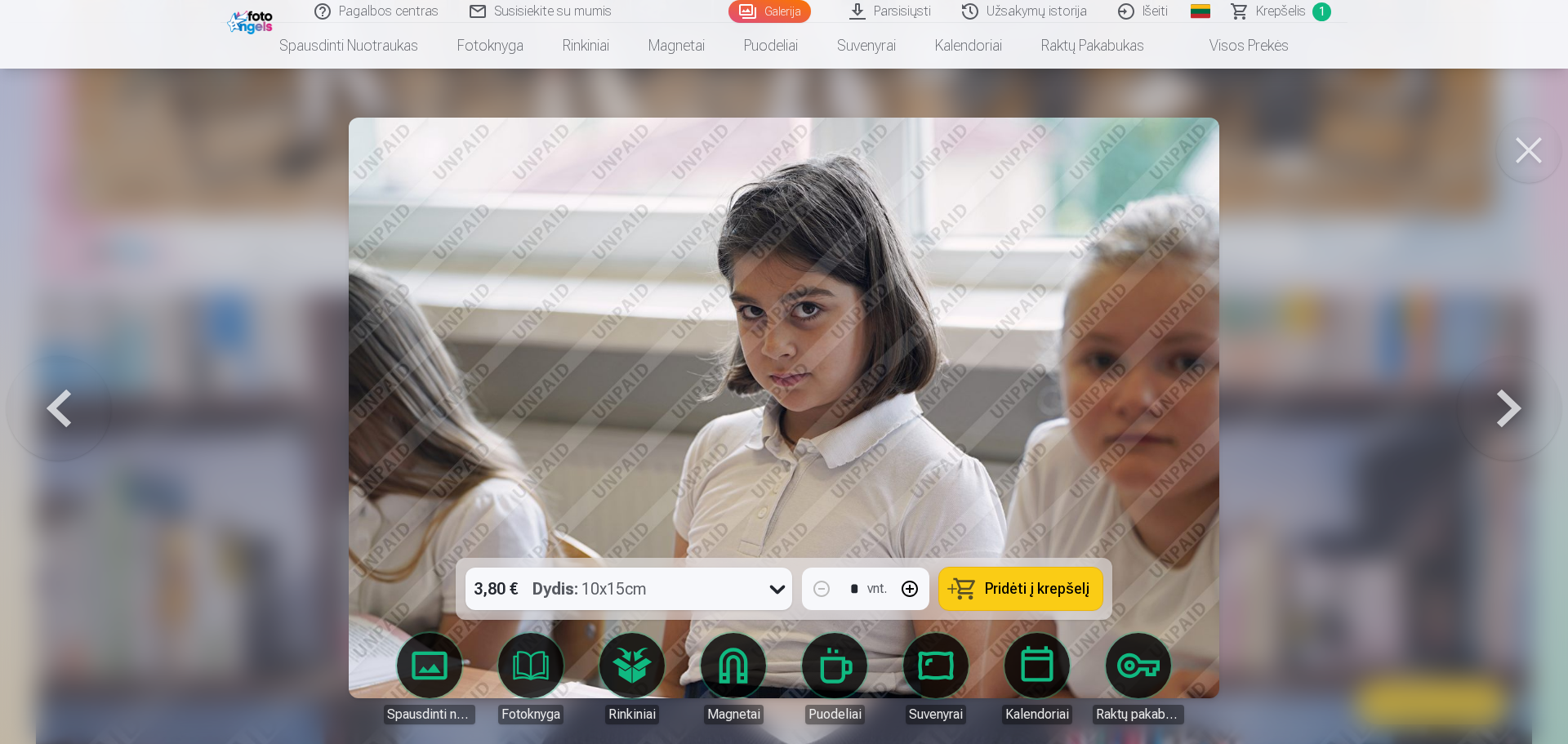
click at [1515, 393] on button at bounding box center [1509, 407] width 104 height 267
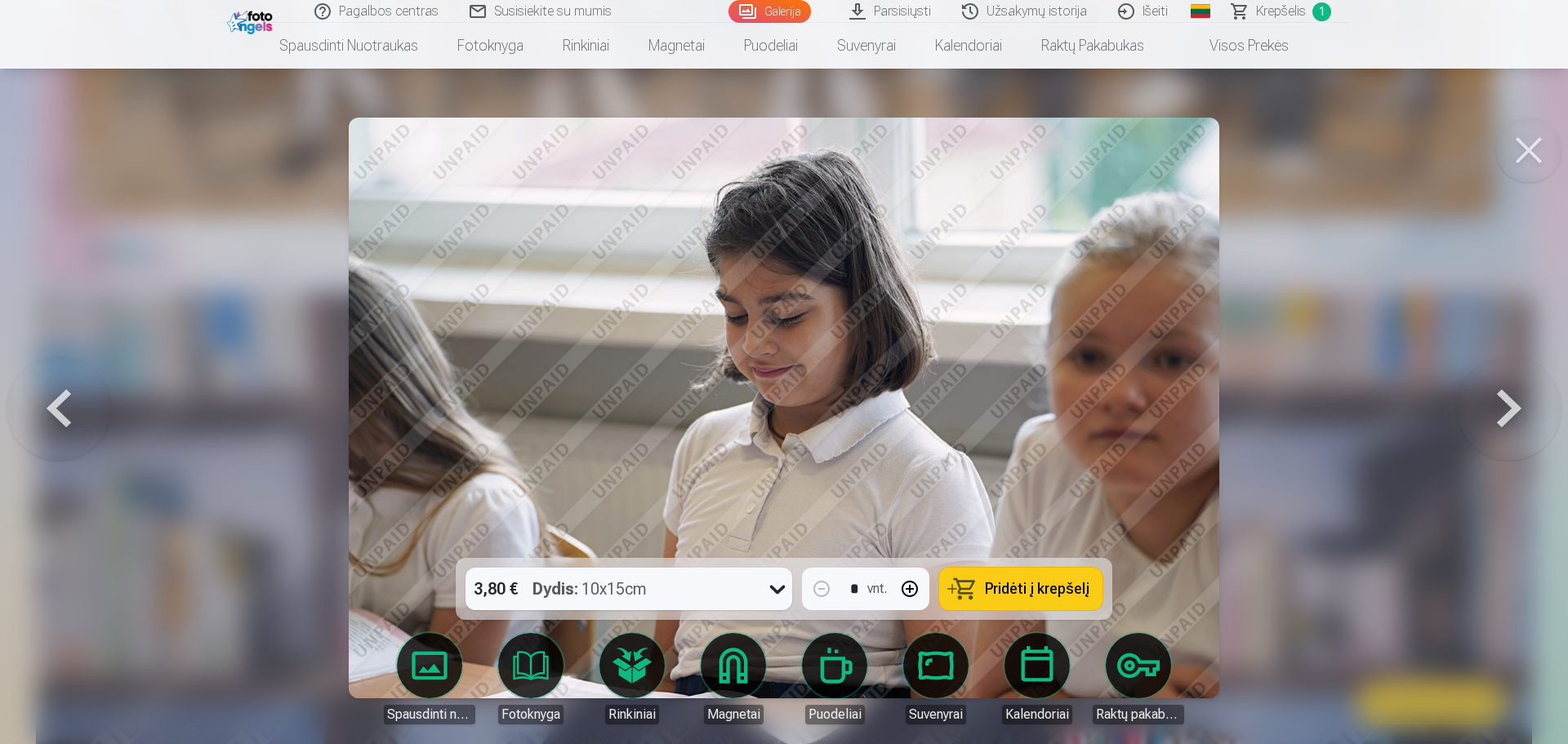
click at [1515, 393] on button at bounding box center [1509, 407] width 104 height 267
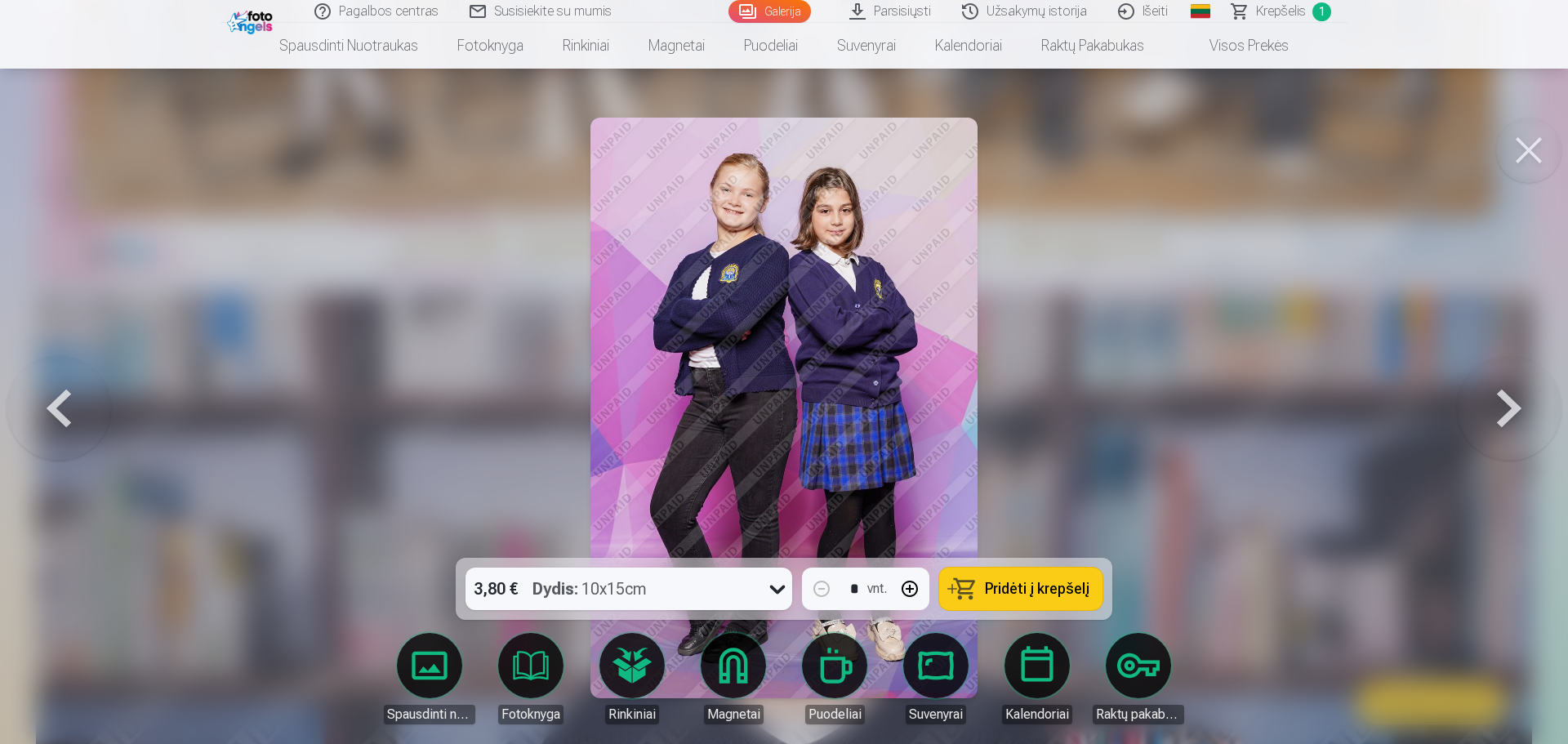
click at [1515, 393] on button at bounding box center [1509, 407] width 104 height 267
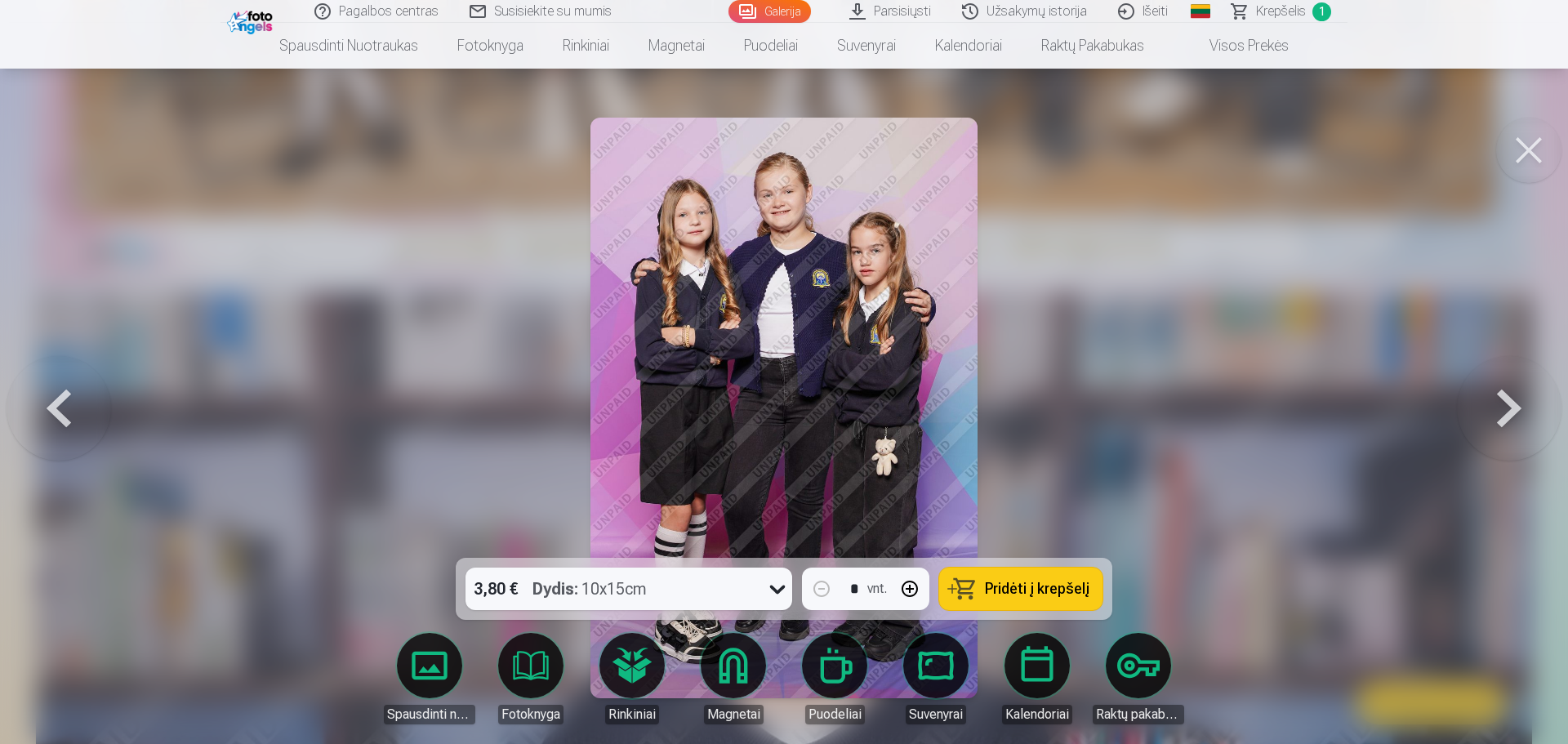
click at [988, 577] on button "Pridėti į krepšelį" at bounding box center [1020, 589] width 163 height 42
click at [1265, 11] on span "Krepšelis" at bounding box center [1281, 11] width 50 height 19
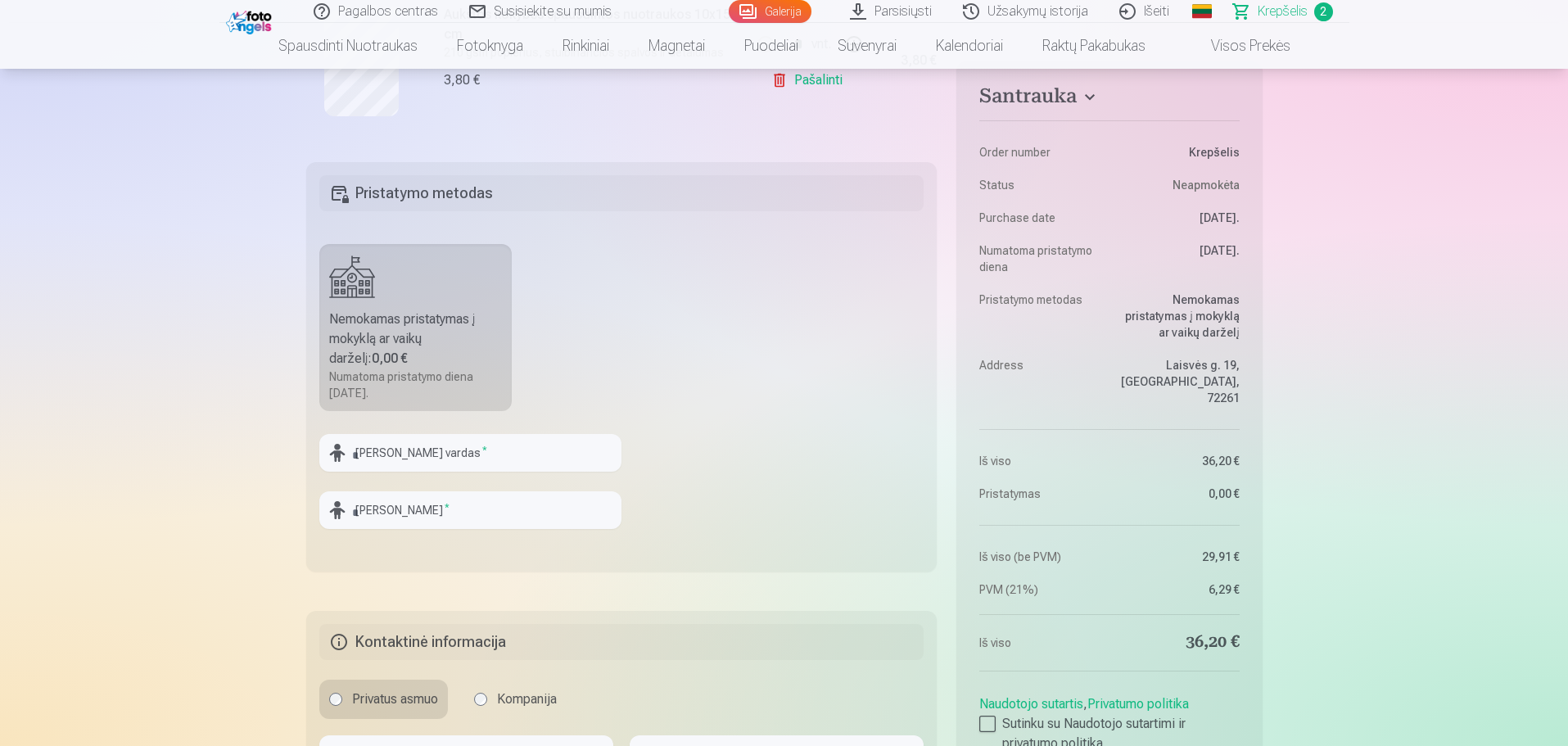
scroll to position [819, 0]
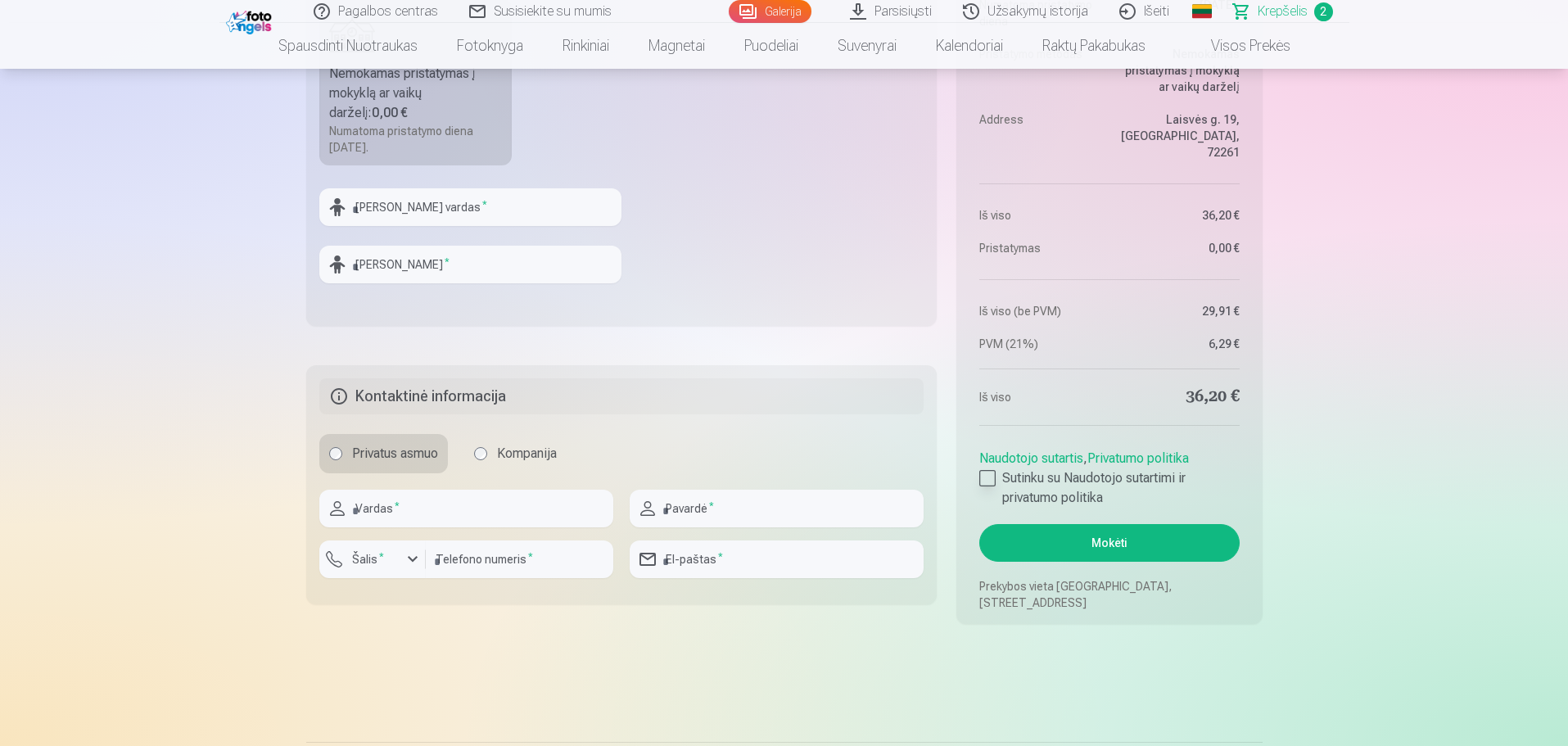
click at [983, 474] on div at bounding box center [988, 479] width 17 height 17
click at [472, 503] on input "text" at bounding box center [467, 508] width 294 height 38
type input "*****"
click at [778, 517] on input "text" at bounding box center [777, 508] width 294 height 38
type input "**********"
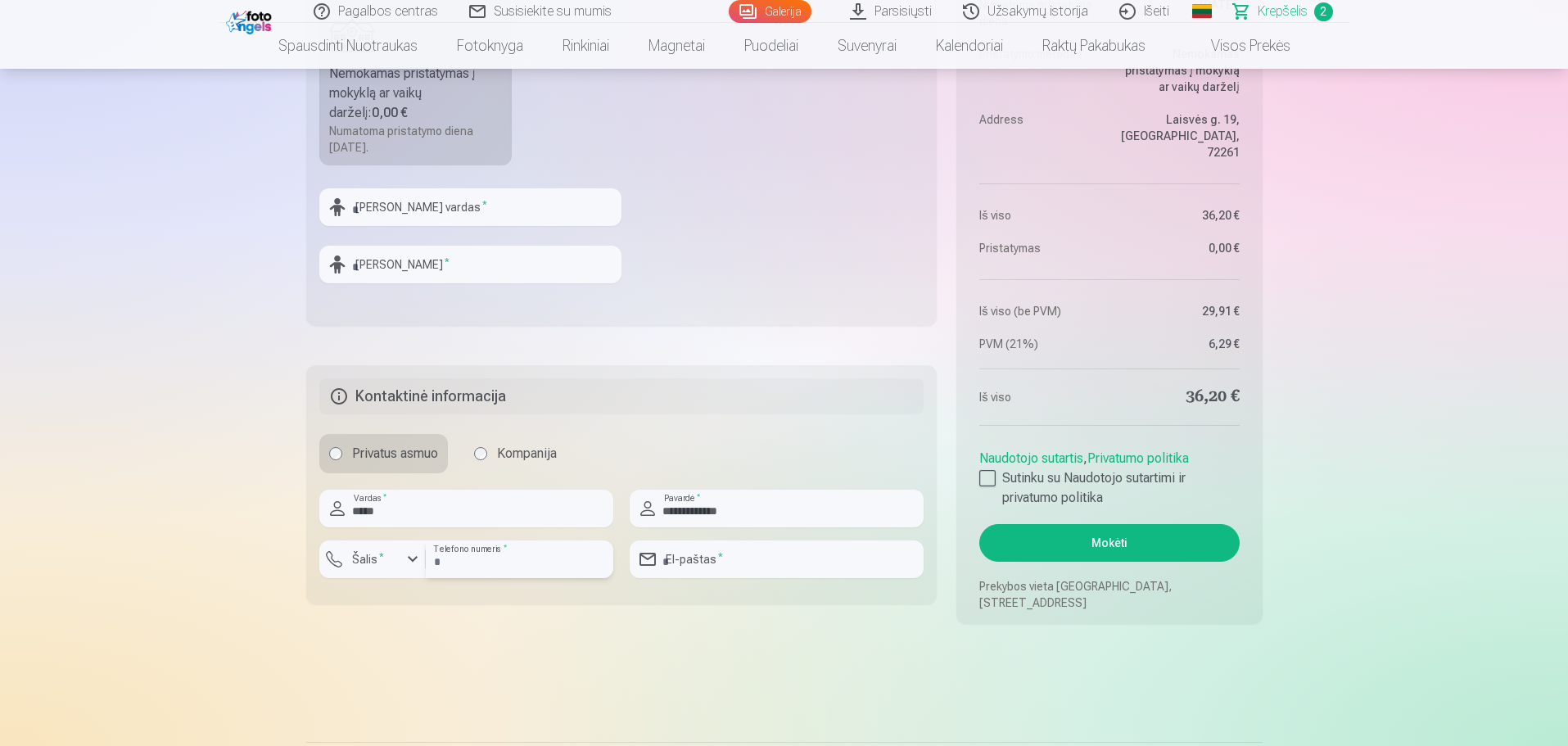
click at [493, 553] on input "number" at bounding box center [519, 559] width 188 height 38
click at [412, 557] on div "button" at bounding box center [412, 559] width 19 height 19
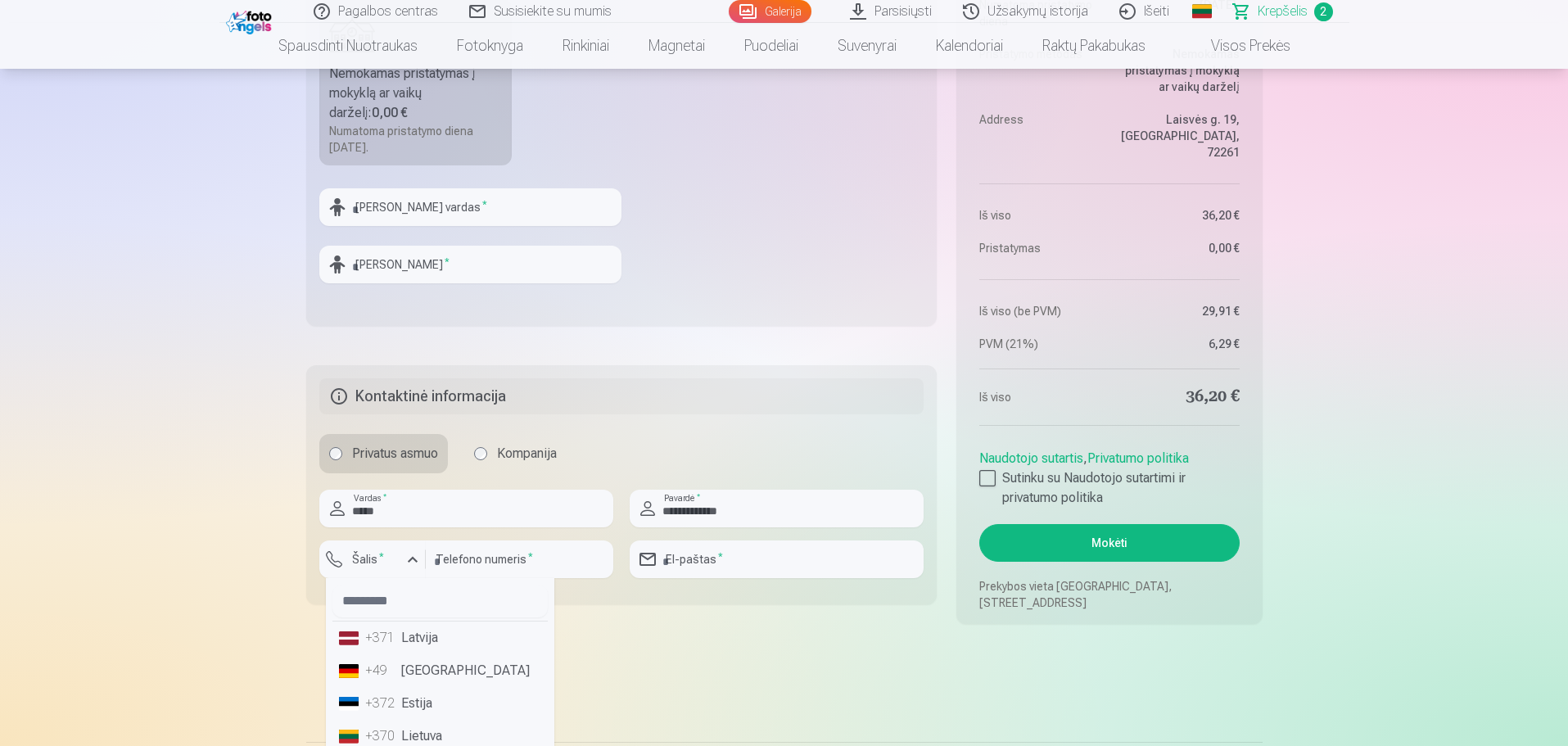
scroll to position [827, 0]
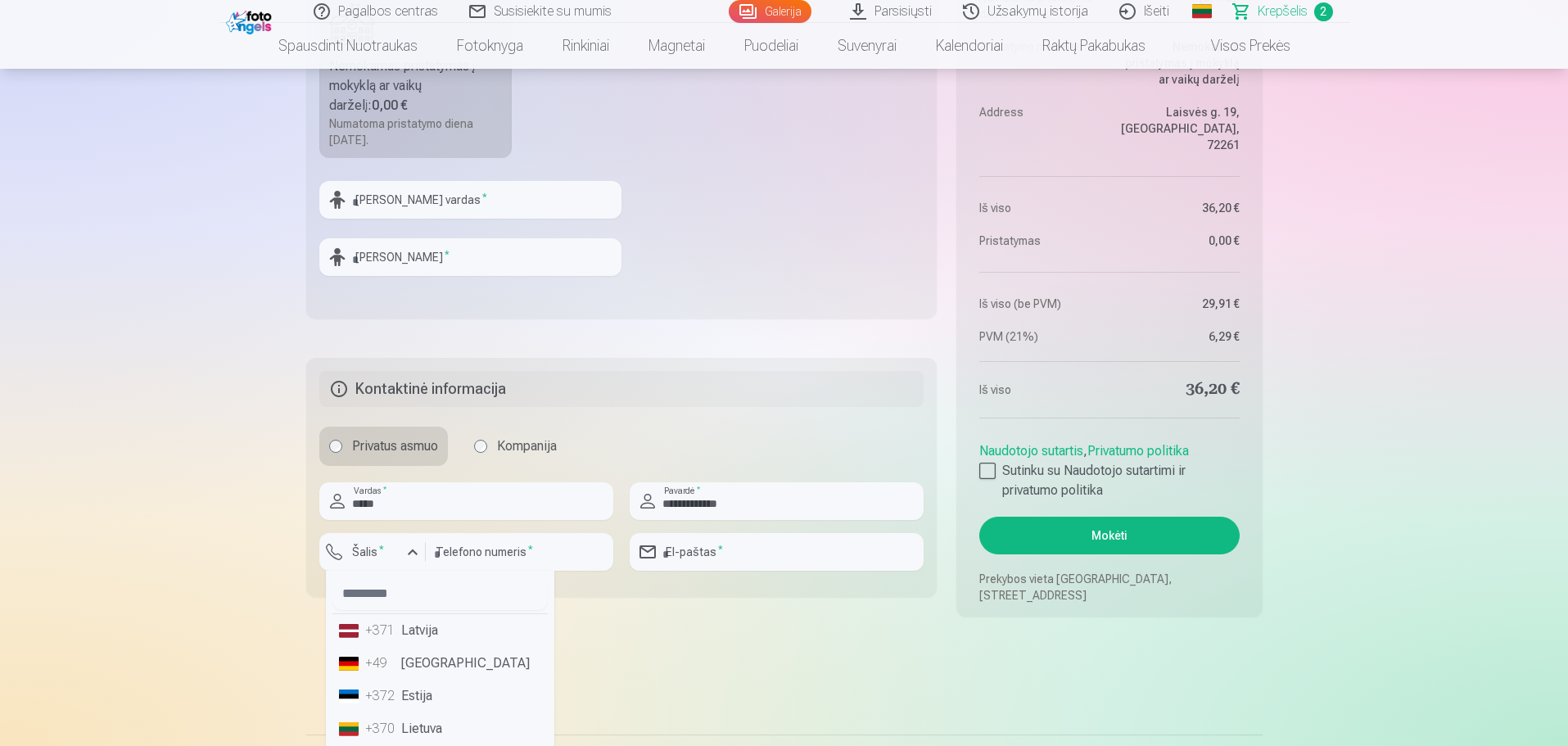
click at [430, 735] on li "+370 Lietuva" at bounding box center [440, 728] width 216 height 32
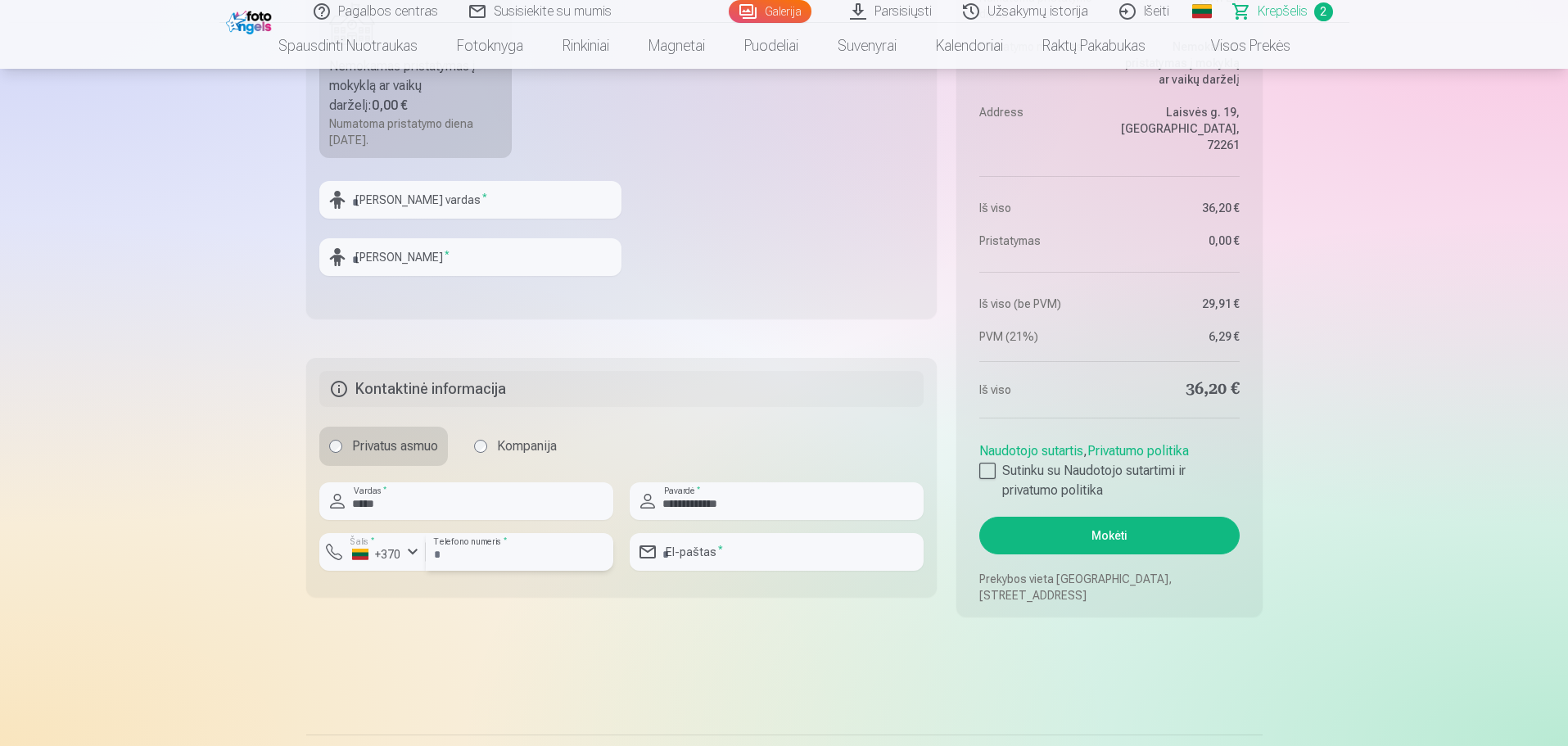
click at [497, 553] on input "number" at bounding box center [519, 552] width 188 height 38
type input "********"
click at [832, 541] on input "email" at bounding box center [777, 552] width 294 height 38
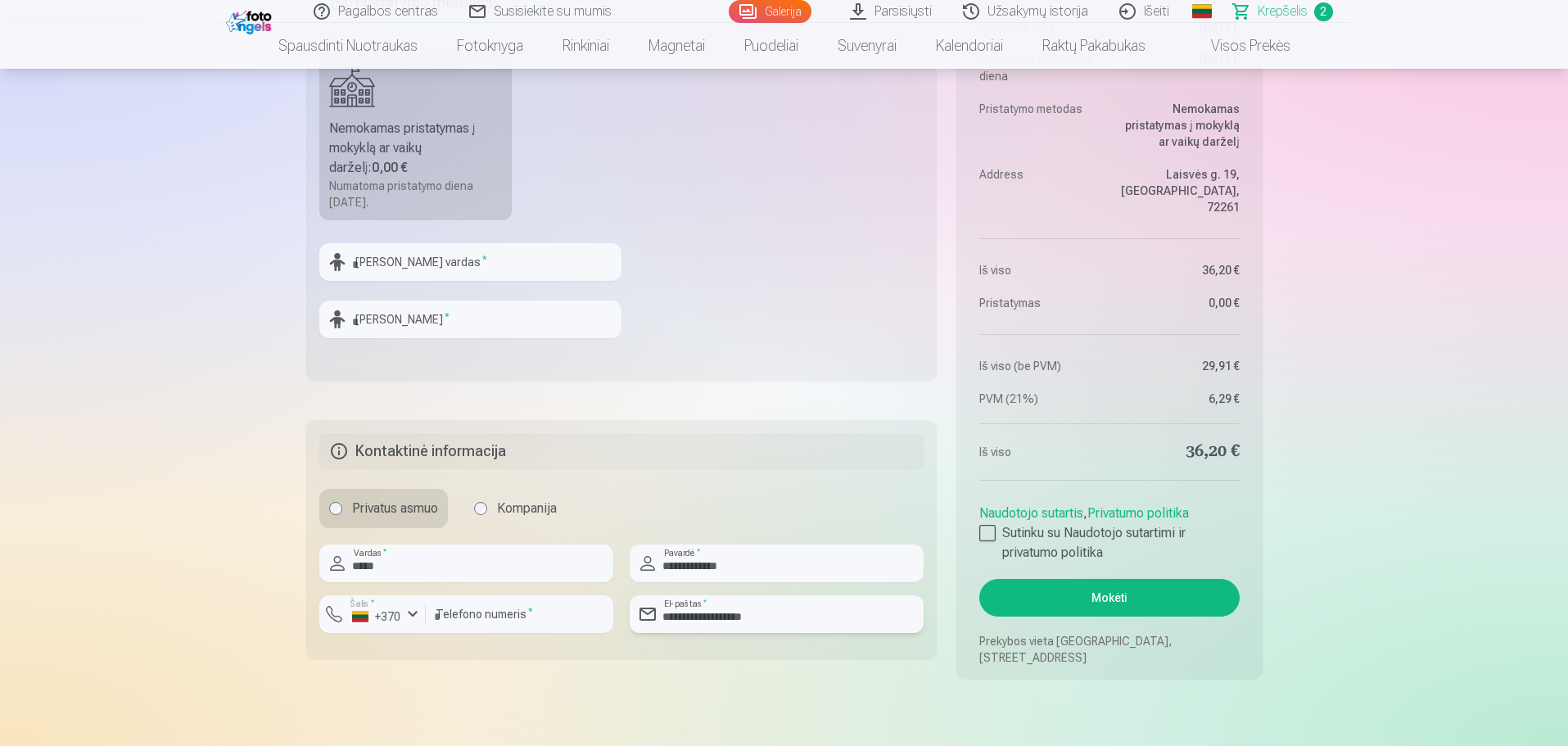
scroll to position [580, 0]
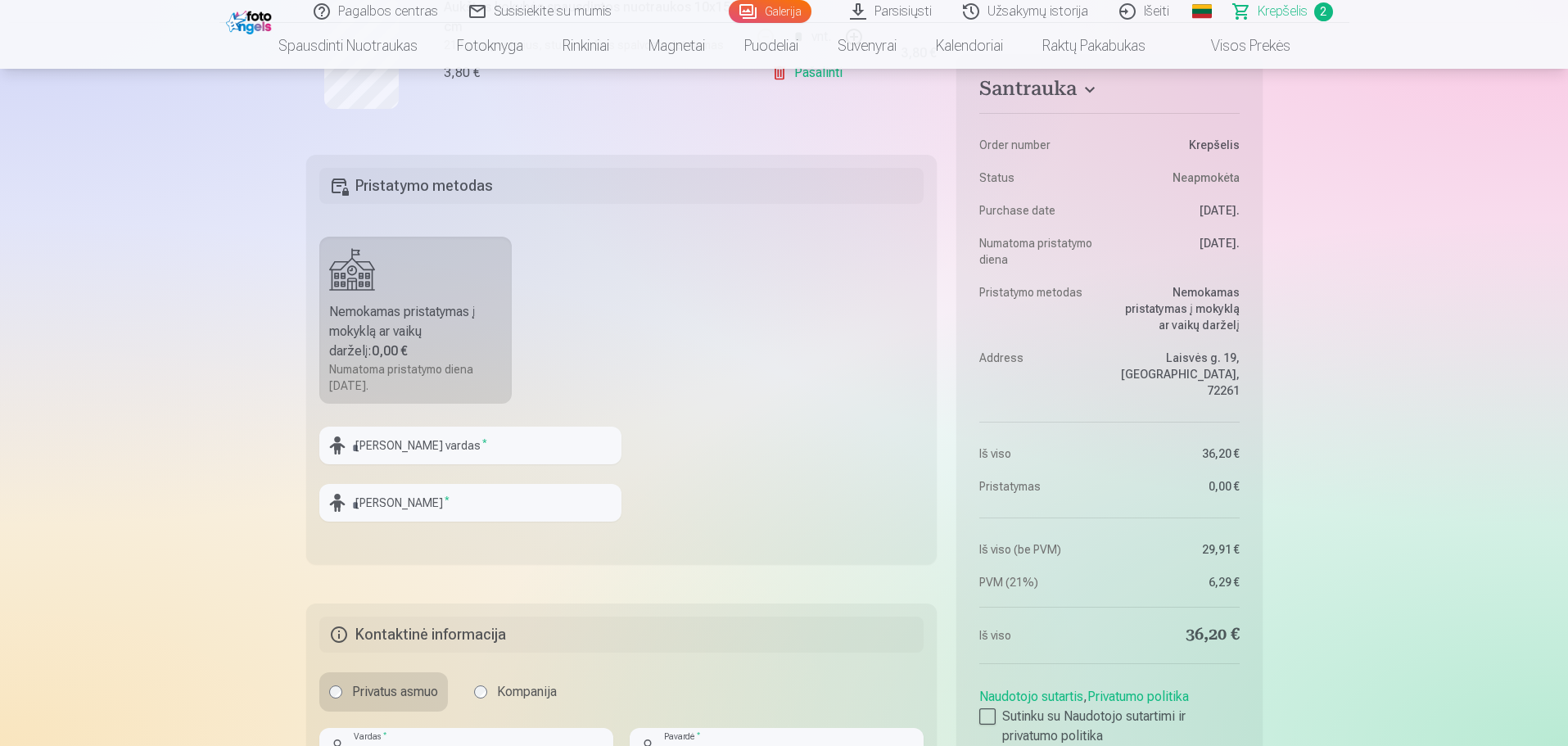
type input "**********"
click at [455, 447] on input "text" at bounding box center [470, 445] width 302 height 38
click at [465, 354] on div "Nemokamas pristatymas į mokyklą ar vaikų darželį : 0,00 €" at bounding box center [417, 331] width 174 height 59
click at [465, 432] on input "text" at bounding box center [470, 445] width 302 height 38
type input "****"
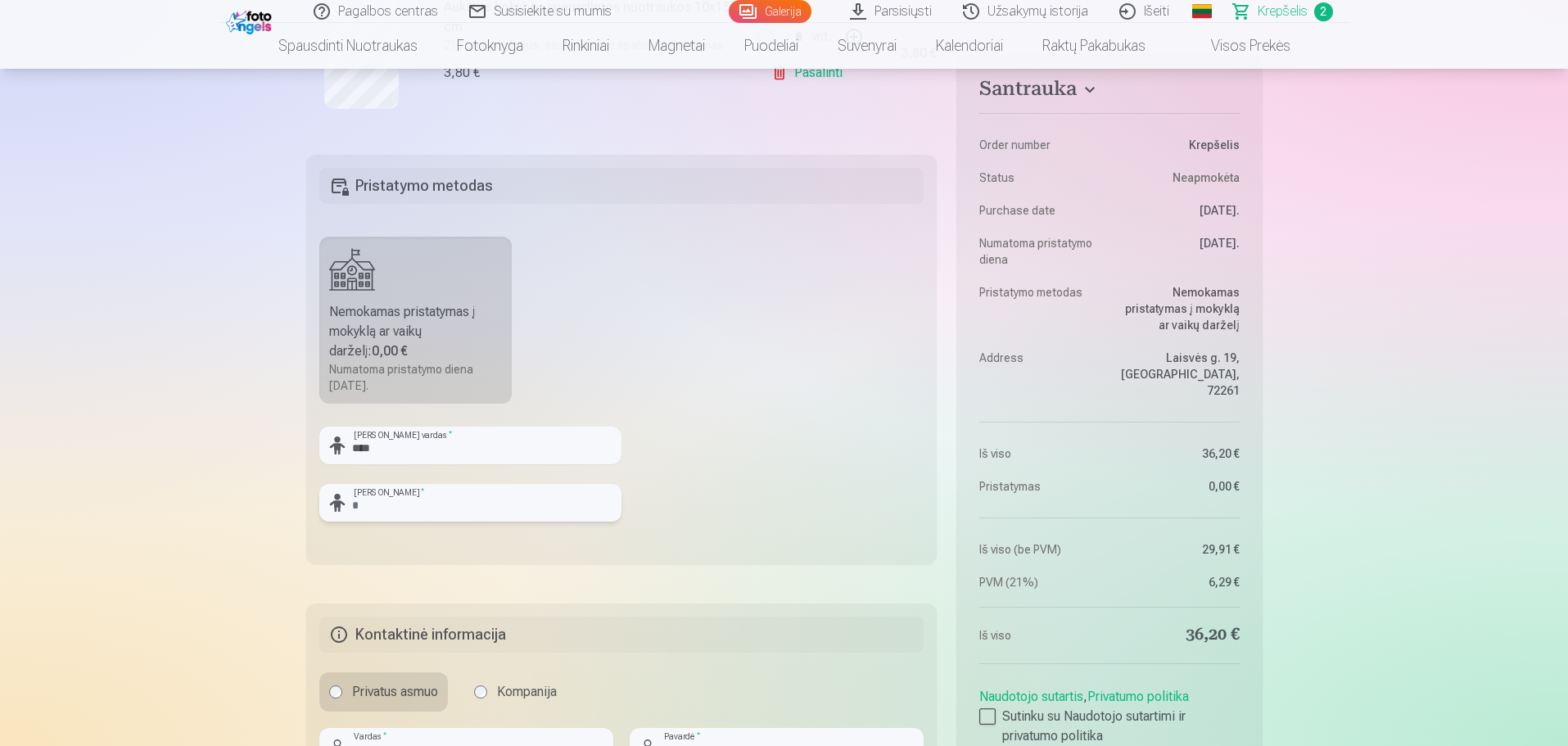
click at [601, 497] on input "text" at bounding box center [470, 503] width 302 height 38
type input "**********"
click at [605, 537] on fieldset "**********" at bounding box center [622, 359] width 631 height 409
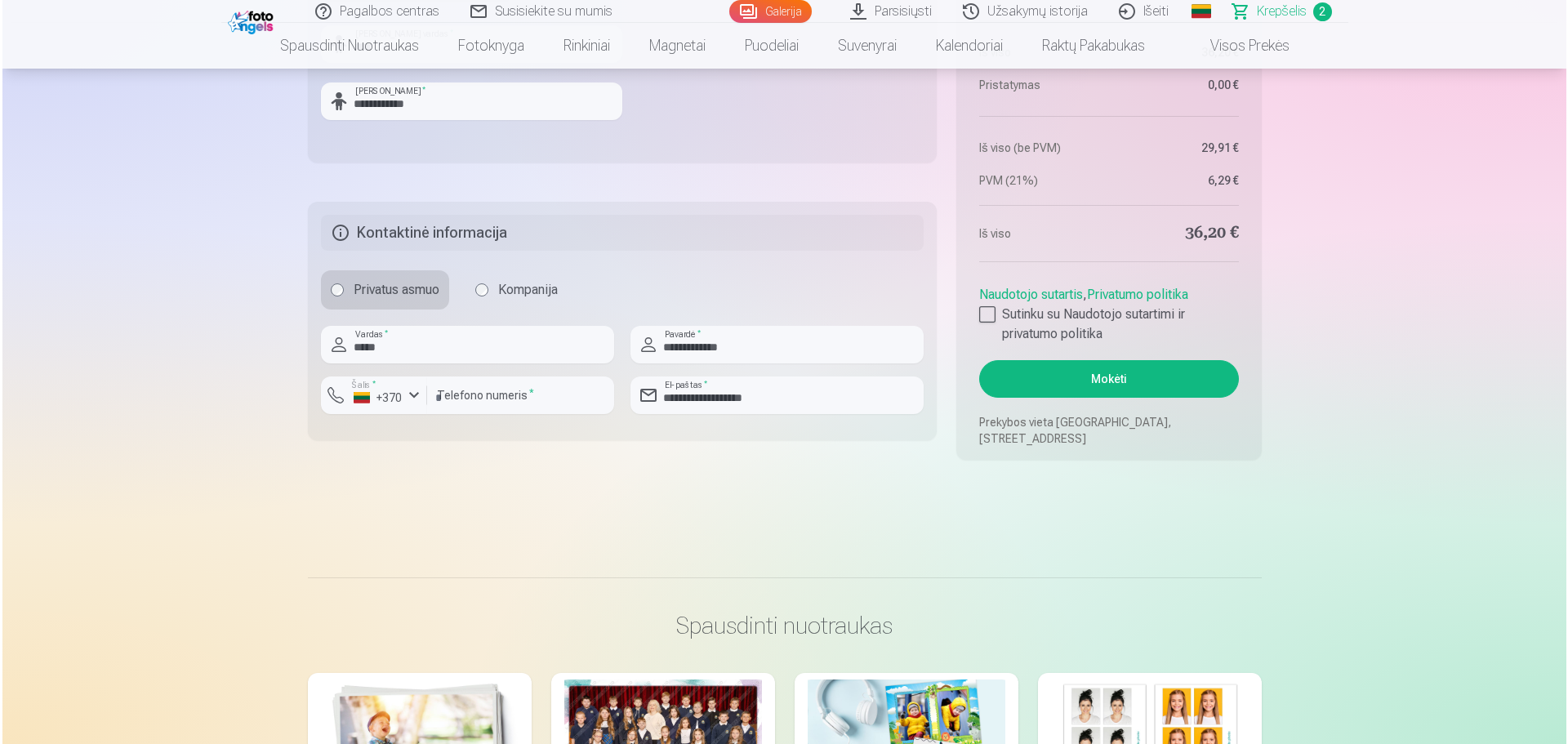
scroll to position [906, 0]
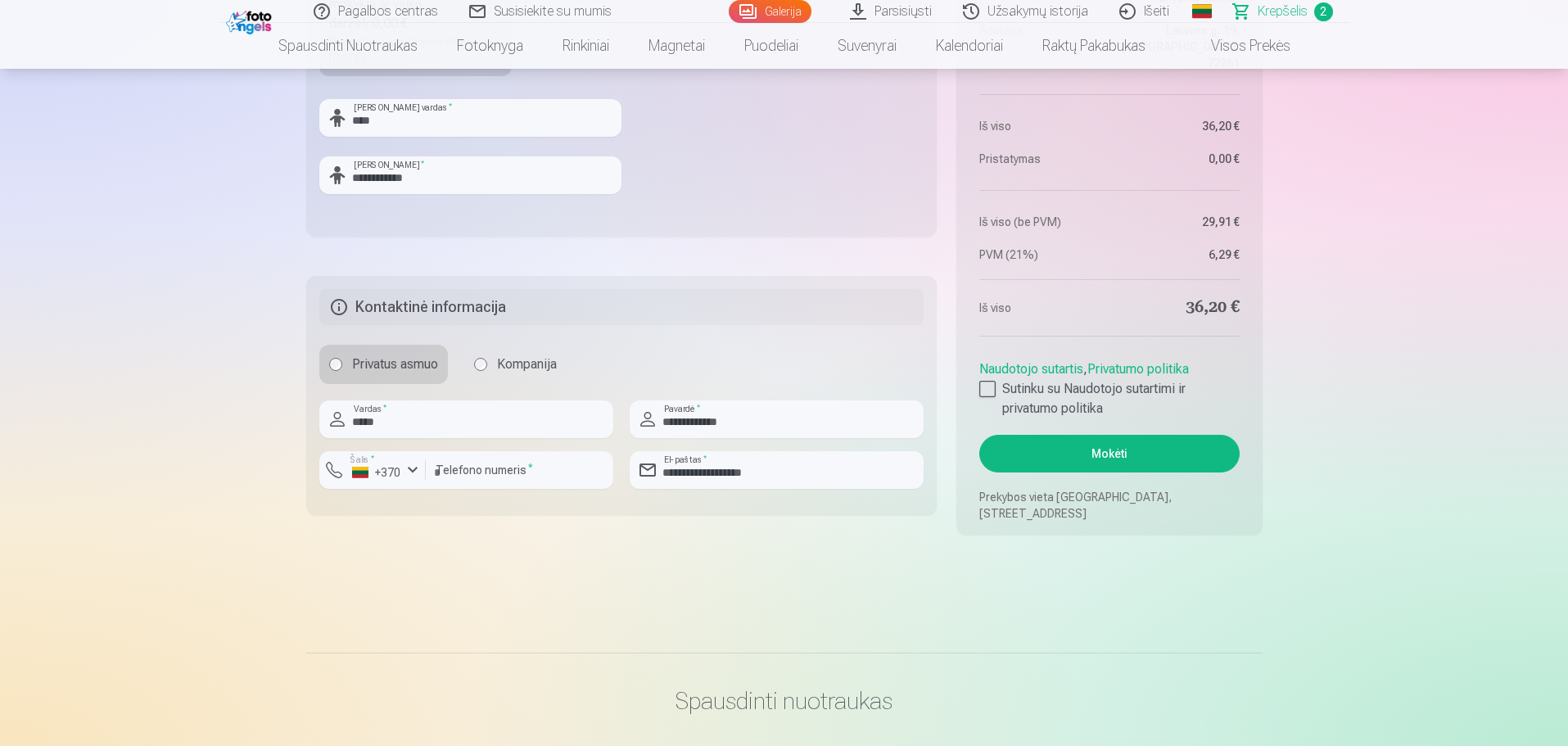
click at [1064, 458] on button "Mokėti" at bounding box center [1109, 454] width 259 height 38
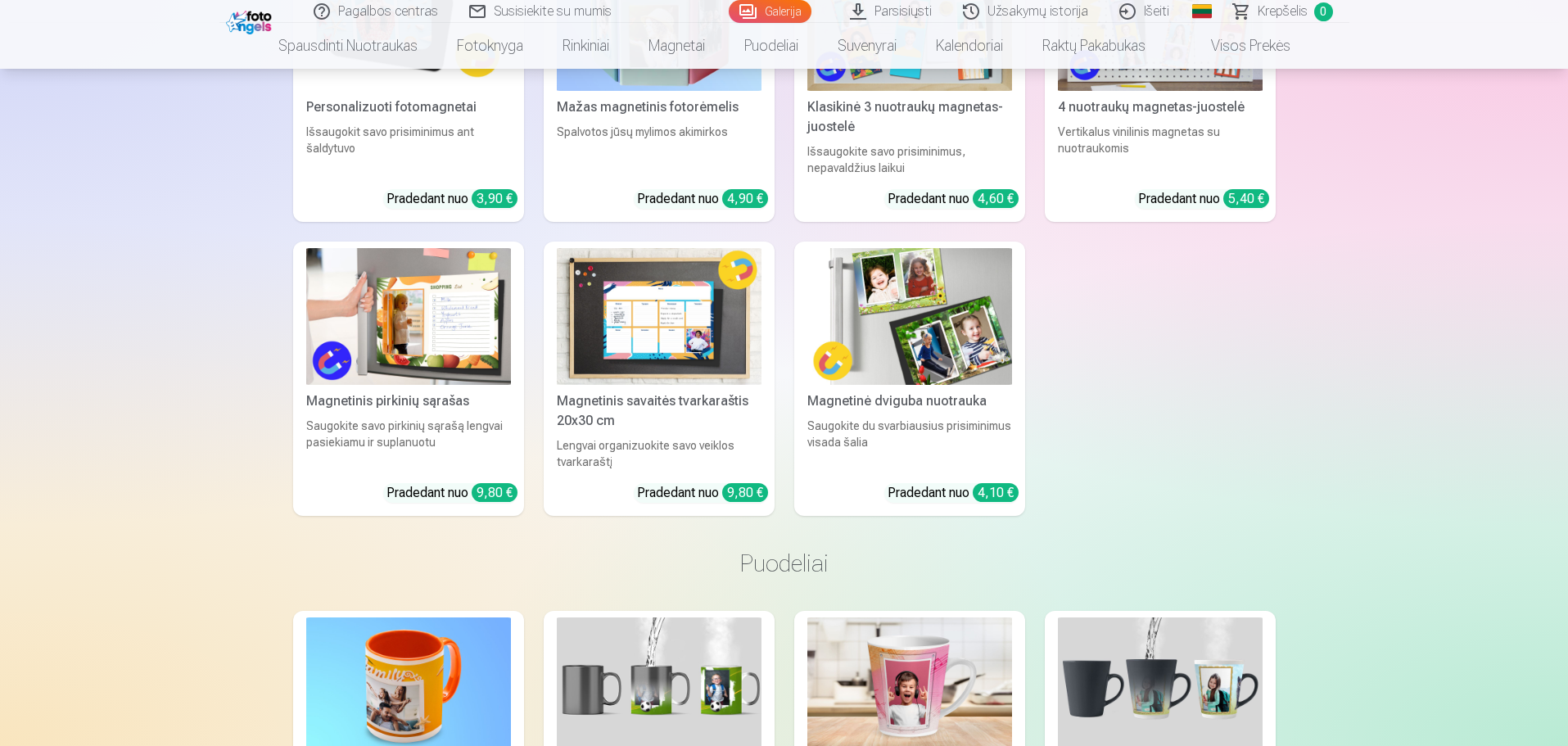
scroll to position [10252, 0]
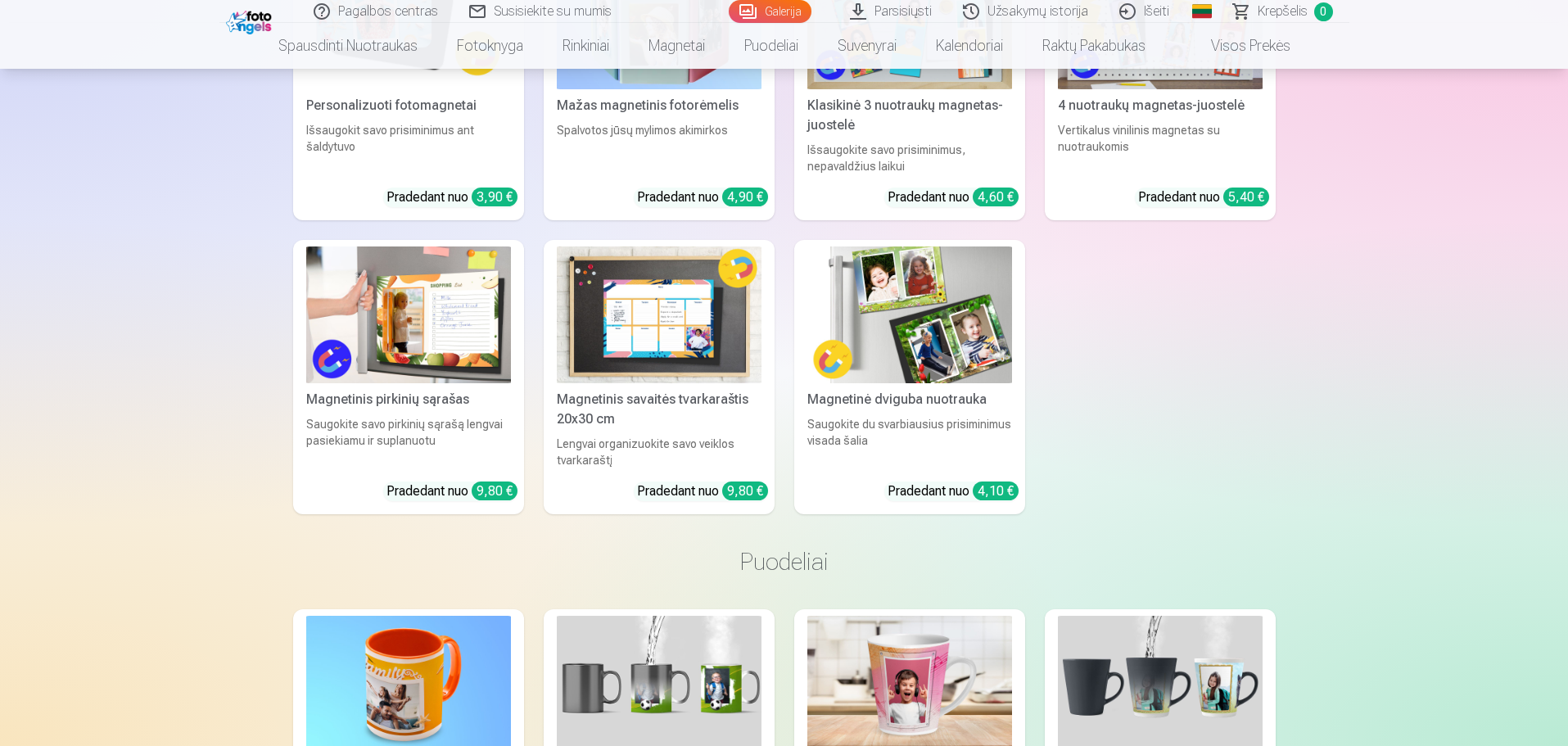
click at [243, 18] on img at bounding box center [251, 20] width 50 height 28
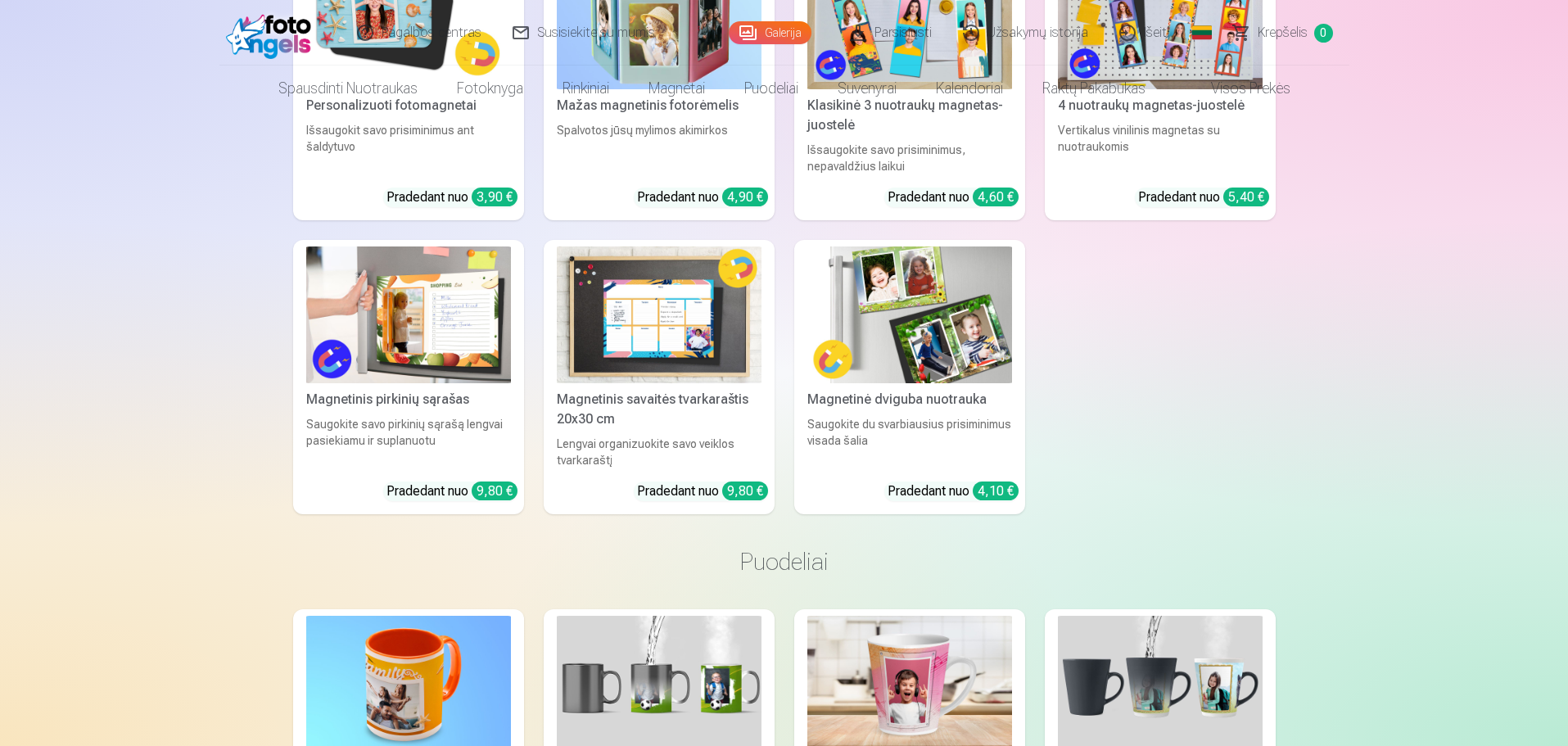
scroll to position [0, 0]
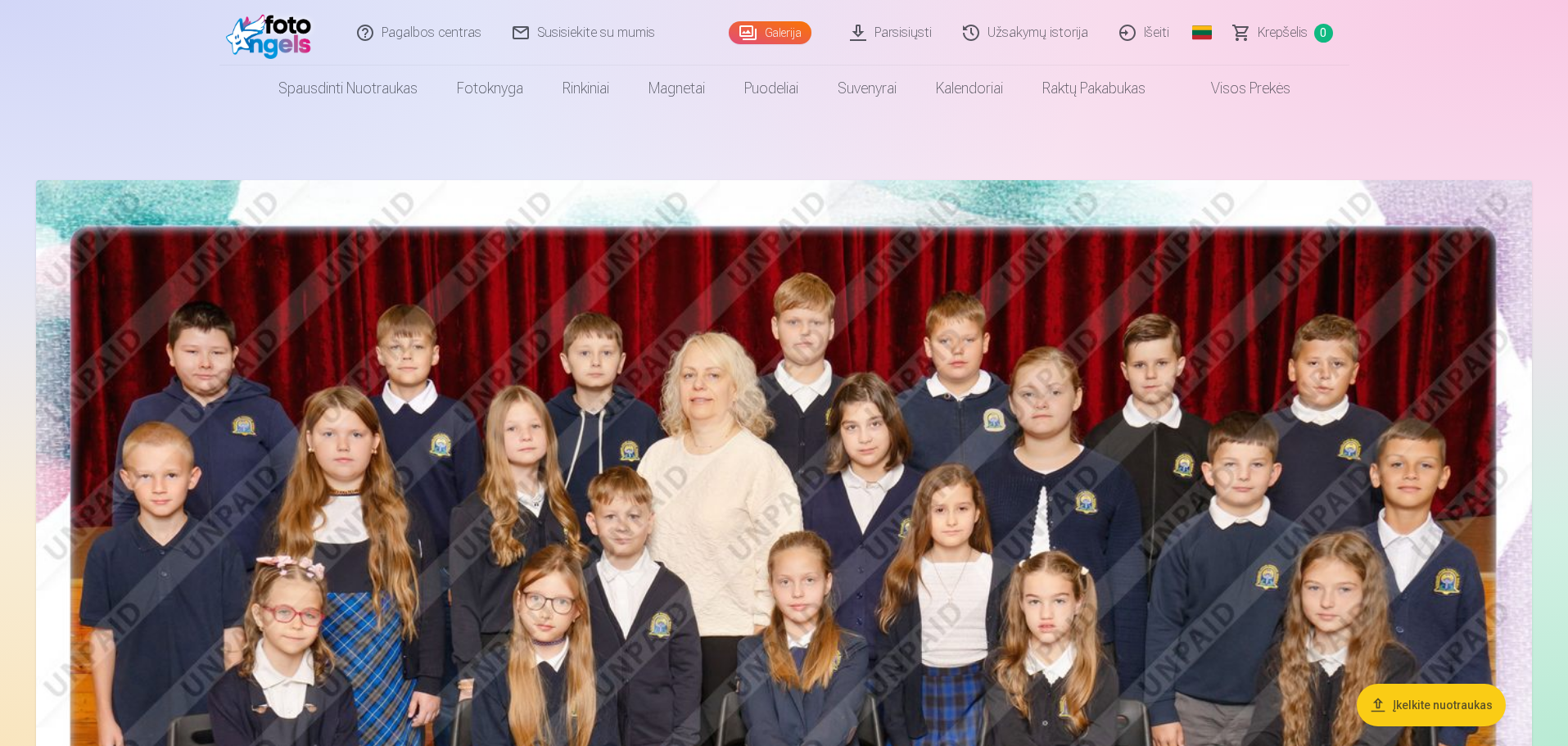
click at [1133, 31] on link "Išeiti" at bounding box center [1145, 32] width 81 height 66
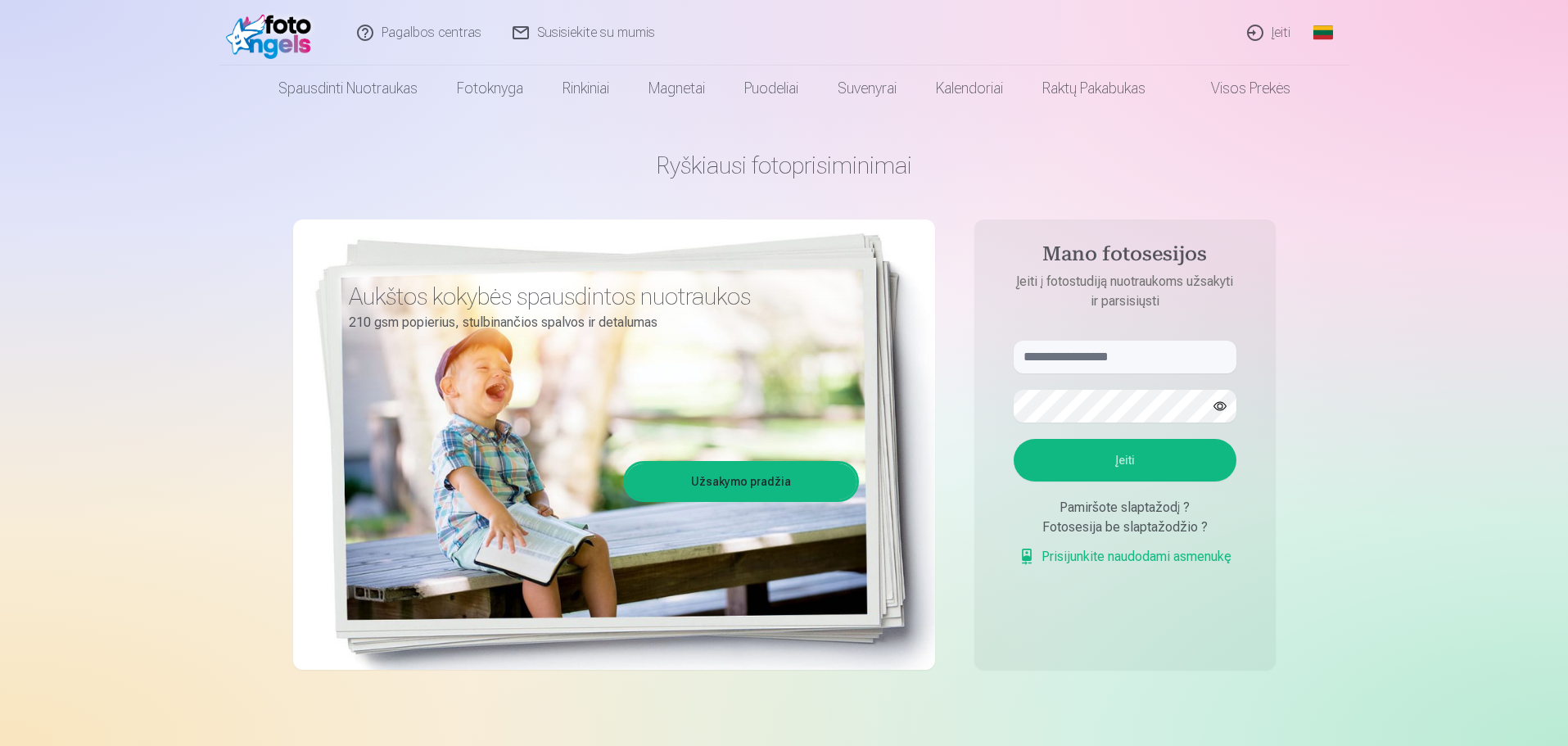
click at [1265, 27] on link "Įeiti" at bounding box center [1269, 32] width 74 height 66
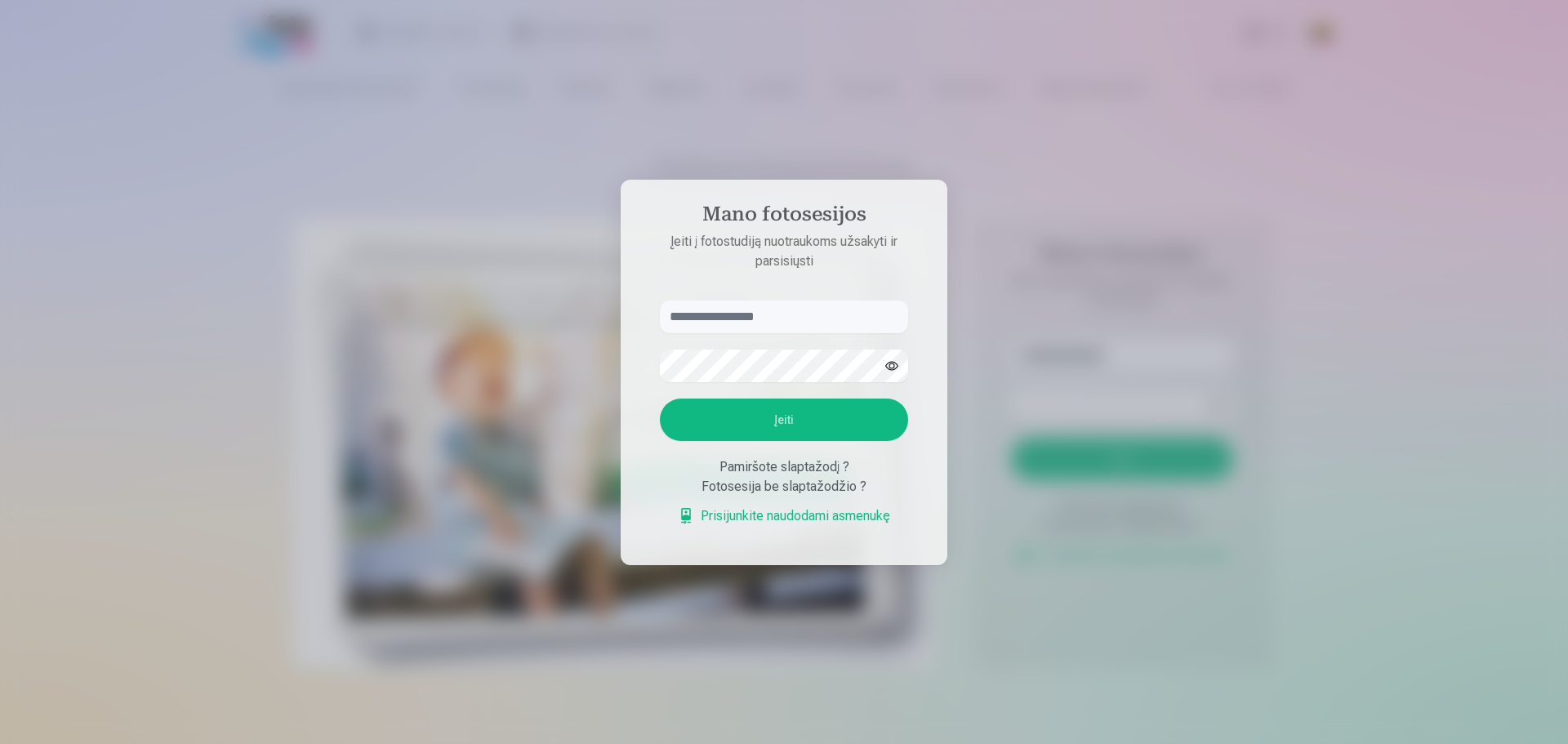
click at [827, 316] on input "text" at bounding box center [784, 317] width 248 height 32
type input "**********"
click at [895, 361] on button "button" at bounding box center [892, 366] width 31 height 31
click at [749, 414] on button "Įeiti" at bounding box center [784, 420] width 248 height 42
